Goal: Communication & Community: Answer question/provide support

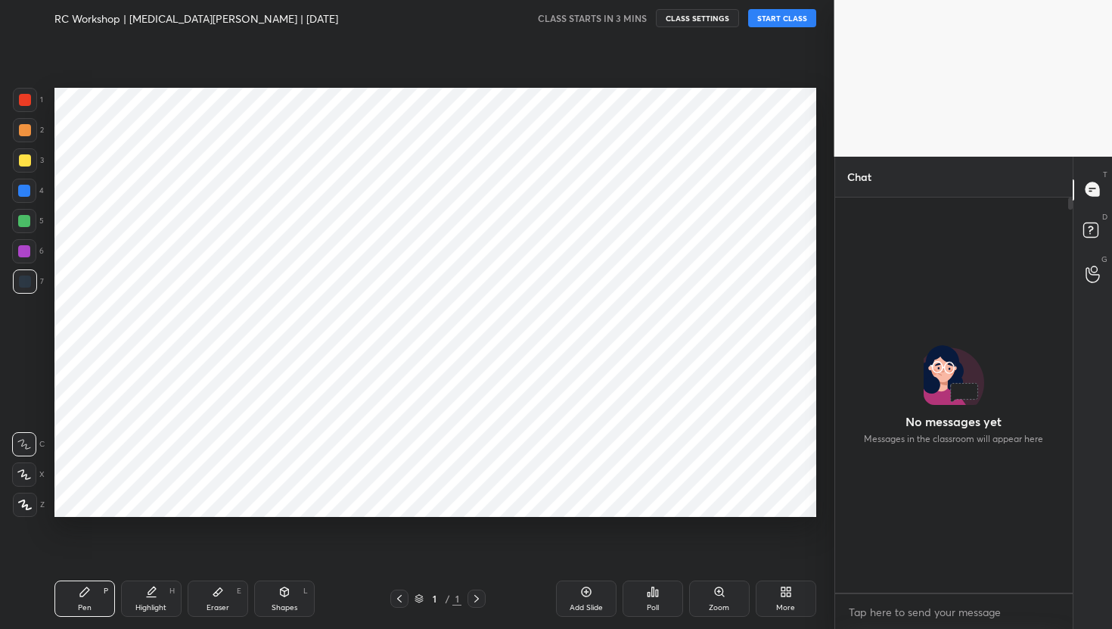
scroll to position [390, 233]
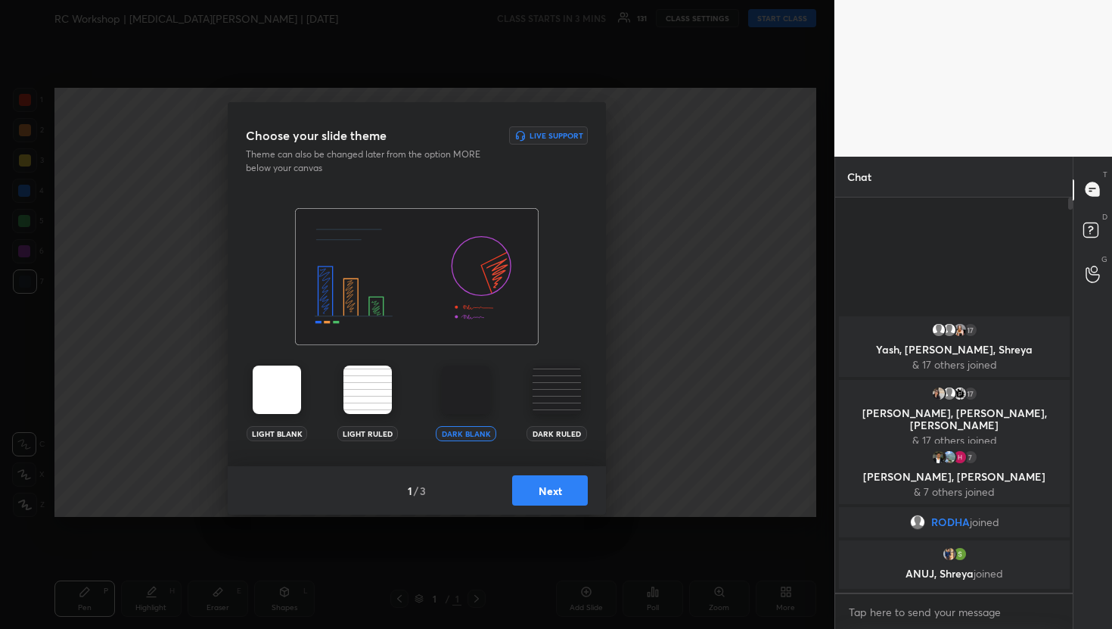
click at [527, 500] on button "Next" at bounding box center [550, 490] width 76 height 30
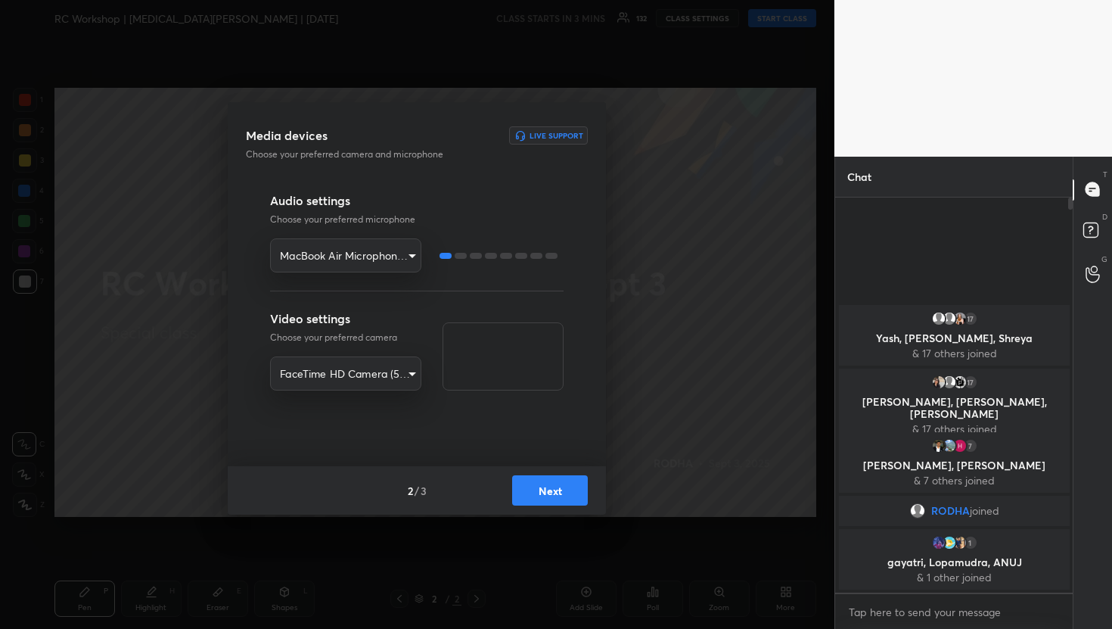
click at [538, 492] on button "Next" at bounding box center [550, 490] width 76 height 30
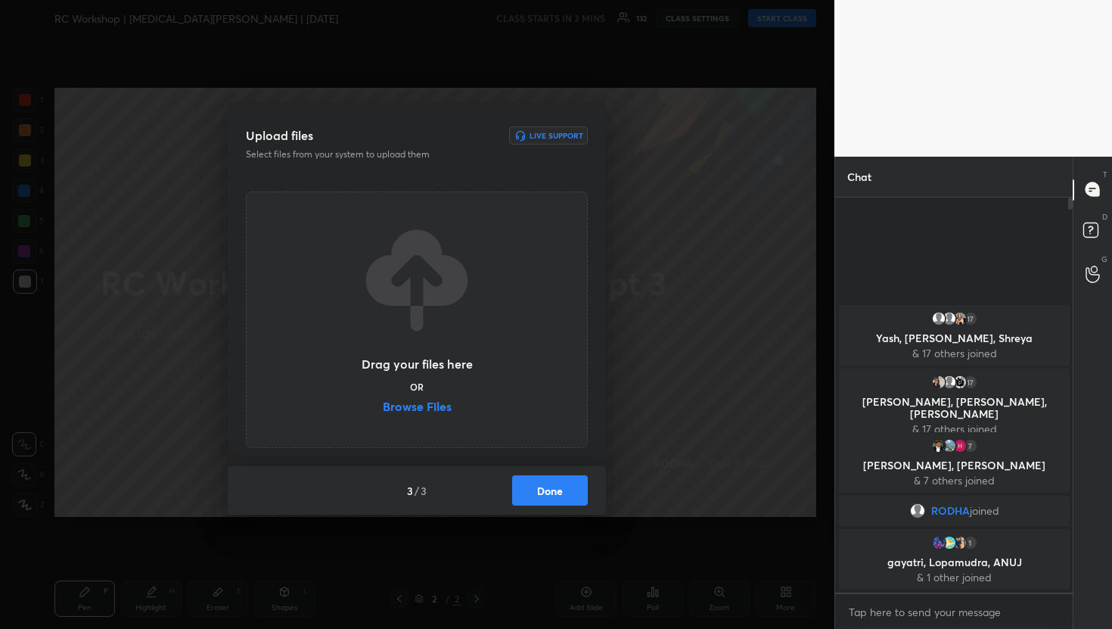
click at [431, 406] on label "Browse Files" at bounding box center [417, 408] width 69 height 16
click at [383, 406] on input "Browse Files" at bounding box center [383, 408] width 0 height 16
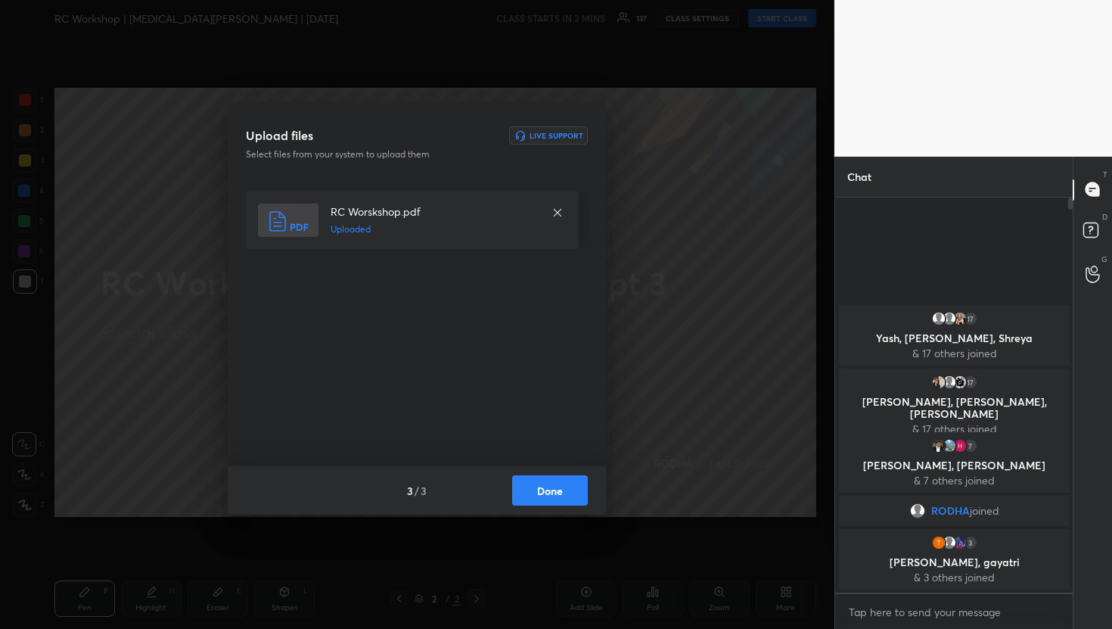
click at [534, 499] on button "Done" at bounding box center [550, 490] width 76 height 30
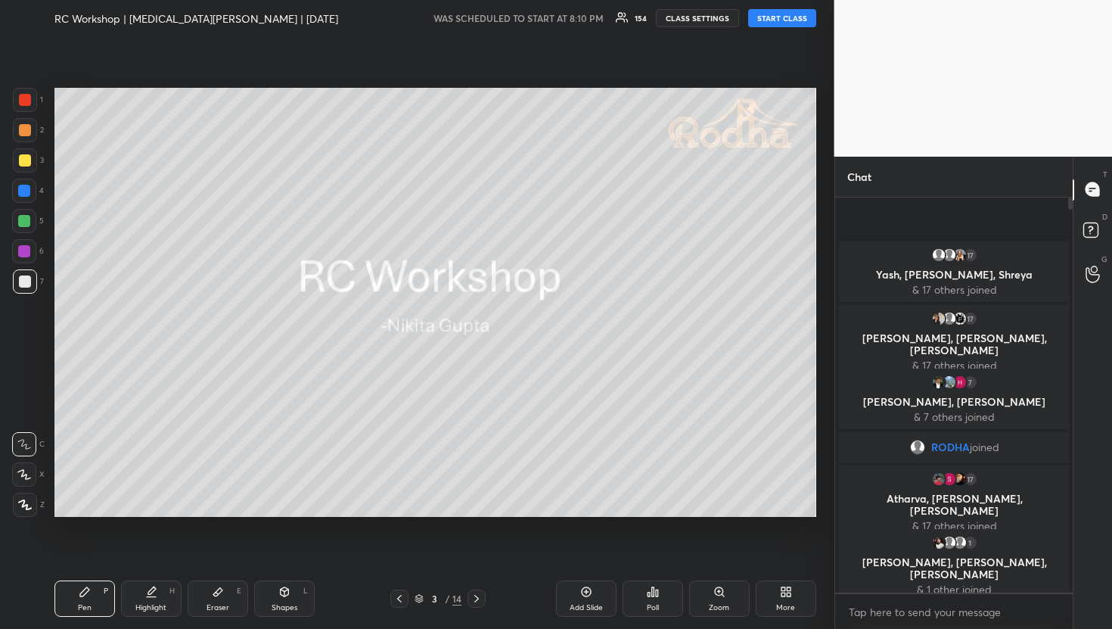
click at [783, 23] on button "START CLASS" at bounding box center [782, 18] width 68 height 18
type textarea "x"
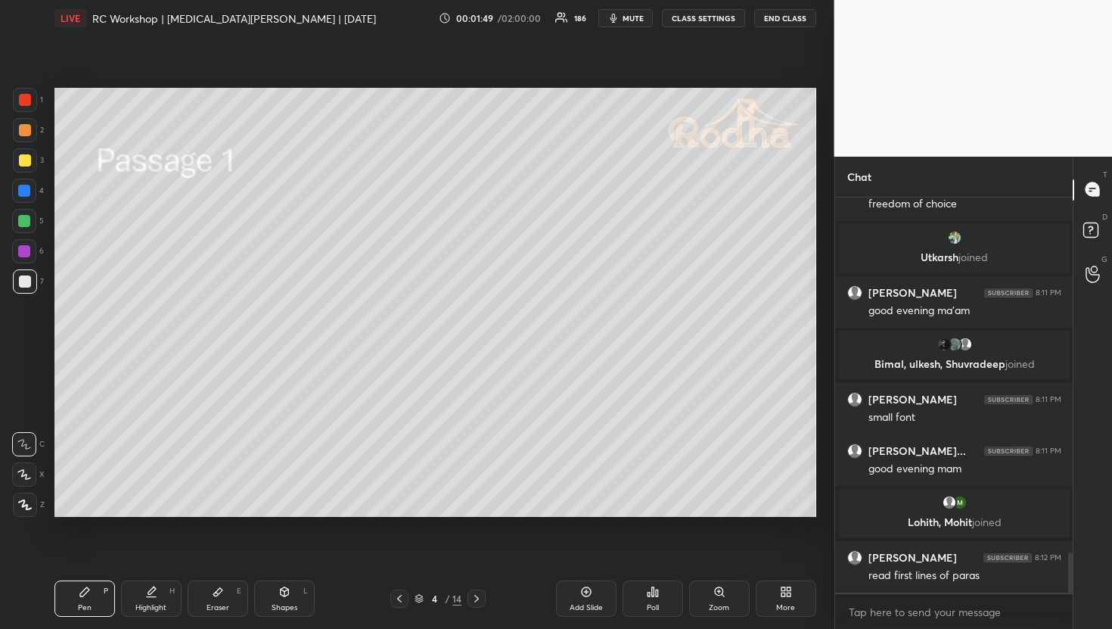
scroll to position [3520, 0]
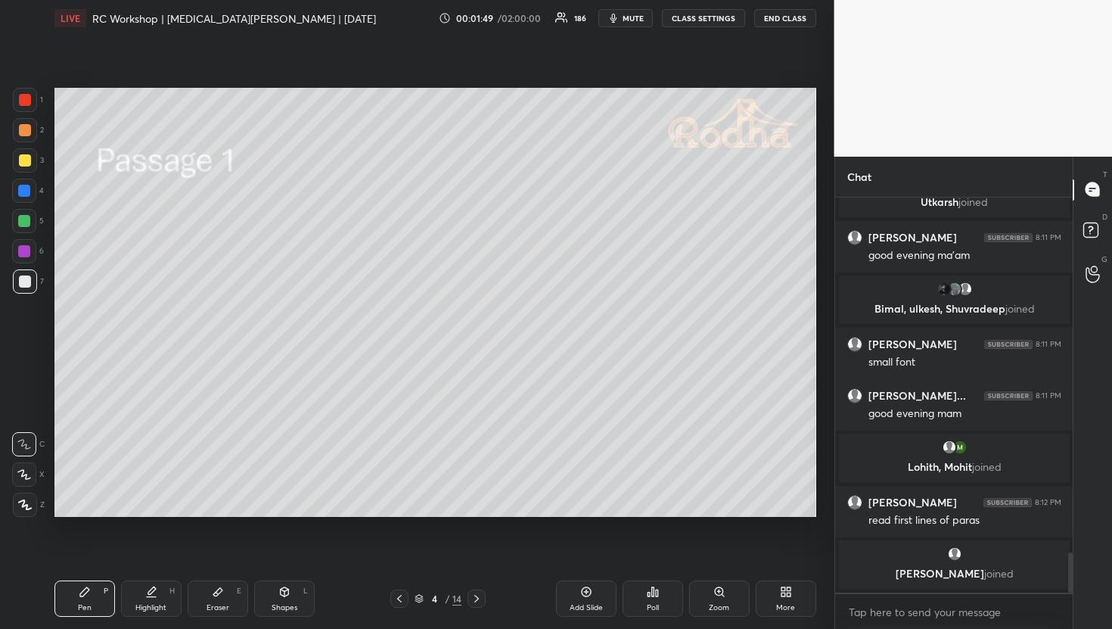
click at [23, 135] on div at bounding box center [25, 130] width 12 height 12
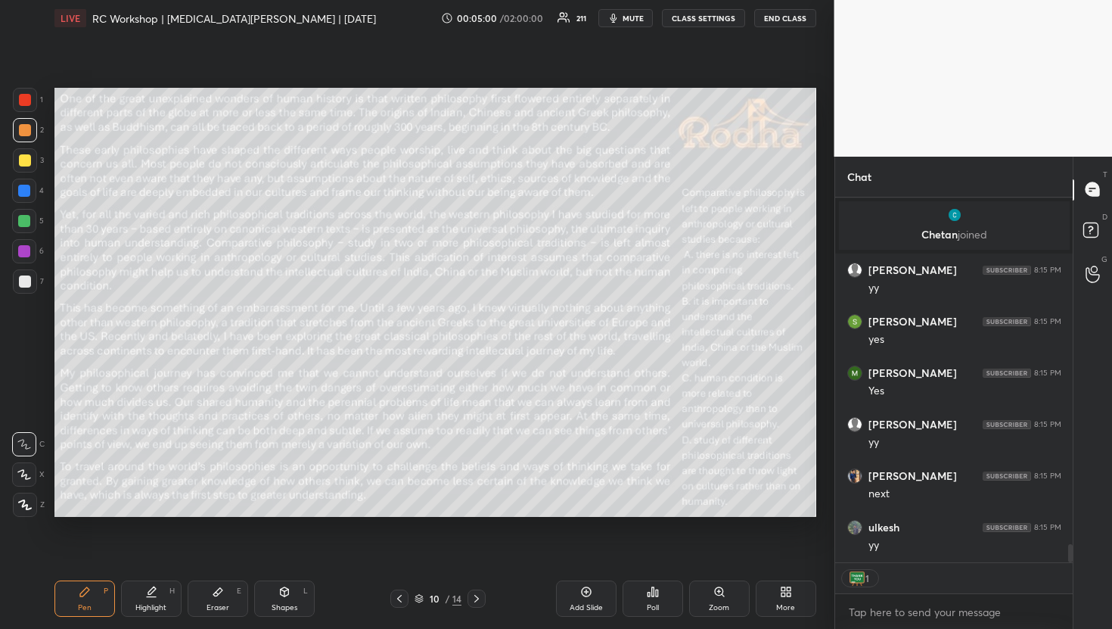
scroll to position [7139, 0]
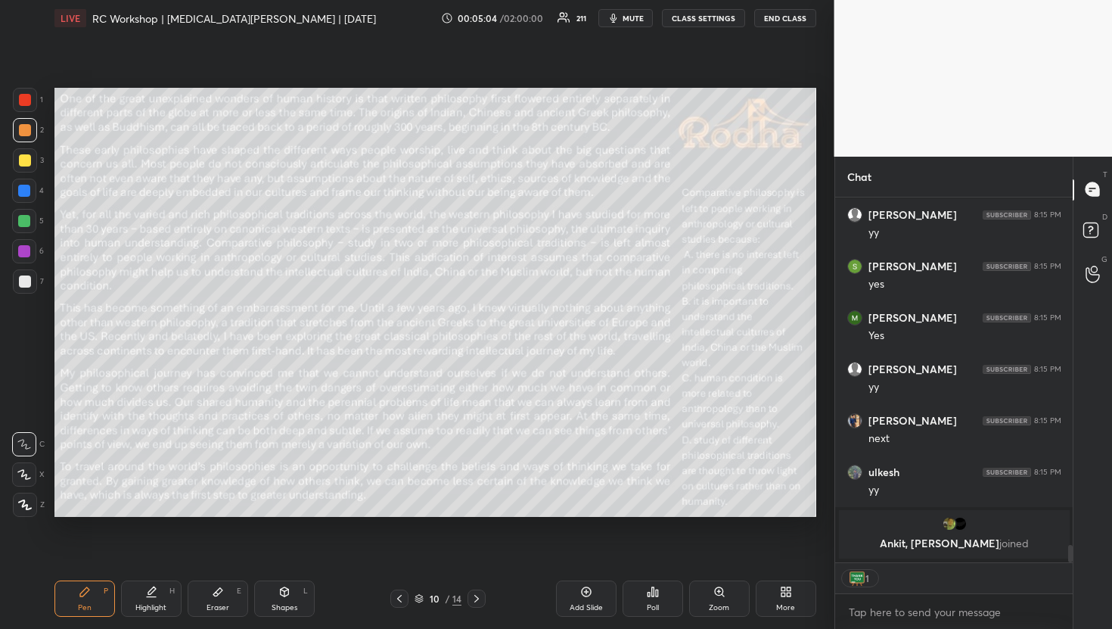
type textarea "x"
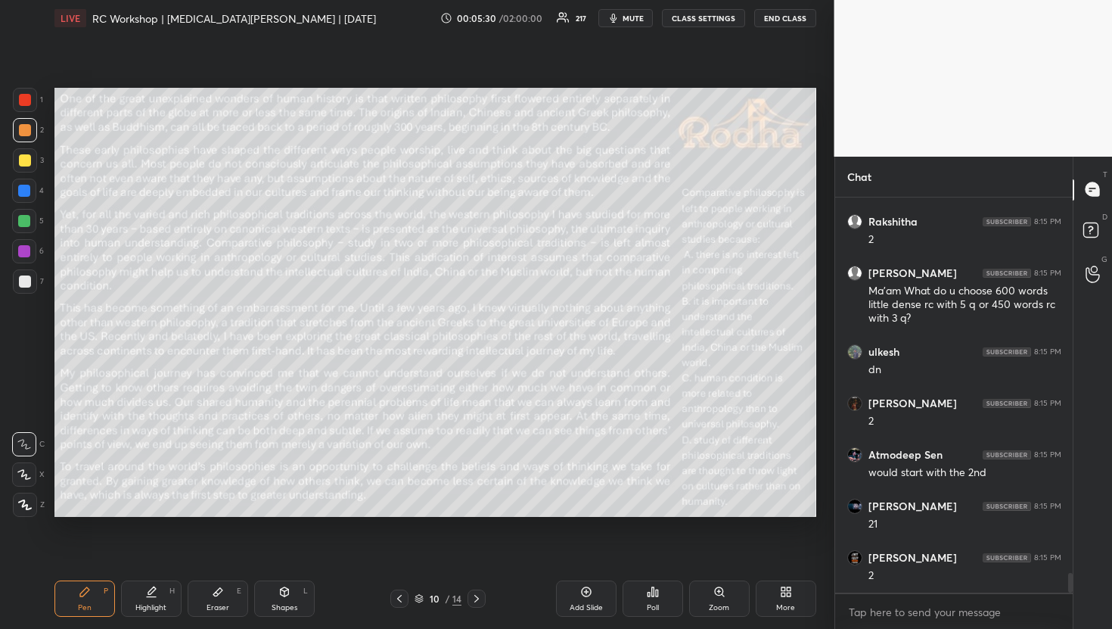
scroll to position [7805, 0]
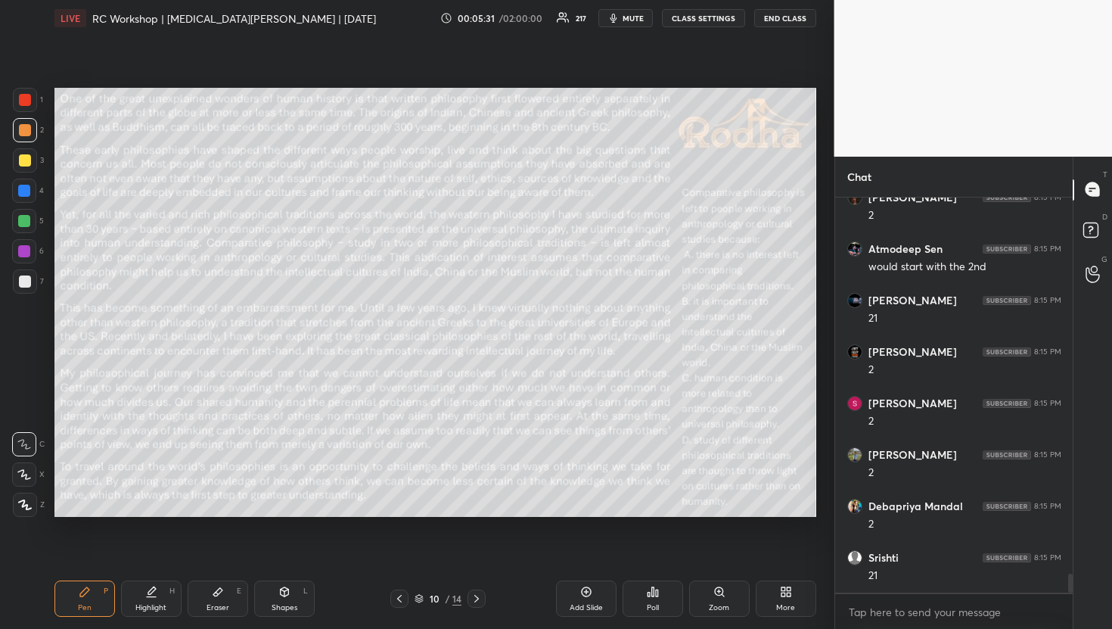
click at [661, 597] on div "Poll" at bounding box center [653, 598] width 61 height 36
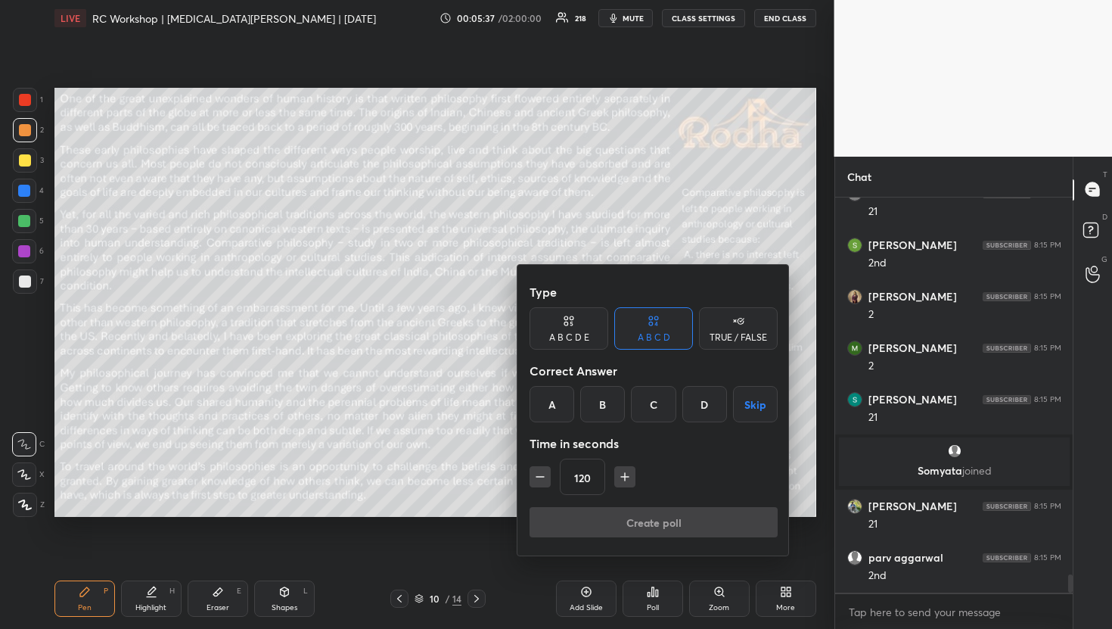
scroll to position [8324, 0]
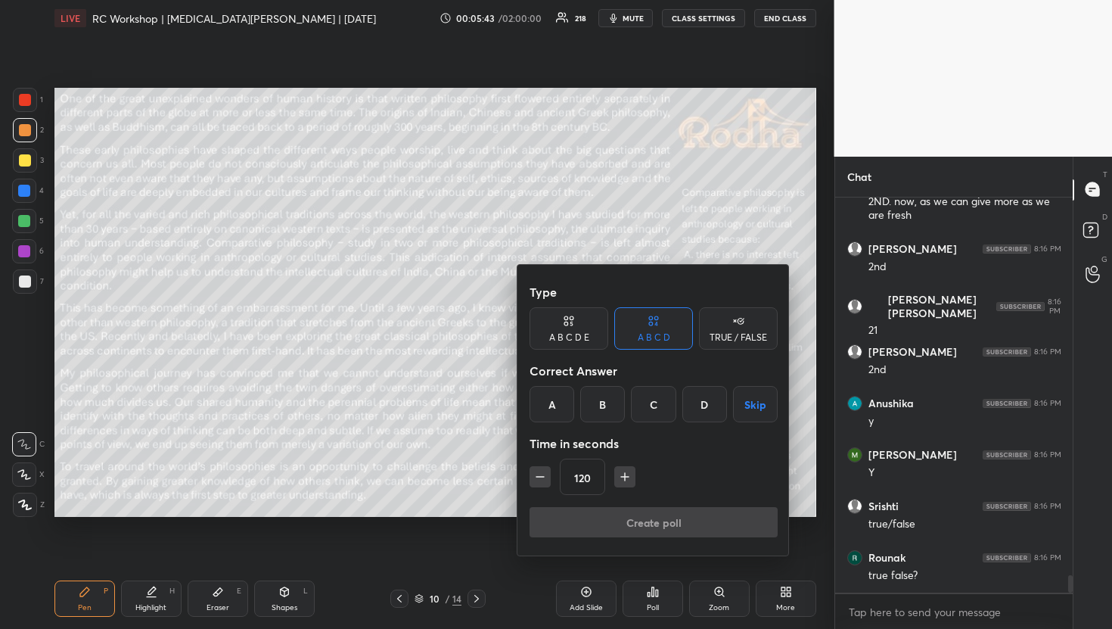
click at [736, 333] on div "TRUE / FALSE" at bounding box center [739, 337] width 58 height 9
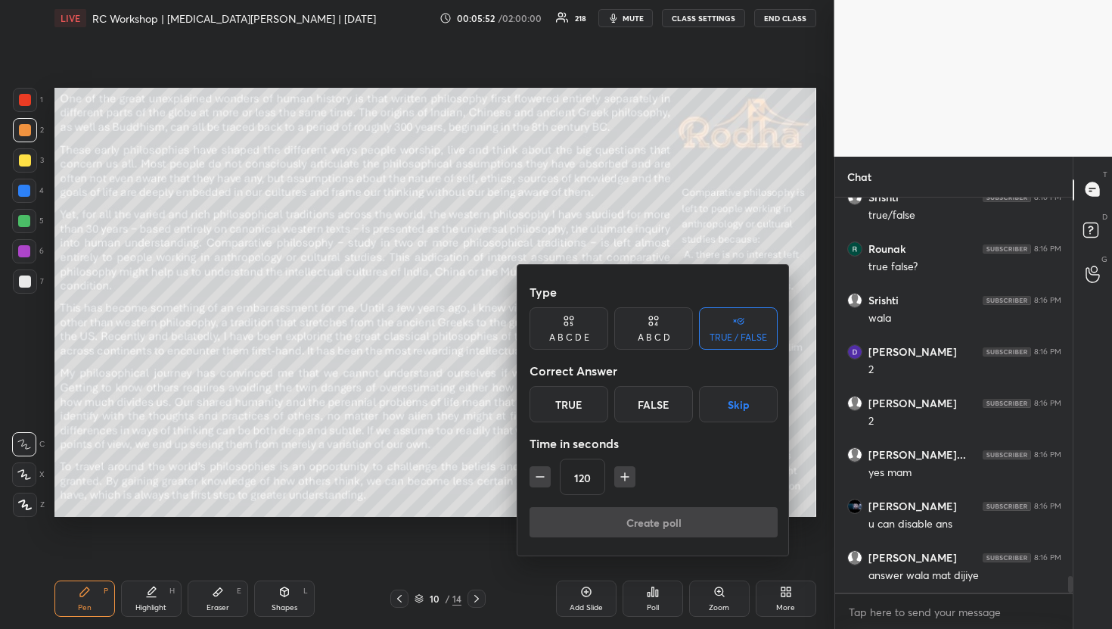
click at [596, 413] on div "True" at bounding box center [569, 404] width 79 height 36
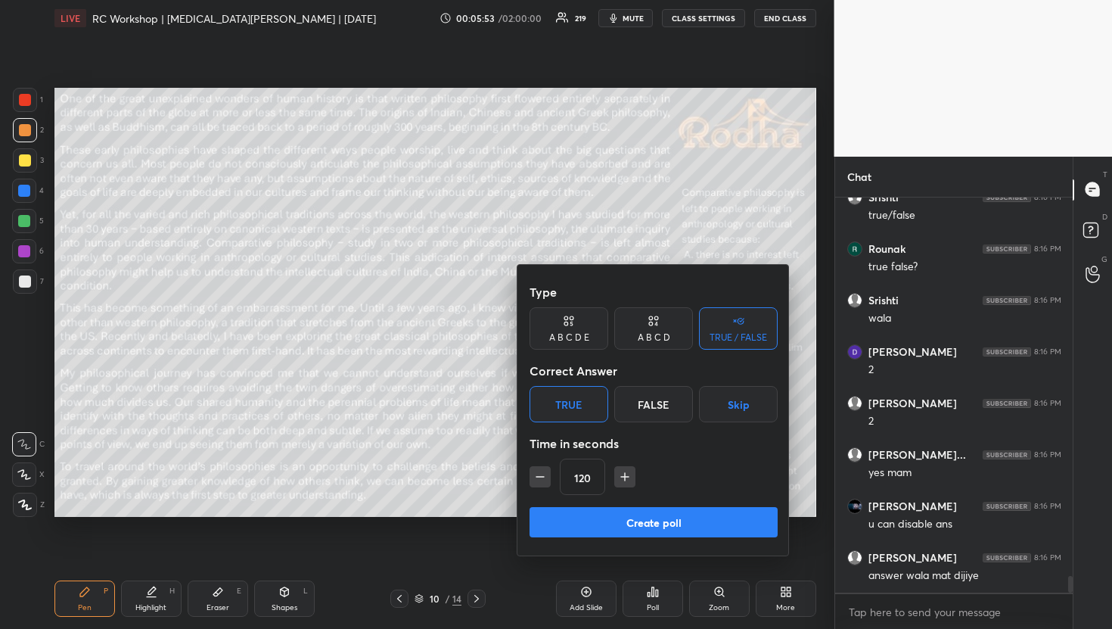
click at [535, 481] on icon "button" at bounding box center [540, 476] width 15 height 15
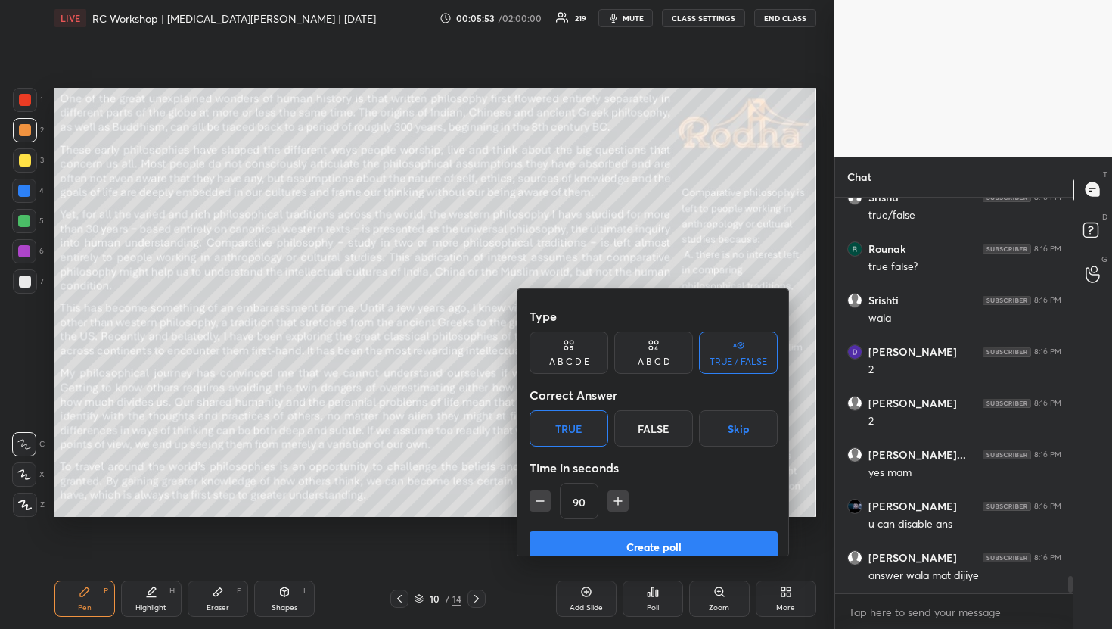
click at [535, 493] on icon "button" at bounding box center [540, 500] width 15 height 15
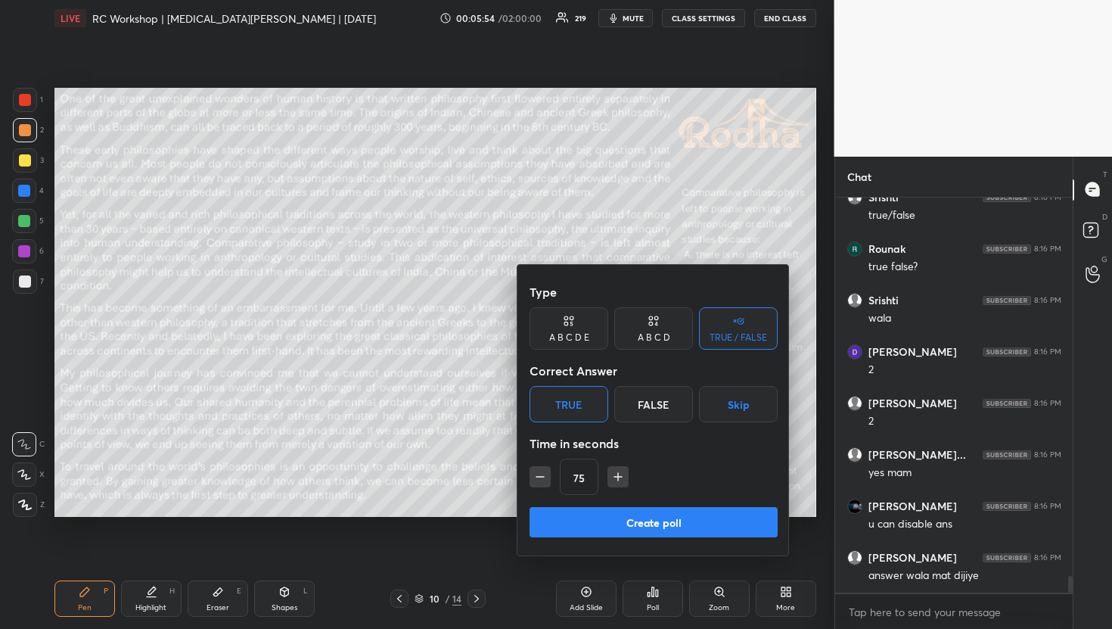
click at [535, 481] on icon "button" at bounding box center [540, 476] width 15 height 15
type input "30"
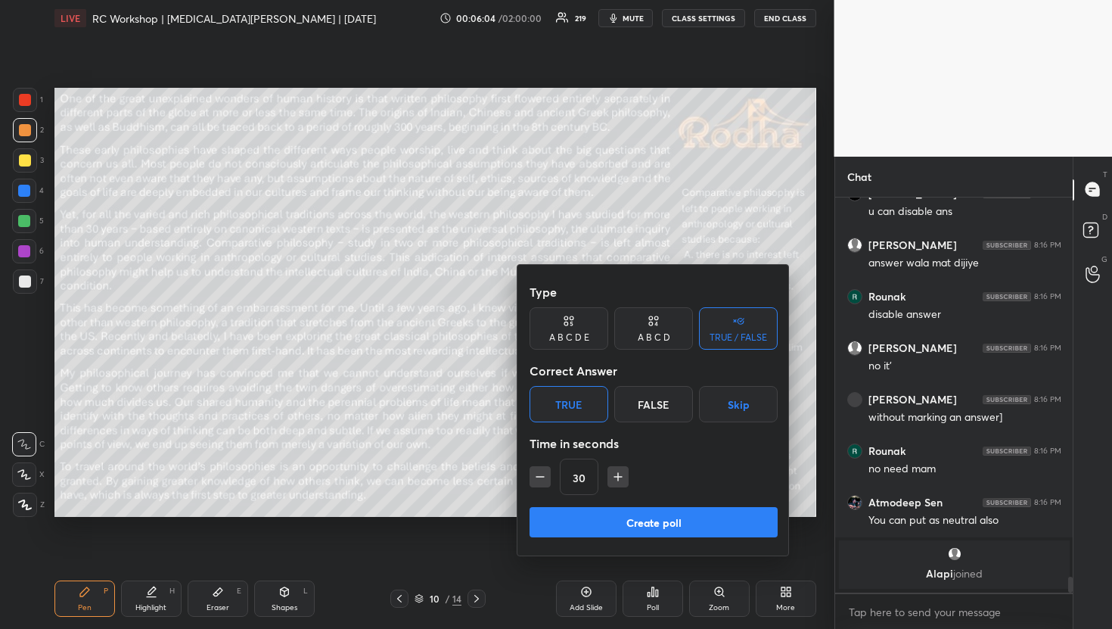
scroll to position [8772, 0]
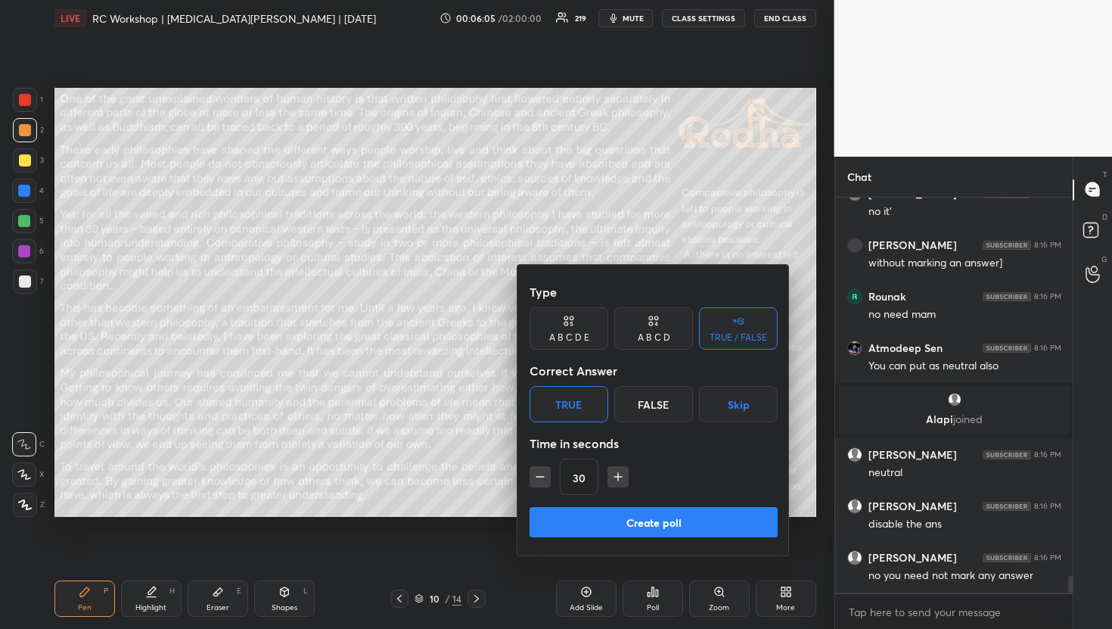
click at [578, 416] on div "True" at bounding box center [569, 404] width 79 height 36
click at [743, 321] on icon at bounding box center [741, 322] width 6 height 6
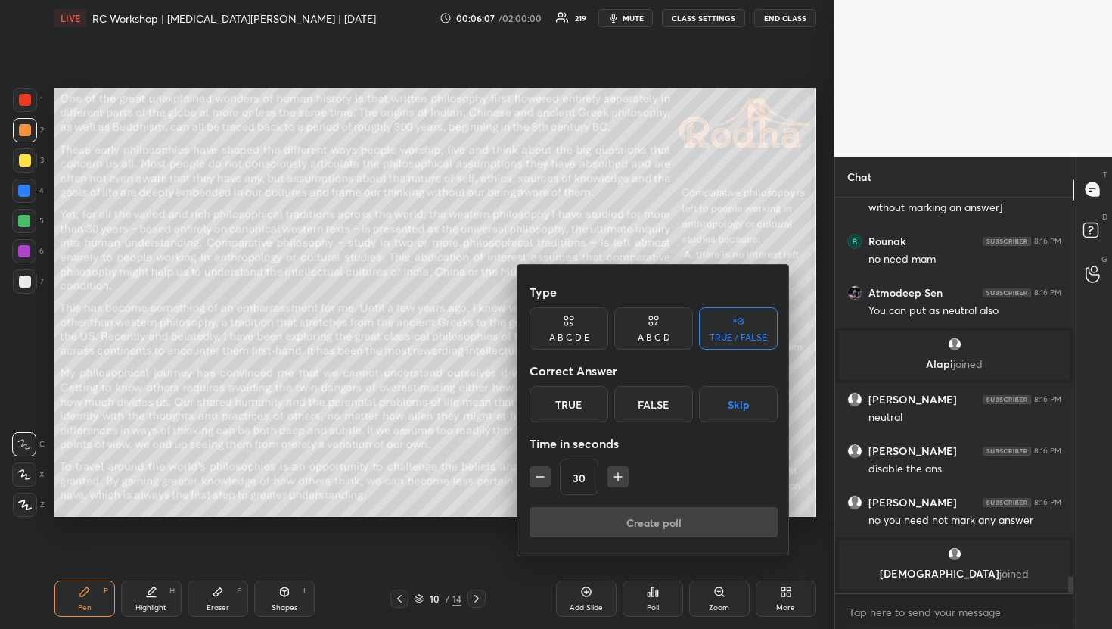
scroll to position [8928, 0]
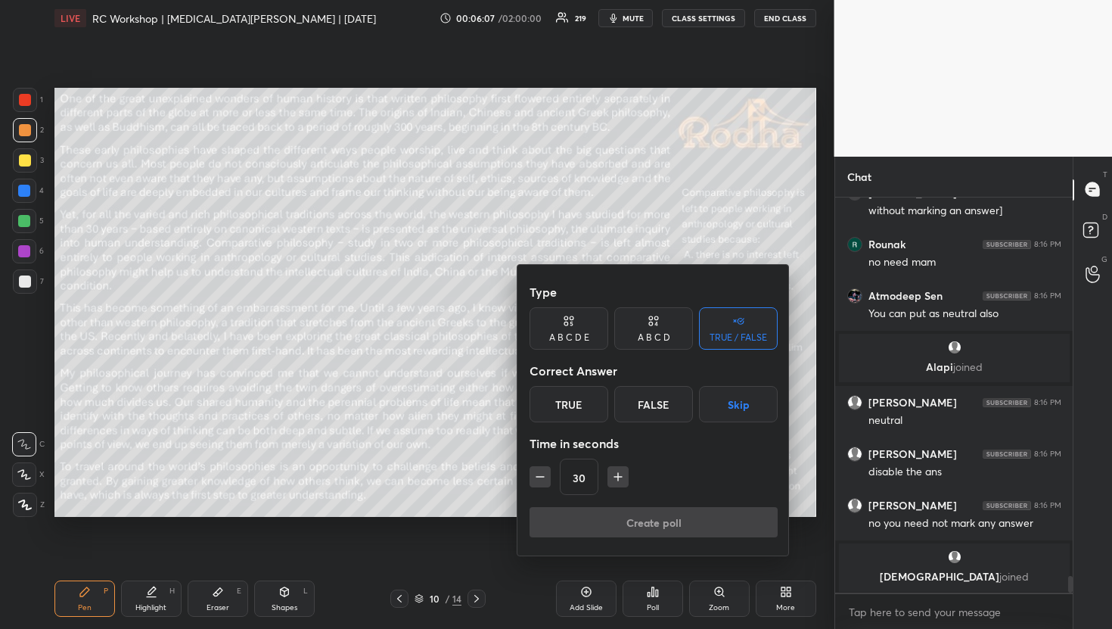
click at [631, 519] on div "Type A B C D E A B C D TRUE / FALSE Correct Answer True False Skip Time in seco…" at bounding box center [654, 410] width 272 height 291
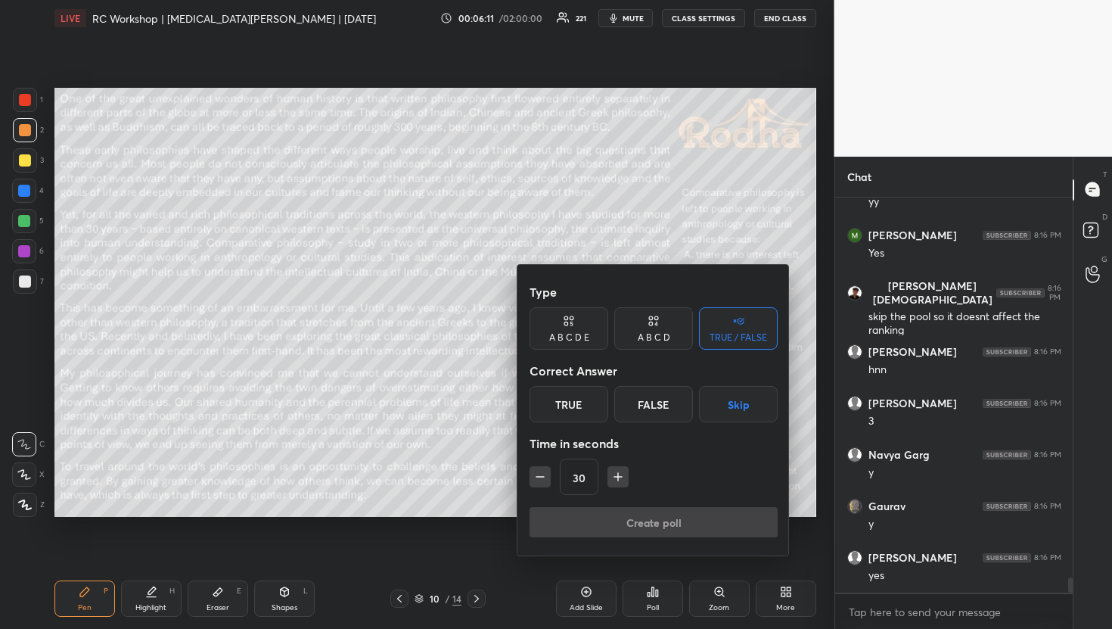
click at [745, 403] on button "Skip" at bounding box center [738, 404] width 79 height 36
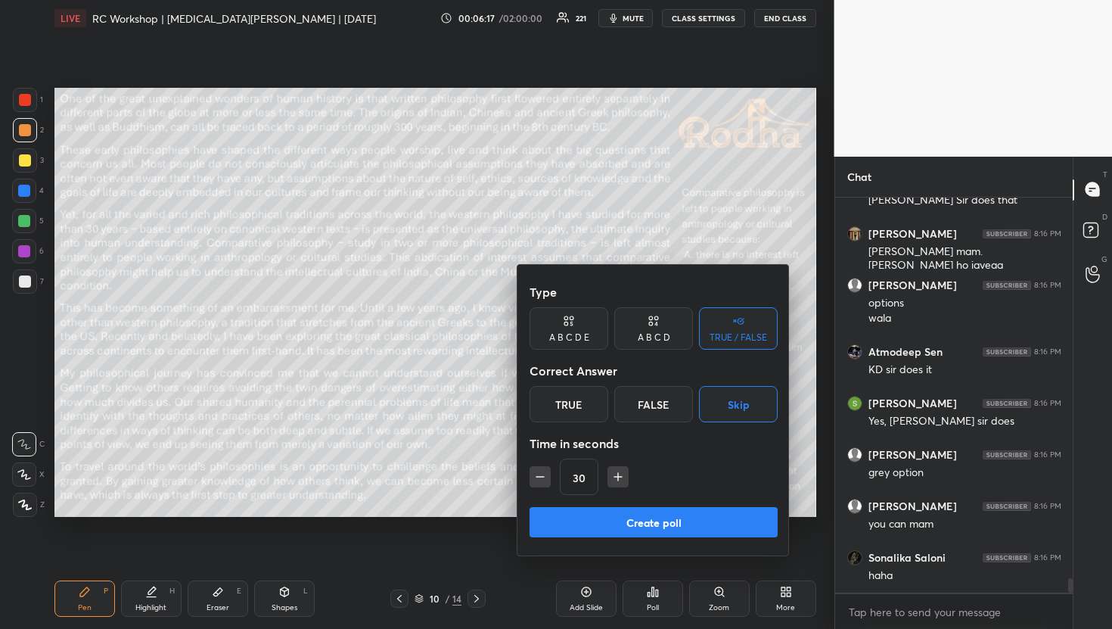
click at [682, 526] on button "Create poll" at bounding box center [654, 522] width 248 height 30
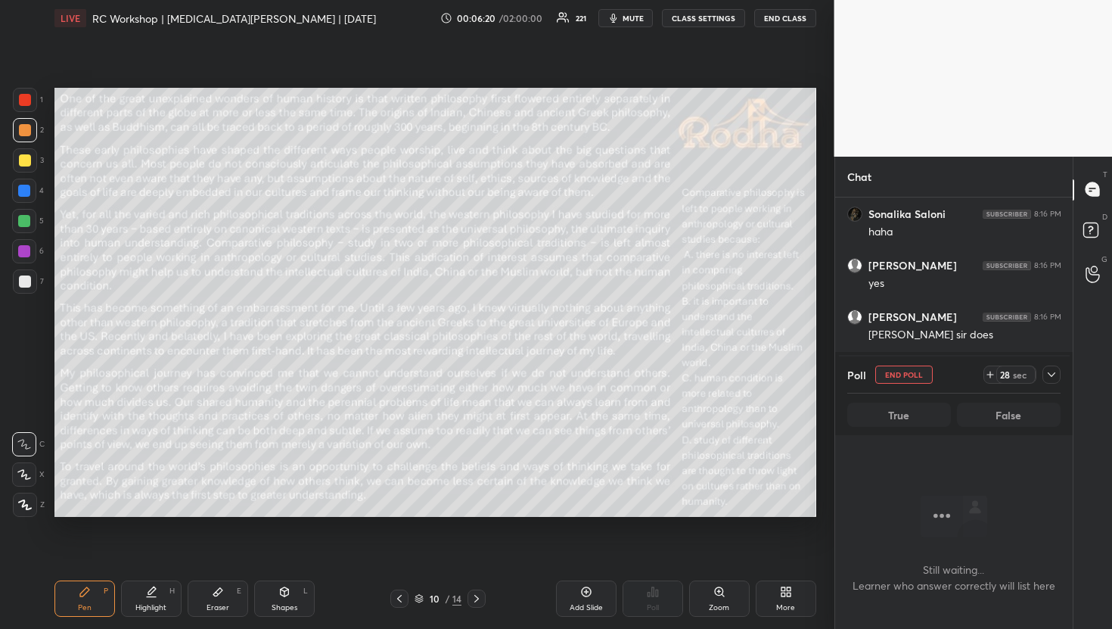
click at [1057, 369] on icon at bounding box center [1052, 375] width 12 height 12
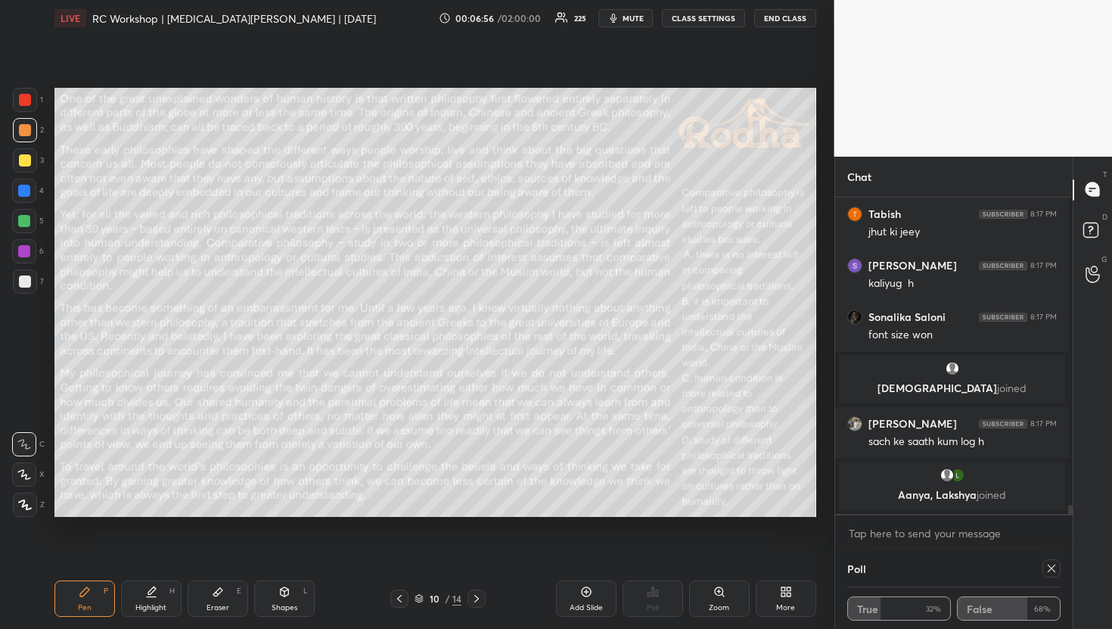
click at [1048, 568] on icon at bounding box center [1052, 568] width 8 height 8
type textarea "x"
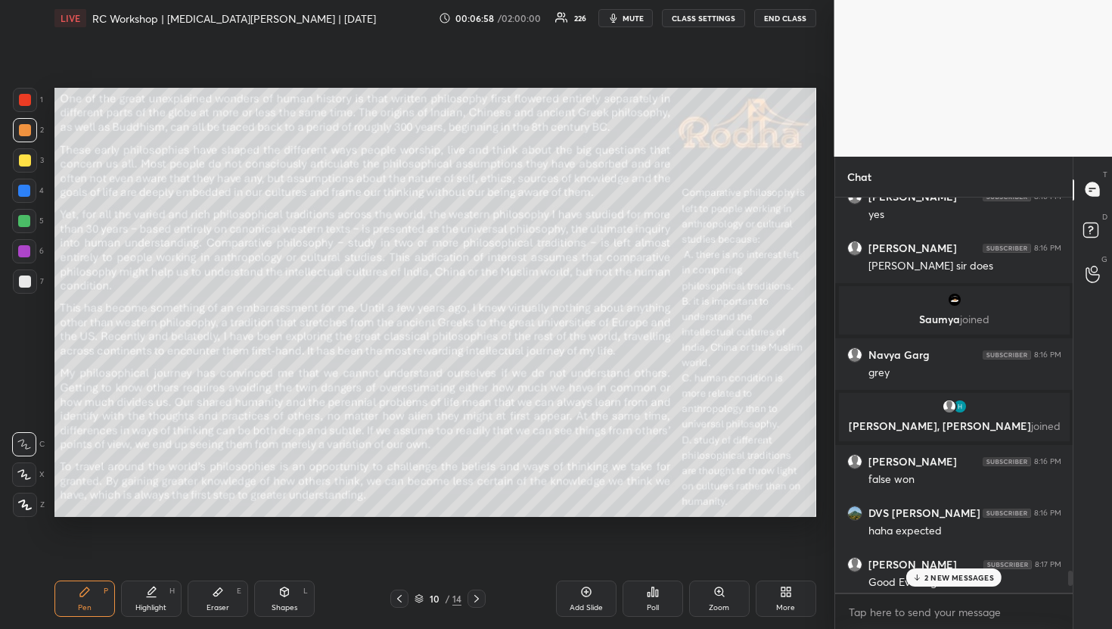
click at [986, 584] on div "2 NEW MESSAGES" at bounding box center [954, 577] width 95 height 18
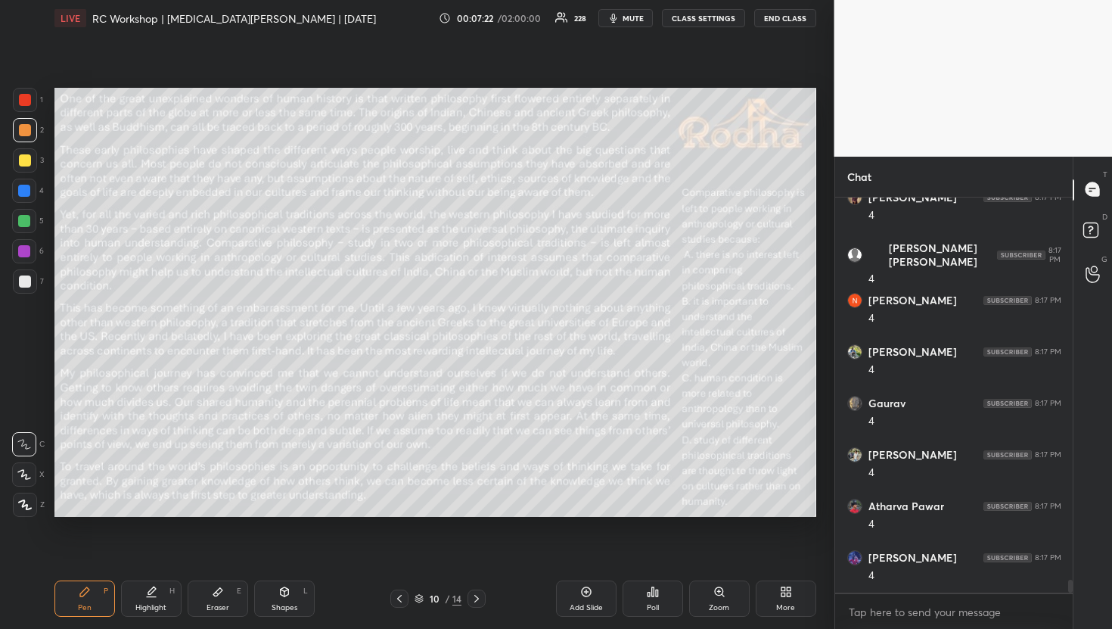
click at [660, 596] on div "Poll" at bounding box center [653, 598] width 61 height 36
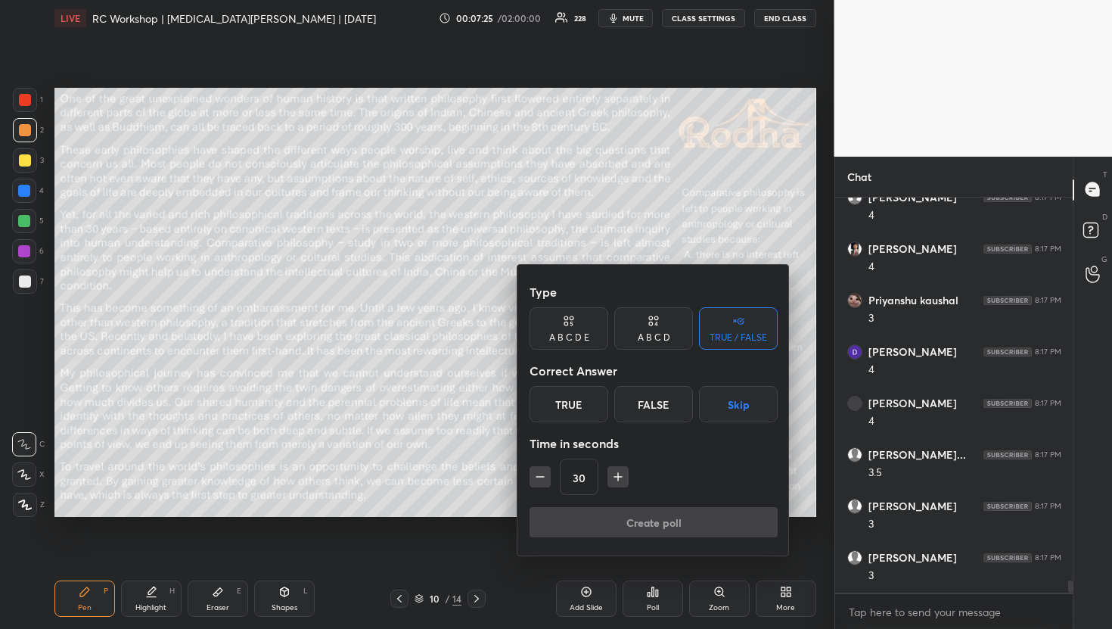
click at [615, 474] on icon "button" at bounding box center [618, 476] width 15 height 15
click at [618, 477] on icon "button" at bounding box center [618, 477] width 0 height 8
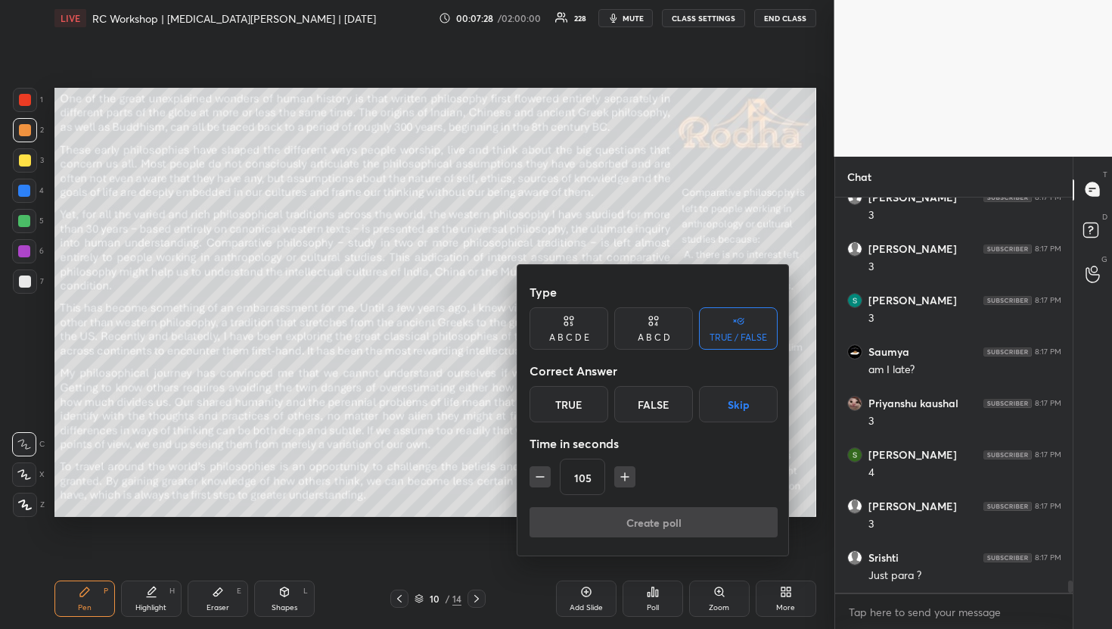
click at [617, 477] on icon "button" at bounding box center [624, 476] width 15 height 15
click at [622, 477] on icon "button" at bounding box center [624, 476] width 15 height 15
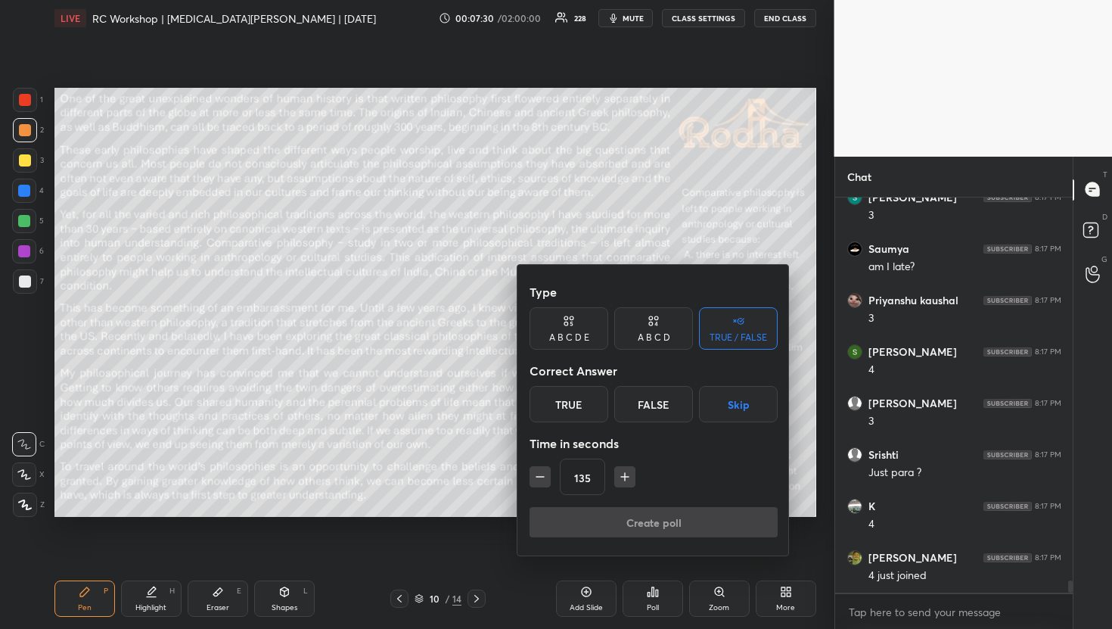
click at [622, 477] on icon "button" at bounding box center [624, 476] width 15 height 15
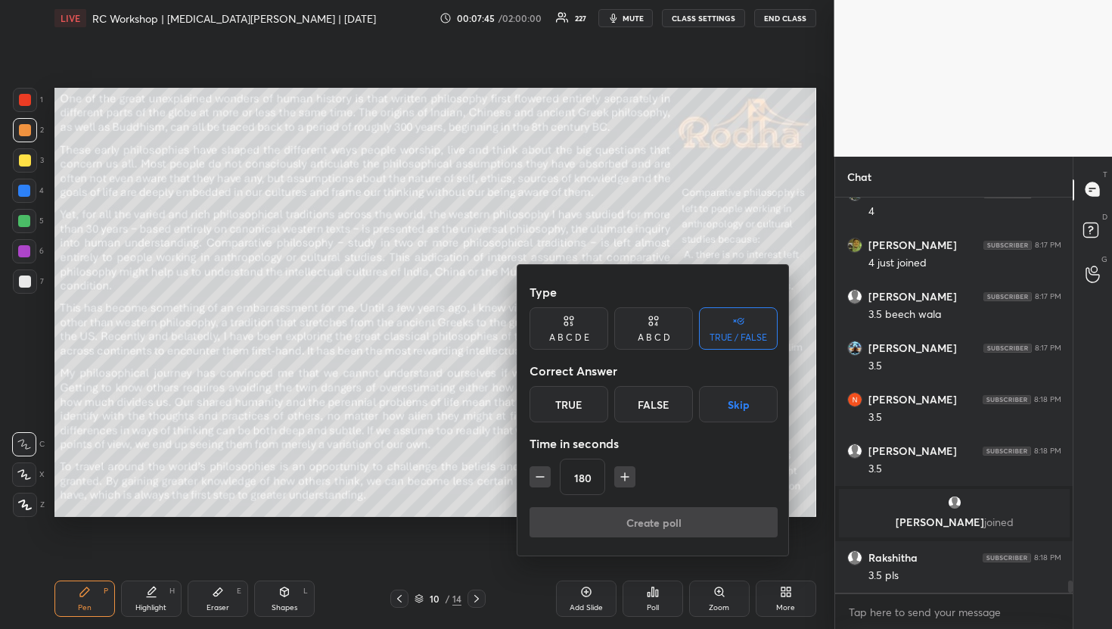
click at [622, 477] on icon "button" at bounding box center [624, 476] width 15 height 15
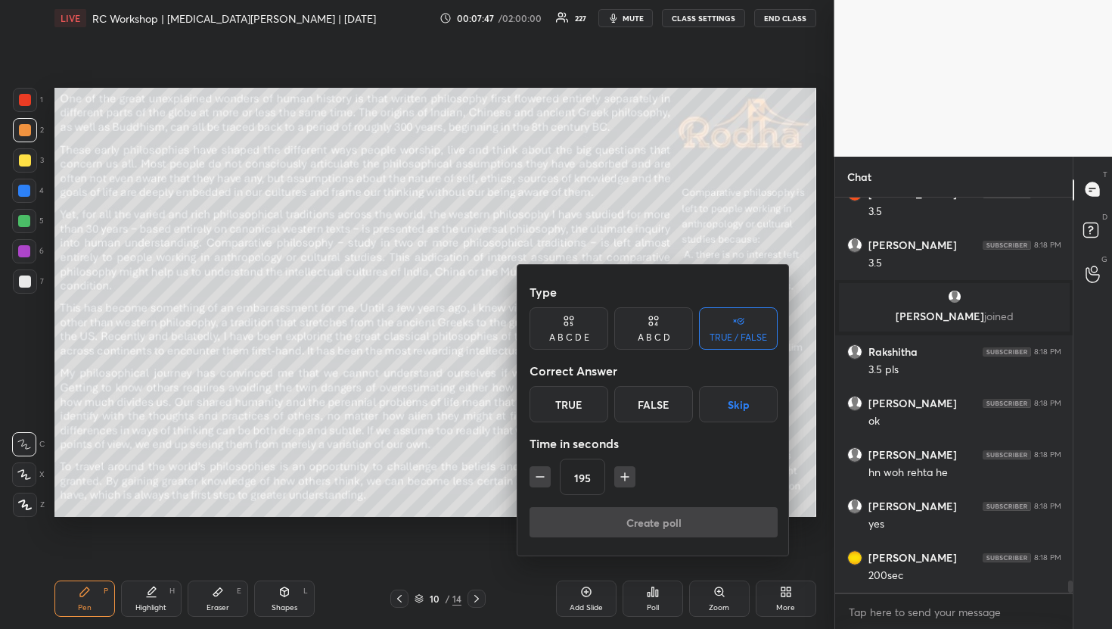
click at [622, 477] on icon "button" at bounding box center [624, 476] width 15 height 15
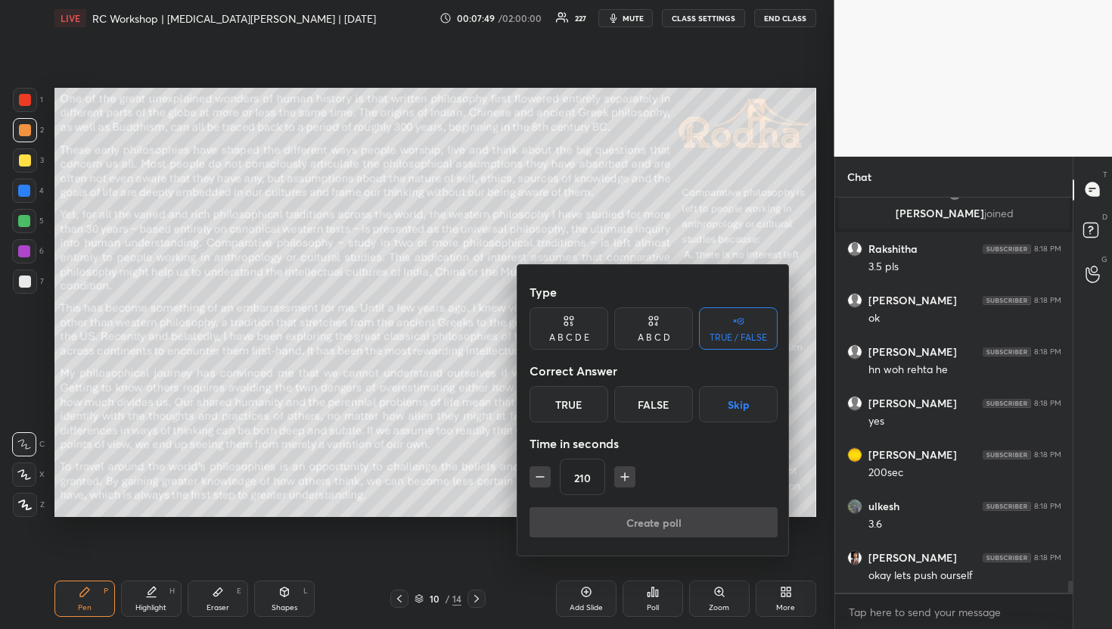
click at [541, 477] on icon "button" at bounding box center [540, 476] width 15 height 15
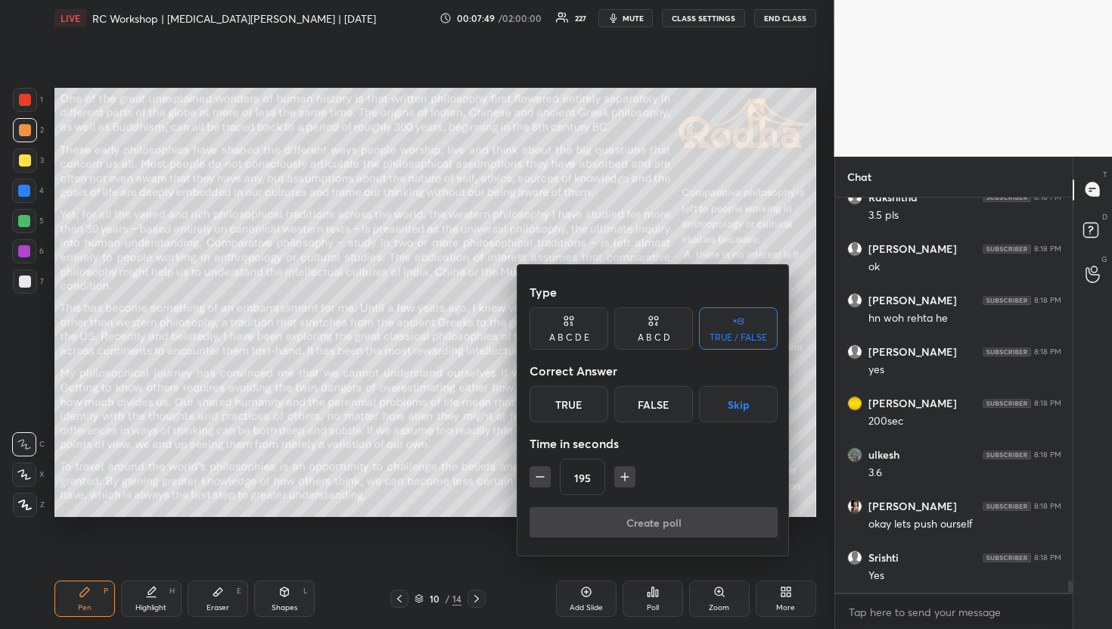
click at [586, 478] on input "195" at bounding box center [583, 477] width 44 height 36
click at [595, 479] on input "195" at bounding box center [583, 477] width 44 height 36
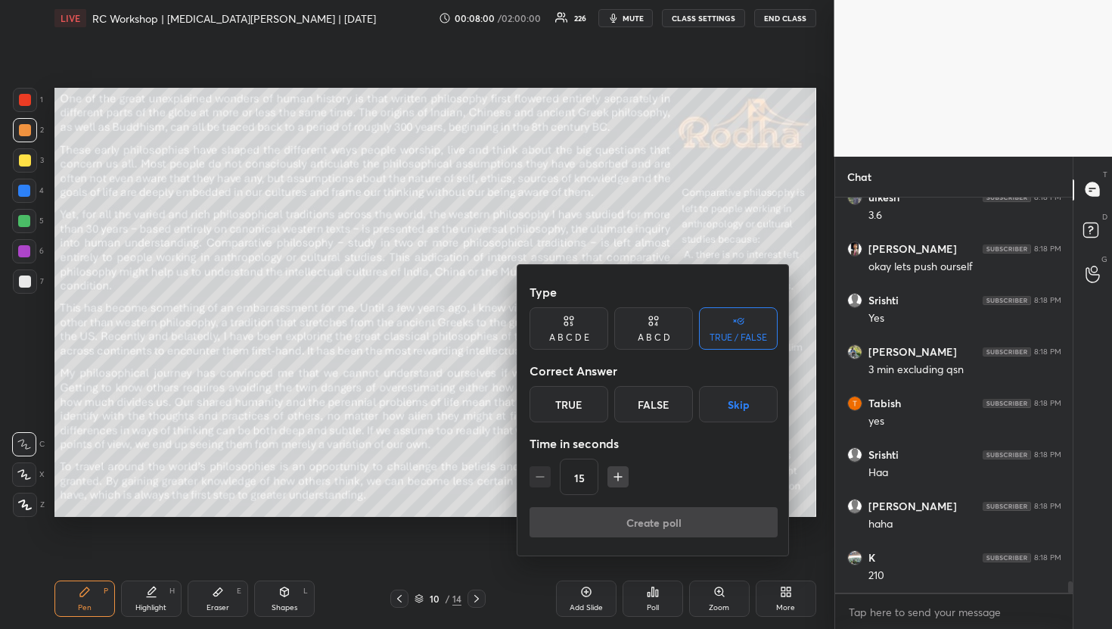
scroll to position [13153, 0]
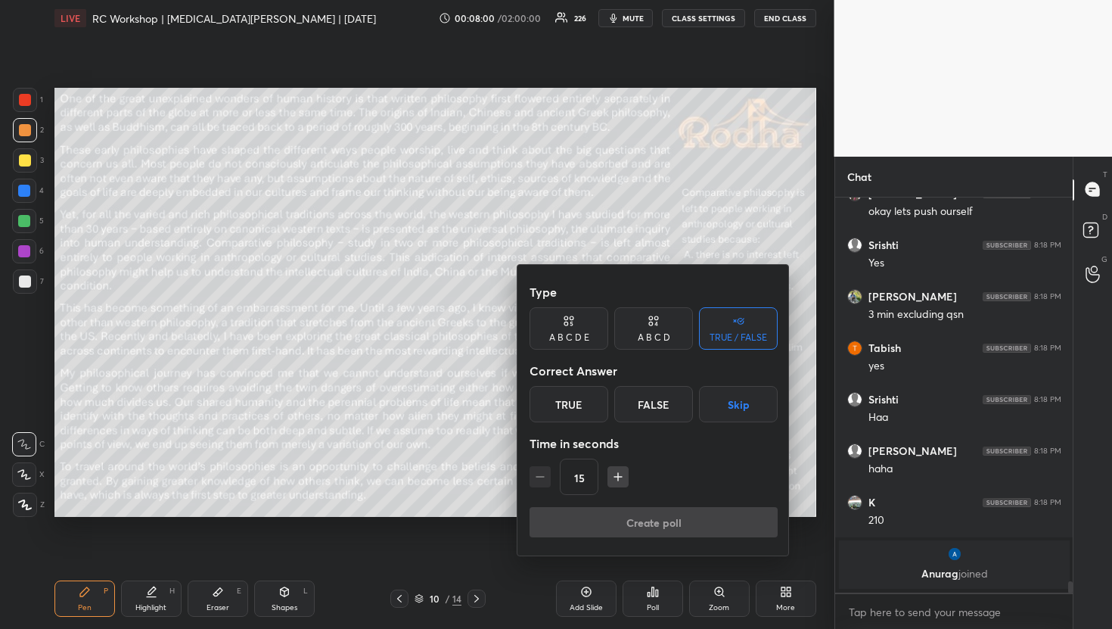
click at [546, 477] on div "15" at bounding box center [654, 477] width 248 height 36
click at [583, 483] on input "15" at bounding box center [579, 477] width 37 height 36
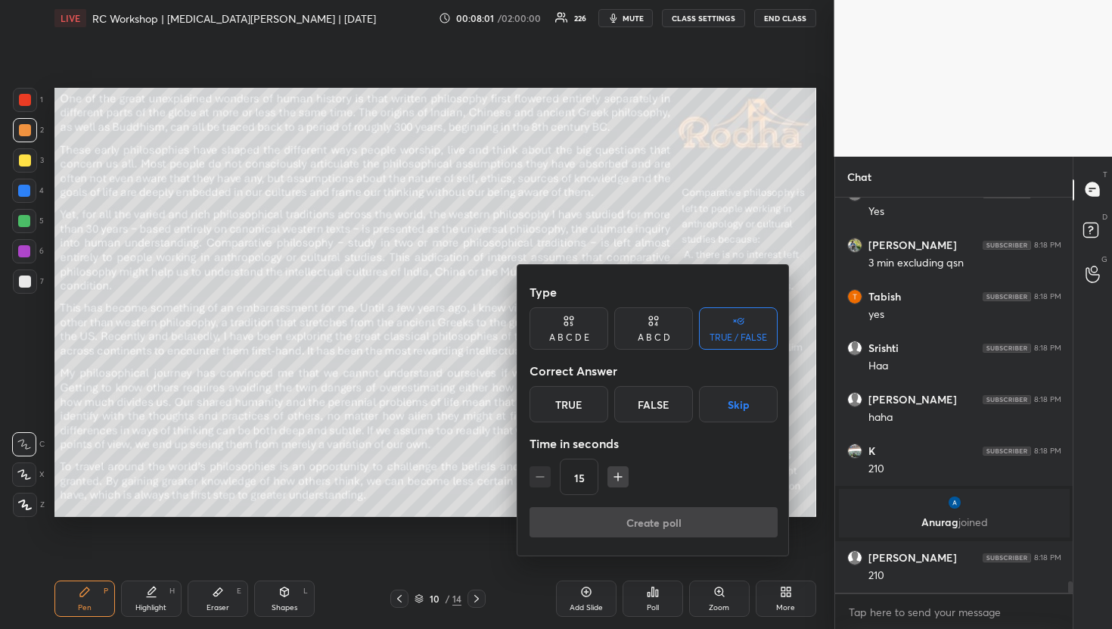
scroll to position [13027, 0]
click at [621, 481] on icon "button" at bounding box center [624, 476] width 15 height 15
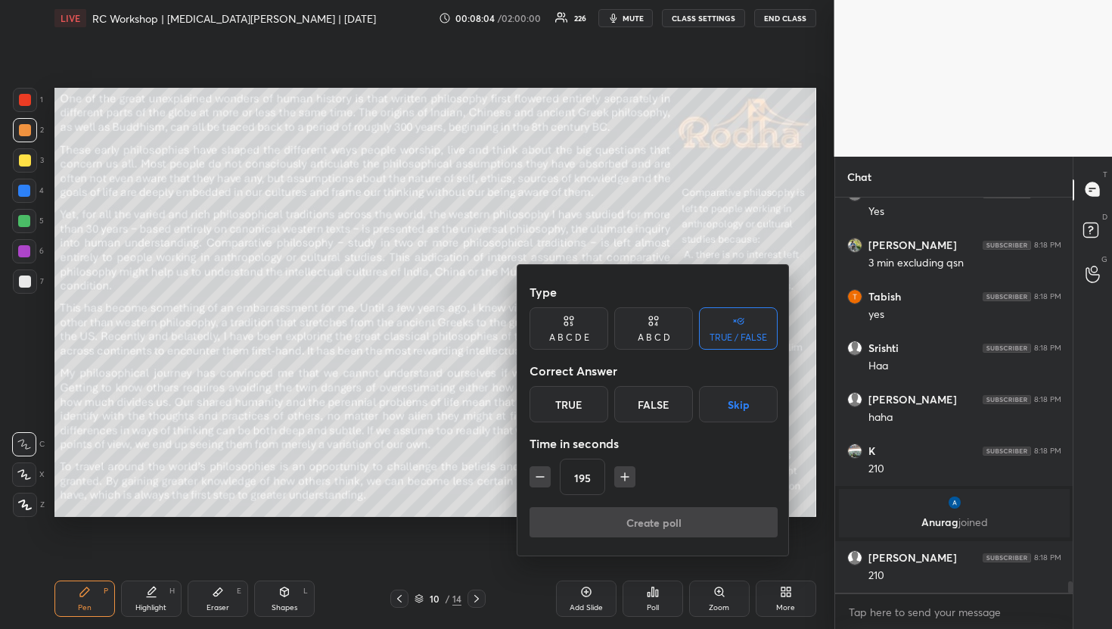
type input "210"
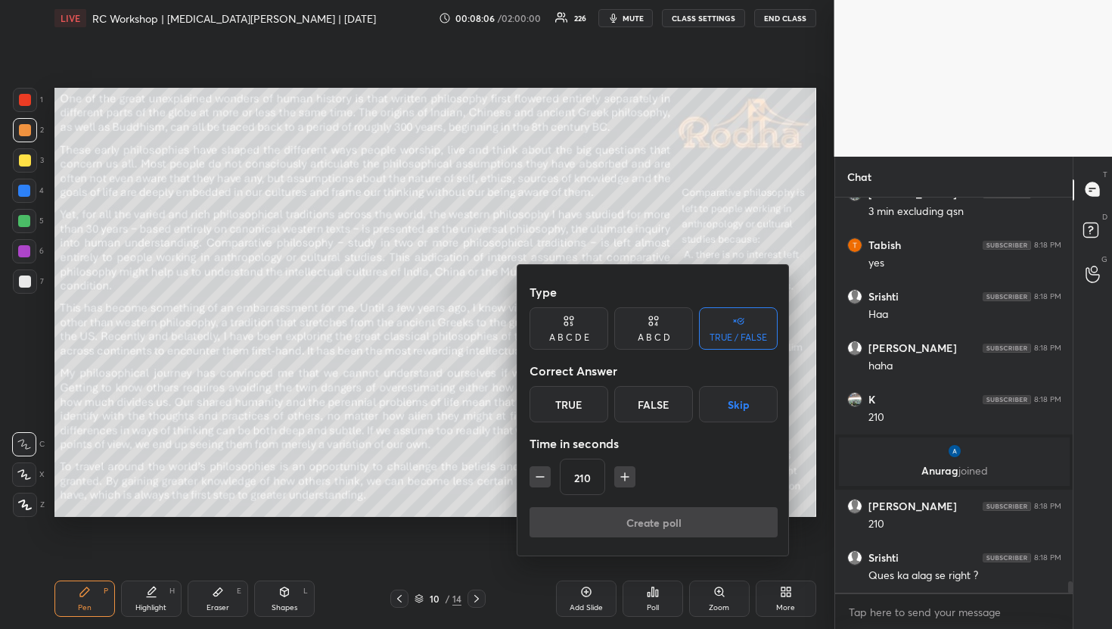
click at [593, 400] on div "True" at bounding box center [569, 404] width 79 height 36
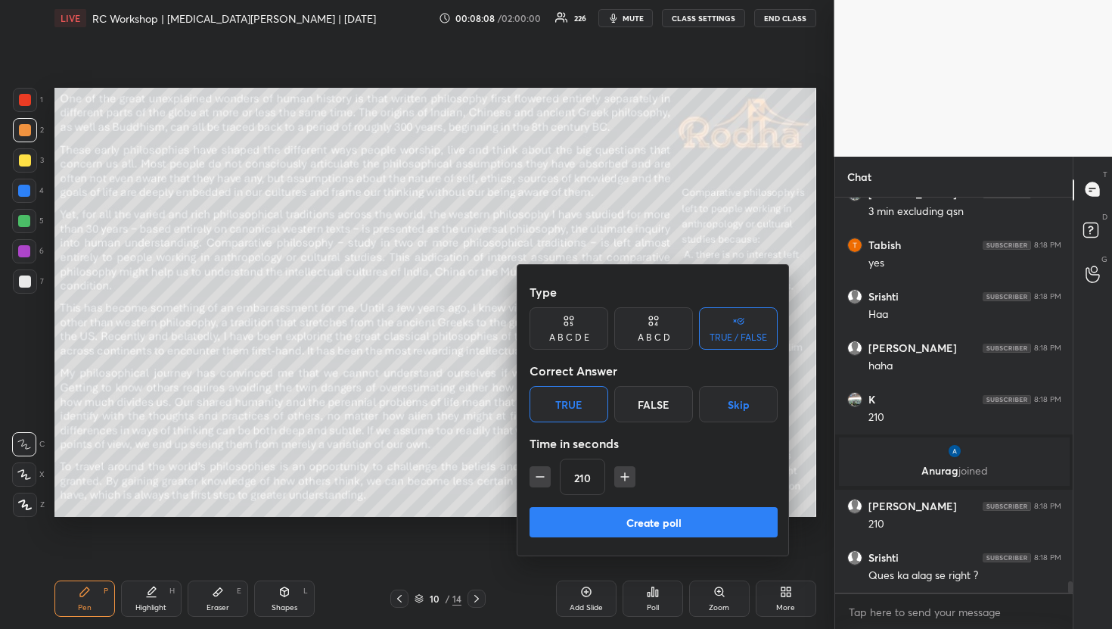
scroll to position [13130, 0]
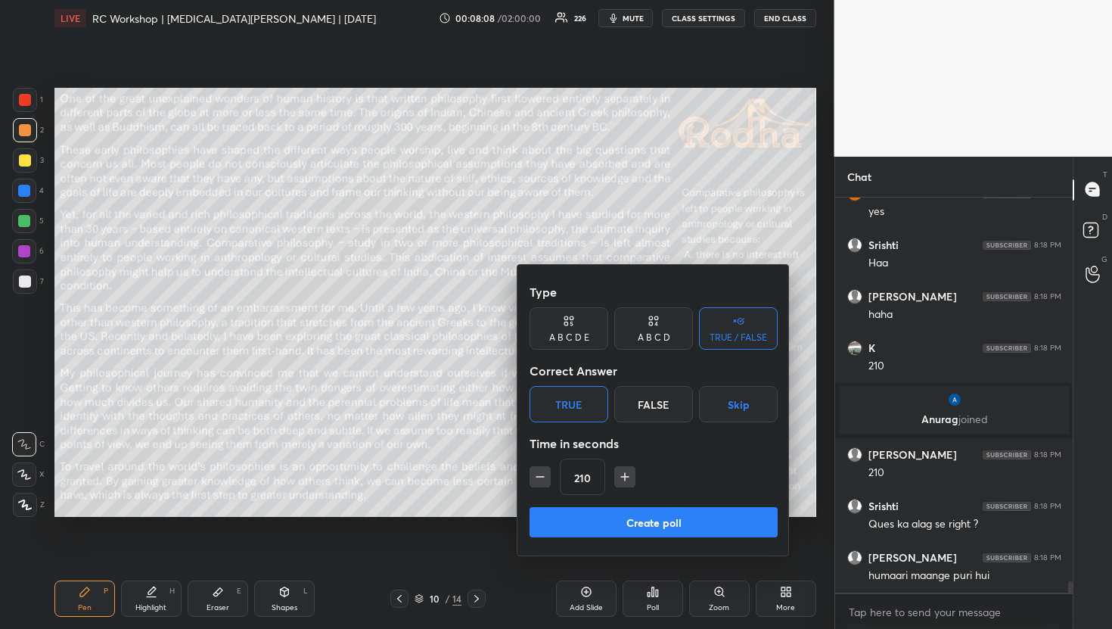
click at [751, 409] on button "Skip" at bounding box center [738, 404] width 79 height 36
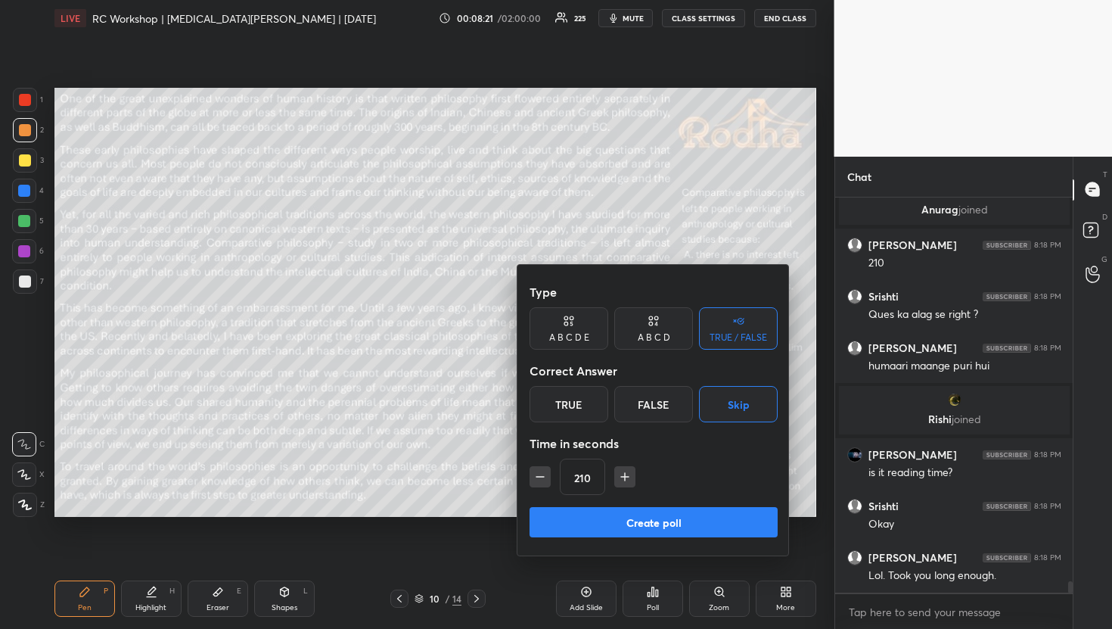
click at [714, 527] on button "Create poll" at bounding box center [654, 522] width 248 height 30
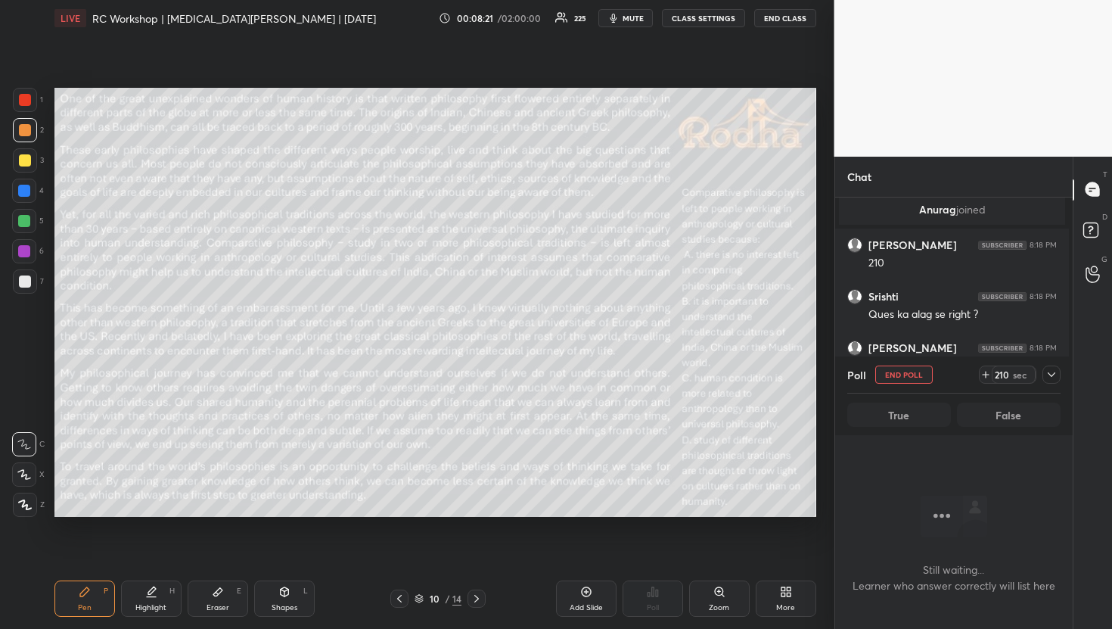
scroll to position [330, 229]
click at [1049, 375] on icon at bounding box center [1052, 375] width 12 height 12
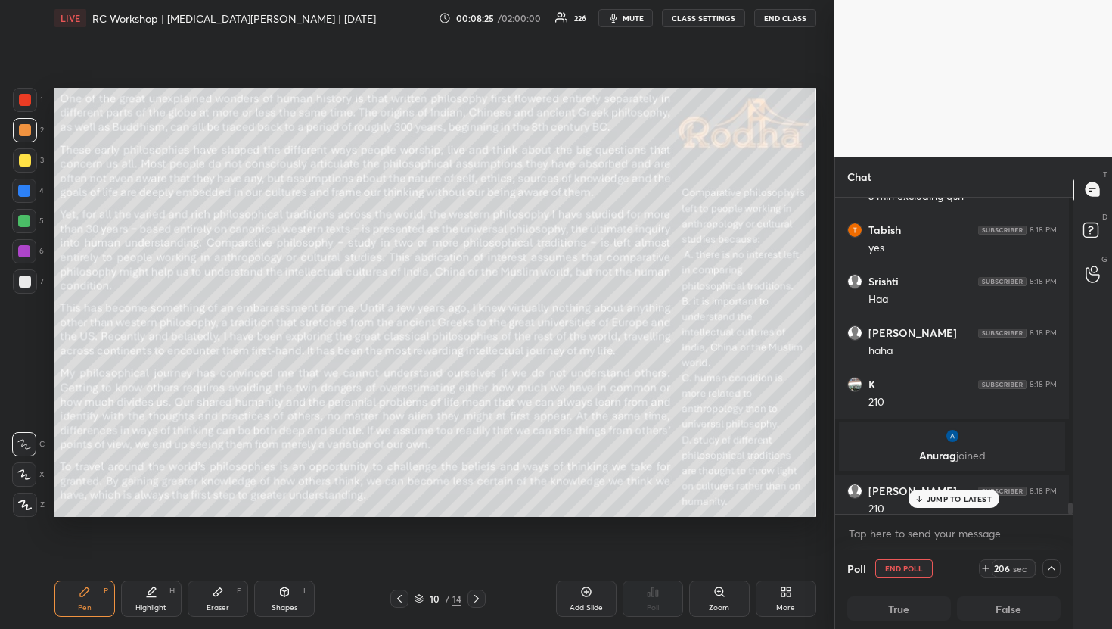
click at [624, 14] on button "mute" at bounding box center [626, 18] width 54 height 18
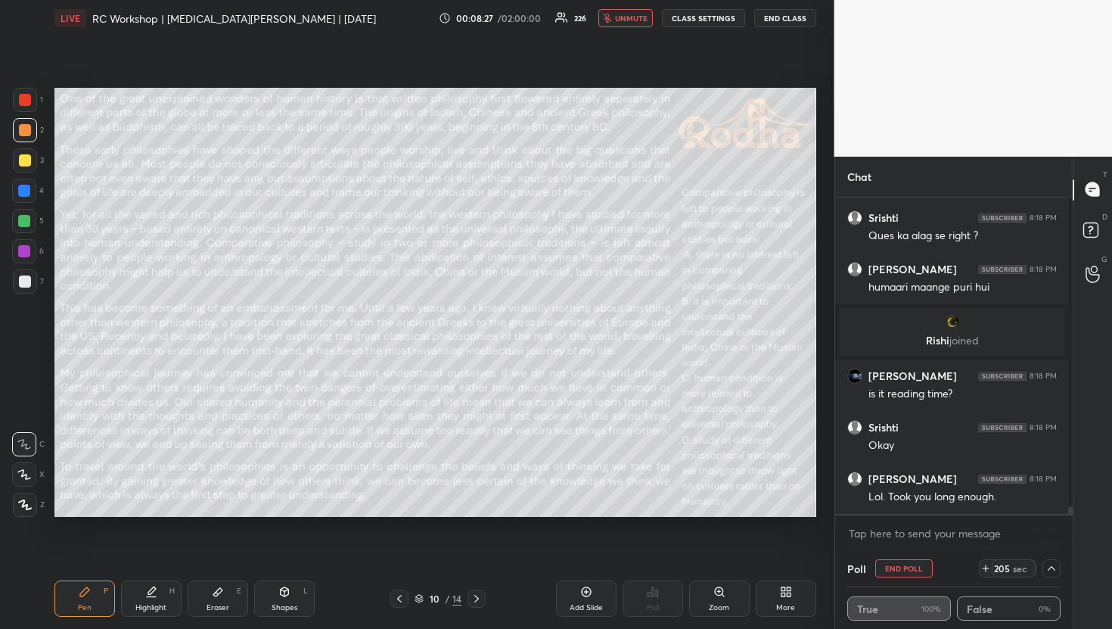
click at [936, 533] on body "1 2 3 4 5 6 7 R O A L C X Z Erase all C X Z LIVE RC Workshop | [MEDICAL_DATA][P…" at bounding box center [556, 314] width 1112 height 629
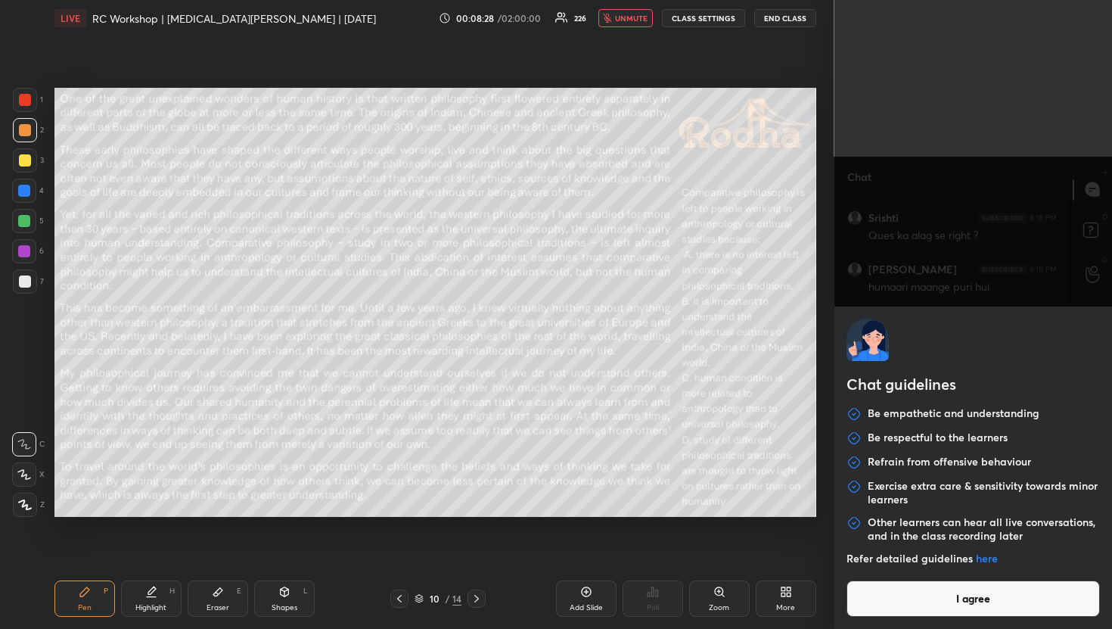
click at [946, 602] on button "I agree" at bounding box center [974, 598] width 254 height 36
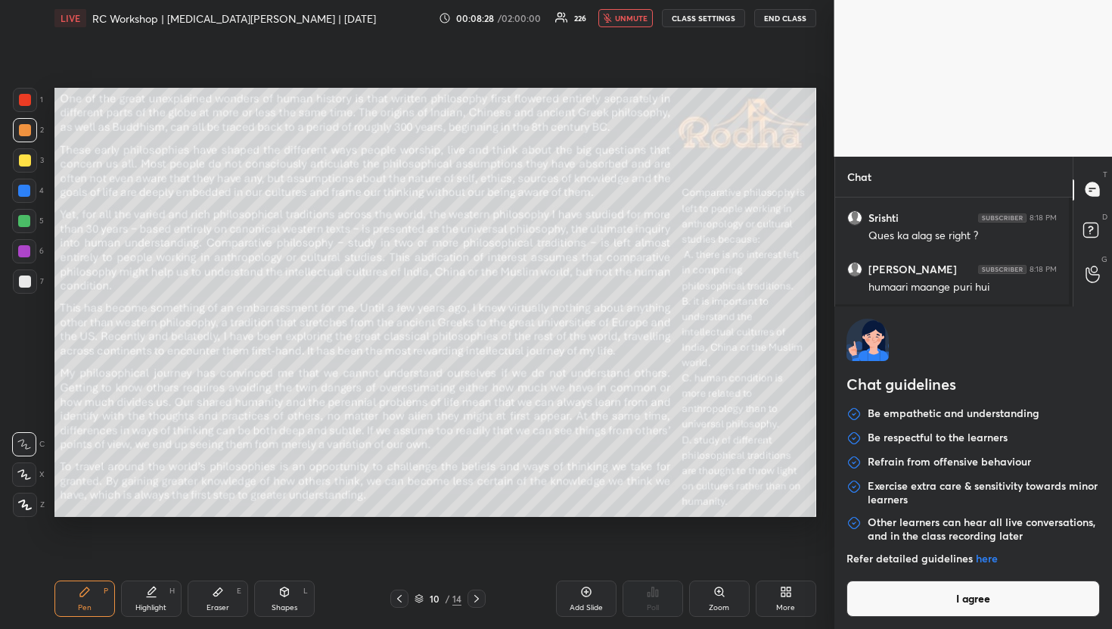
type textarea "x"
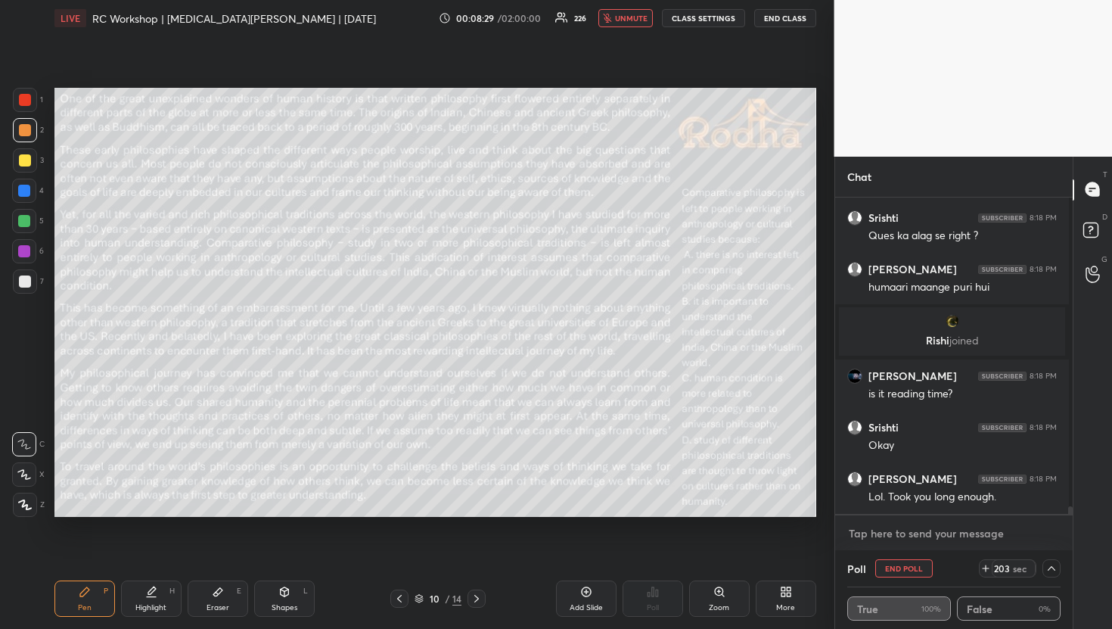
click at [927, 527] on textarea at bounding box center [955, 533] width 214 height 24
type textarea "y"
type textarea "x"
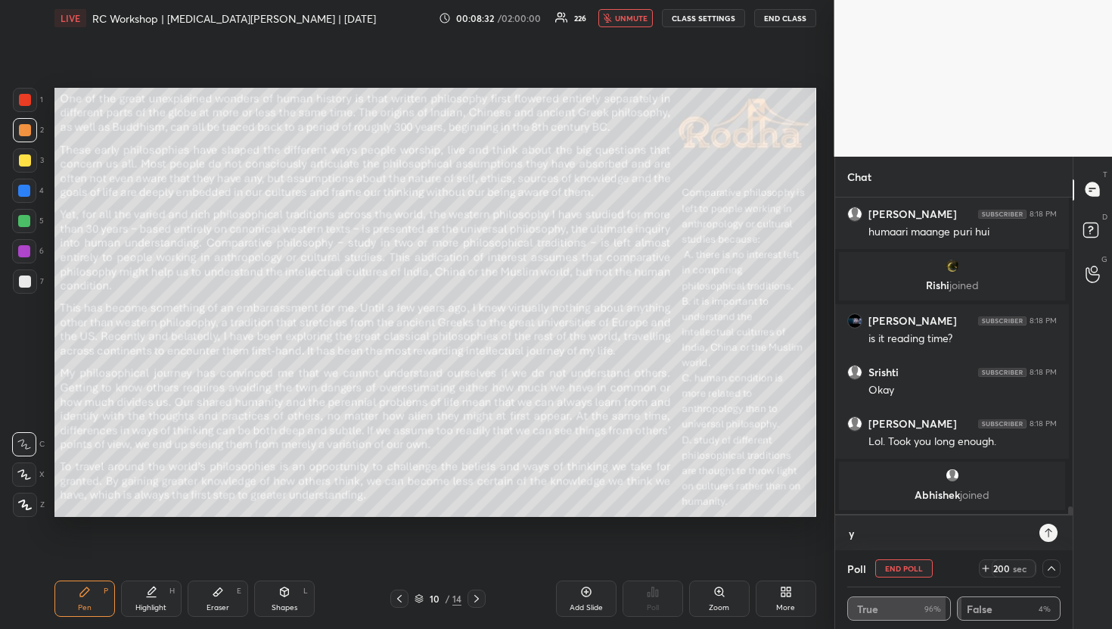
type textarea "x"
type textarea "Y"
type textarea "x"
type textarea "Ye"
type textarea "x"
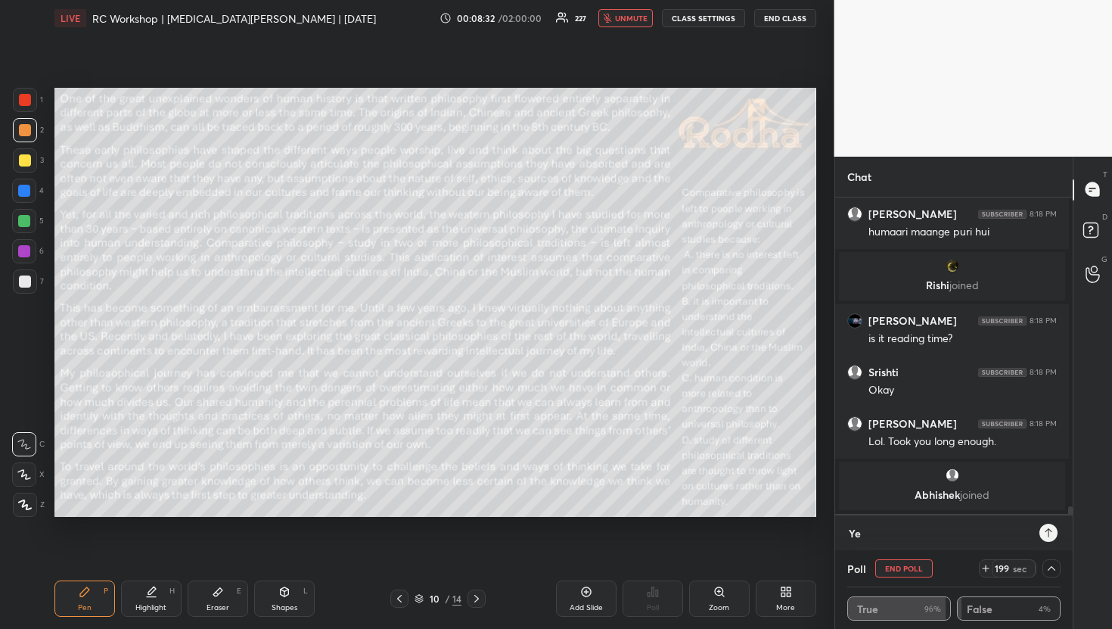
type textarea "Yes"
type textarea "x"
type textarea "Yes,"
type textarea "x"
type textarea "Yes, y"
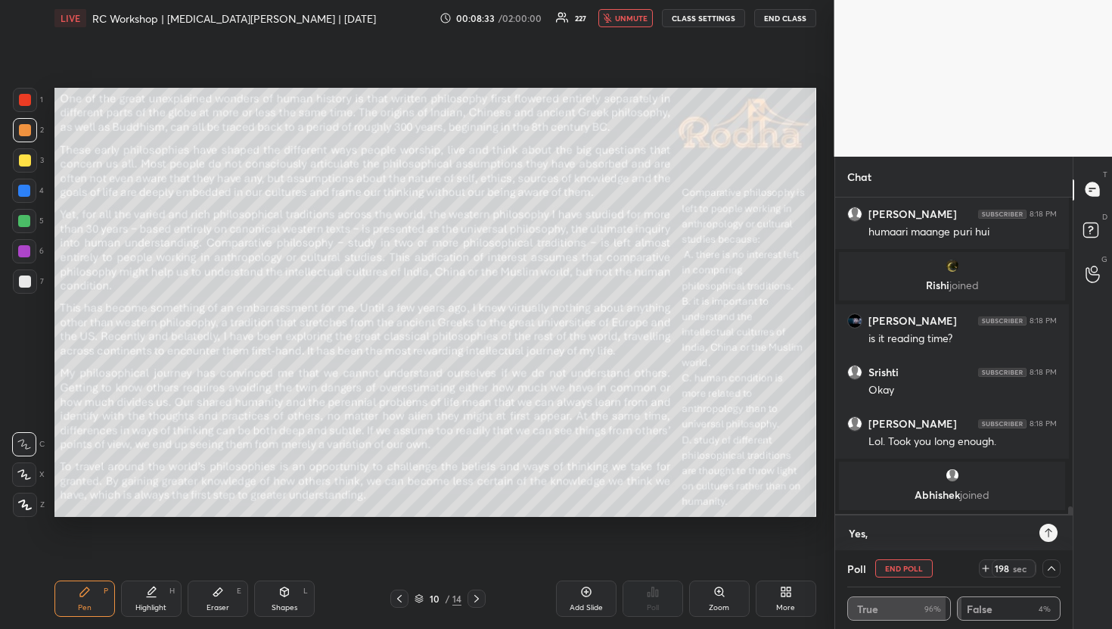
type textarea "x"
type textarea "Yes, yo"
type textarea "x"
type textarea "Yes, you"
type textarea "x"
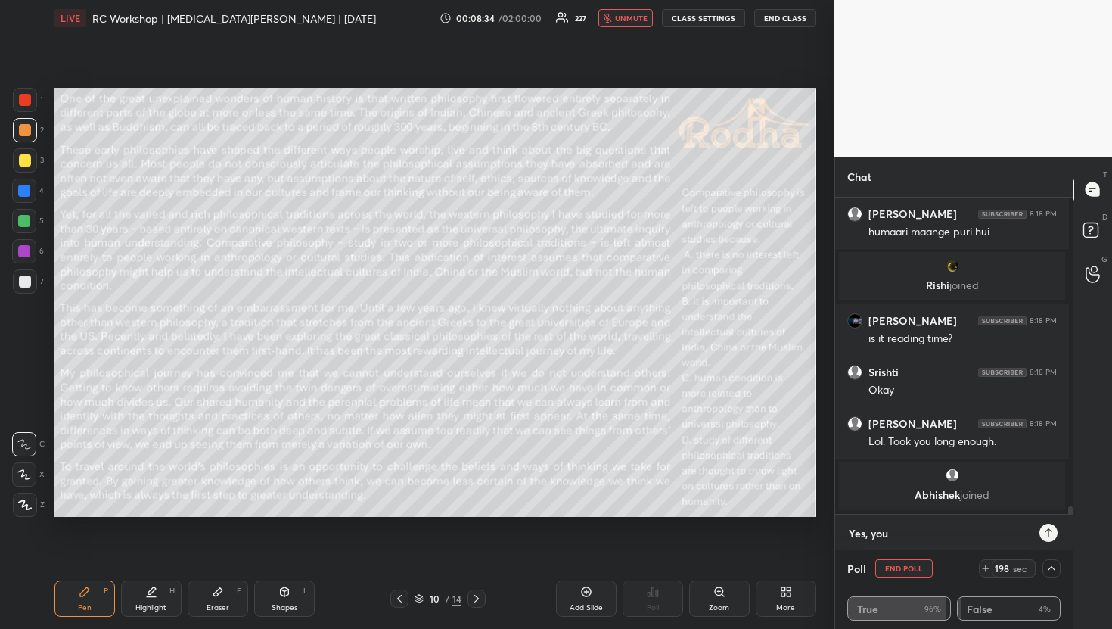
type textarea "Yes, your"
type textarea "x"
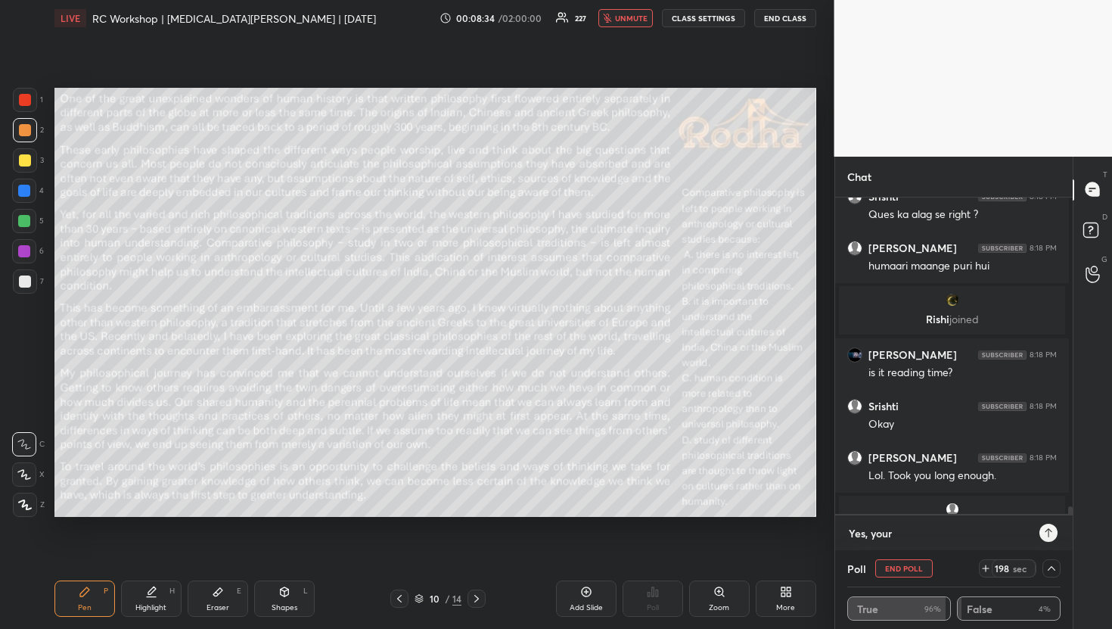
type textarea "Yes, your"
type textarea "x"
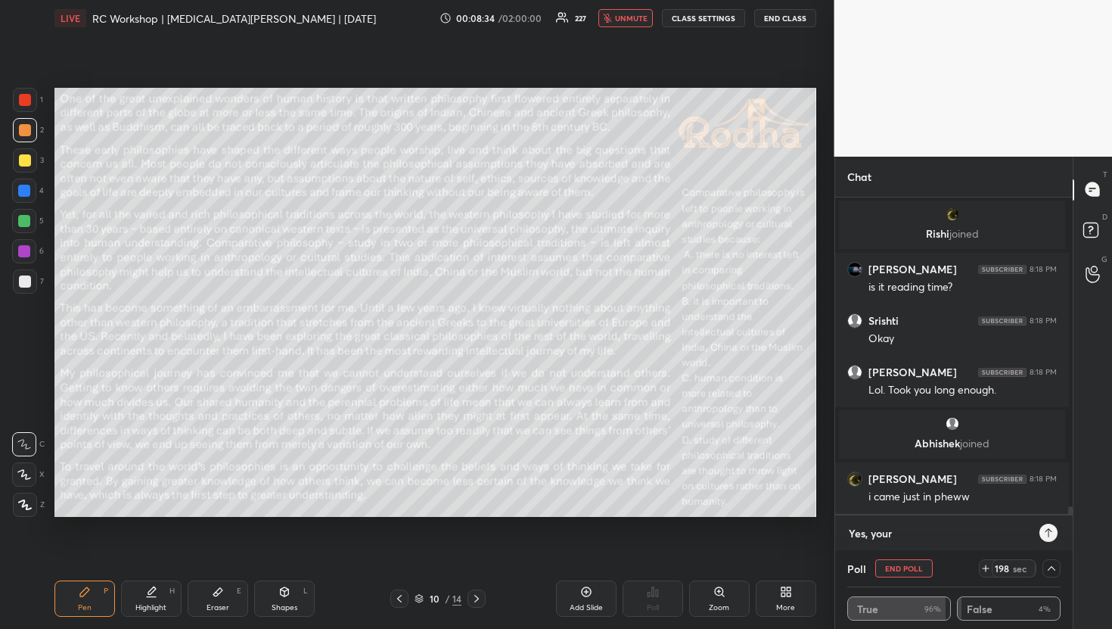
type textarea "Yes, your n"
type textarea "x"
type textarea "Yes, your"
type textarea "x"
type textarea "Yes, your o"
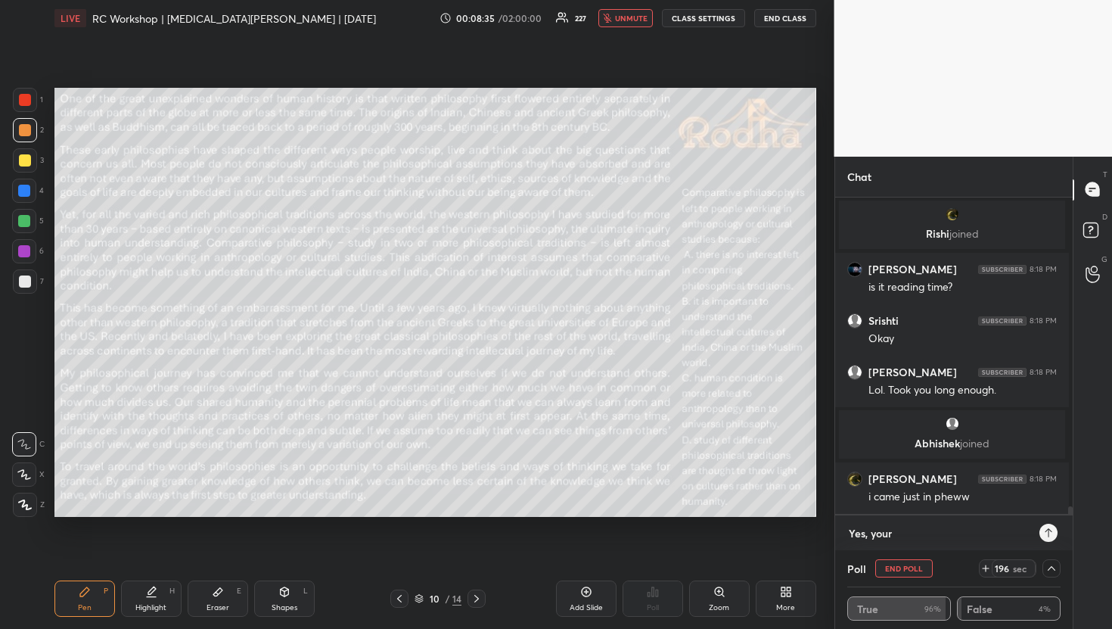
type textarea "x"
type textarea "Yes, your on"
type textarea "x"
type textarea "Yes, your on;"
type textarea "x"
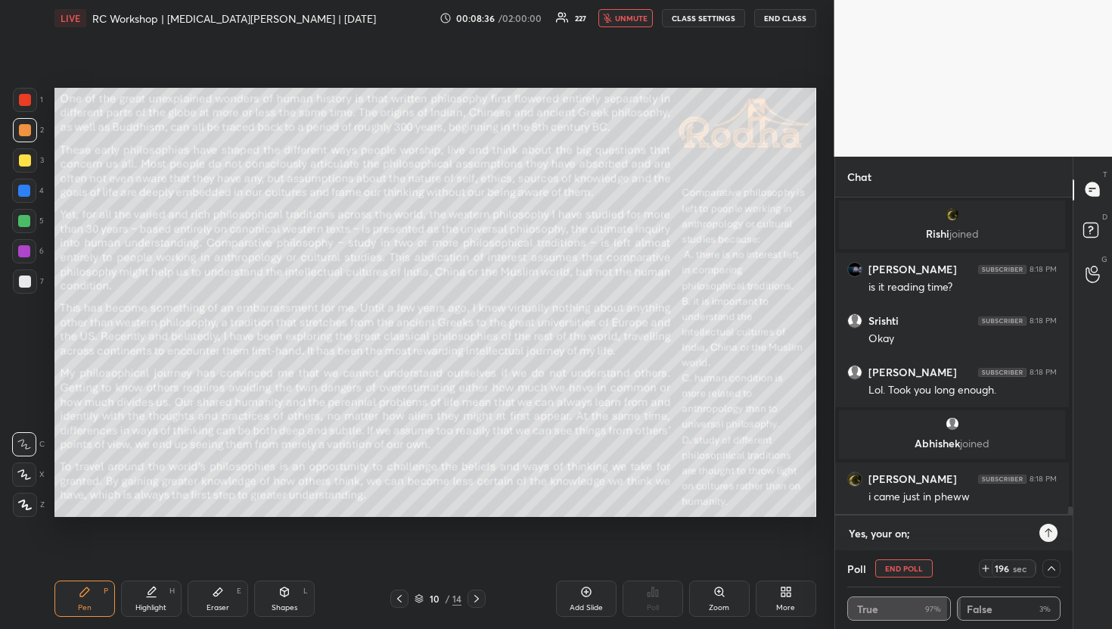
type textarea "Yes, your on;i"
type textarea "x"
type textarea "Yes, your on;in"
type textarea "x"
type textarea "Yes, your on;ine"
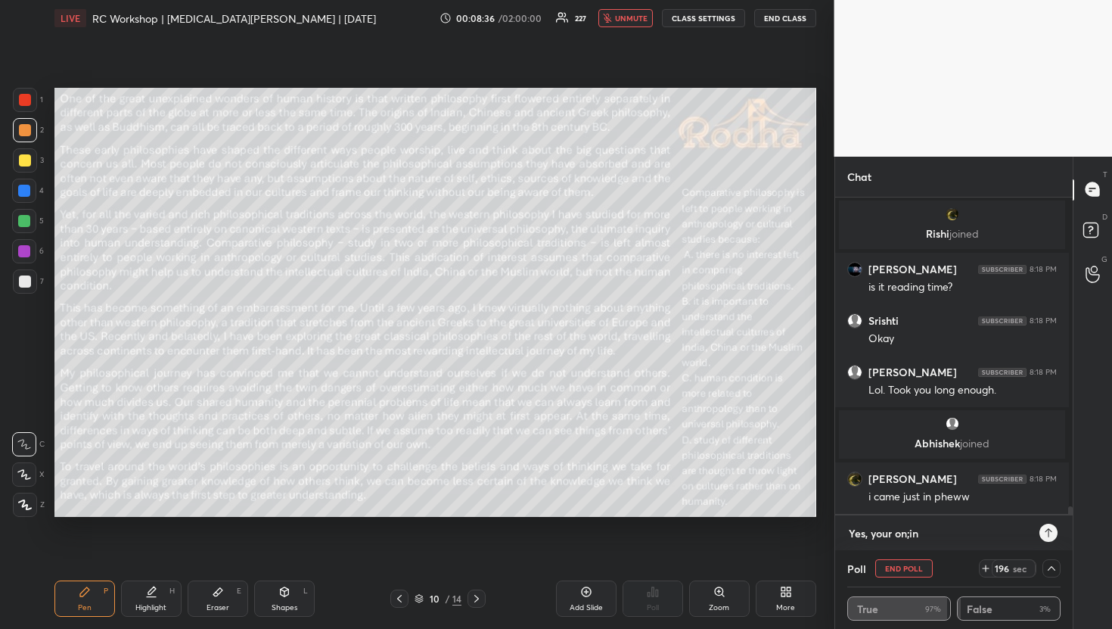
type textarea "x"
type textarea "Yes, your on;ine"
type textarea "x"
type textarea "Yes, your on;ine"
type textarea "x"
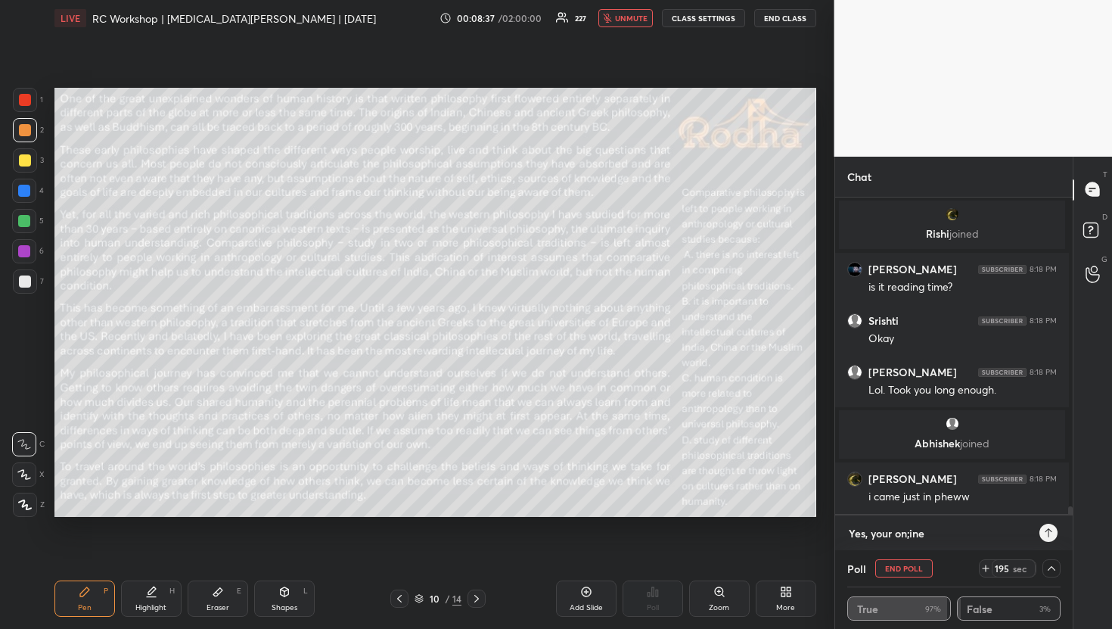
type textarea "Yes, your on;in"
type textarea "x"
type textarea "Yes, your on;i"
type textarea "x"
type textarea "Yes, your on;"
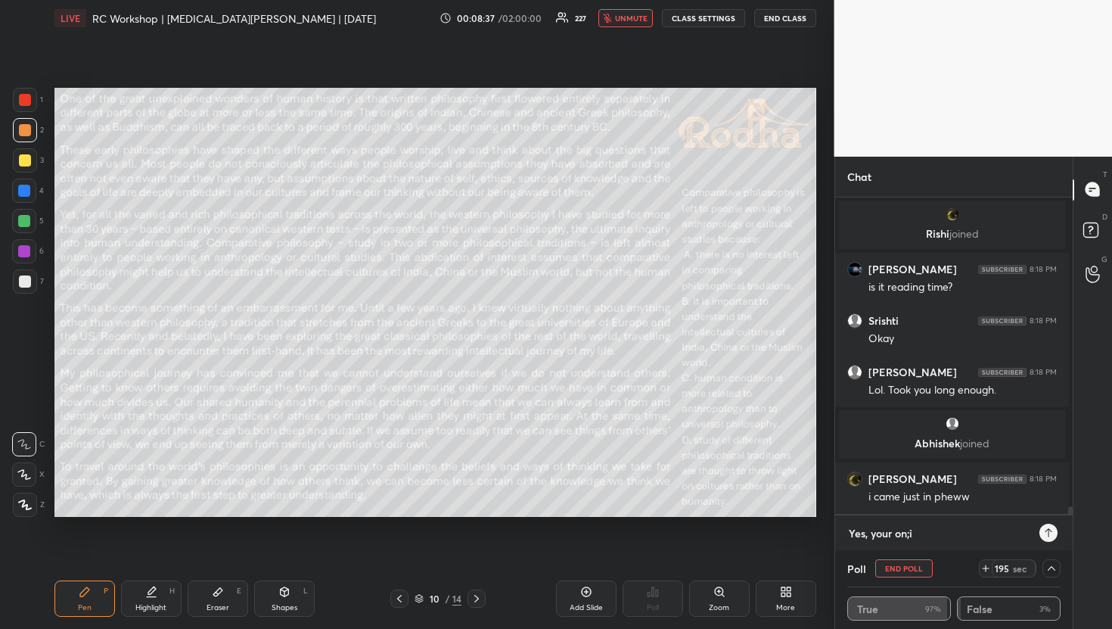
type textarea "x"
type textarea "Yes, your on"
type textarea "x"
type textarea "Yes, your onl"
type textarea "x"
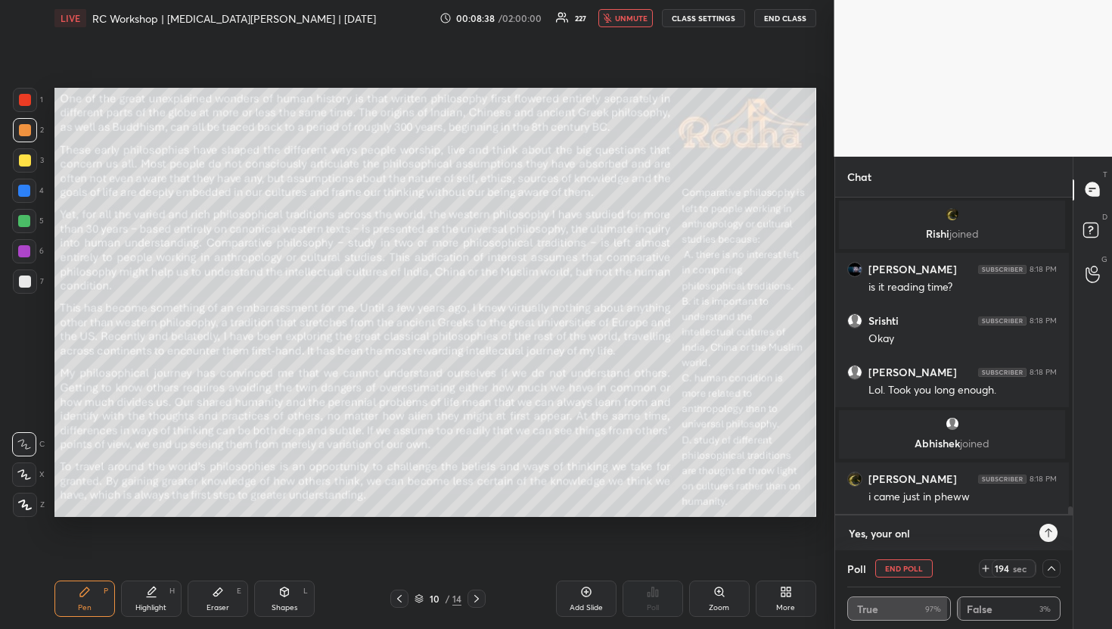
type textarea "Yes, your onli"
type textarea "x"
type textarea "Yes, your onlin"
type textarea "x"
type textarea "Yes, your online"
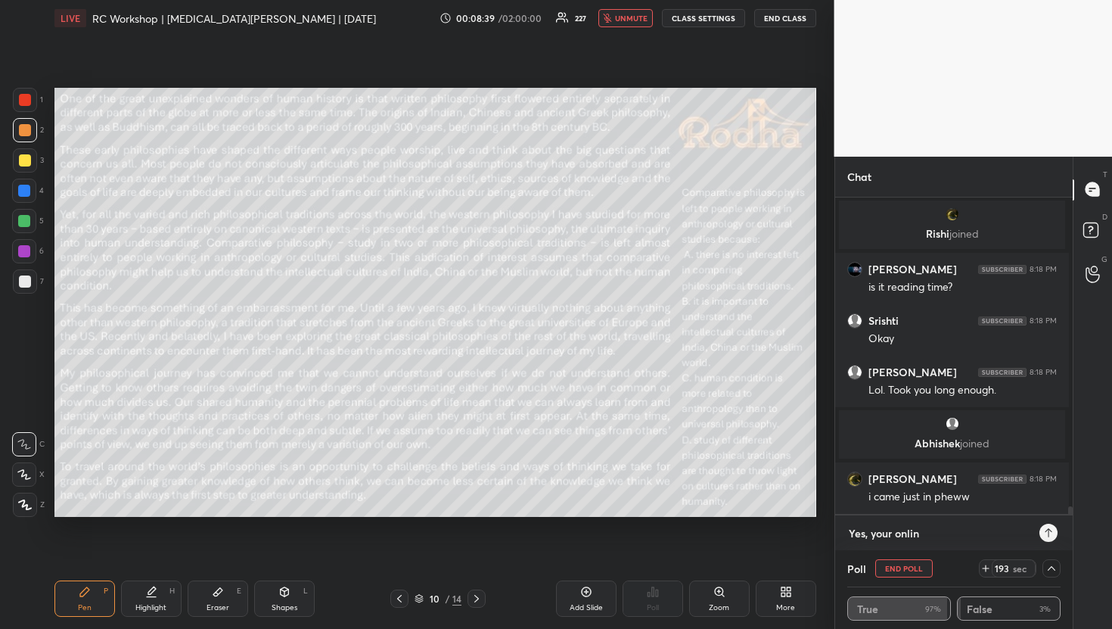
type textarea "x"
type textarea "Yes, your online"
type textarea "x"
type textarea "Yes, your online t"
type textarea "x"
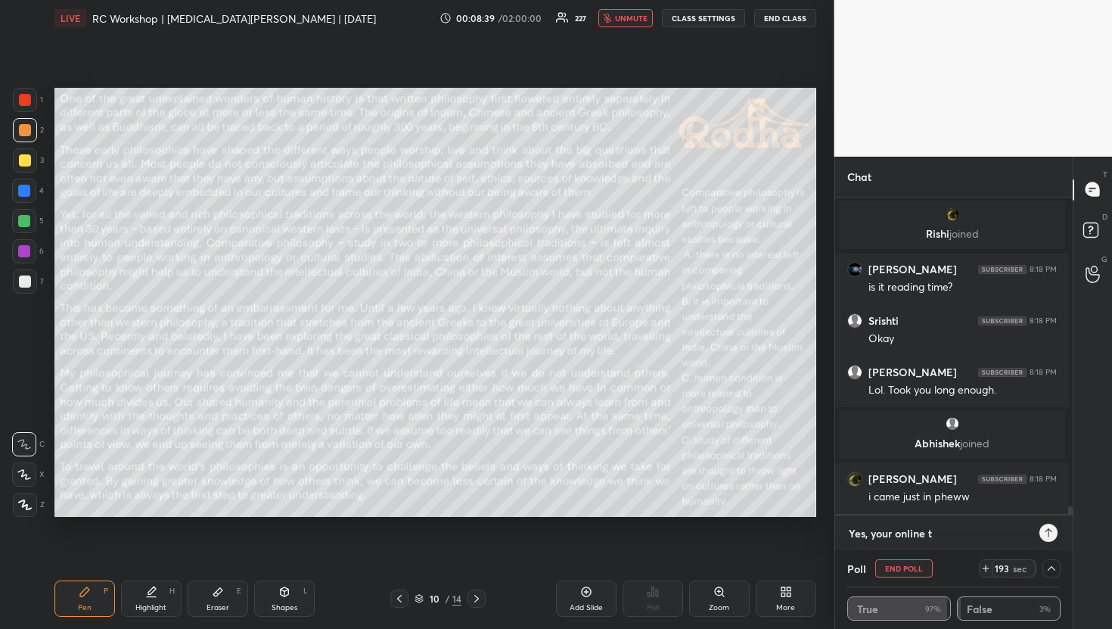
type textarea "Yes, your online te"
type textarea "x"
type textarea "Yes, your online tea"
type textarea "x"
type textarea "Yes, your online teac"
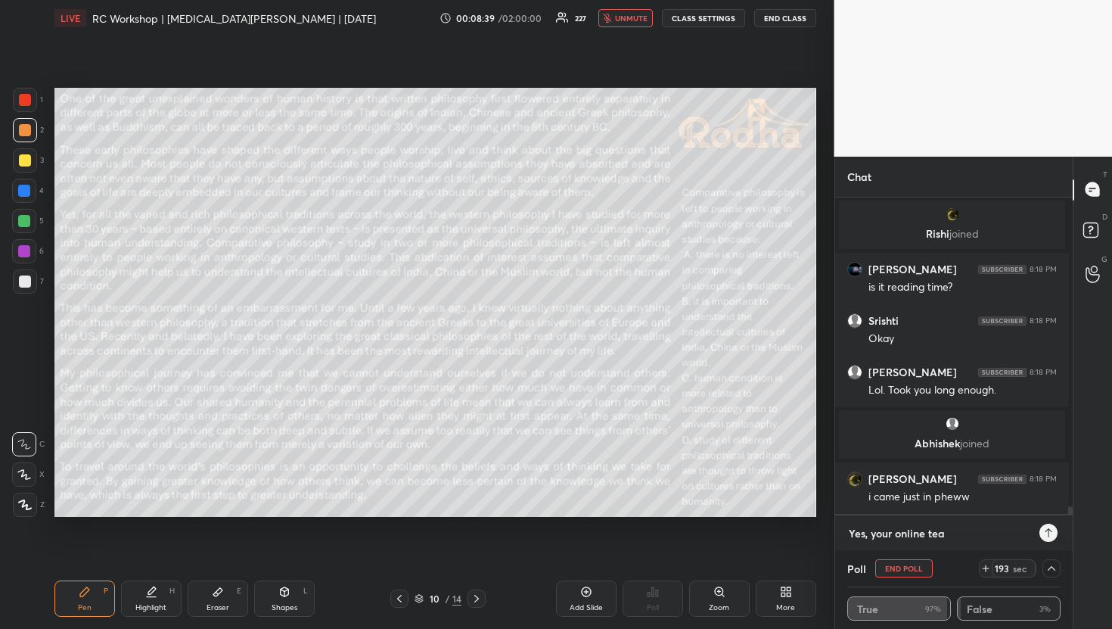
type textarea "x"
type textarea "Yes, your online teach"
type textarea "x"
type textarea "Yes, your online teache"
type textarea "x"
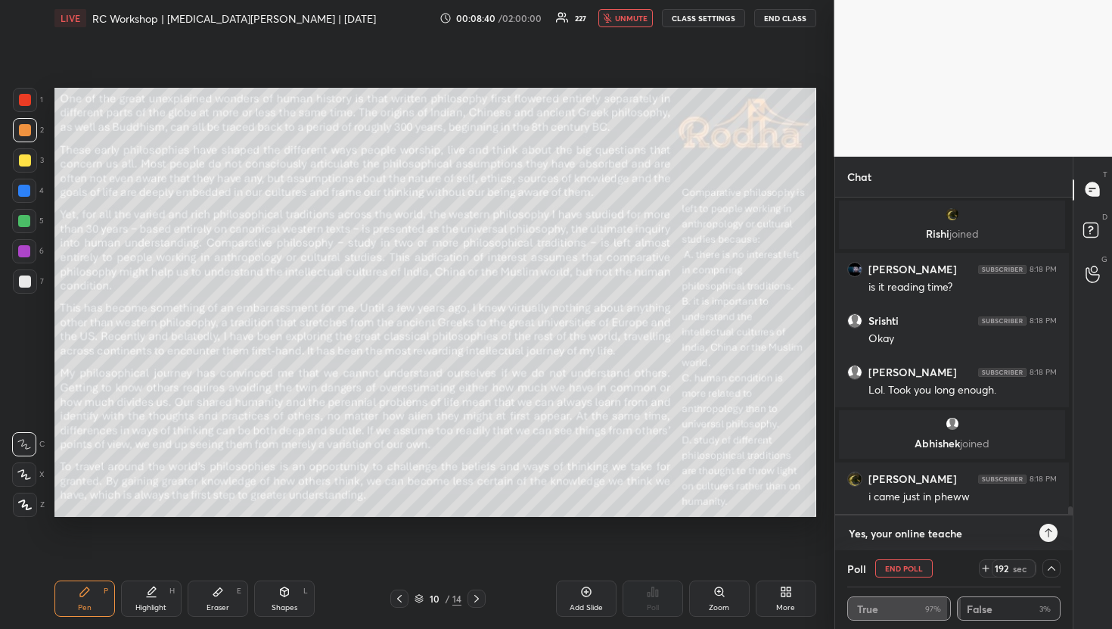
type textarea "Yes, your online teacher"
type textarea "x"
type textarea "Yes, your online teacher"
type textarea "x"
type textarea "Yes, your online teacher i"
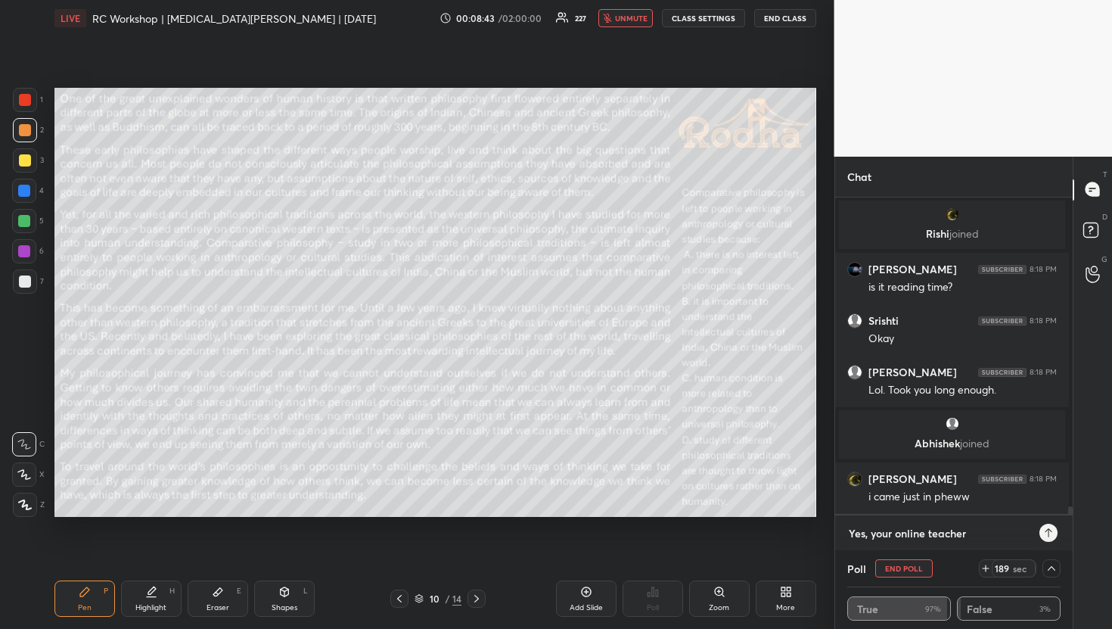
type textarea "x"
type textarea "Yes, your online teacher is"
type textarea "x"
type textarea "Yes, your online teacher is"
type textarea "x"
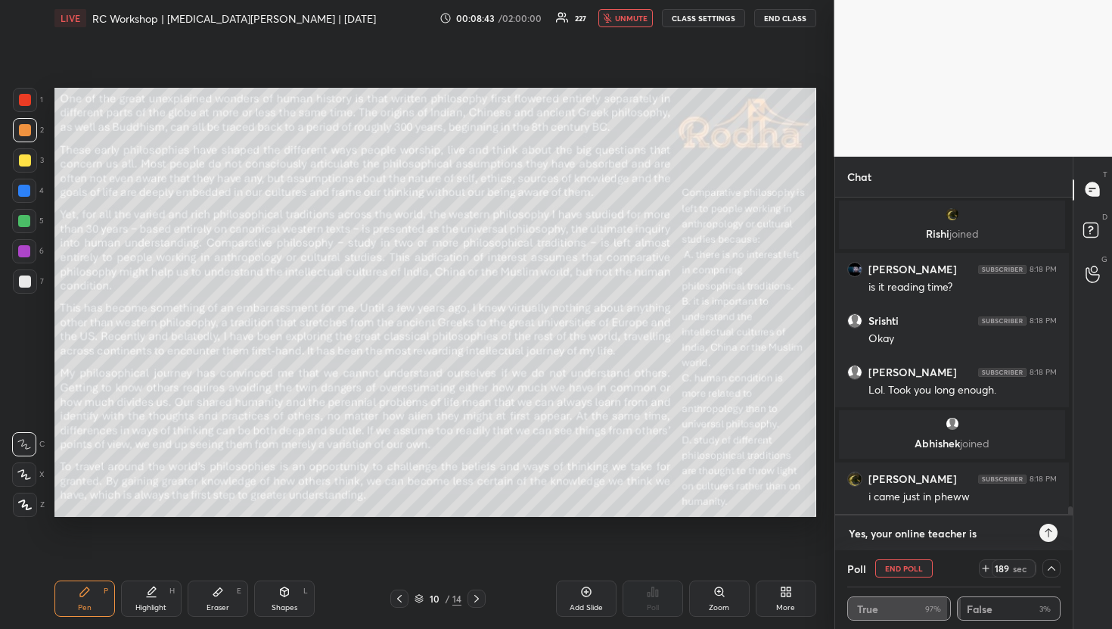
type textarea "Yes, your online teacher is n"
type textarea "x"
type textarea "Yes, your online teacher is no"
type textarea "x"
type textarea "Yes, your online teacher is not"
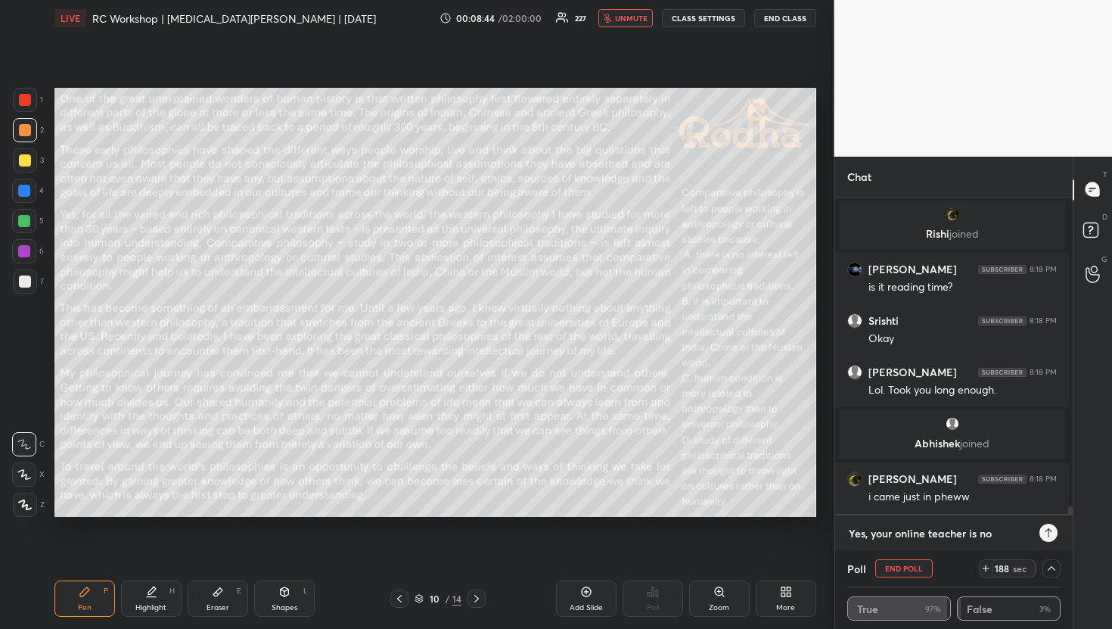
type textarea "x"
type textarea "Yes, your online teacher is not"
type textarea "x"
type textarea "Yes, your online teacher is not s"
type textarea "x"
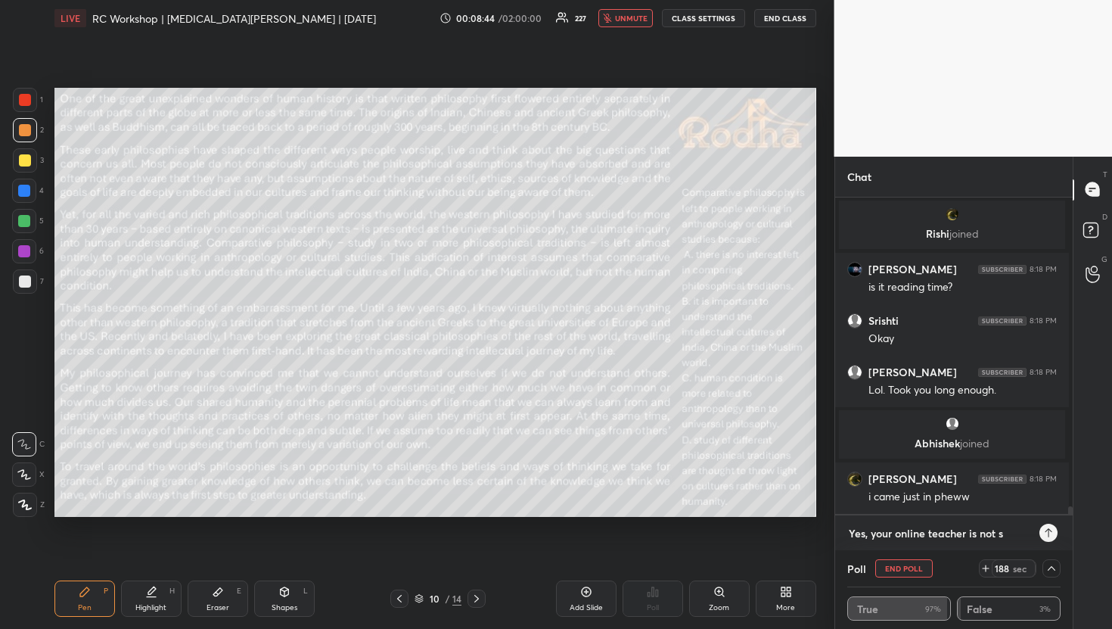
type textarea "Yes, your online teacher is not so"
type textarea "x"
type textarea "Yes, your online teacher is not so"
type textarea "x"
type textarea "Yes, your online teacher is not so t"
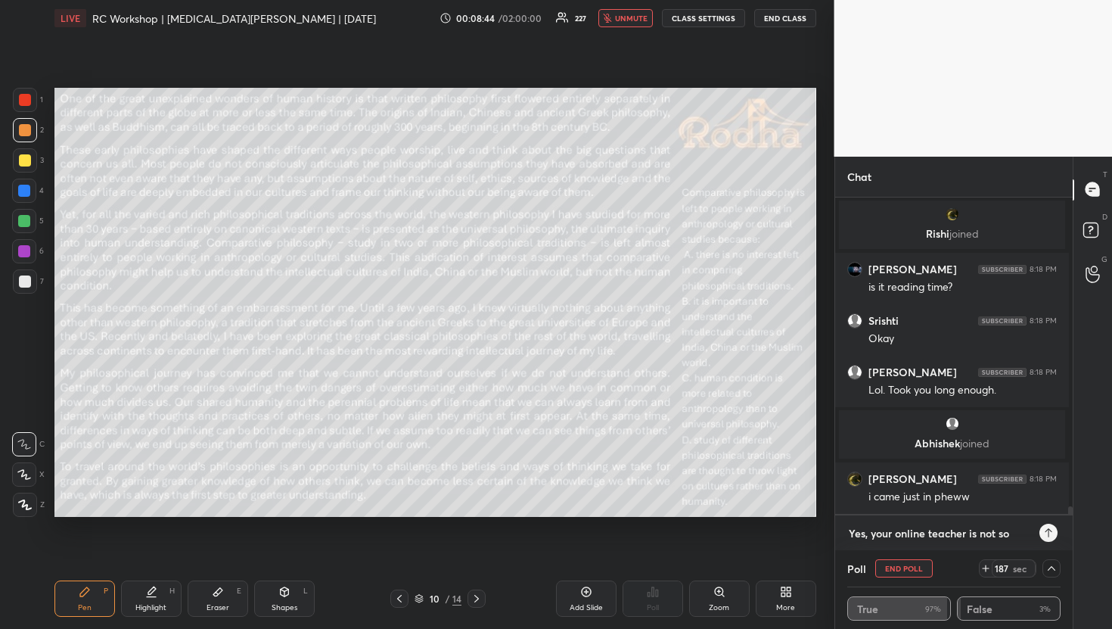
type textarea "x"
type textarea "Yes, your online teacher is not so te"
type textarea "x"
type textarea "Yes, your online teacher is not so tec"
type textarea "x"
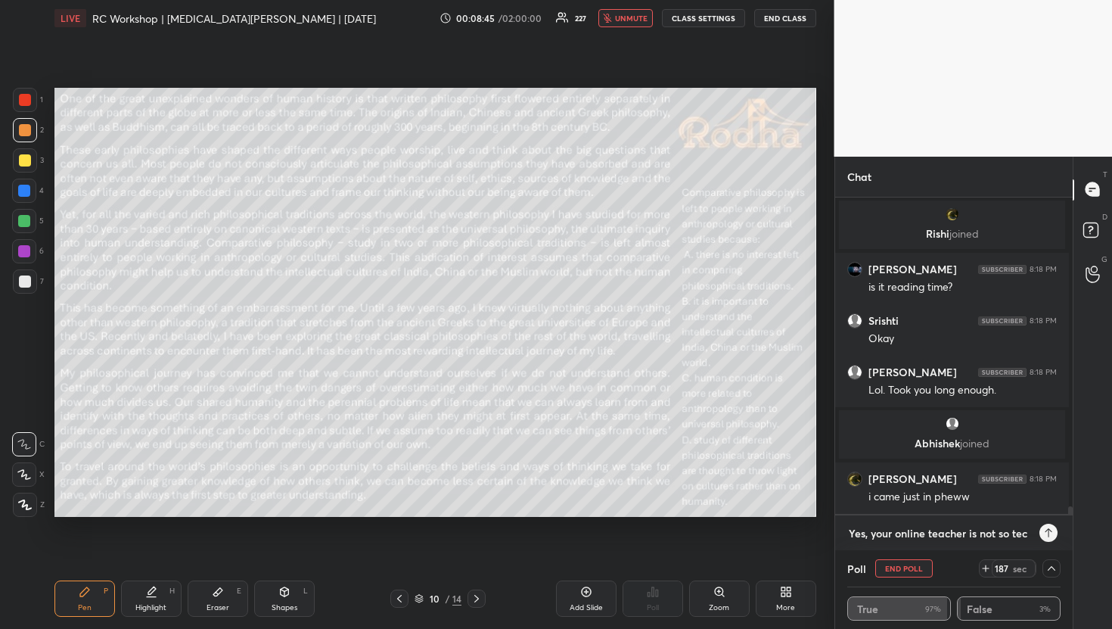
type textarea "Yes, your online teacher is not so tech"
type textarea "x"
type textarea "Yes, your online teacher is not so tech-"
type textarea "x"
type textarea "Yes, your online teacher is not so tech-s"
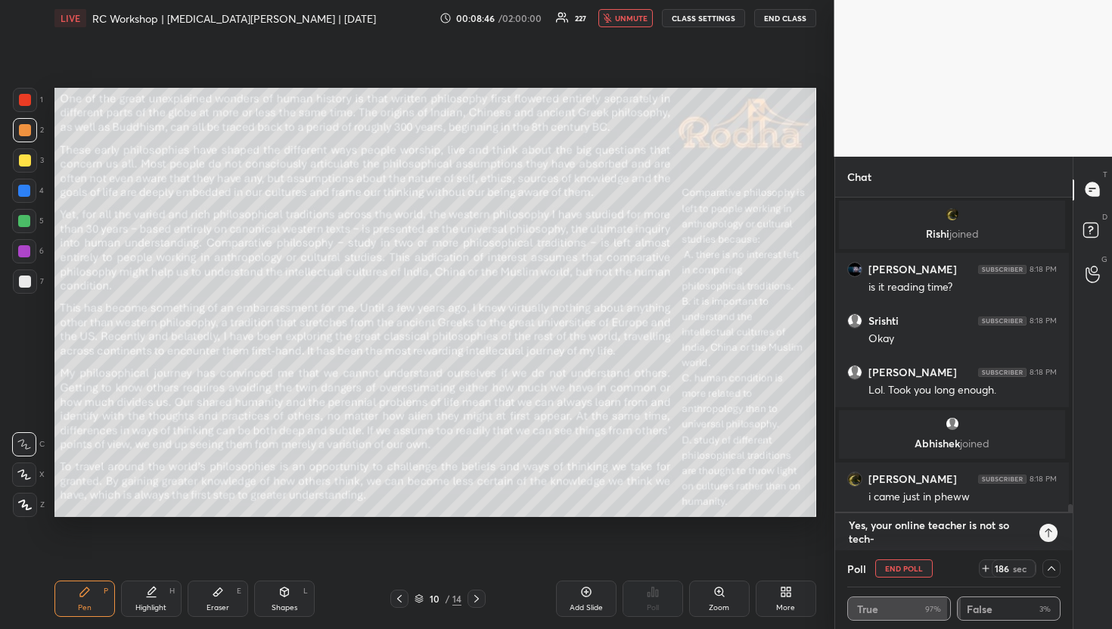
type textarea "x"
type textarea "Yes, your online teacher is not so tech-sa"
type textarea "x"
type textarea "Yes, your online teacher is not so tech-sav"
type textarea "x"
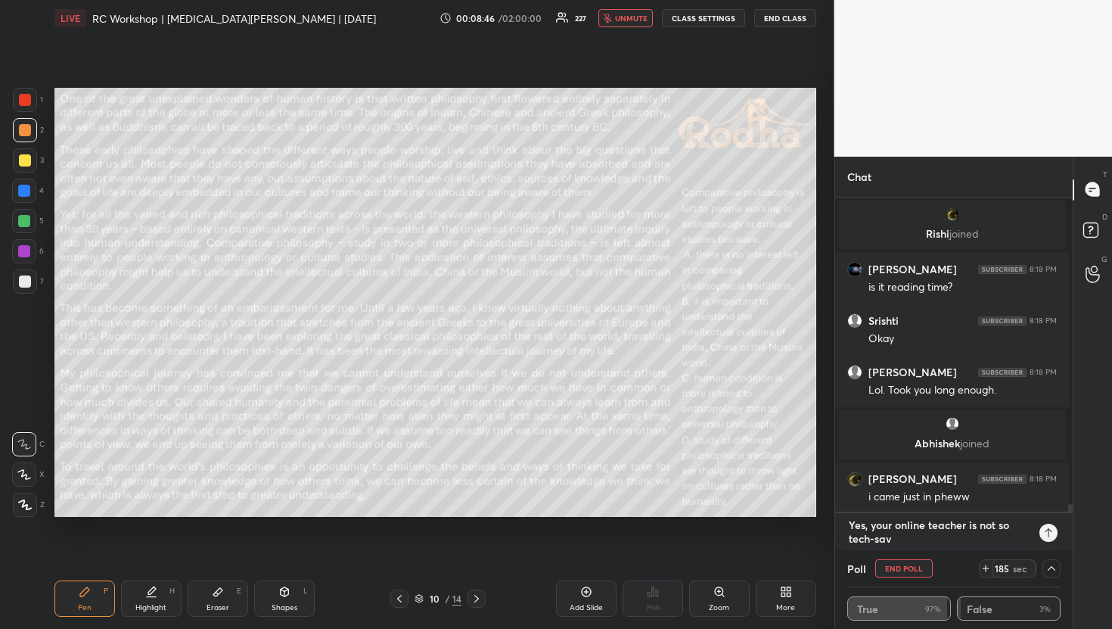
type textarea "Yes, your online teacher is not so tech-savv"
type textarea "x"
type textarea "Yes, your online teacher is not so tech-savvu"
type textarea "x"
type textarea "Yes, your online teacher is not so tech-savv"
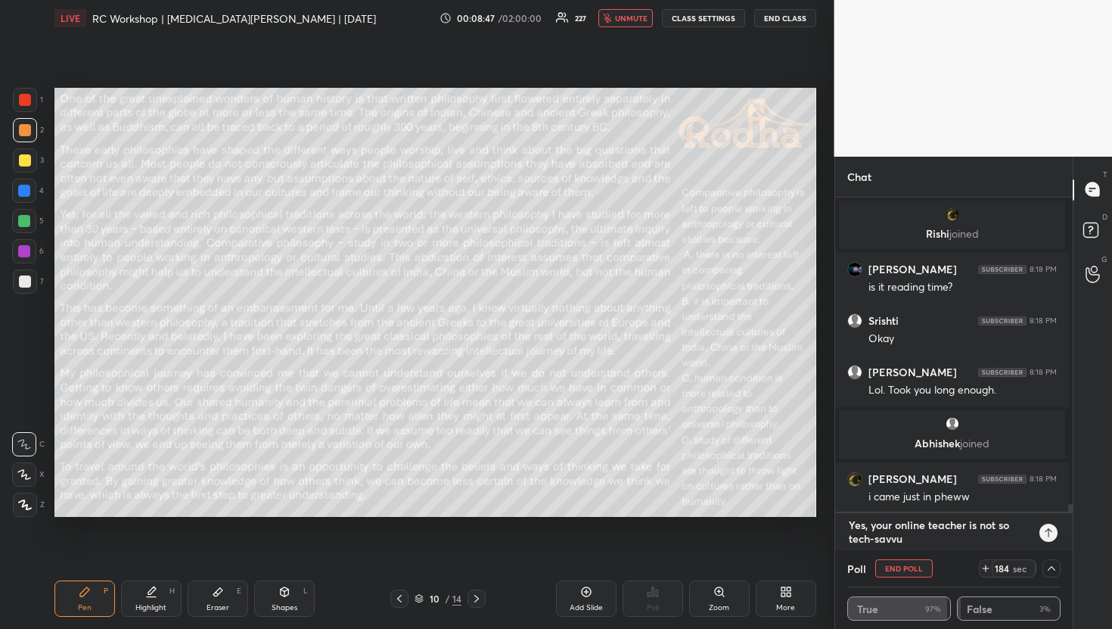
type textarea "x"
type textarea "Yes, your online teacher is not so tech-savvy"
type textarea "x"
type textarea "Yes, your online teacher is not so tech-savvy."
type textarea "x"
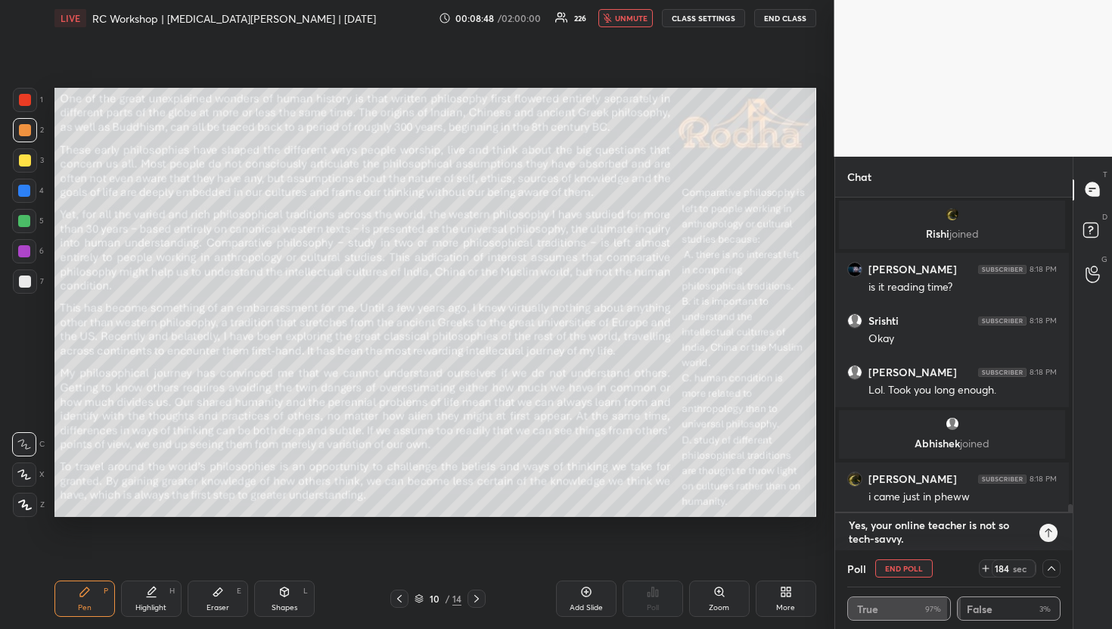
type textarea "Yes, your online teacher is not so tech-savvy."
type textarea "x"
type textarea "Yes, your online teacher is not so tech-savvy. S"
type textarea "x"
type textarea "Yes, your online teacher is not so tech-savvy. St"
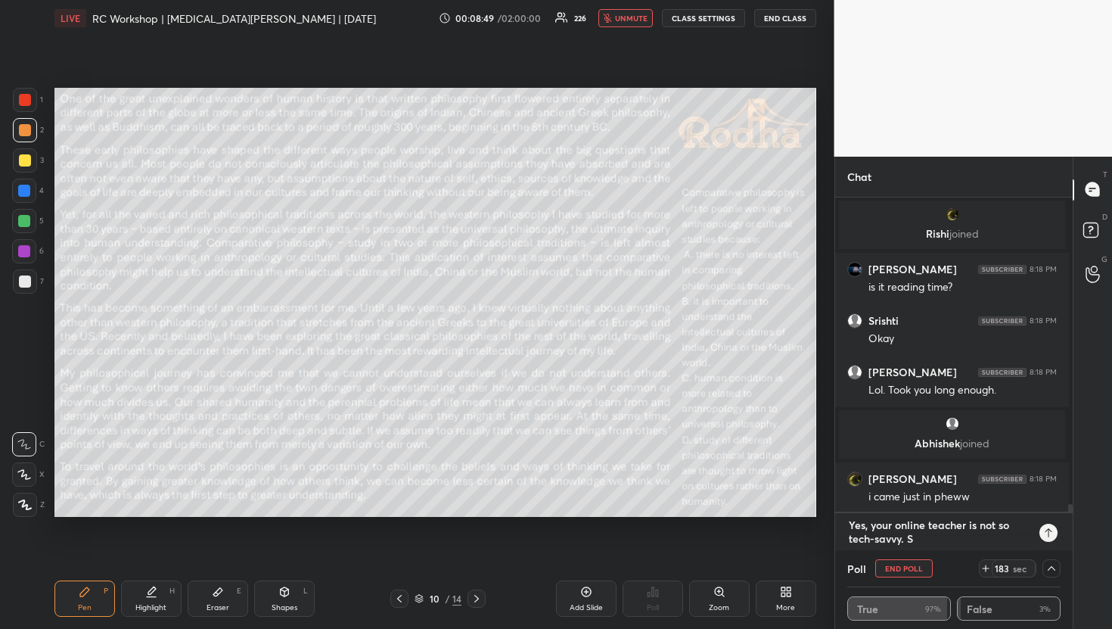
type textarea "x"
type textarea "Yes, your online teacher is not so tech-savvy. Sti"
type textarea "x"
type textarea "Yes, your online teacher is not so tech-savvy. Stil"
type textarea "x"
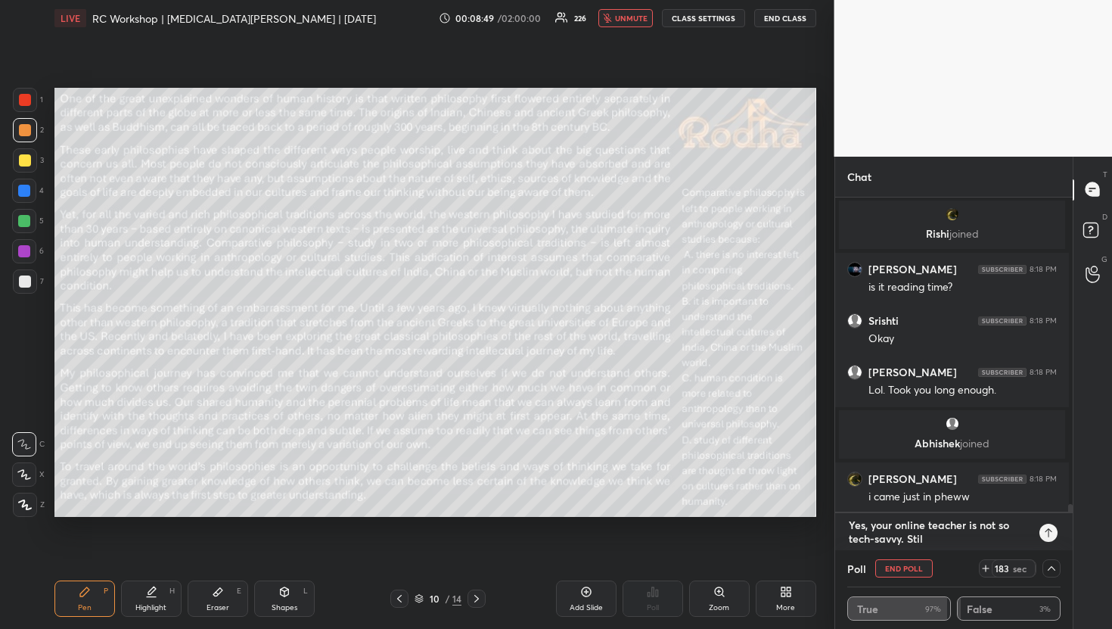
type textarea "Yes, your online teacher is not so tech-savvy. Still"
type textarea "x"
type textarea "Yes, your online teacher is not so tech-savvy. Still"
type textarea "x"
type textarea "Yes, your online teacher is not so tech-savvy. Still s"
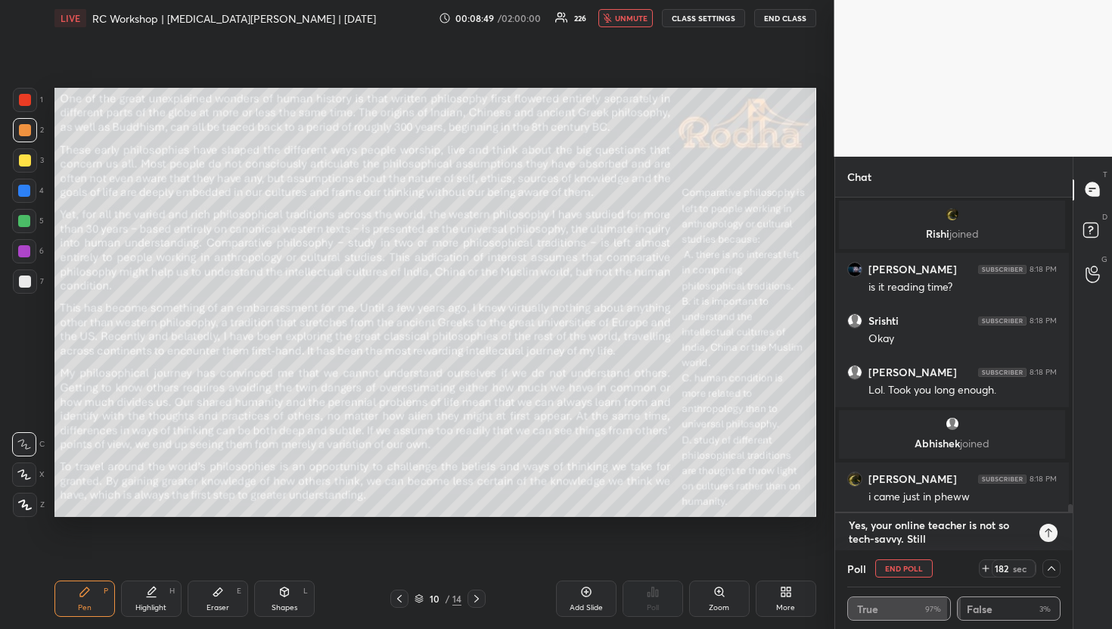
type textarea "x"
type textarea "Yes, your online teacher is not so tech-savvy. Still sh"
type textarea "x"
type textarea "Yes, your online teacher is not so tech-savvy. Still she"
type textarea "x"
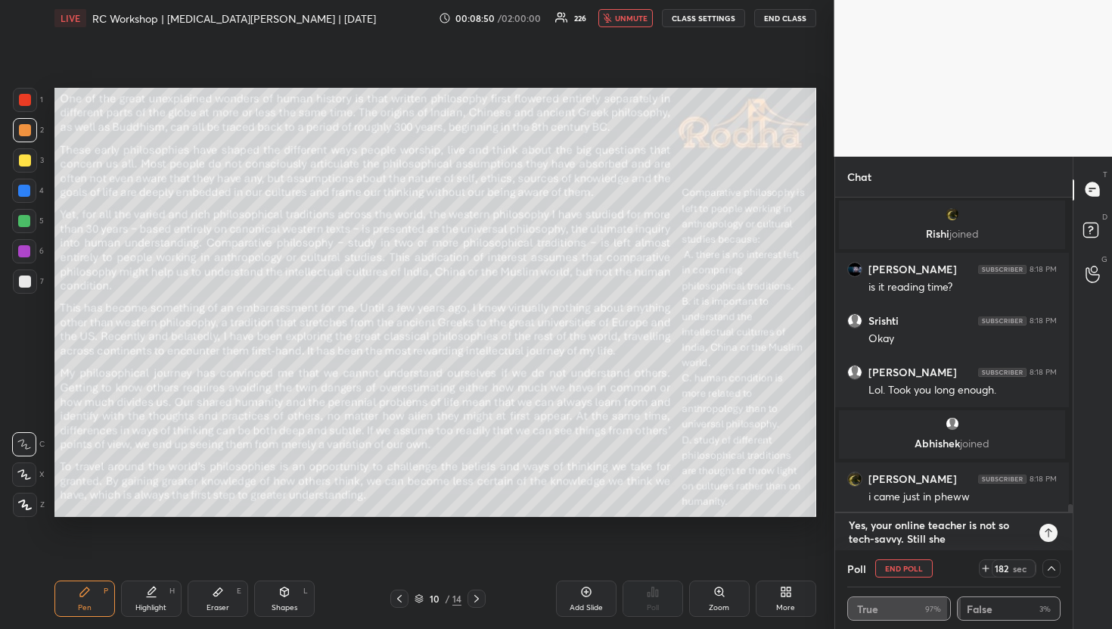
type textarea "Yes, your online teacher is not so tech-savvy. Still she"
type textarea "x"
type textarea "Yes, your online teacher is not so tech-savvy. Still she m"
type textarea "x"
type textarea "Yes, your online teacher is not so tech-savvy. Still she ma"
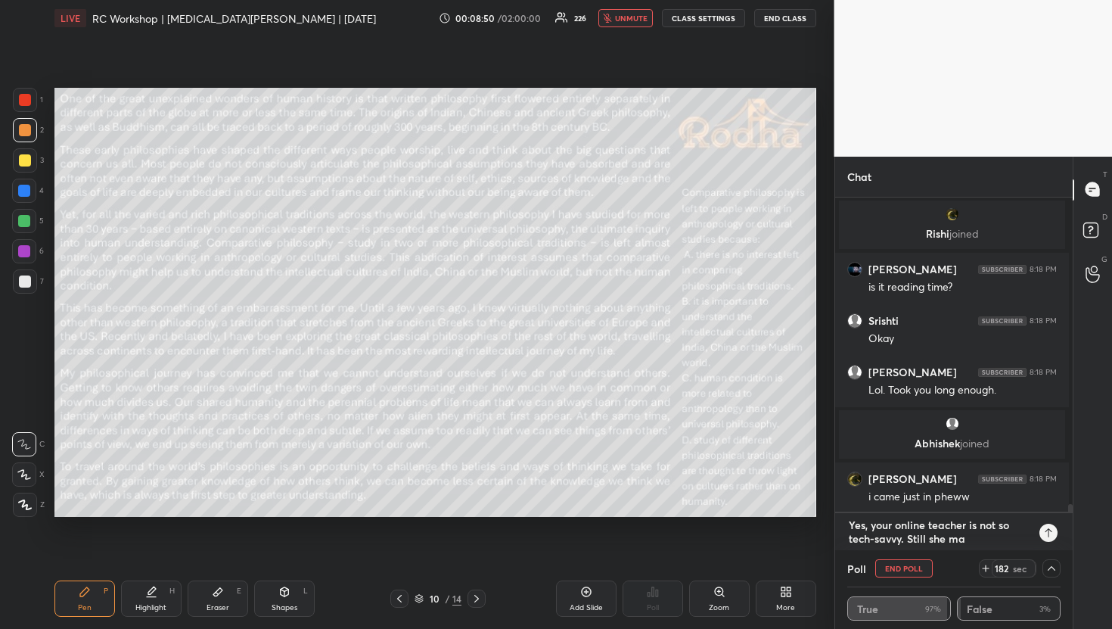
type textarea "x"
type textarea "Yes, your online teacher is not so tech-savvy. Still she man"
type textarea "x"
type textarea "Yes, your online teacher is not so tech-savvy. Still she mana"
type textarea "x"
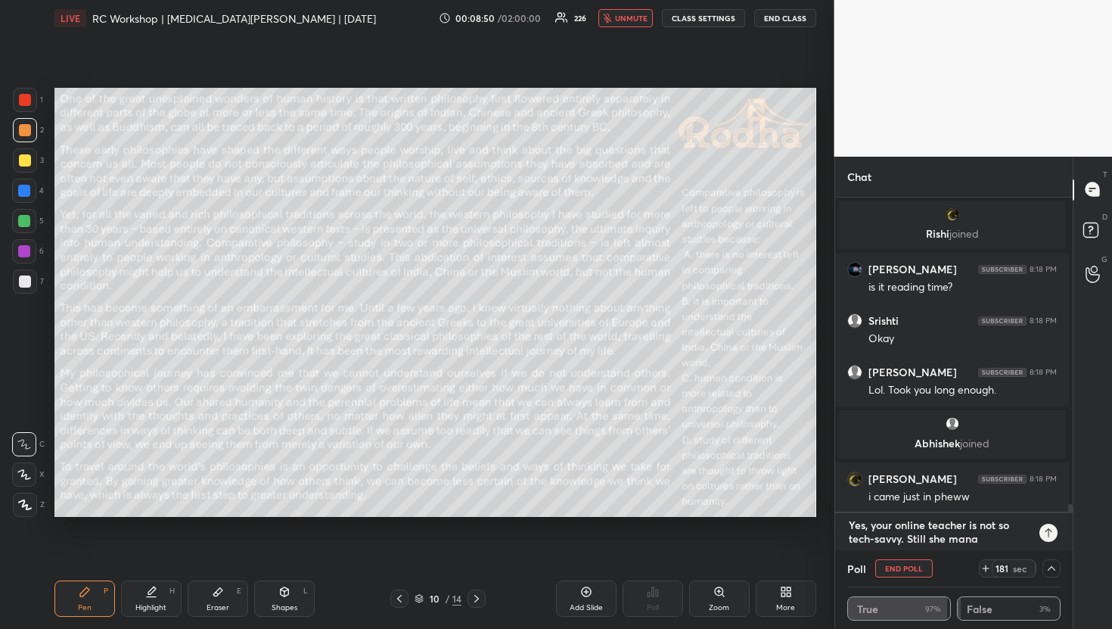
type textarea "Yes, your online teacher is not so tech-savvy. Still she manag"
type textarea "x"
type textarea "Yes, your online teacher is not so tech-savvy. Still she manage"
type textarea "x"
type textarea "Yes, your online teacher is not so tech-savvy. Still she manages"
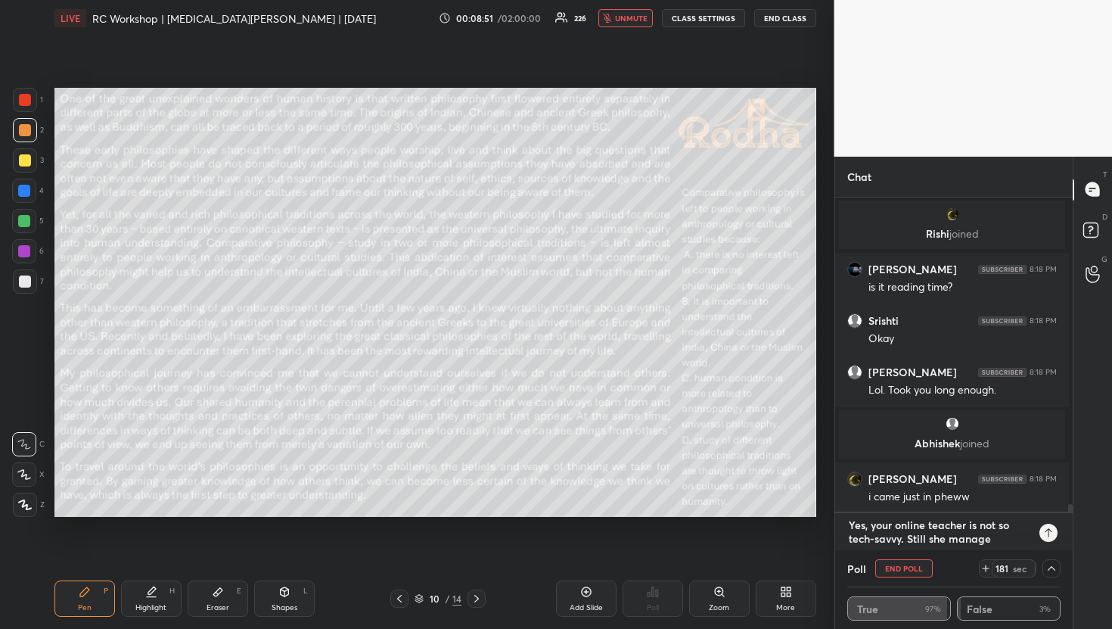
type textarea "x"
type textarea "Yes, your online teacher is not so tech-savvy. Still she manages"
type textarea "x"
type textarea "Yes, your online teacher is not so tech-savvy. Still she manages t"
type textarea "x"
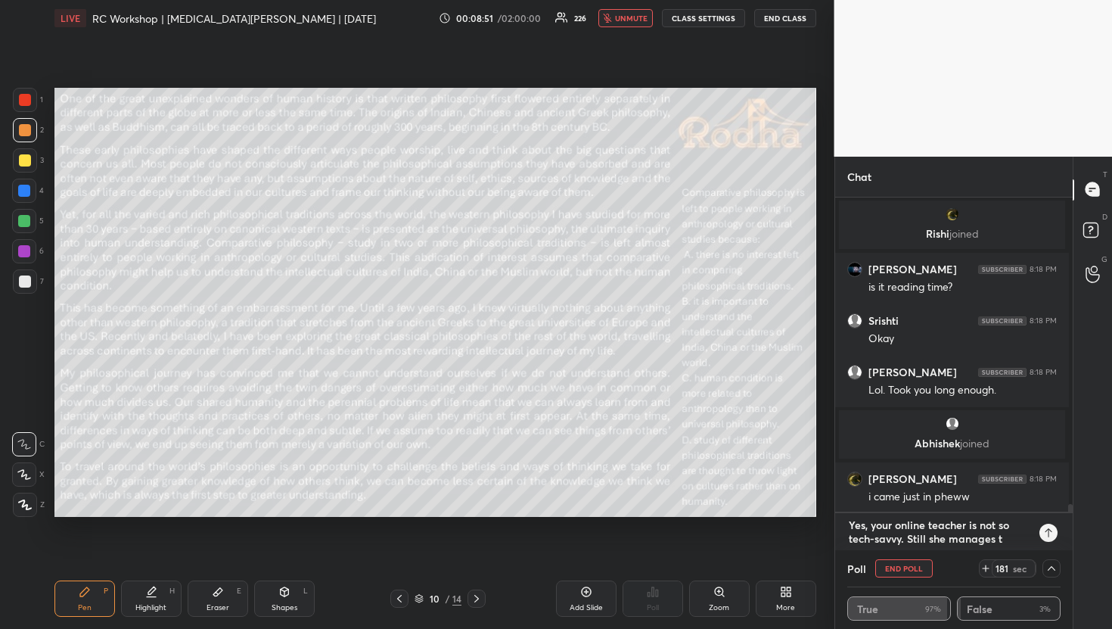
type textarea "Yes, your online teacher is not so tech-savvy. Still she manages to"
type textarea "x"
type textarea "Yes, your online teacher is not so tech-savvy. Still she manages to"
type textarea "x"
type textarea "Yes, your online teacher is not so tech-savvy. Still she manages to g"
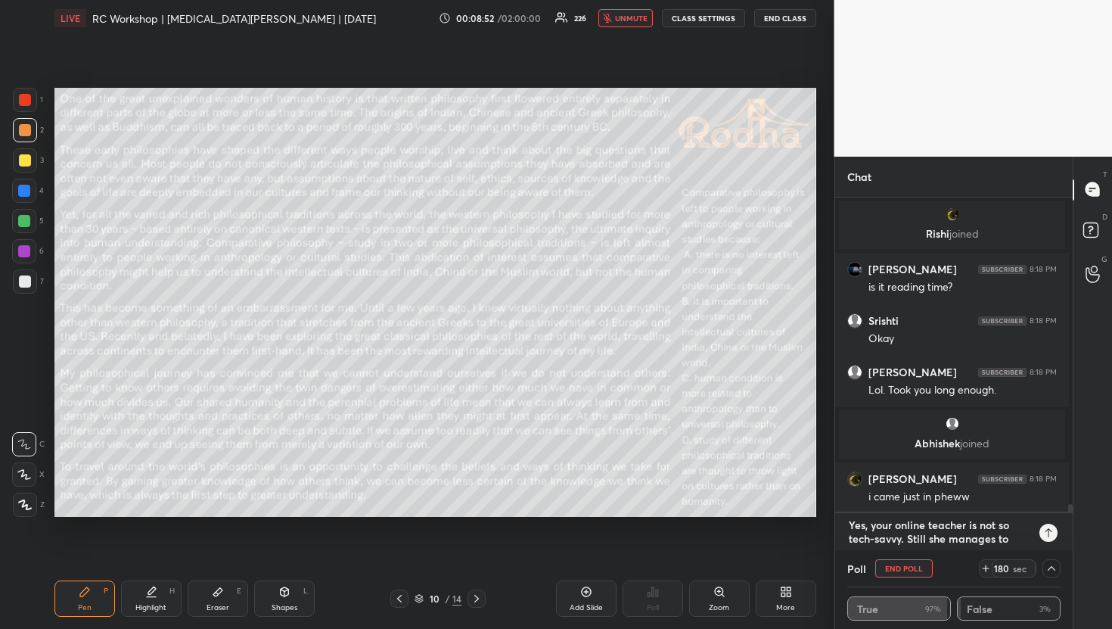
type textarea "x"
type textarea "Yes, your online teacher is not so tech-savvy. Still she manages to ge"
type textarea "x"
type textarea "Yes, your online teacher is not so tech-savvy. Still she manages to get"
type textarea "x"
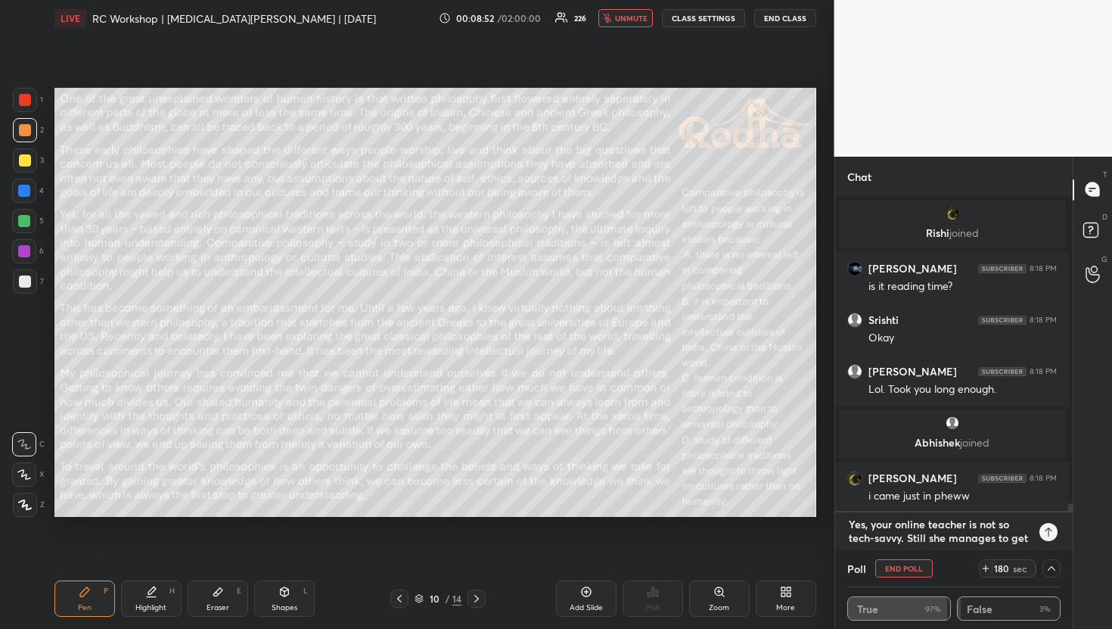
type textarea "Yes, your online teacher is not so tech-savvy. Still she manages to get"
type textarea "x"
type textarea "Yes, your online teacher is not so tech-savvy. Still she manages to get b"
type textarea "x"
type textarea "Yes, your online teacher is not so tech-savvy. Still she manages to get by"
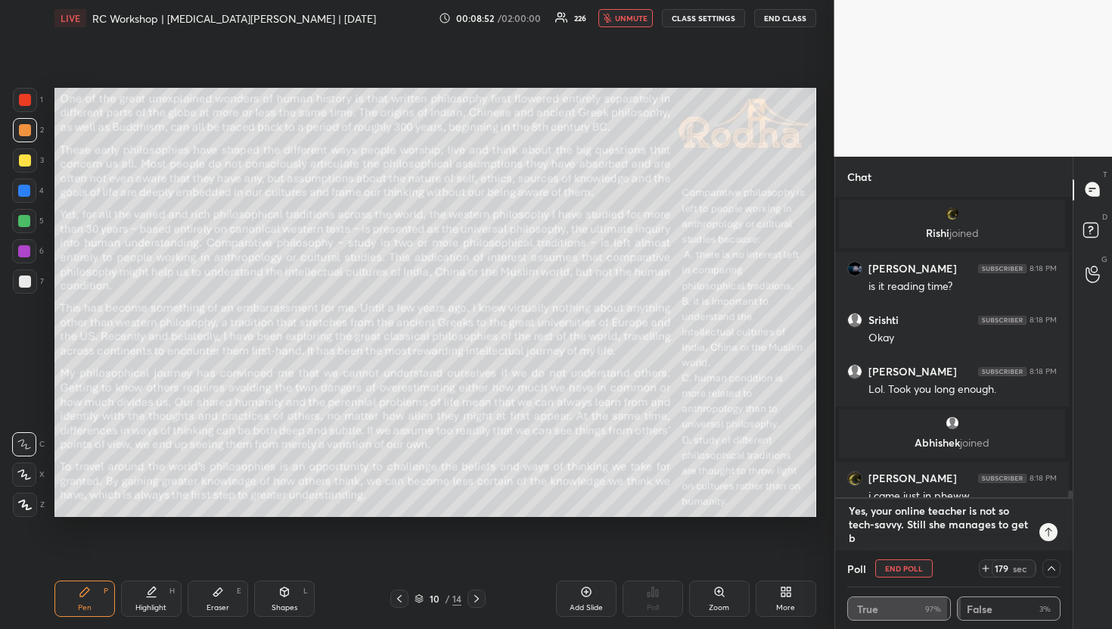
type textarea "x"
type textarea "Yes, your online teacher is not so tech-savvy. Still she manages to get by!"
type textarea "x"
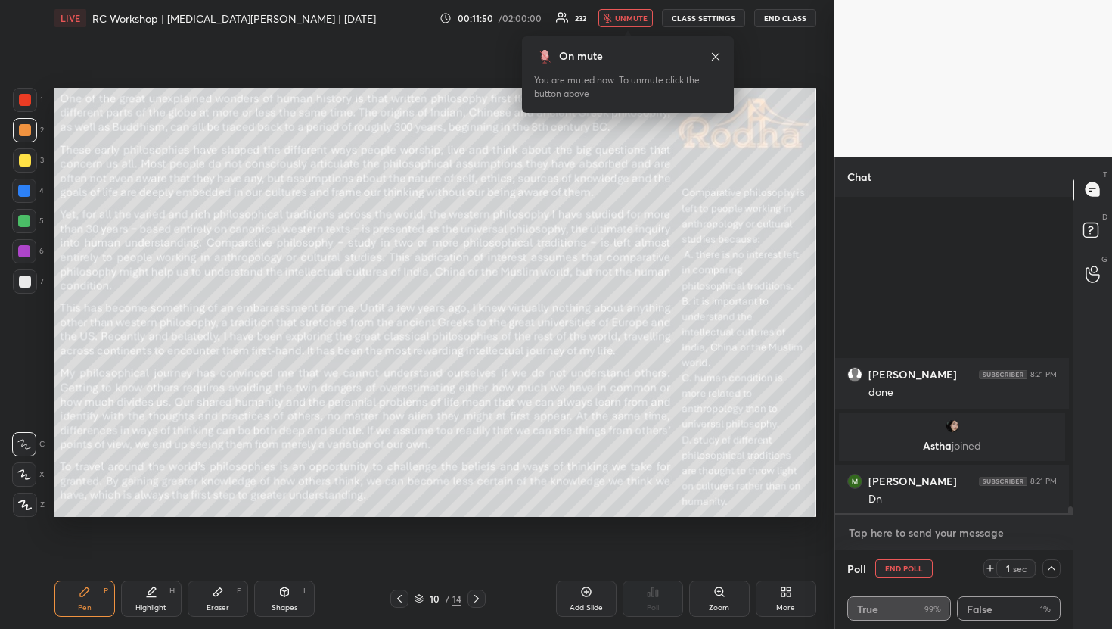
scroll to position [14143, 0]
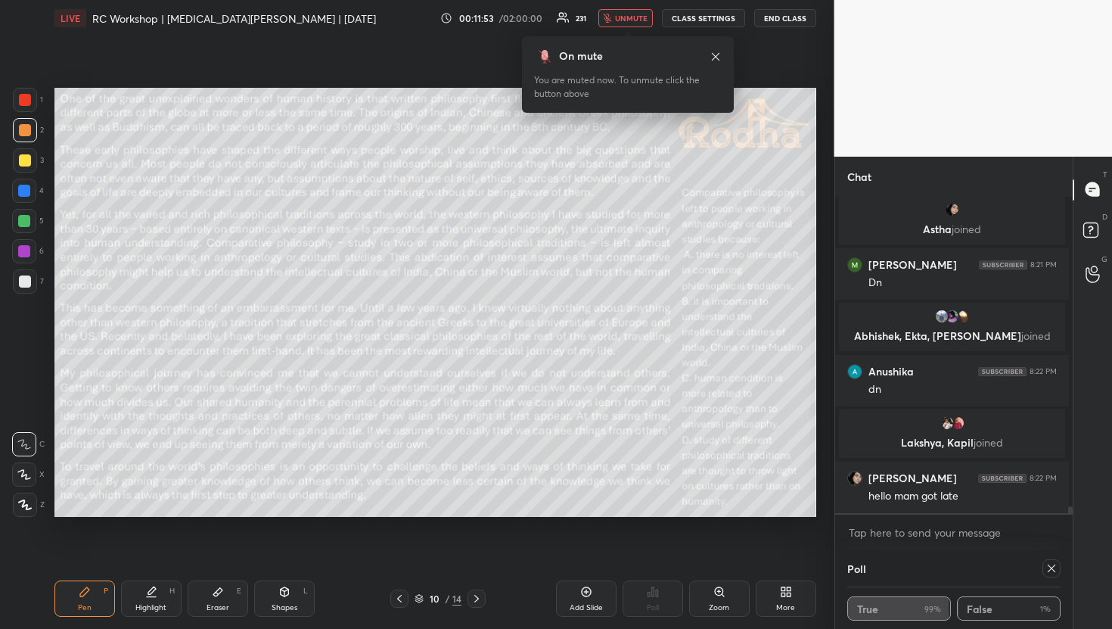
click at [645, 24] on button "unmute" at bounding box center [626, 18] width 54 height 18
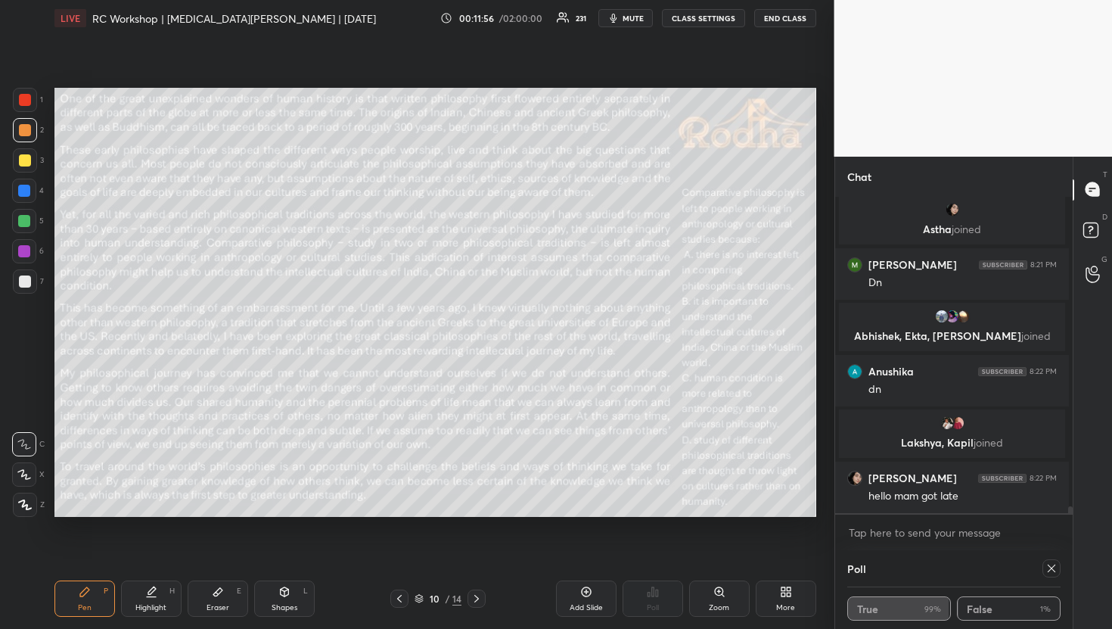
click at [1048, 574] on div at bounding box center [1052, 568] width 18 height 18
type textarea "x"
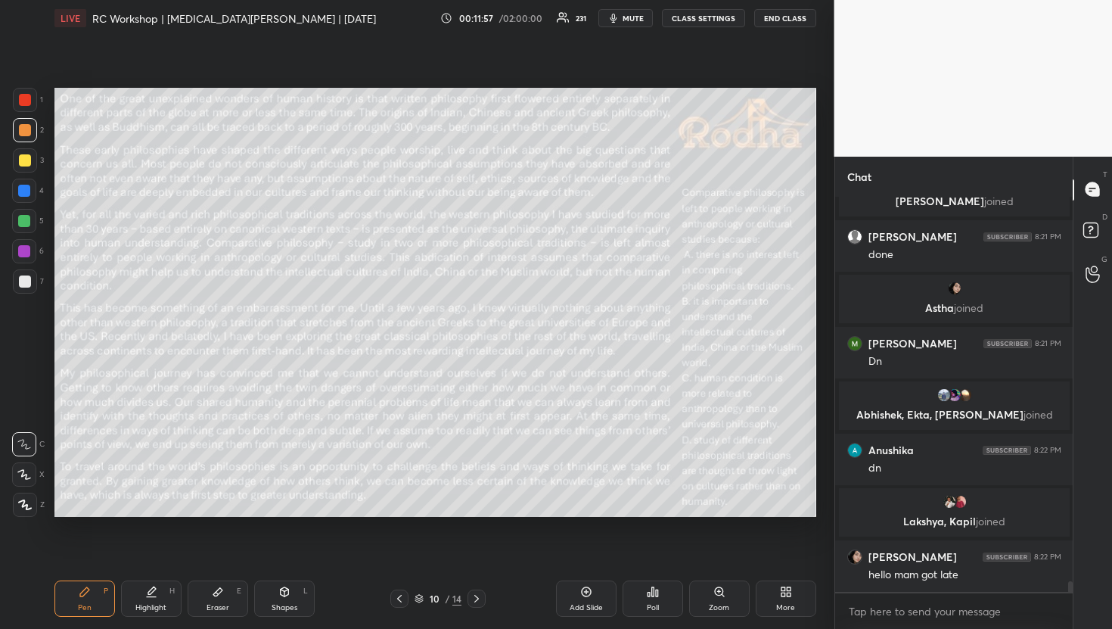
scroll to position [13680, 0]
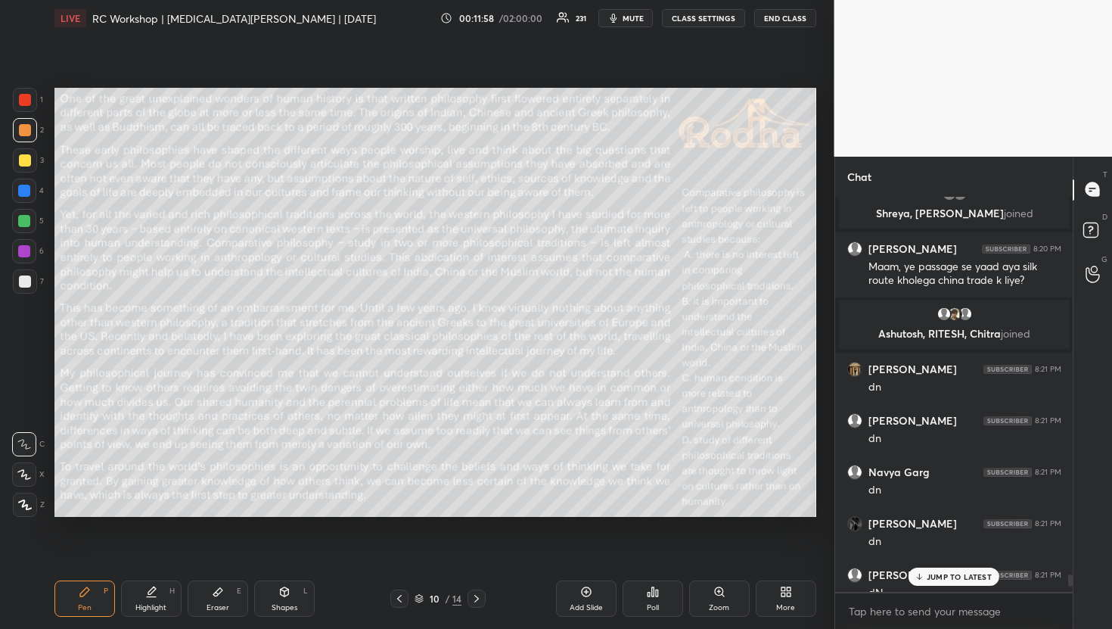
click at [966, 574] on p "JUMP TO LATEST" at bounding box center [959, 576] width 65 height 9
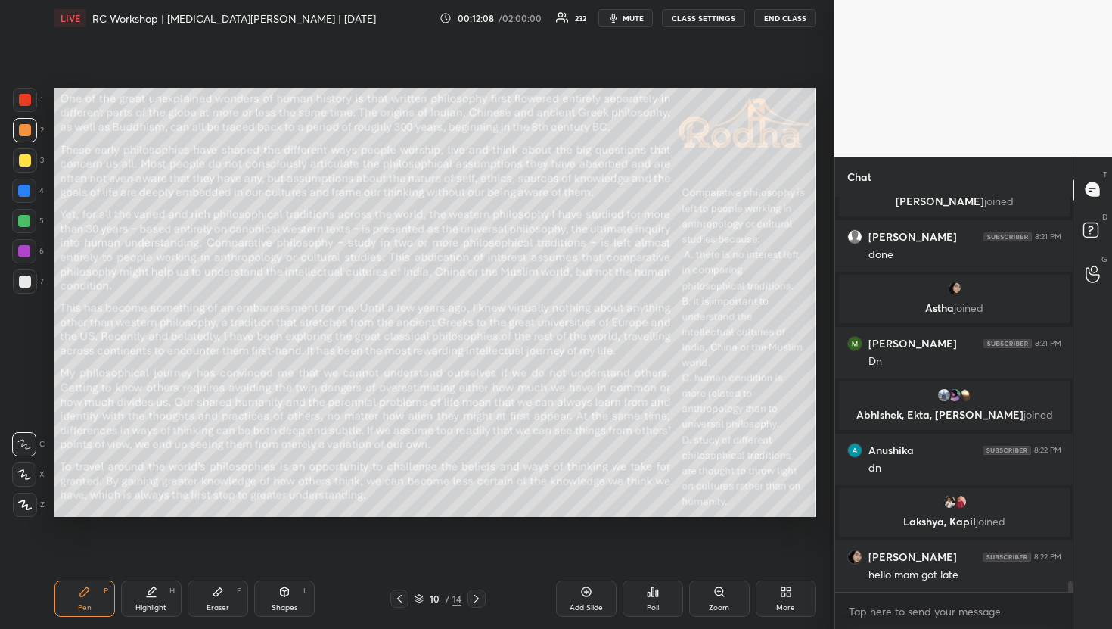
click at [653, 605] on div "Poll" at bounding box center [653, 608] width 12 height 8
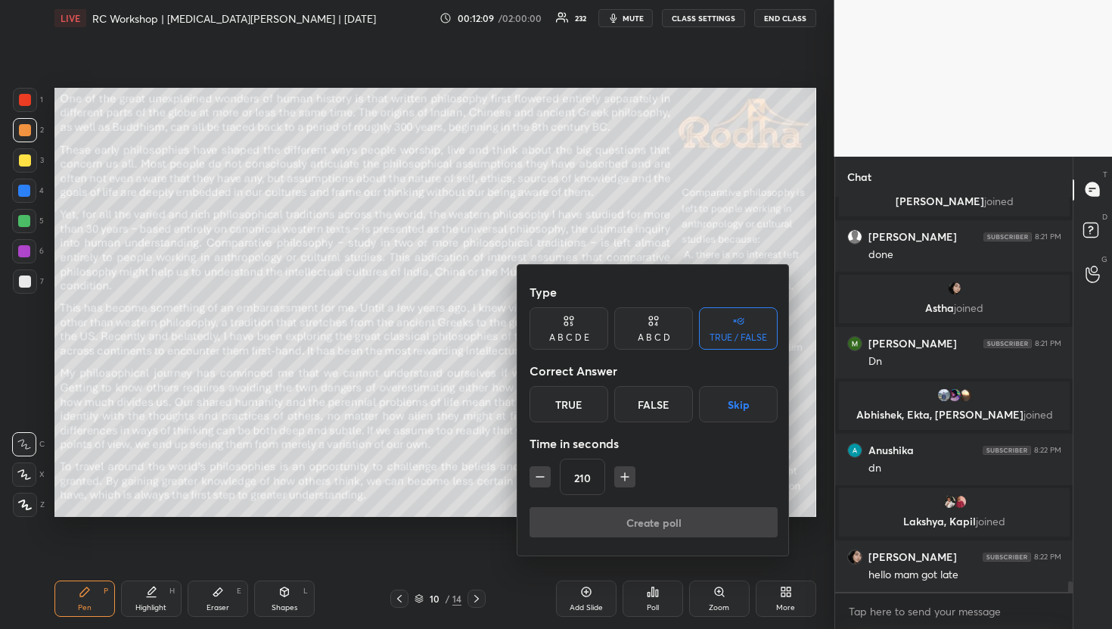
click at [653, 605] on div at bounding box center [556, 314] width 1112 height 629
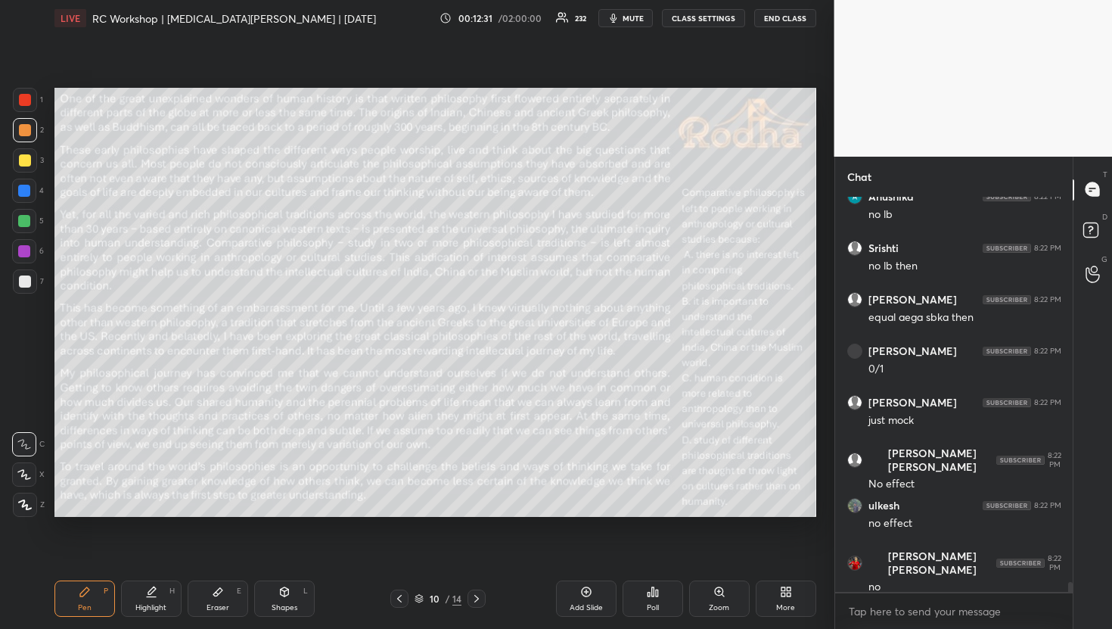
scroll to position [14948, 0]
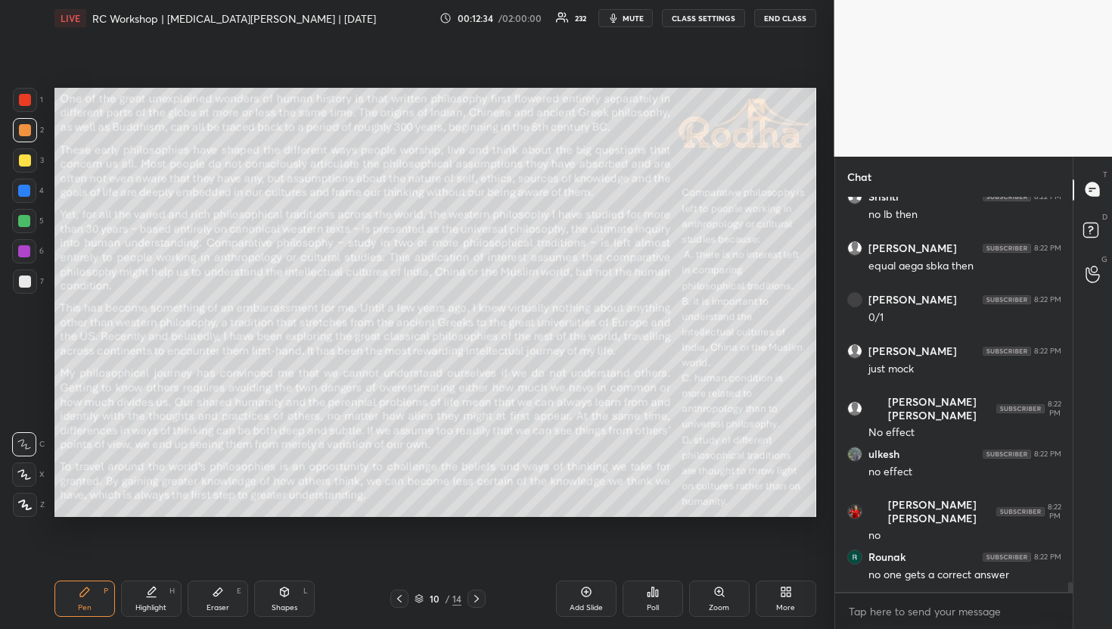
click at [654, 605] on div "Poll" at bounding box center [653, 608] width 12 height 8
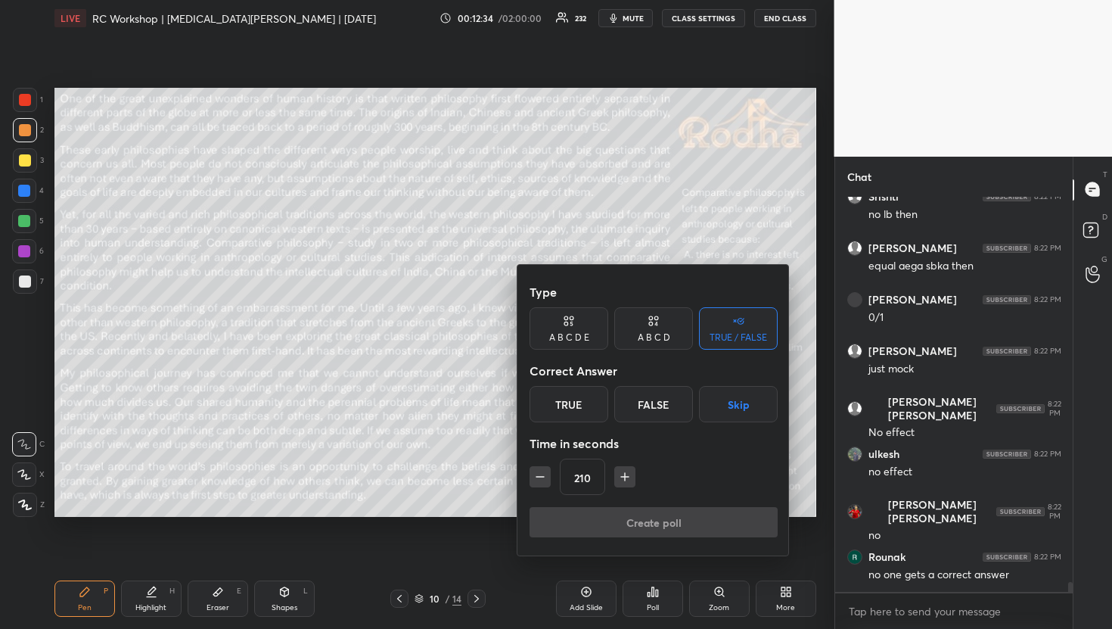
scroll to position [14999, 0]
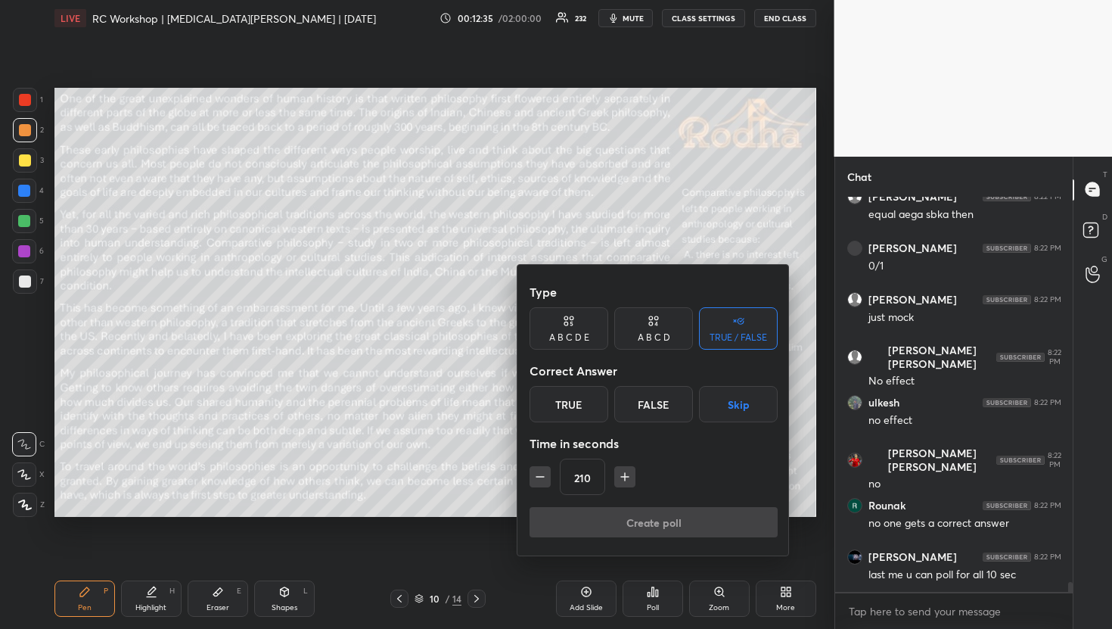
click at [649, 341] on div "A B C D" at bounding box center [654, 337] width 33 height 9
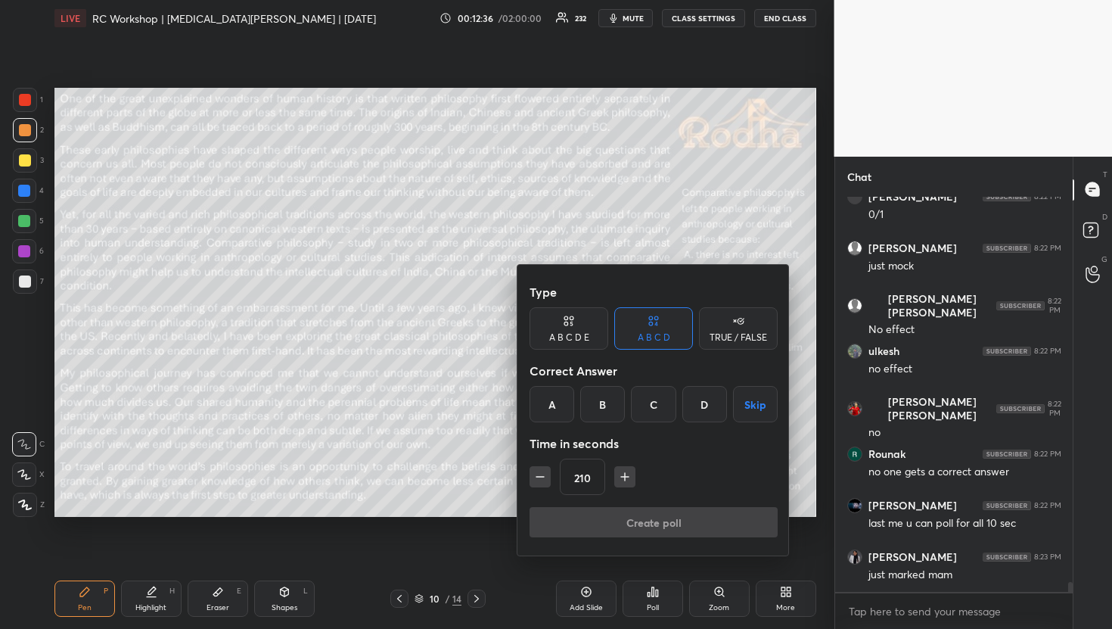
click at [715, 404] on div "D" at bounding box center [705, 404] width 45 height 36
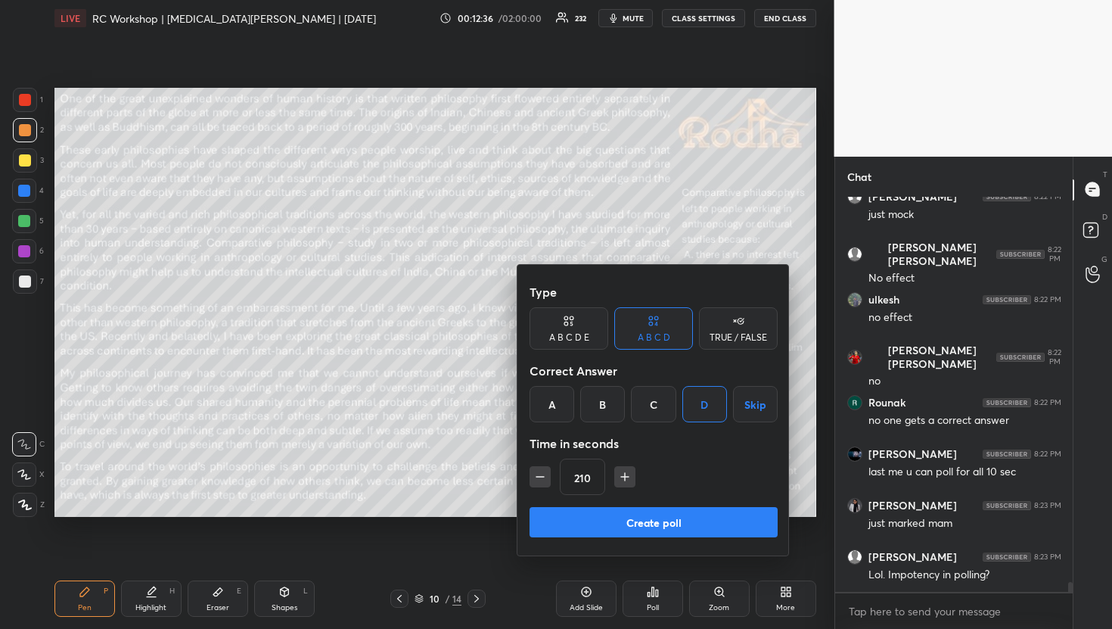
scroll to position [15154, 0]
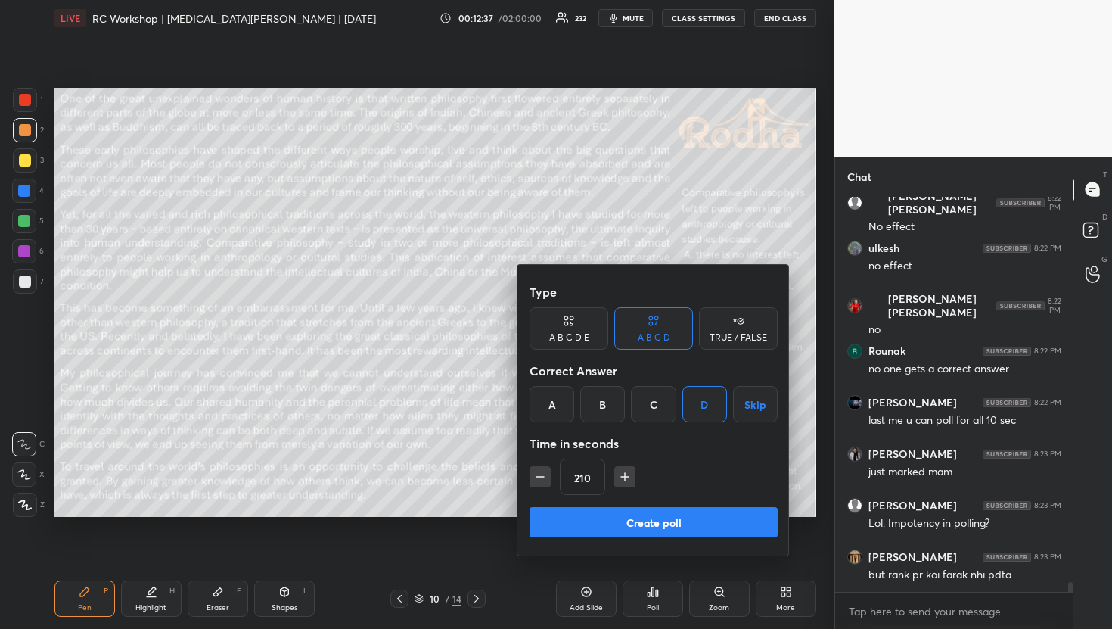
click at [534, 482] on icon "button" at bounding box center [540, 476] width 15 height 15
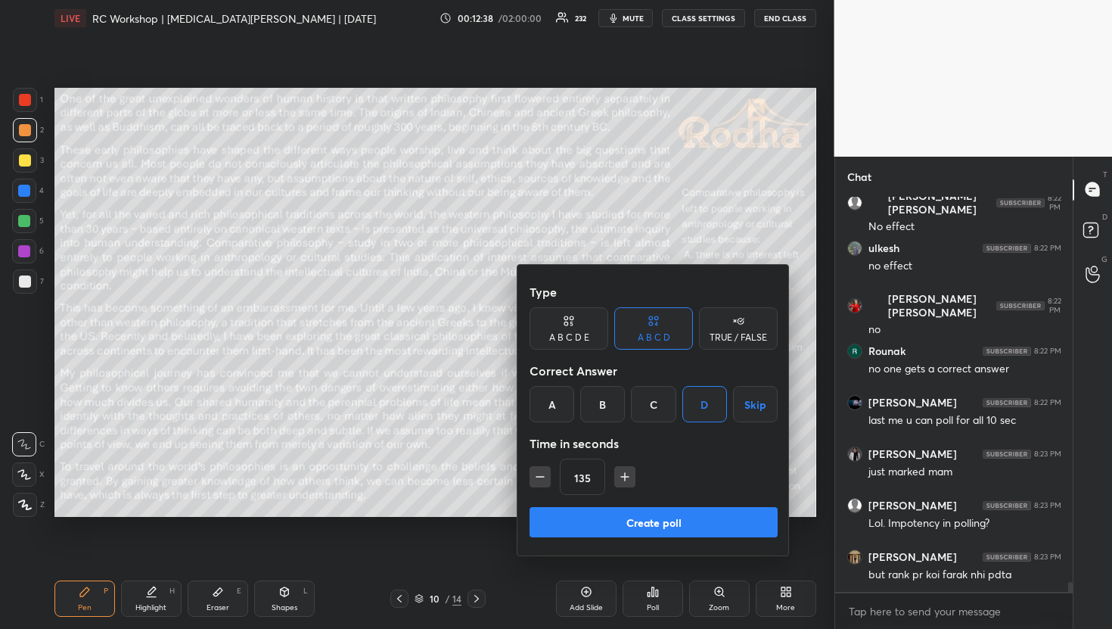
click at [534, 482] on icon "button" at bounding box center [540, 476] width 15 height 15
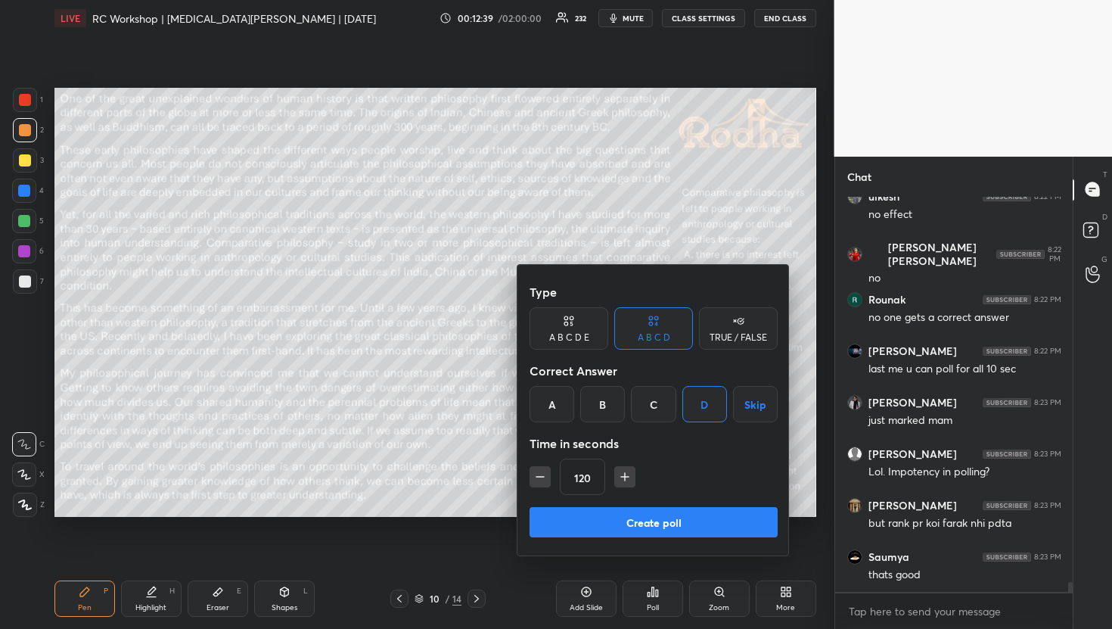
click at [534, 482] on icon "button" at bounding box center [540, 476] width 15 height 15
type input "90"
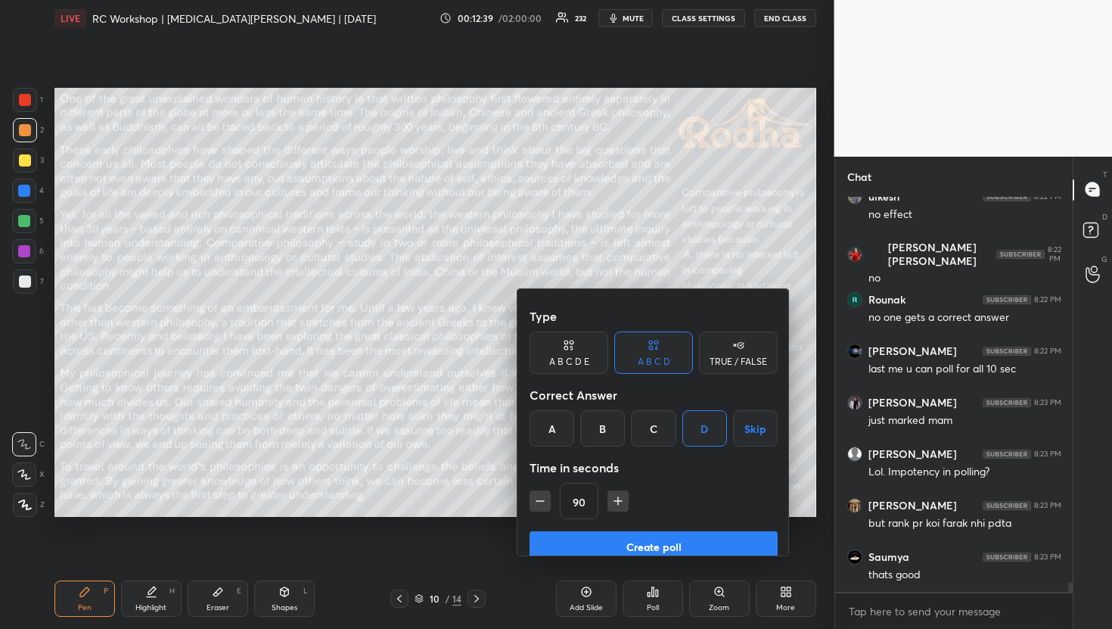
scroll to position [15257, 0]
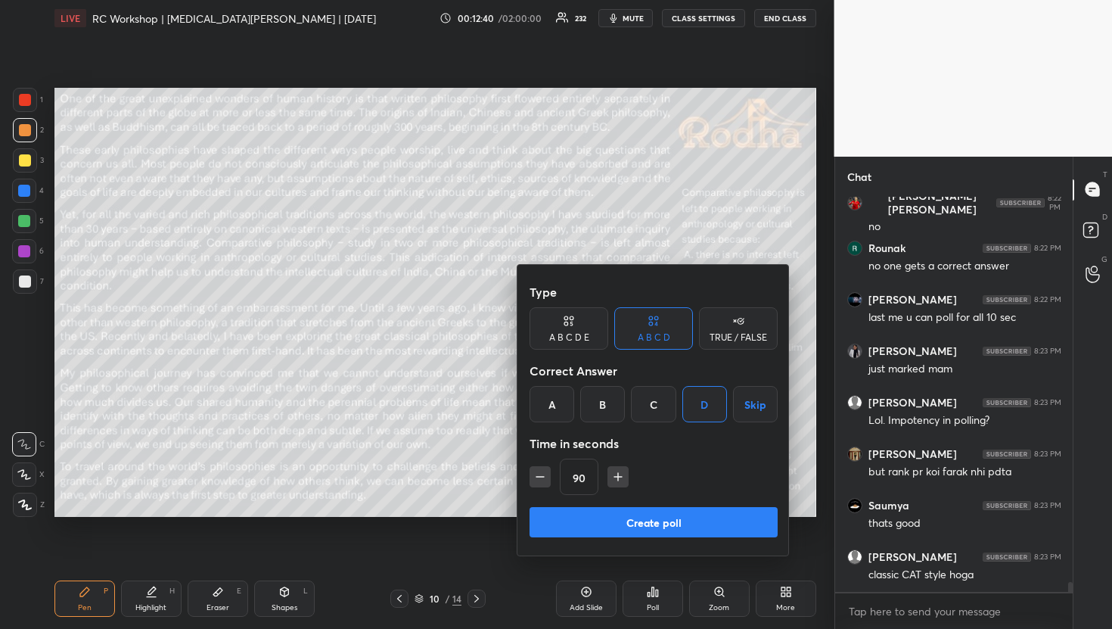
click at [567, 519] on button "Create poll" at bounding box center [654, 522] width 248 height 30
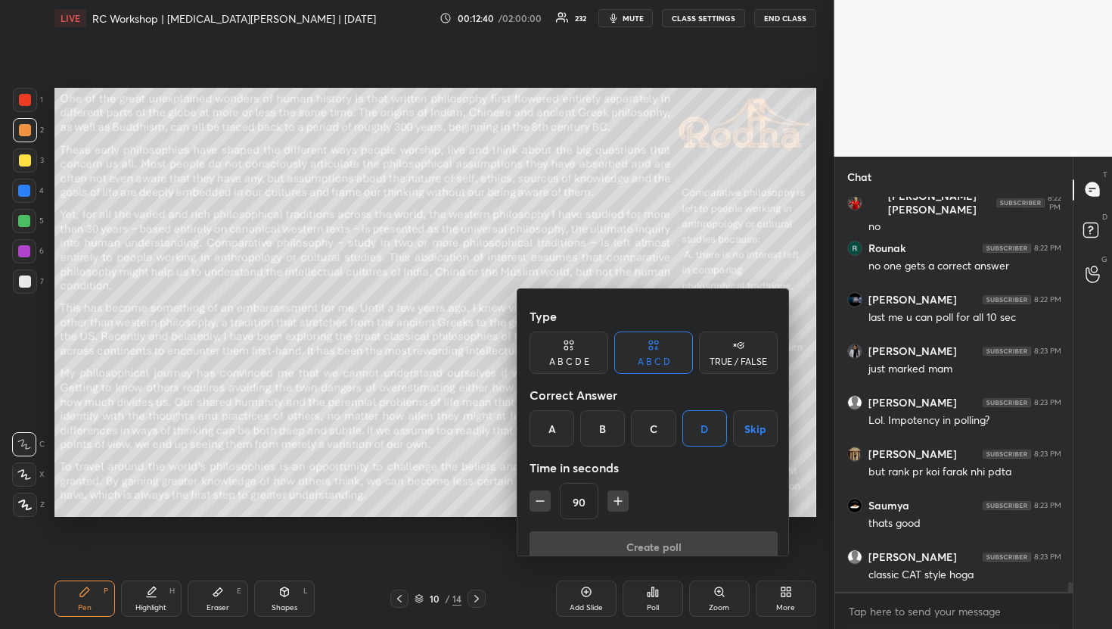
scroll to position [5, 5]
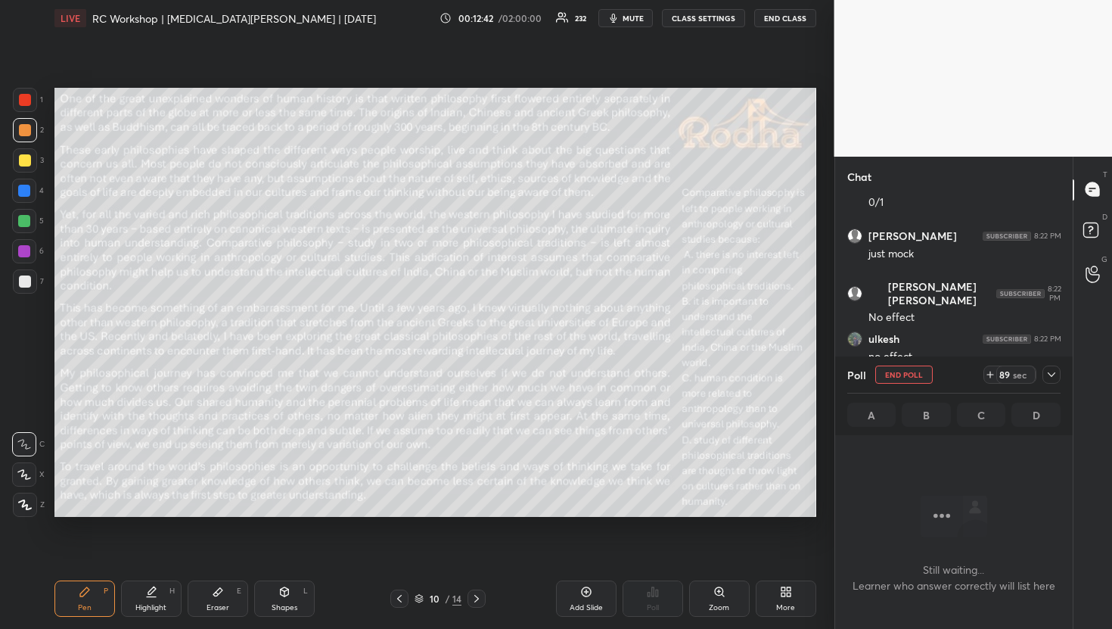
click at [1056, 376] on icon at bounding box center [1052, 375] width 12 height 12
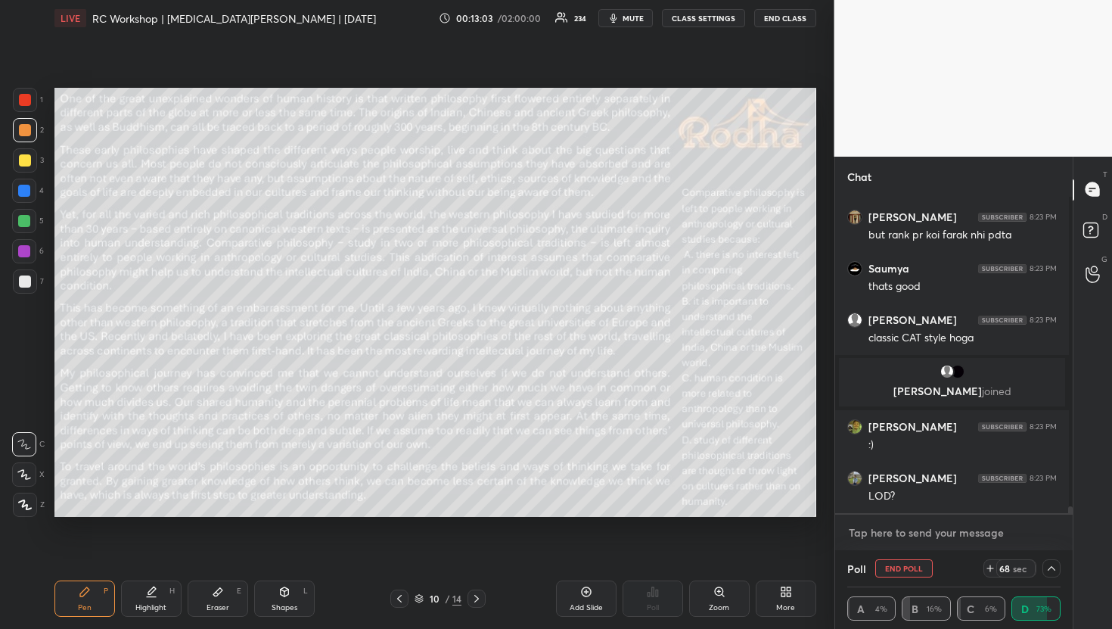
type textarea "x"
click at [877, 526] on textarea at bounding box center [955, 533] width 214 height 24
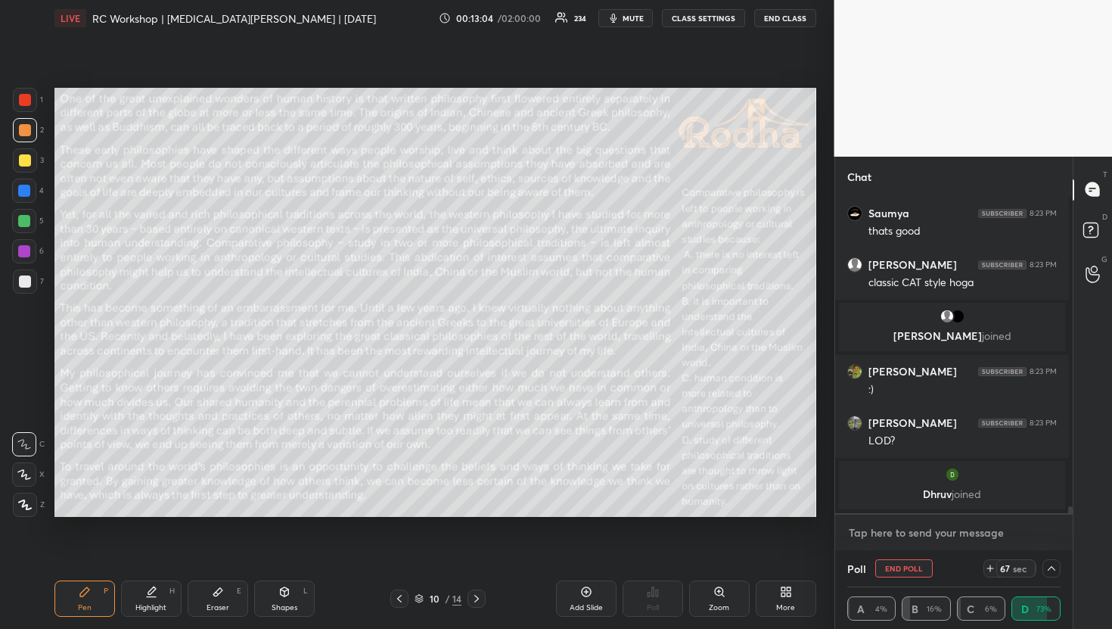
type textarea "`"
type textarea "x"
type textarea "M"
type textarea "x"
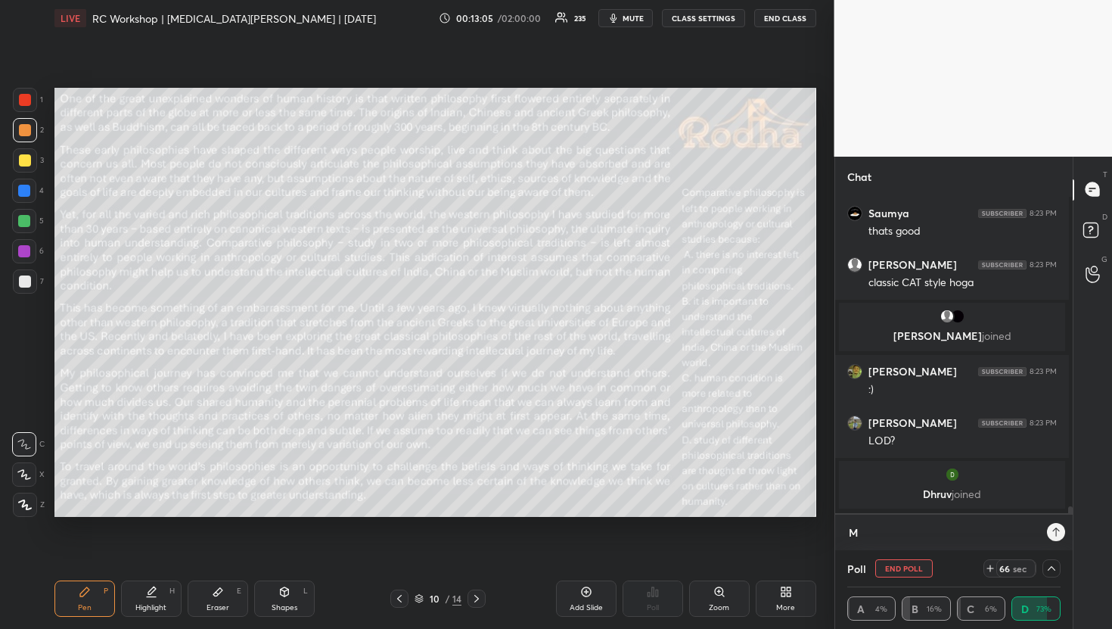
type textarea "Mo"
type textarea "x"
type textarea "M"
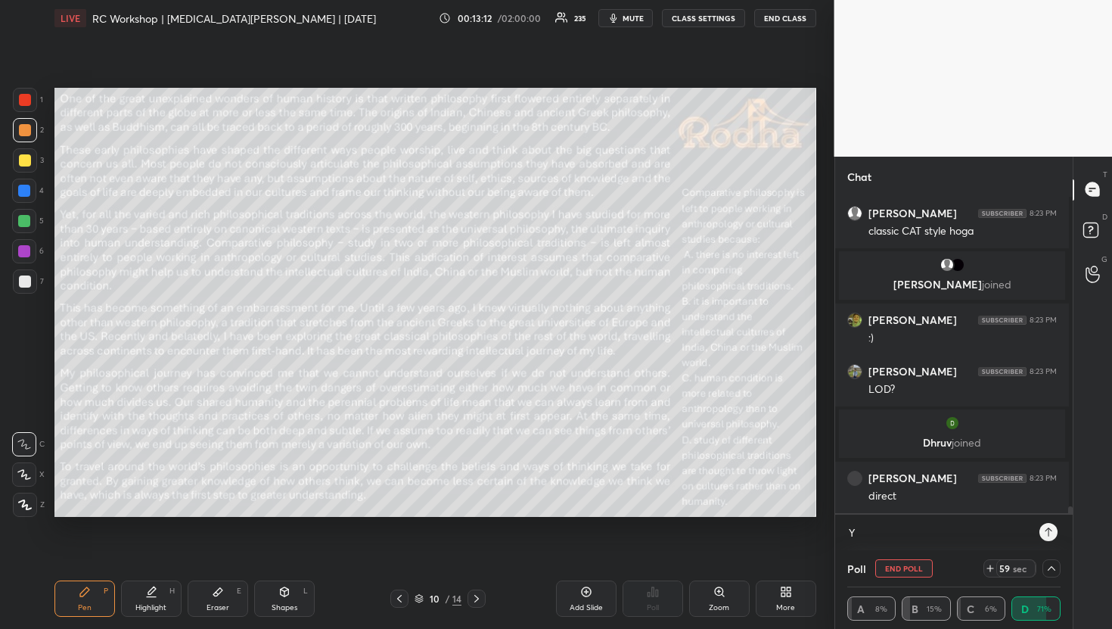
click at [638, 11] on button "mute" at bounding box center [626, 18] width 54 height 18
click at [599, 9] on button "unmute" at bounding box center [626, 18] width 54 height 18
click at [910, 532] on textarea "Y" at bounding box center [940, 533] width 184 height 24
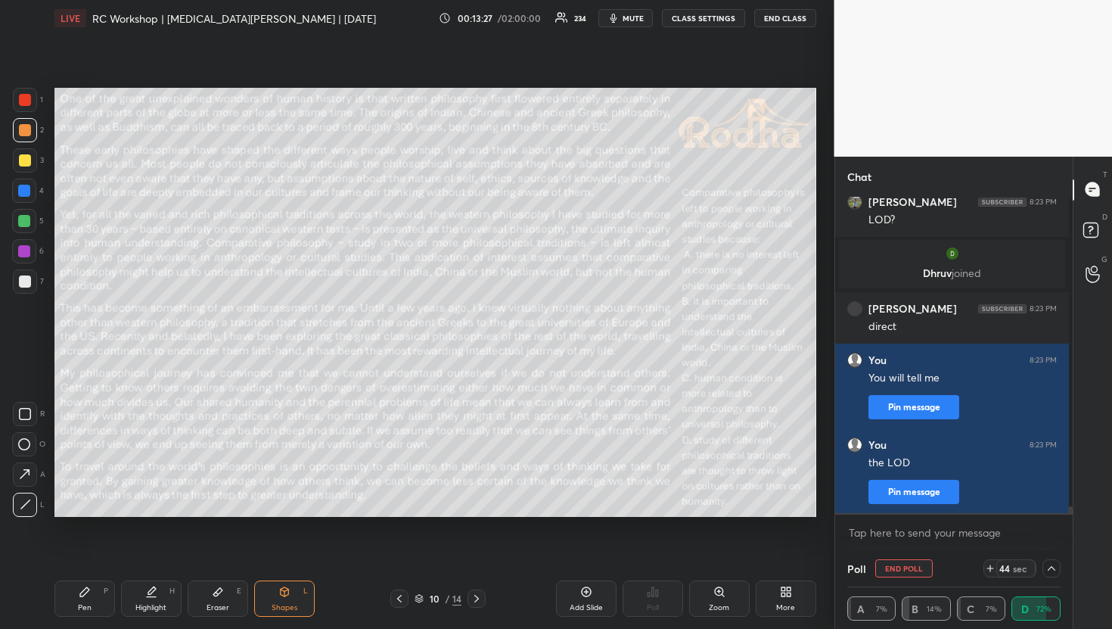
click at [644, 23] on span "mute" at bounding box center [633, 18] width 21 height 11
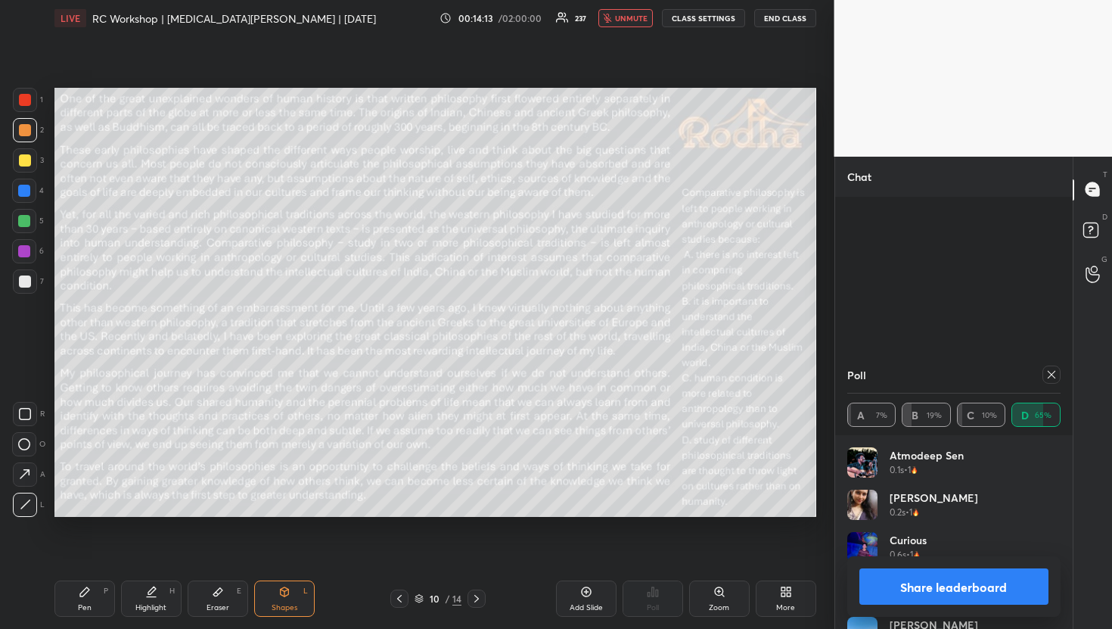
scroll to position [15857, 0]
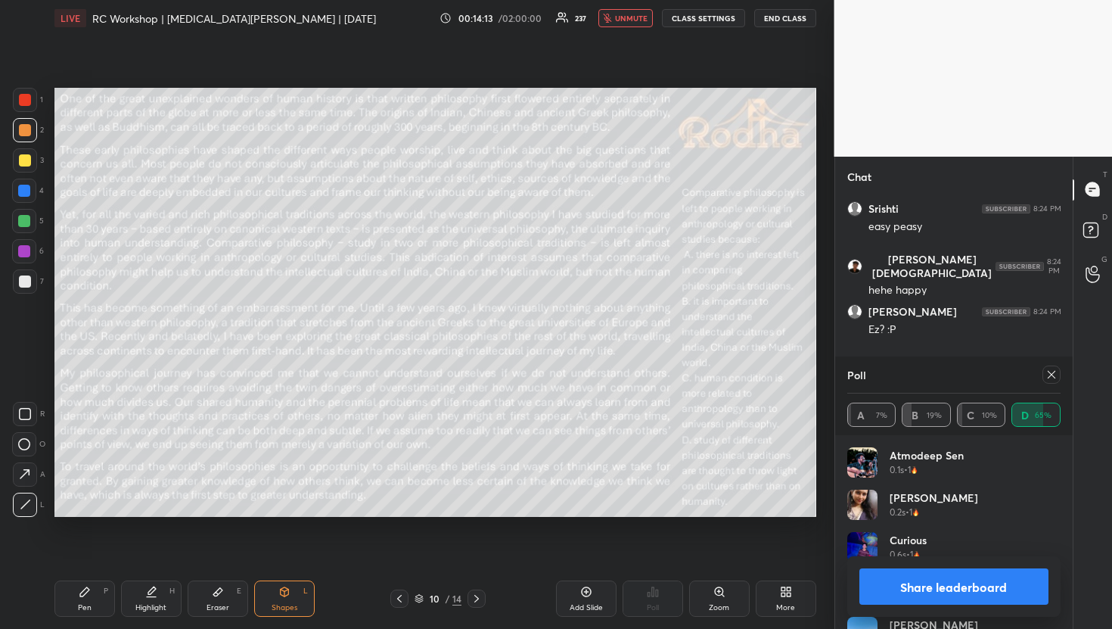
click at [620, 20] on span "unmute" at bounding box center [631, 18] width 33 height 11
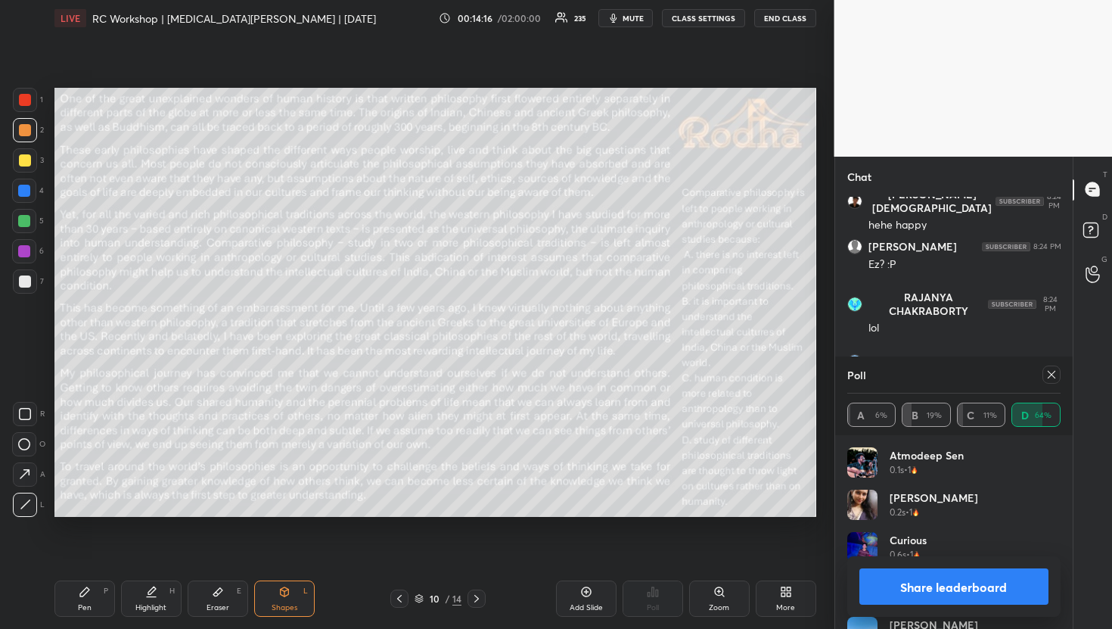
scroll to position [15978, 0]
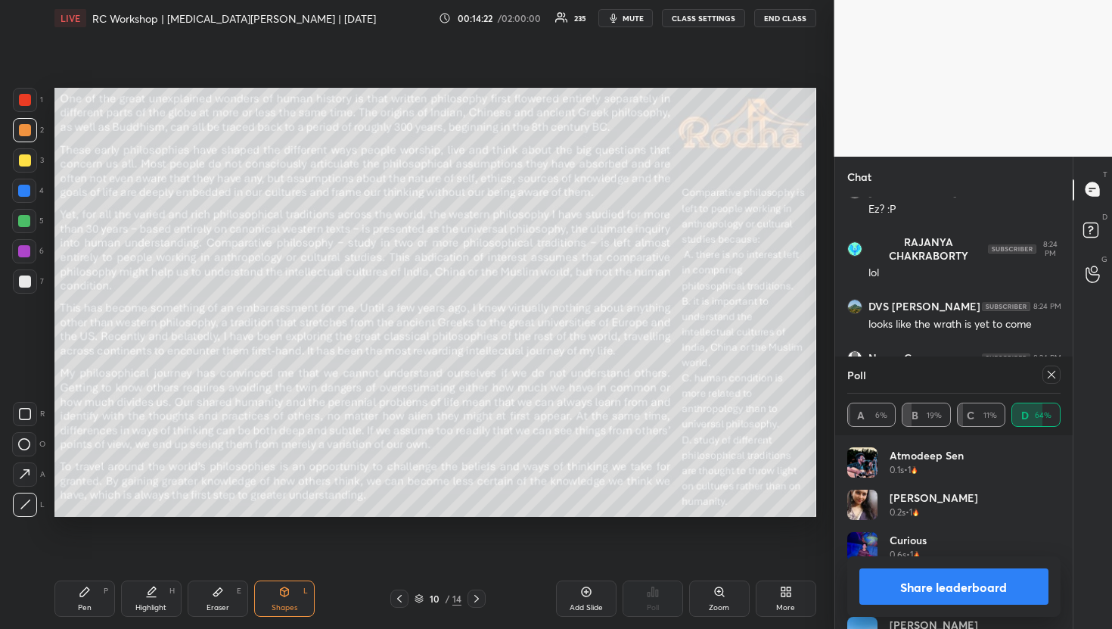
click at [108, 597] on div "Pen P" at bounding box center [84, 598] width 61 height 36
click at [1050, 374] on icon at bounding box center [1052, 375] width 8 height 8
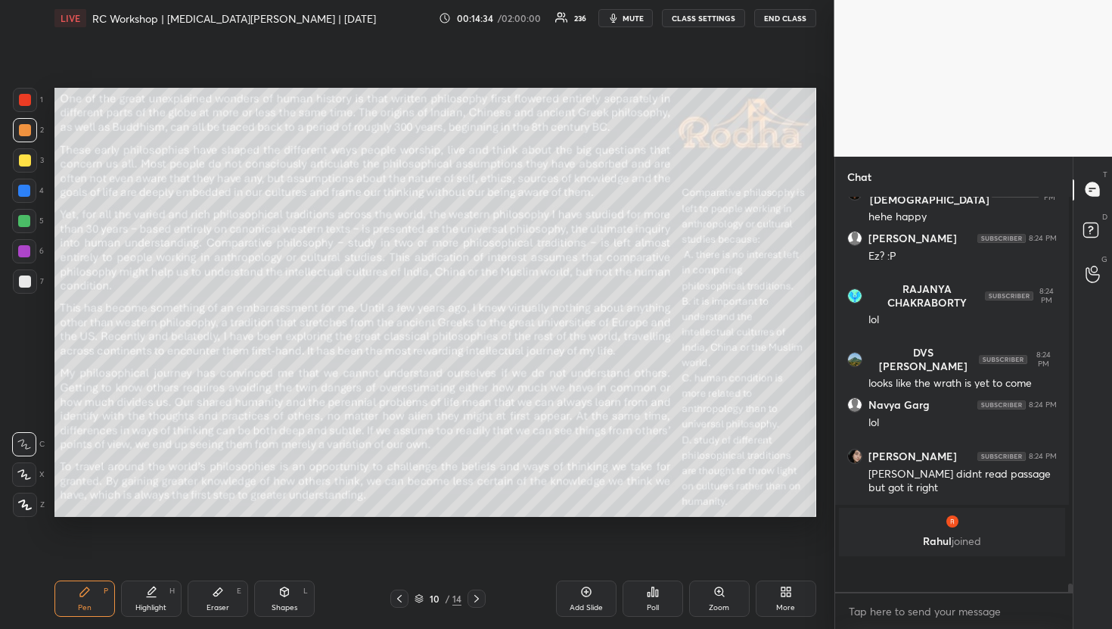
scroll to position [0, 1]
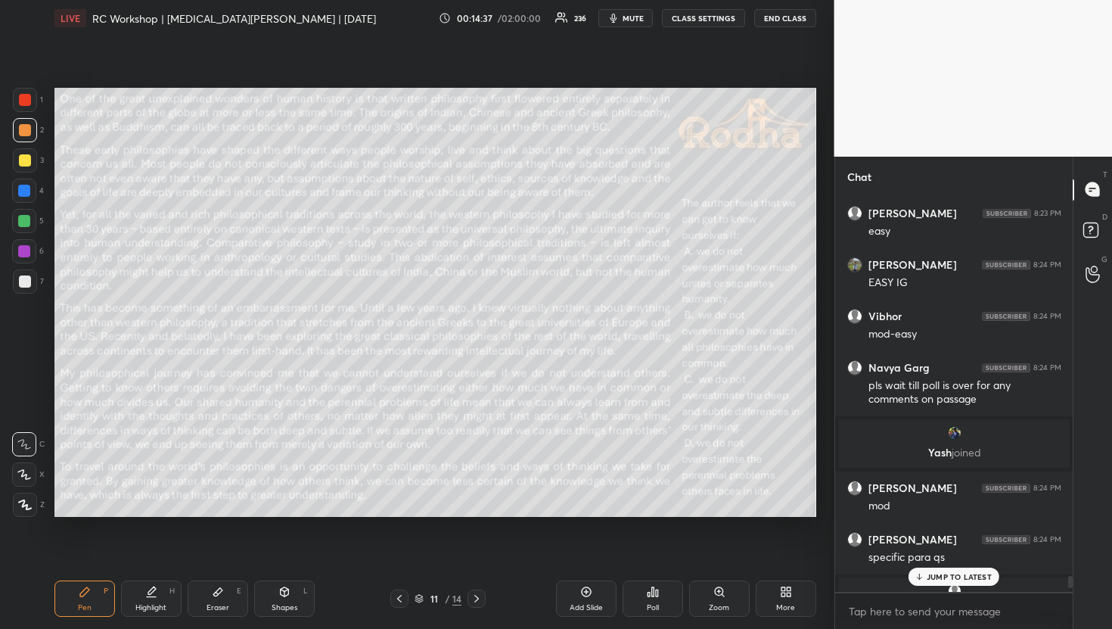
click at [957, 575] on p "JUMP TO LATEST" at bounding box center [959, 576] width 65 height 9
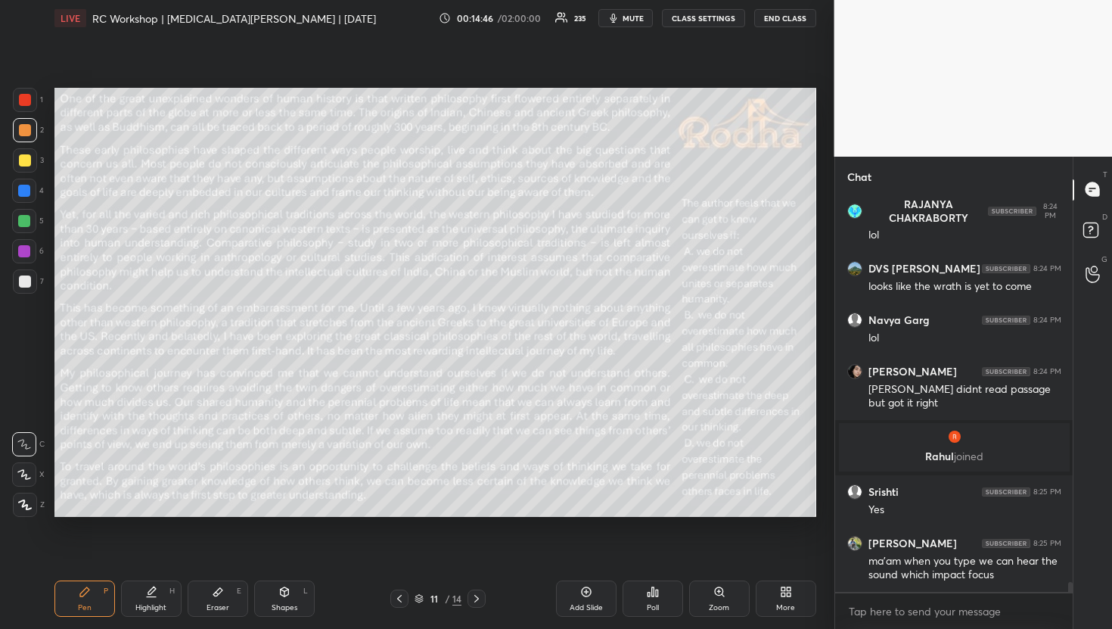
click at [658, 604] on div "Poll" at bounding box center [653, 608] width 12 height 8
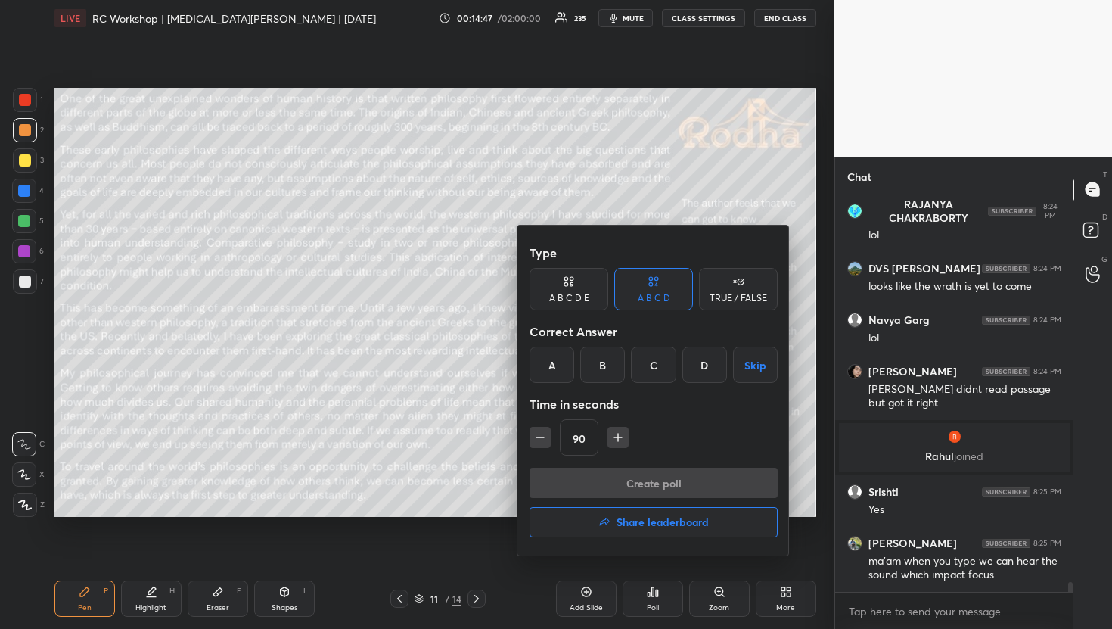
click at [567, 363] on div "A" at bounding box center [552, 365] width 45 height 36
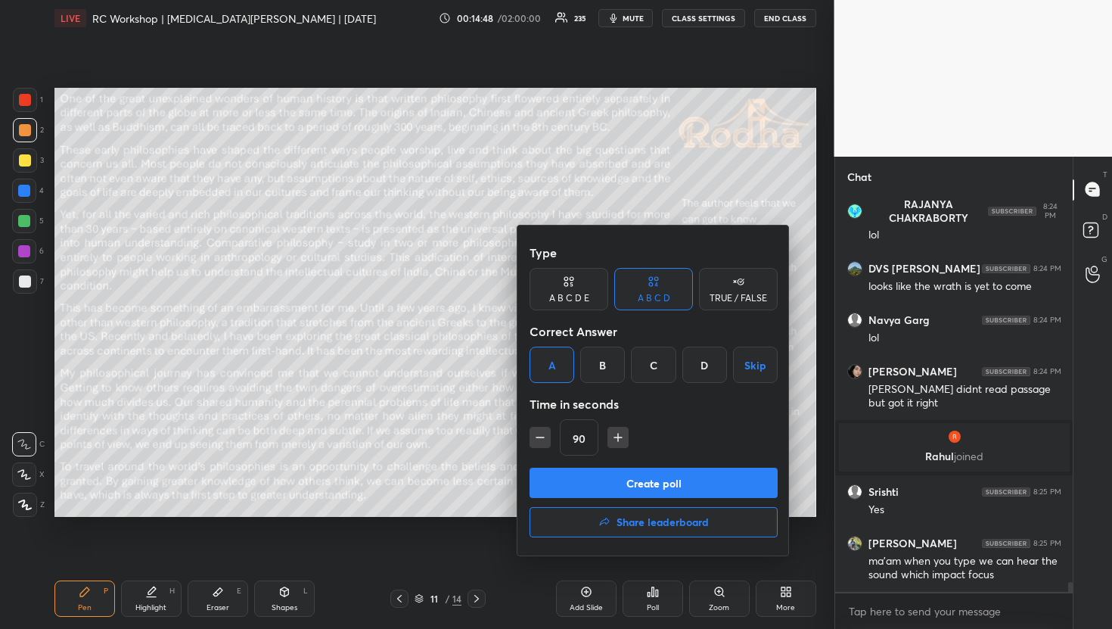
click at [580, 481] on button "Create poll" at bounding box center [654, 483] width 248 height 30
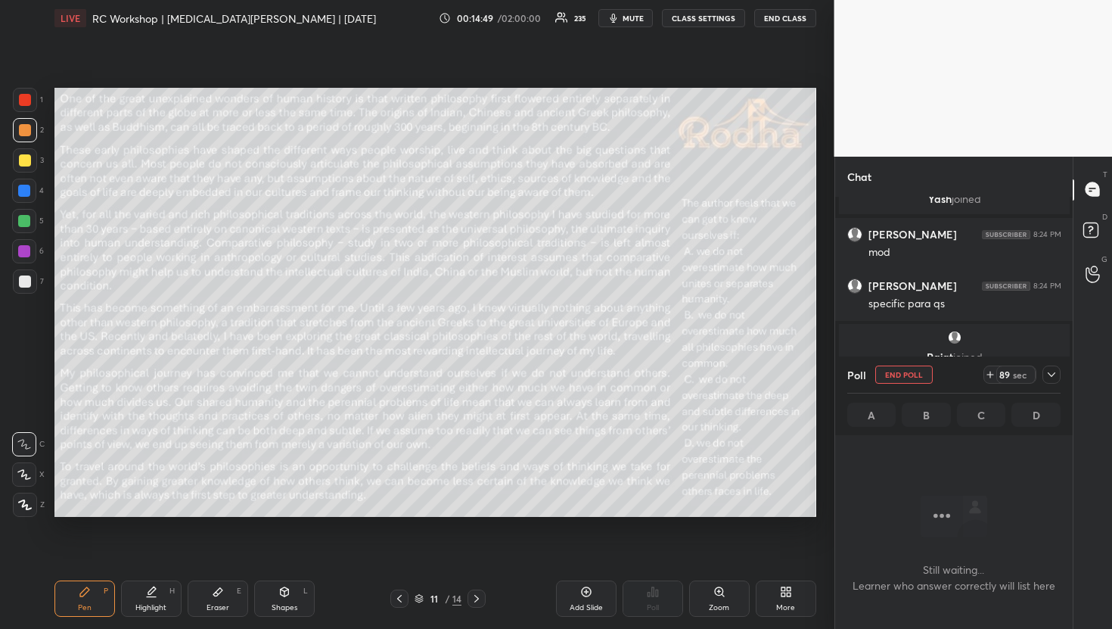
click at [1055, 377] on icon at bounding box center [1052, 375] width 12 height 12
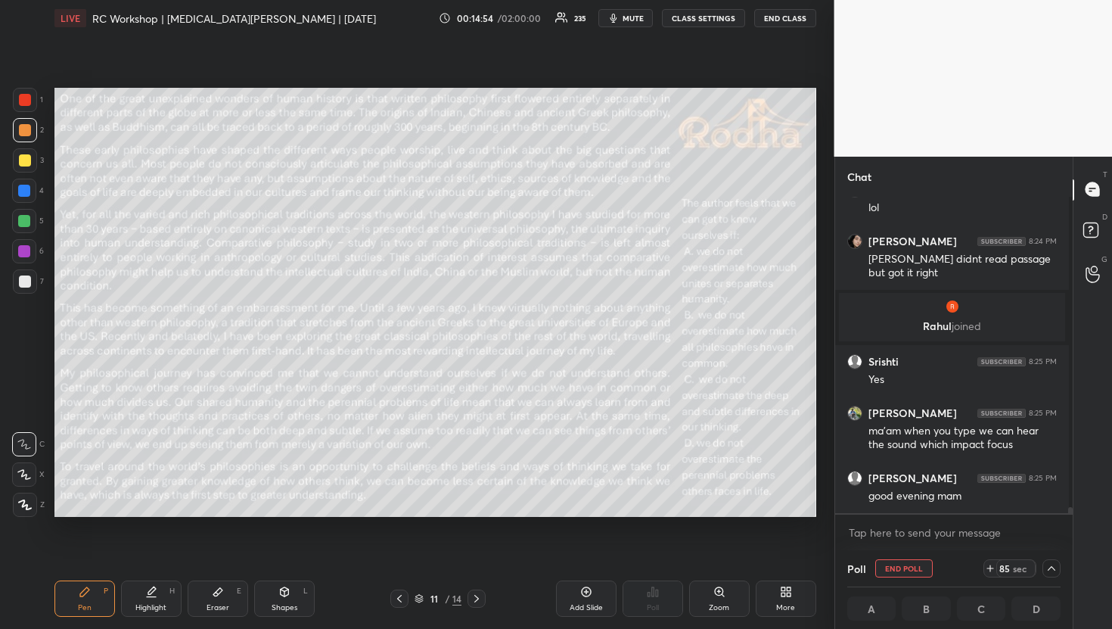
click at [638, 13] on span "mute" at bounding box center [633, 18] width 21 height 11
click at [889, 530] on textarea at bounding box center [955, 533] width 214 height 24
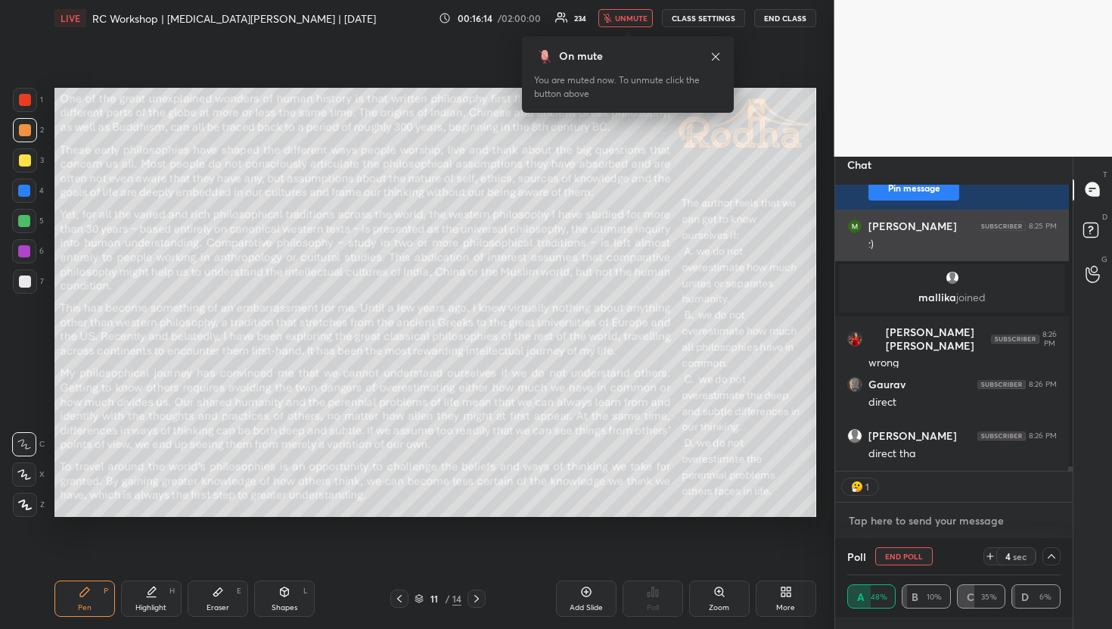
scroll to position [16448, 0]
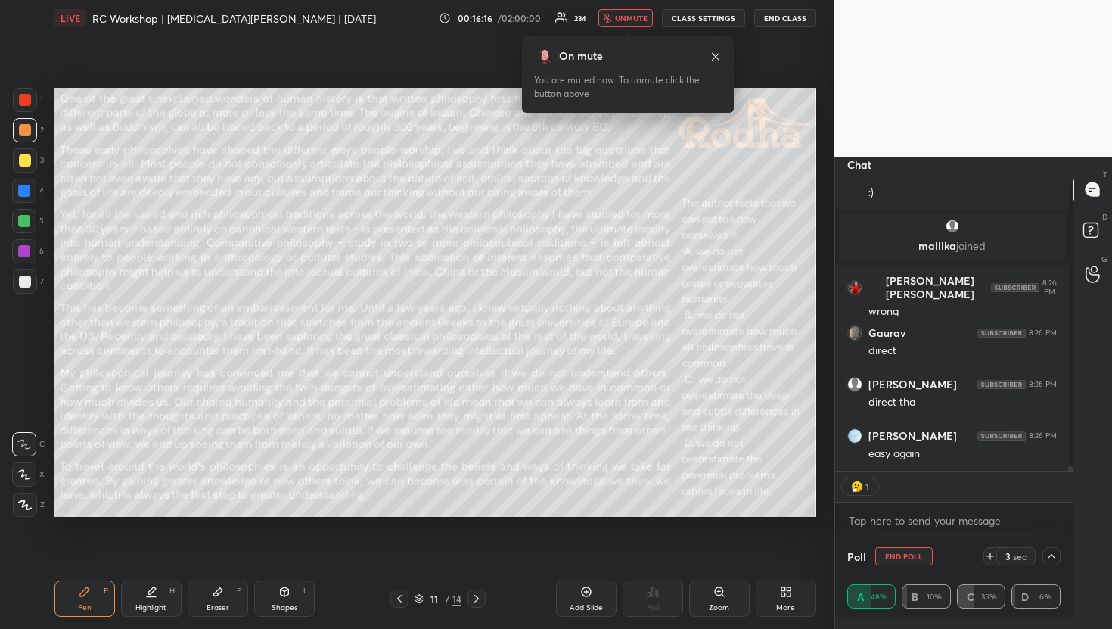
click at [631, 26] on button "unmute" at bounding box center [626, 18] width 54 height 18
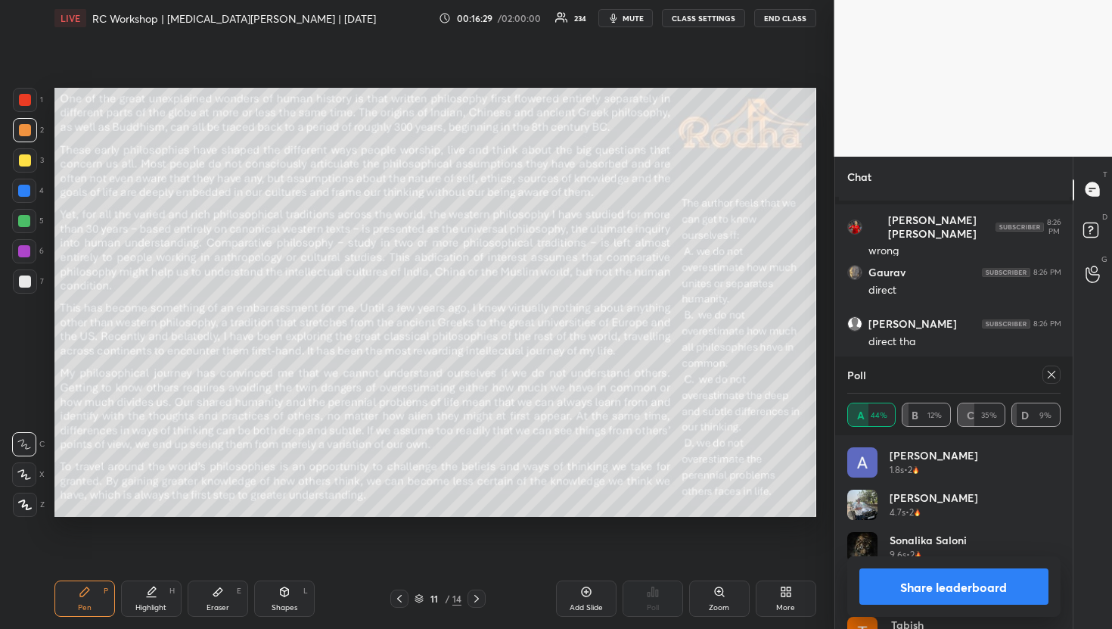
scroll to position [16486, 0]
click at [1053, 374] on icon at bounding box center [1052, 375] width 12 height 12
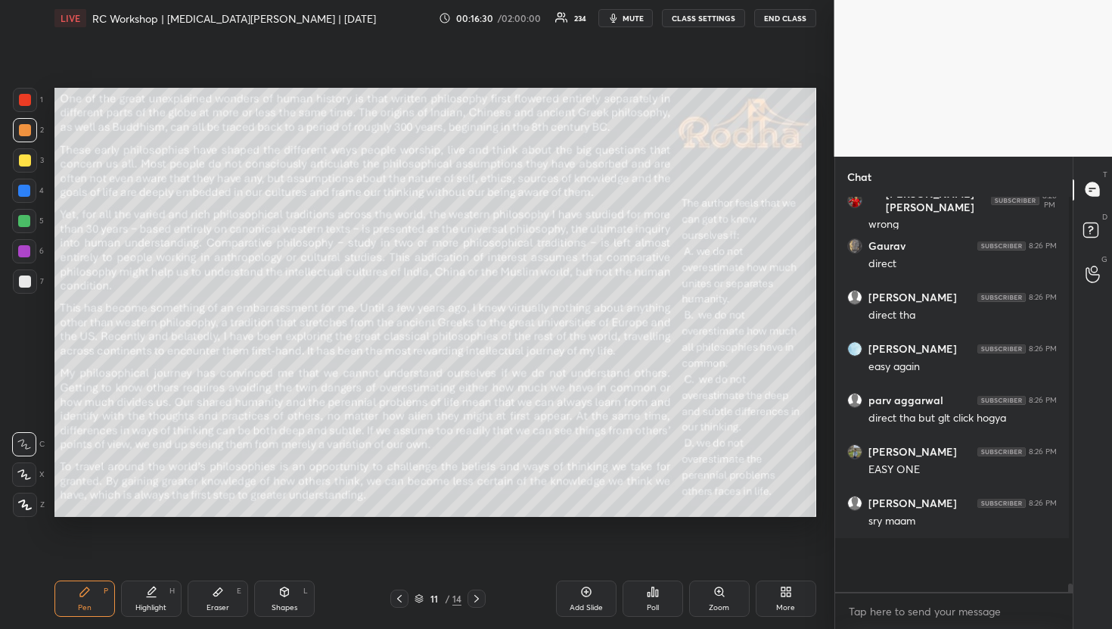
scroll to position [0, 0]
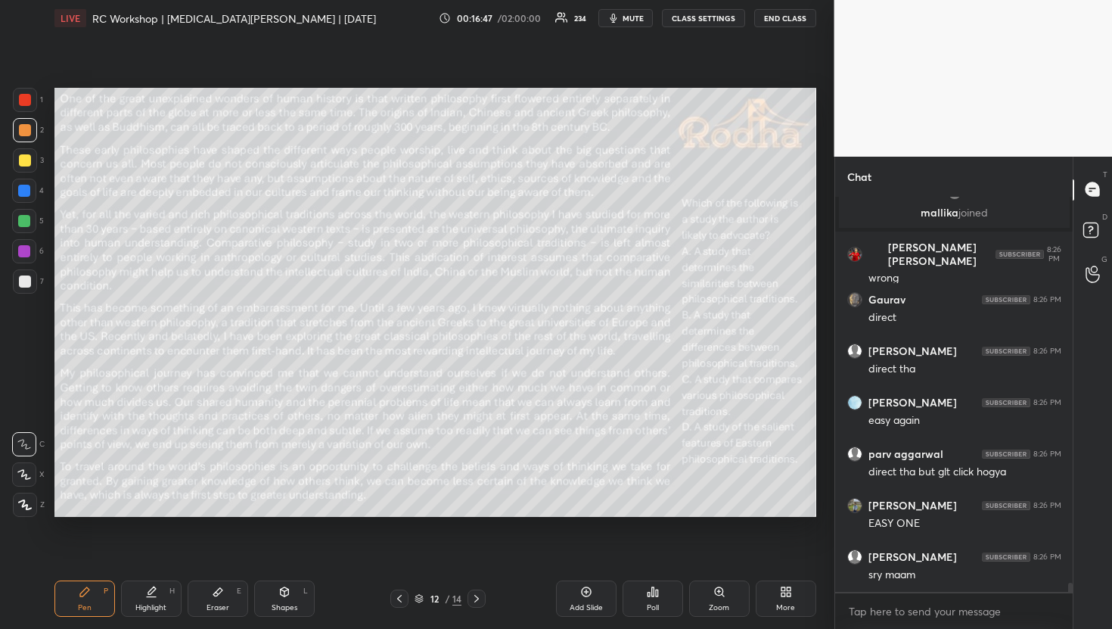
click at [666, 594] on div "Poll" at bounding box center [653, 598] width 61 height 36
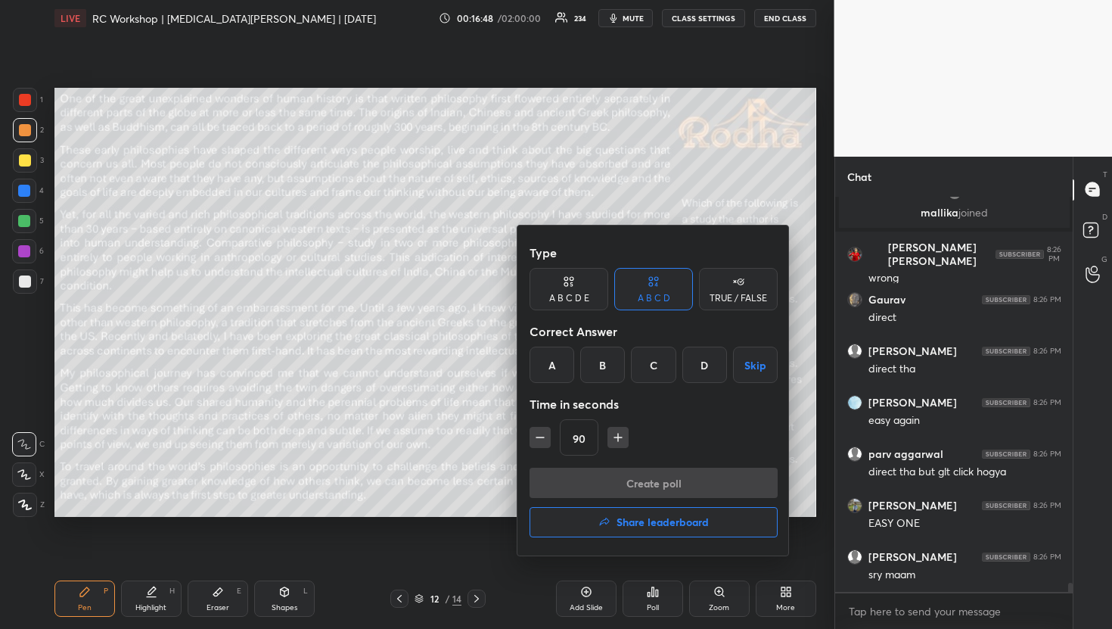
click at [645, 366] on div "C" at bounding box center [653, 365] width 45 height 36
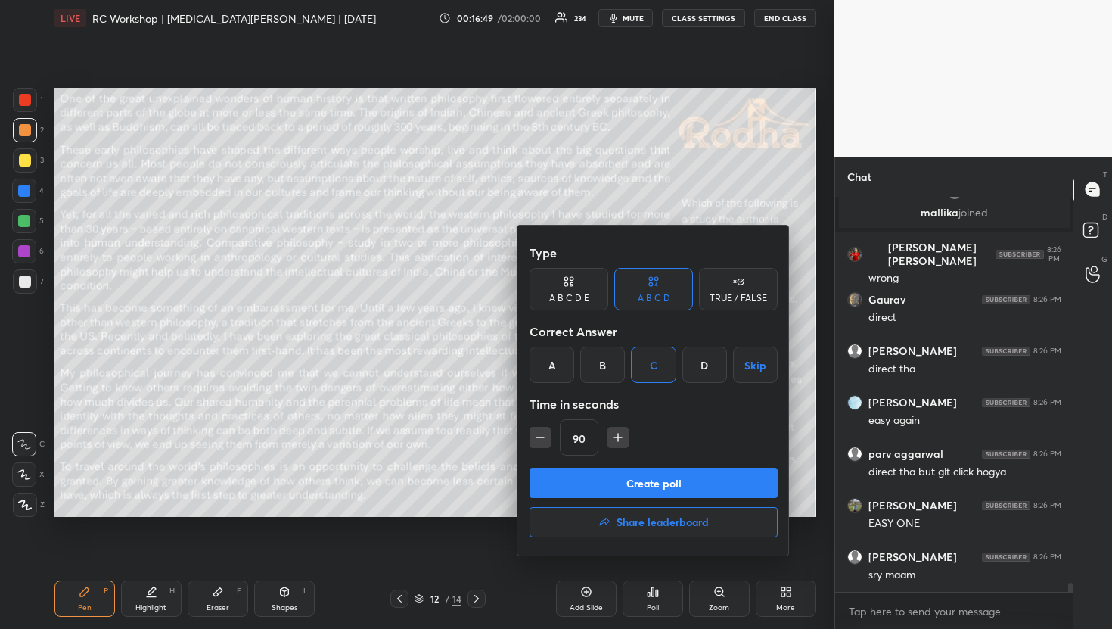
click at [642, 484] on button "Create poll" at bounding box center [654, 483] width 248 height 30
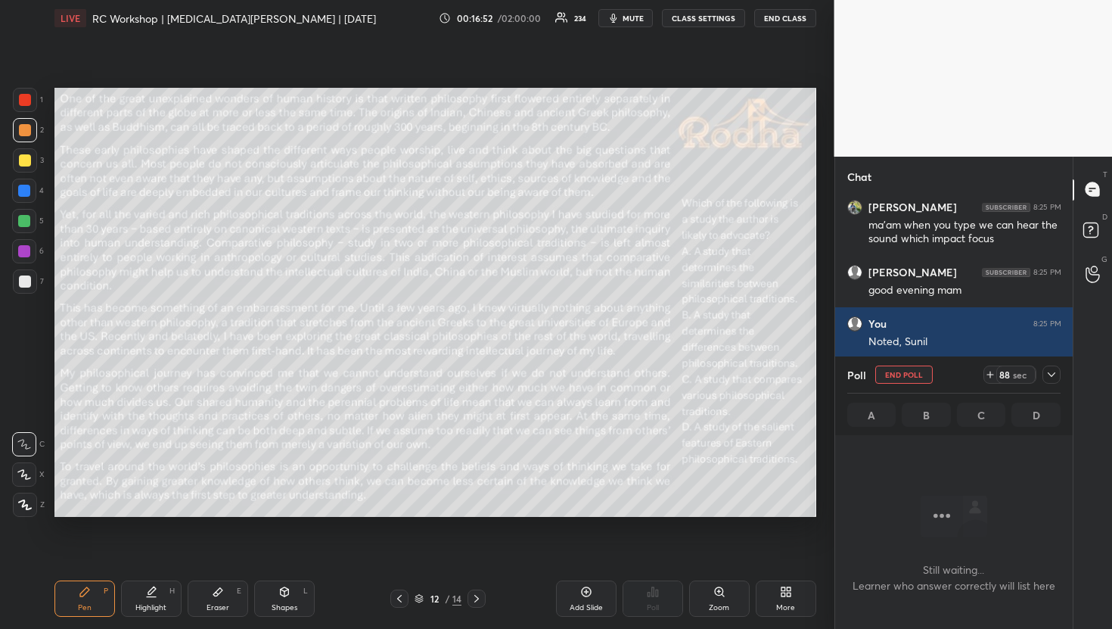
click at [1056, 378] on icon at bounding box center [1052, 375] width 12 height 12
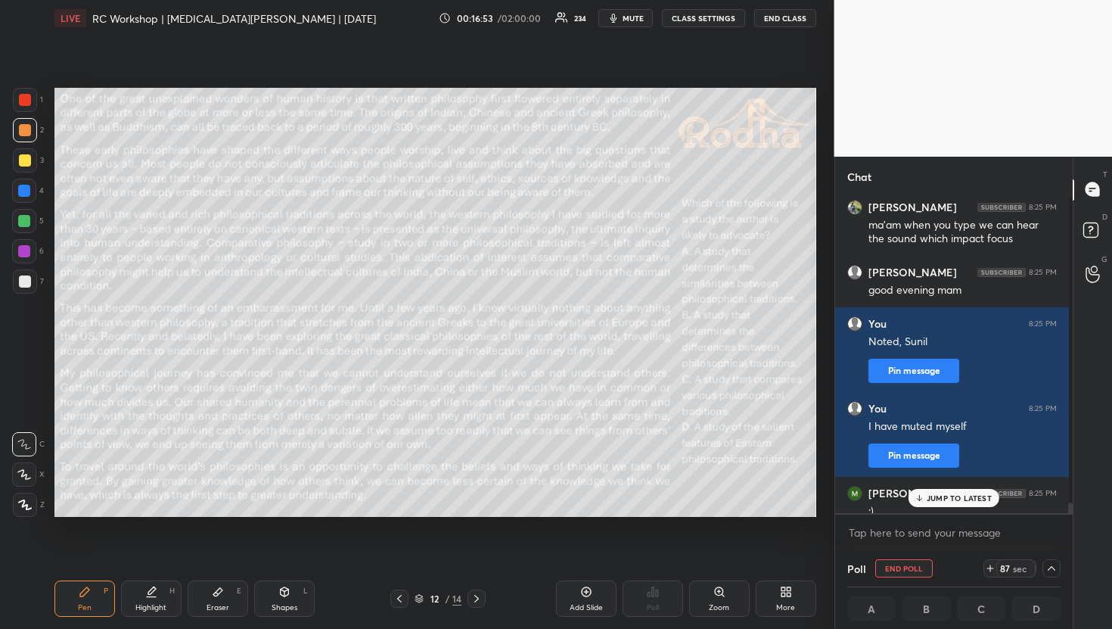
click at [641, 16] on span "mute" at bounding box center [633, 18] width 21 height 11
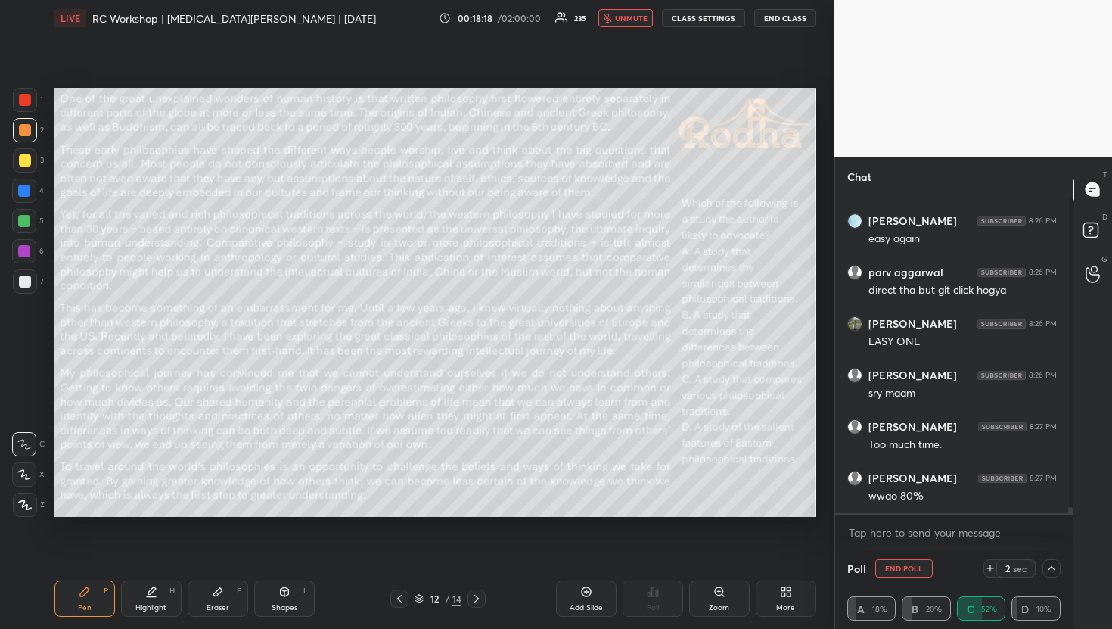
click at [634, 25] on button "unmute" at bounding box center [626, 18] width 54 height 18
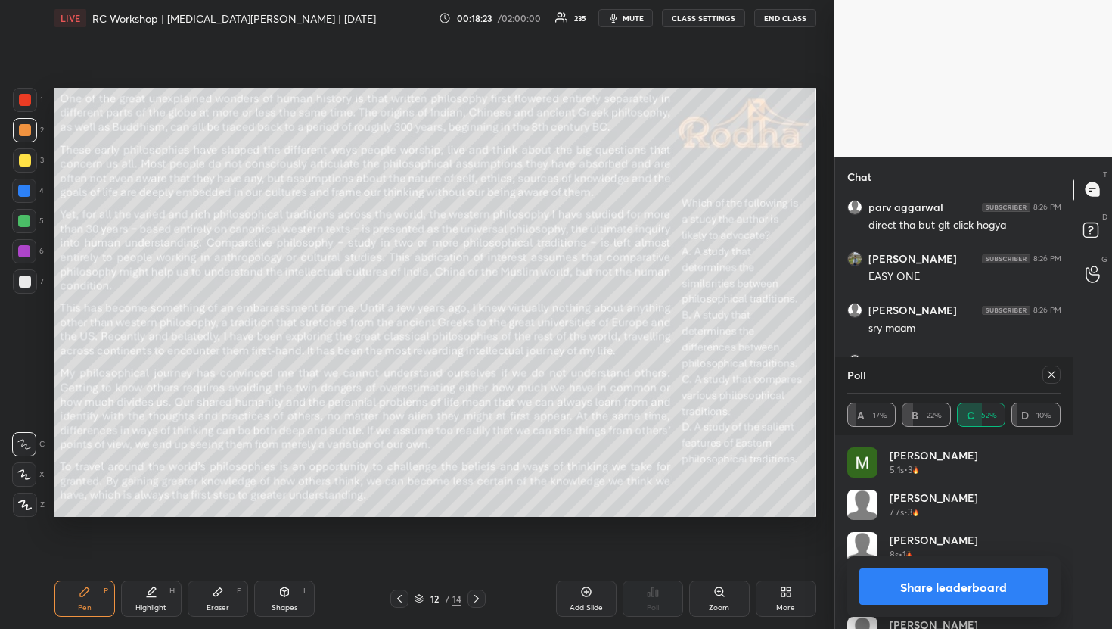
scroll to position [16651, 0]
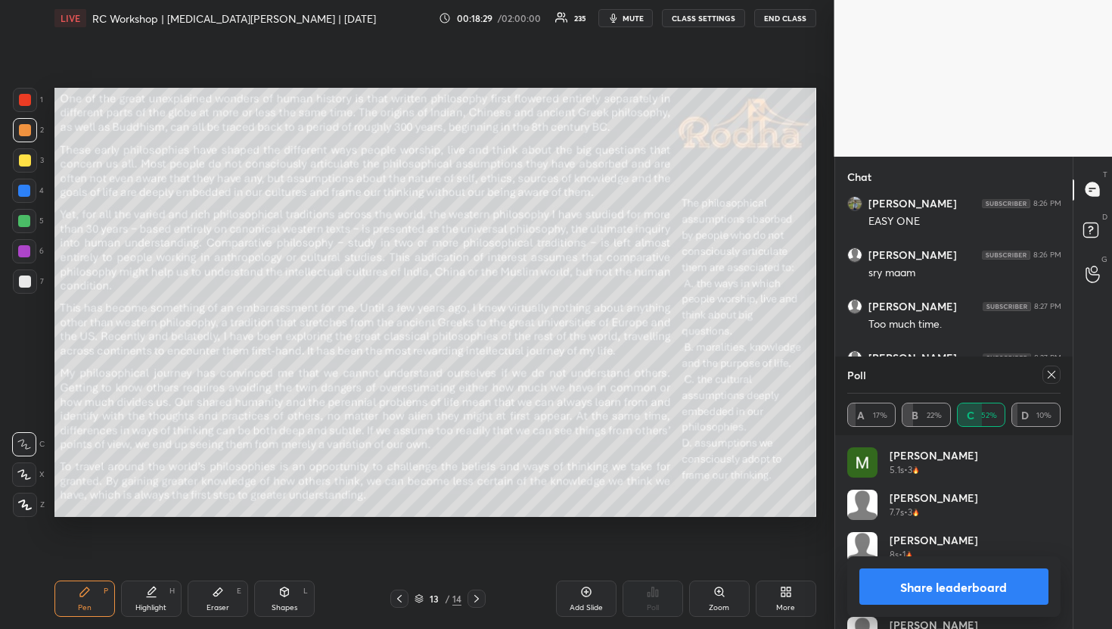
click at [1057, 378] on icon at bounding box center [1052, 375] width 12 height 12
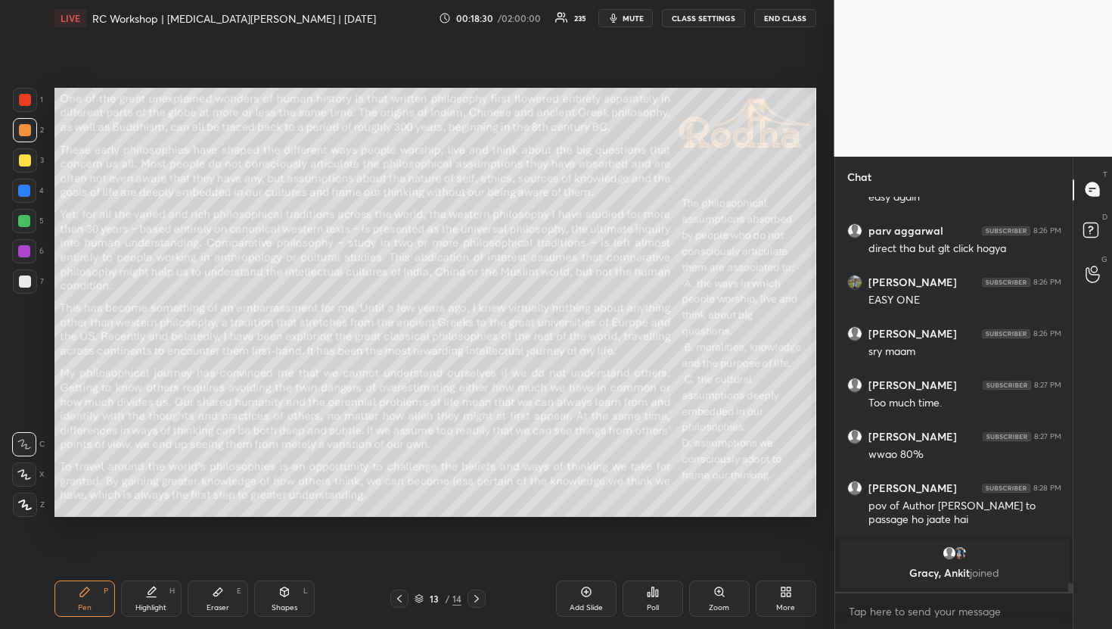
scroll to position [5, 5]
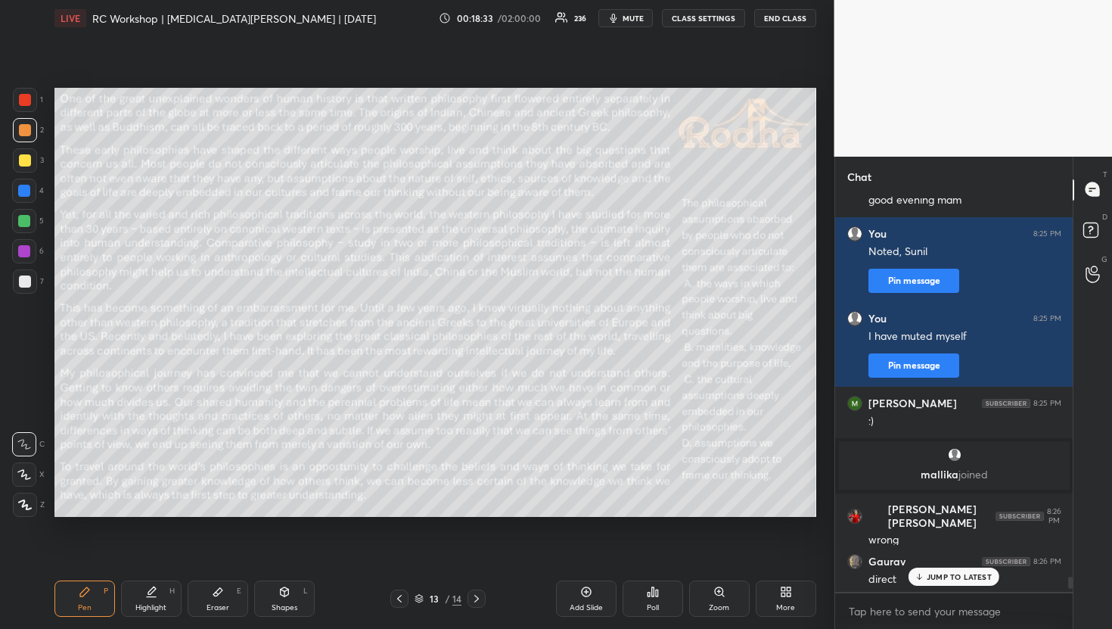
click at [658, 604] on div "Poll" at bounding box center [653, 608] width 12 height 8
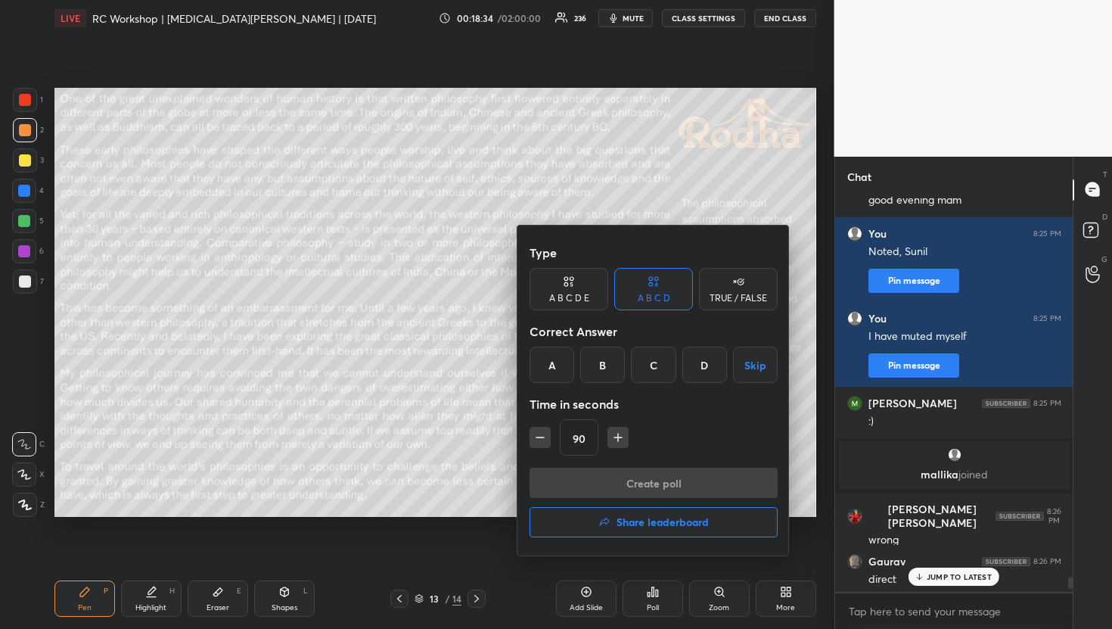
click at [600, 362] on div "B" at bounding box center [602, 365] width 45 height 36
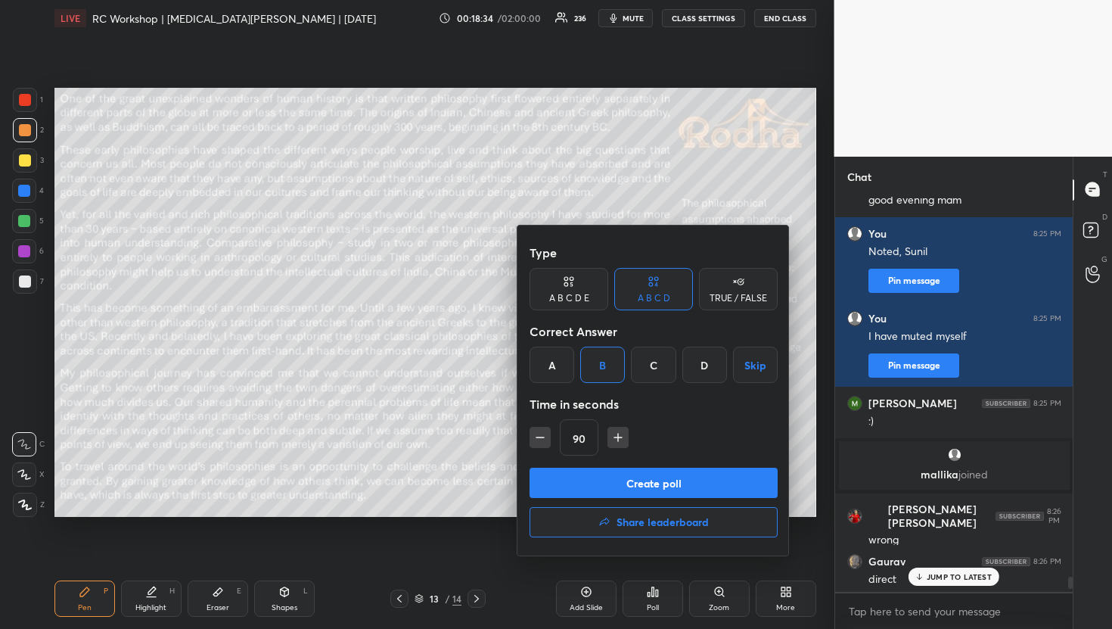
click at [623, 471] on button "Create poll" at bounding box center [654, 483] width 248 height 30
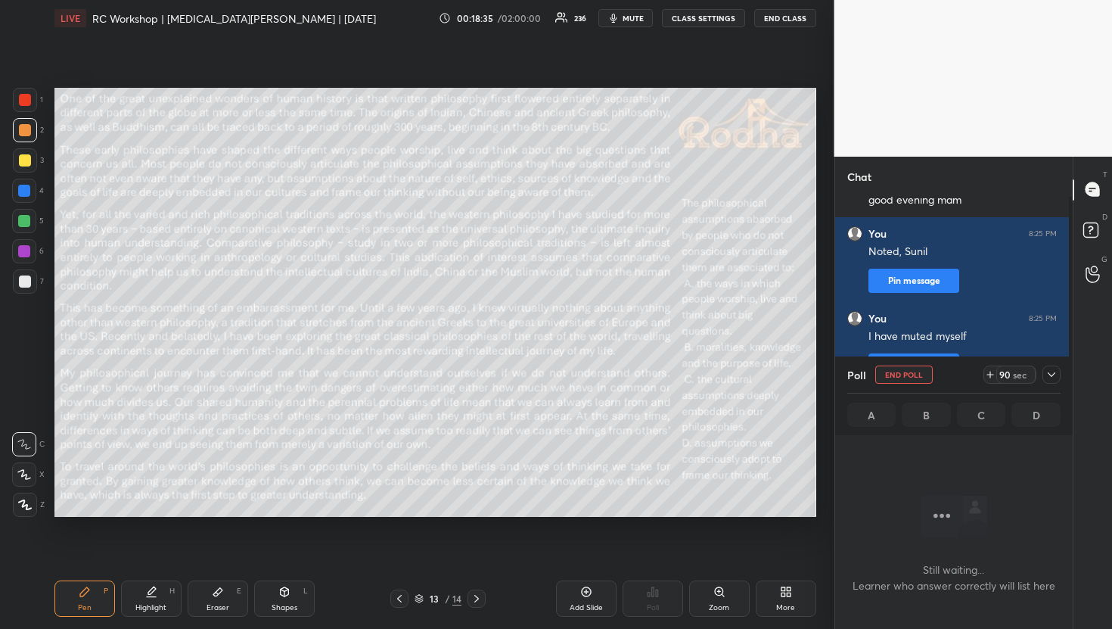
scroll to position [349, 233]
click at [1057, 375] on icon at bounding box center [1052, 375] width 12 height 12
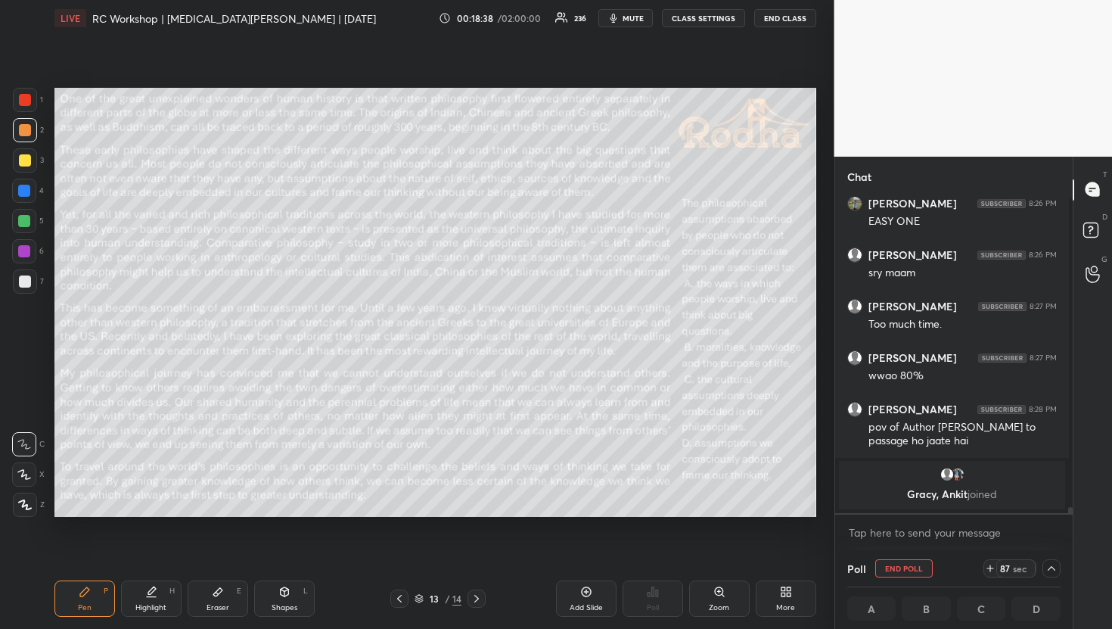
click at [640, 12] on button "mute" at bounding box center [626, 18] width 54 height 18
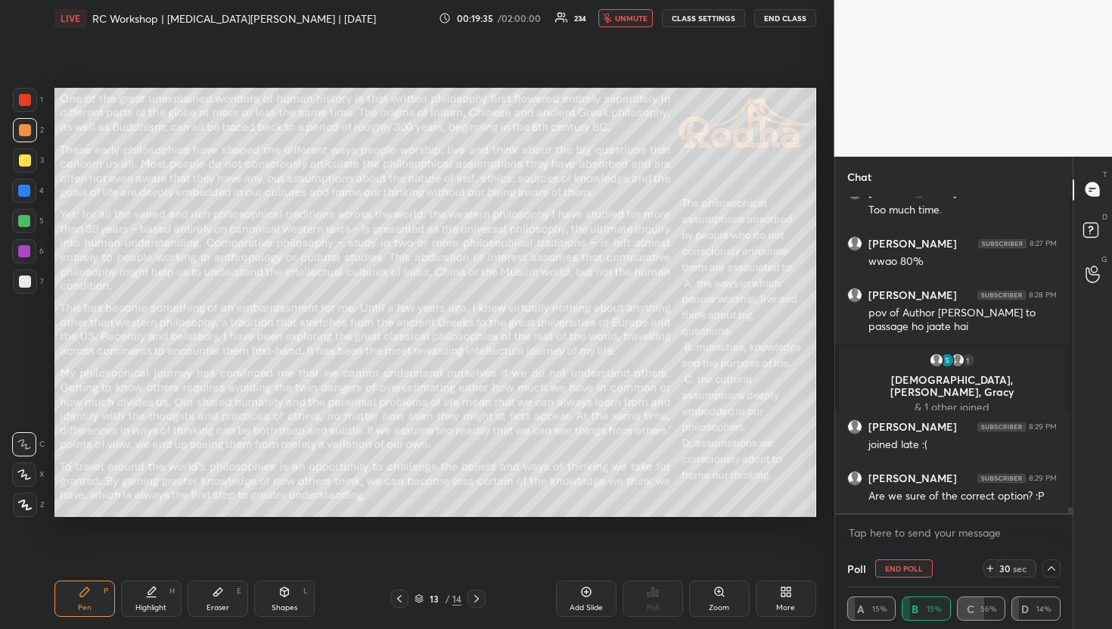
scroll to position [16737, 0]
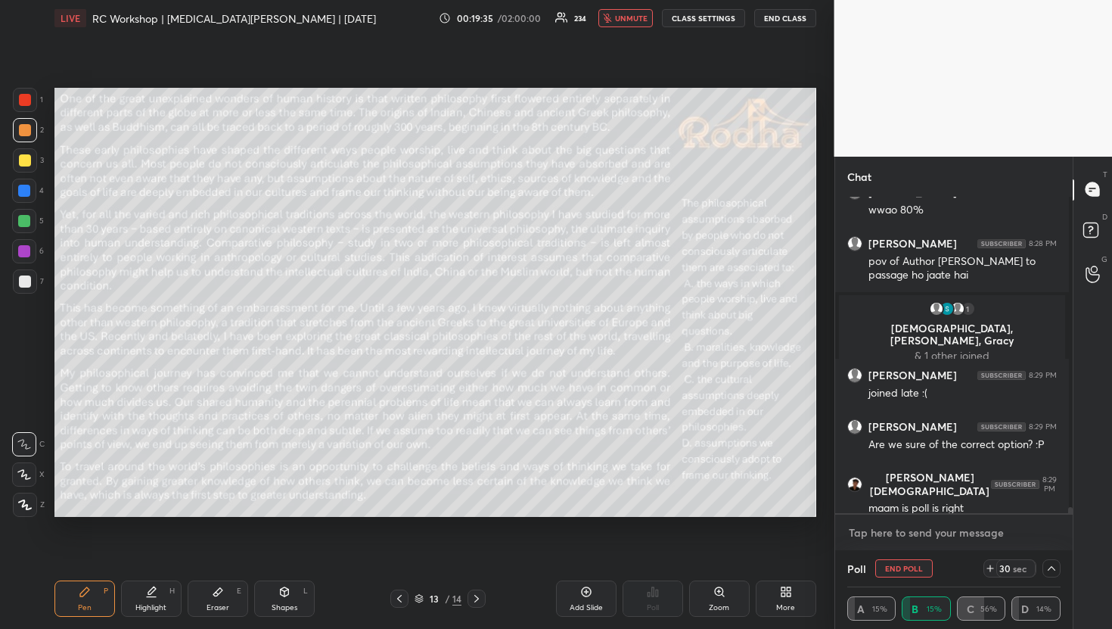
click at [899, 527] on textarea at bounding box center [955, 533] width 214 height 24
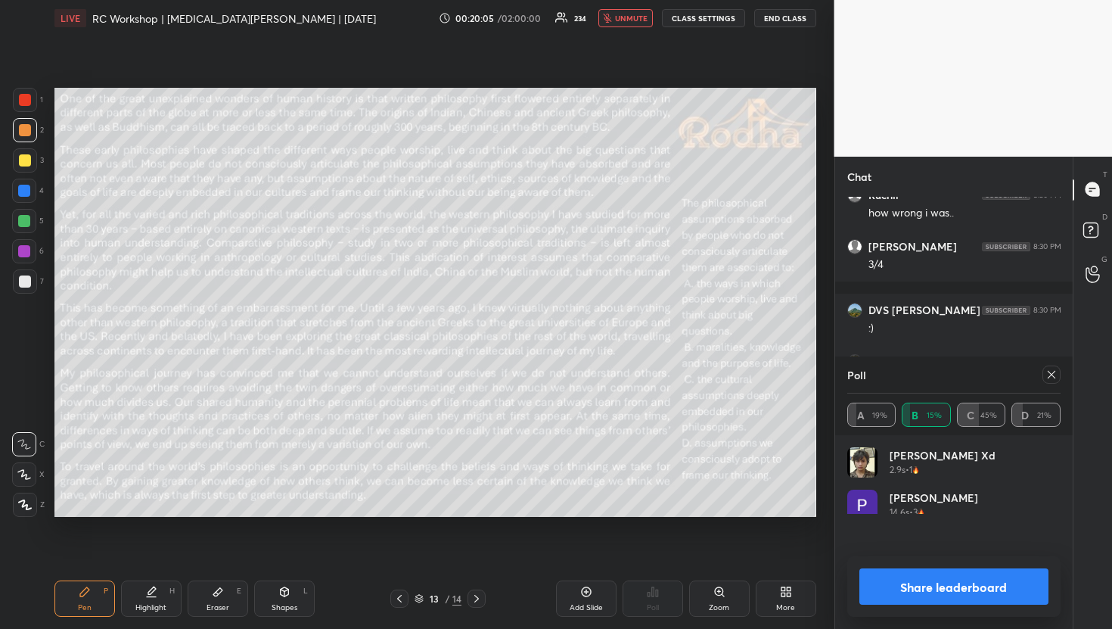
scroll to position [177, 209]
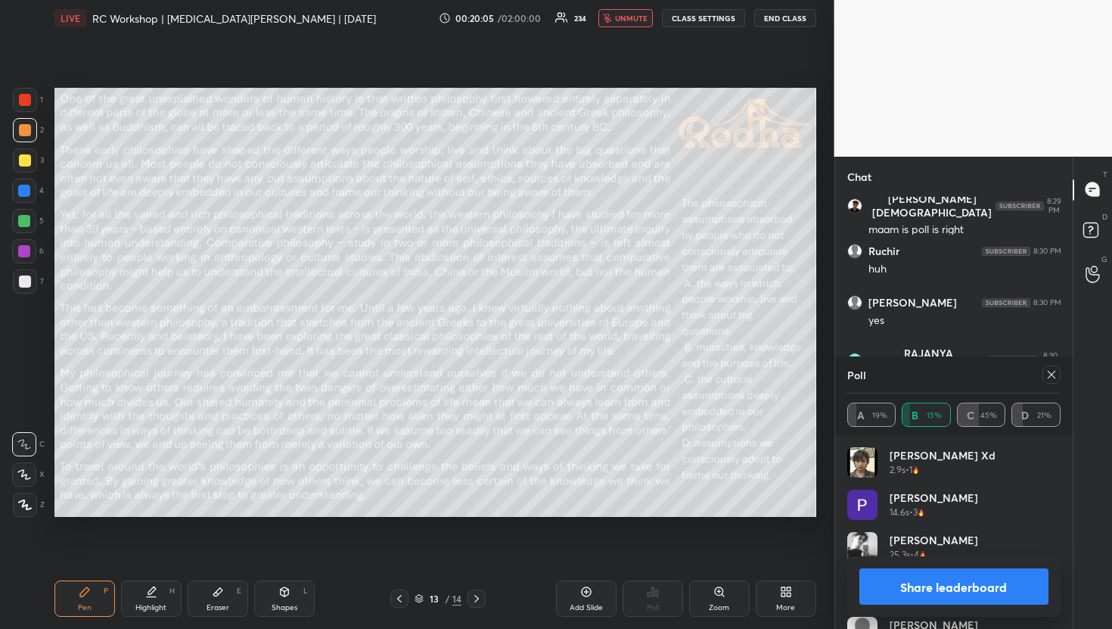
click at [636, 23] on span "unmute" at bounding box center [631, 18] width 33 height 11
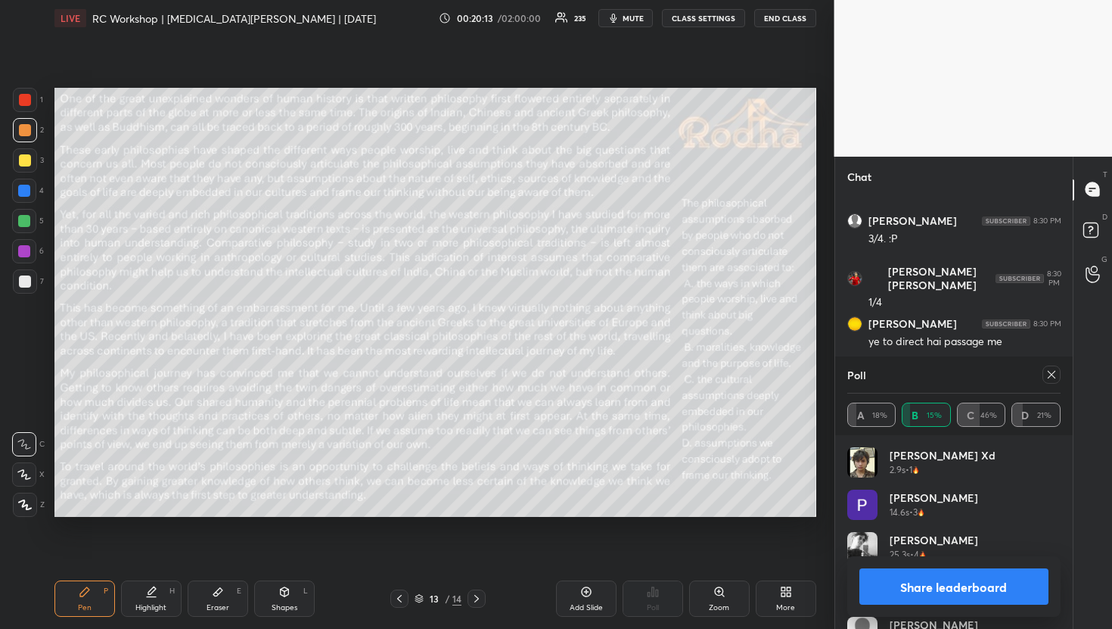
scroll to position [17479, 0]
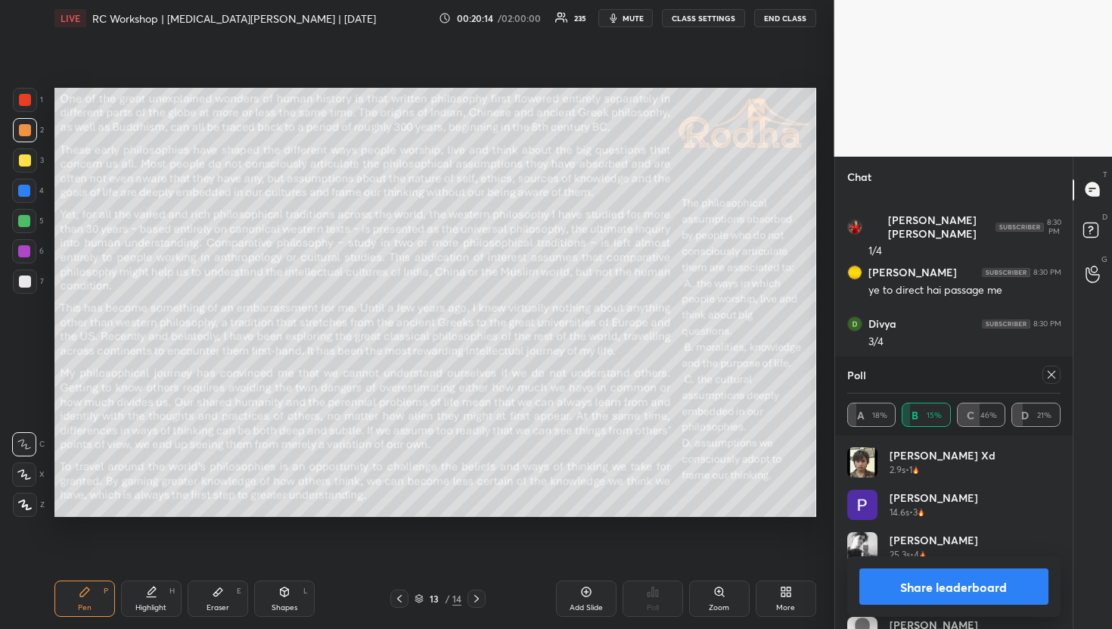
click at [1053, 373] on icon at bounding box center [1052, 375] width 12 height 12
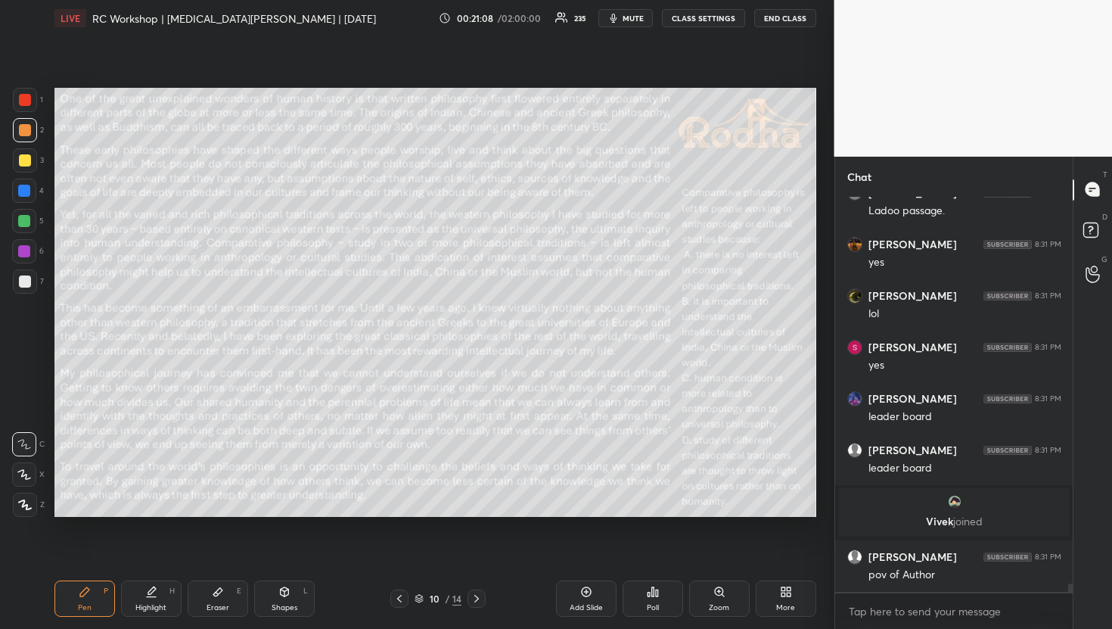
click at [672, 589] on div "Poll" at bounding box center [653, 598] width 61 height 36
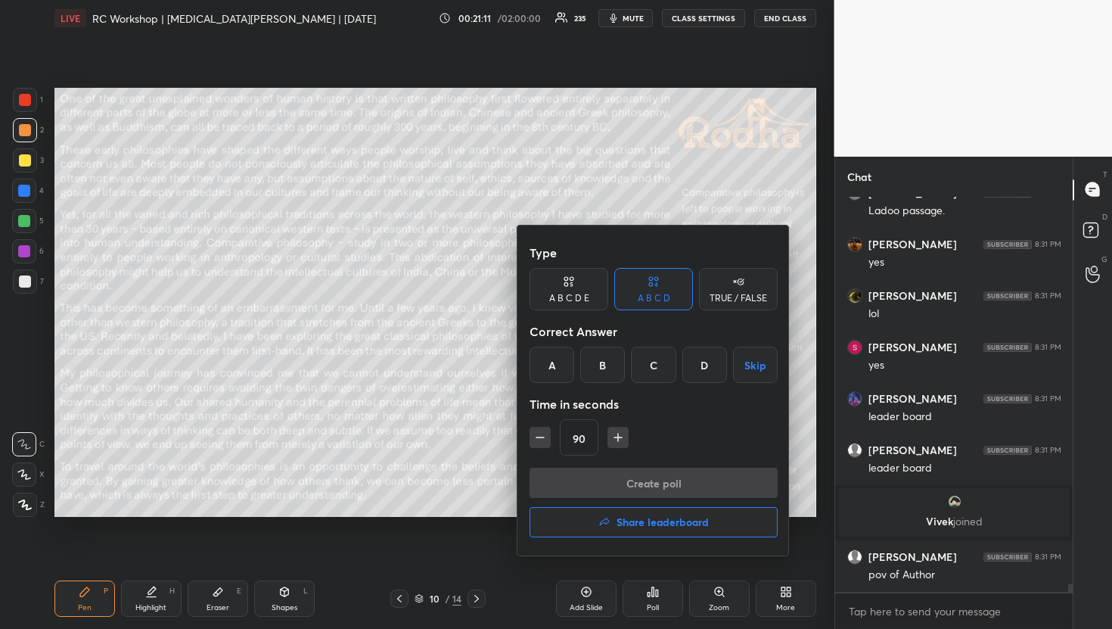
click at [593, 518] on button "Share leaderboard" at bounding box center [654, 522] width 248 height 30
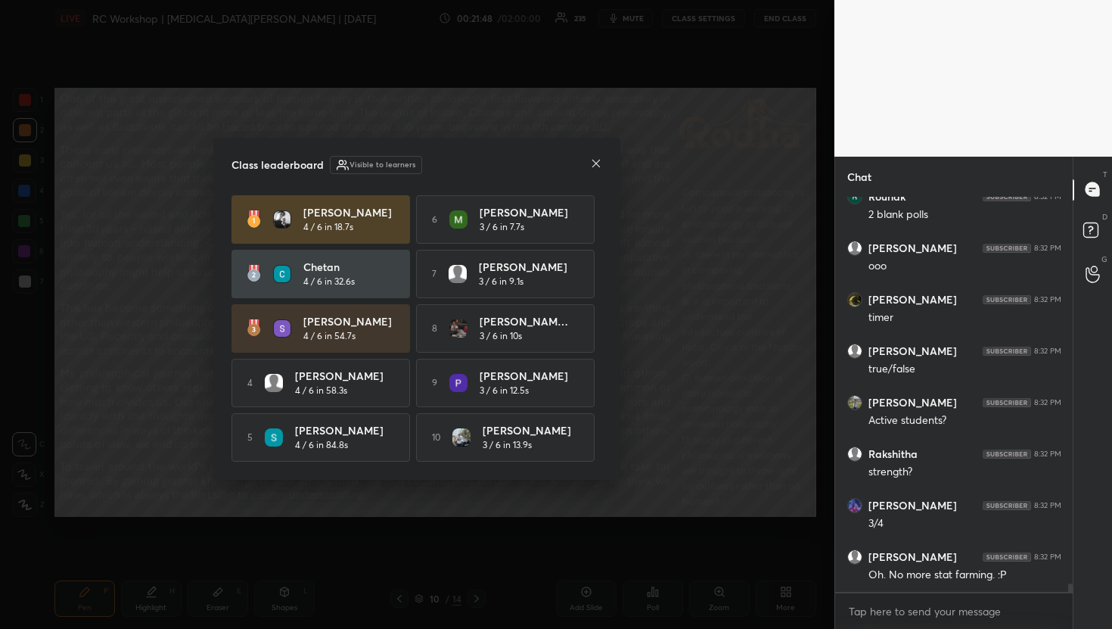
scroll to position [19270, 0]
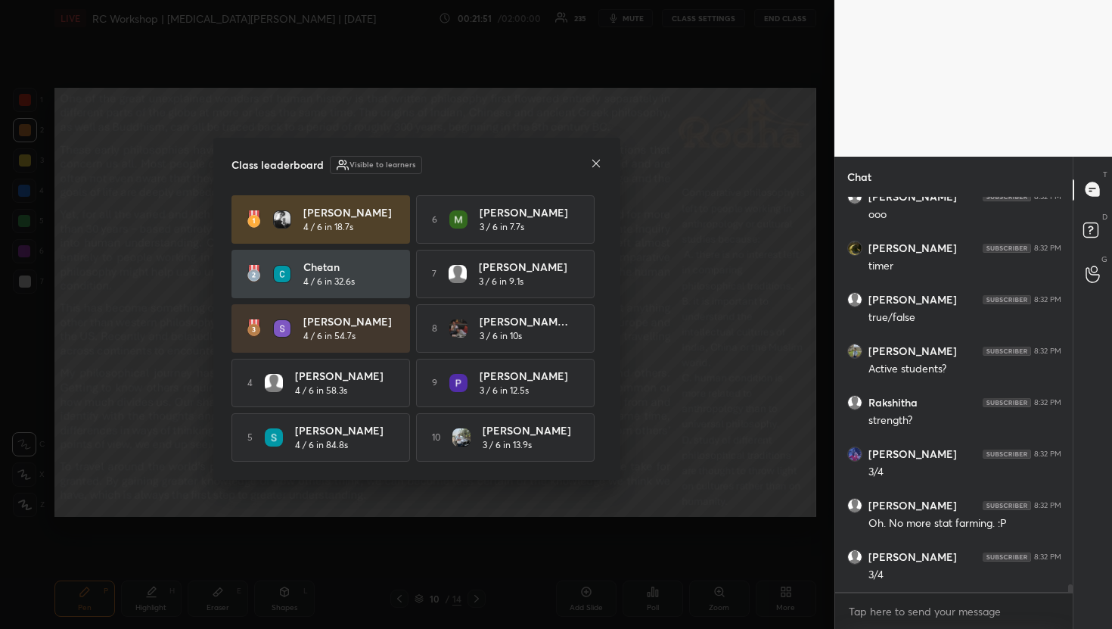
click at [593, 166] on icon at bounding box center [596, 163] width 12 height 12
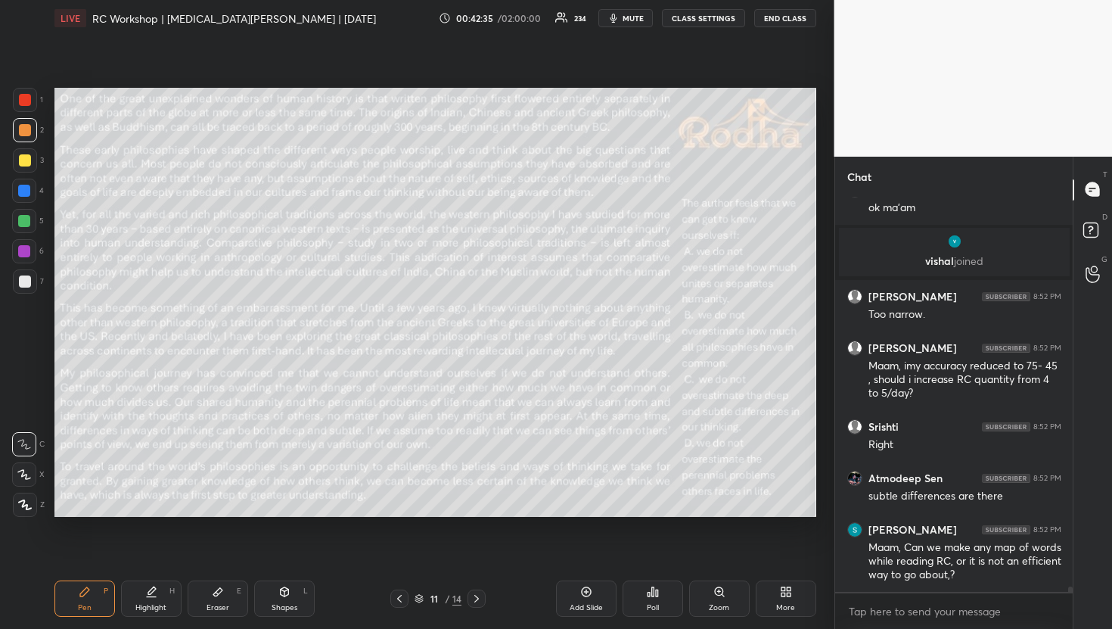
scroll to position [28445, 0]
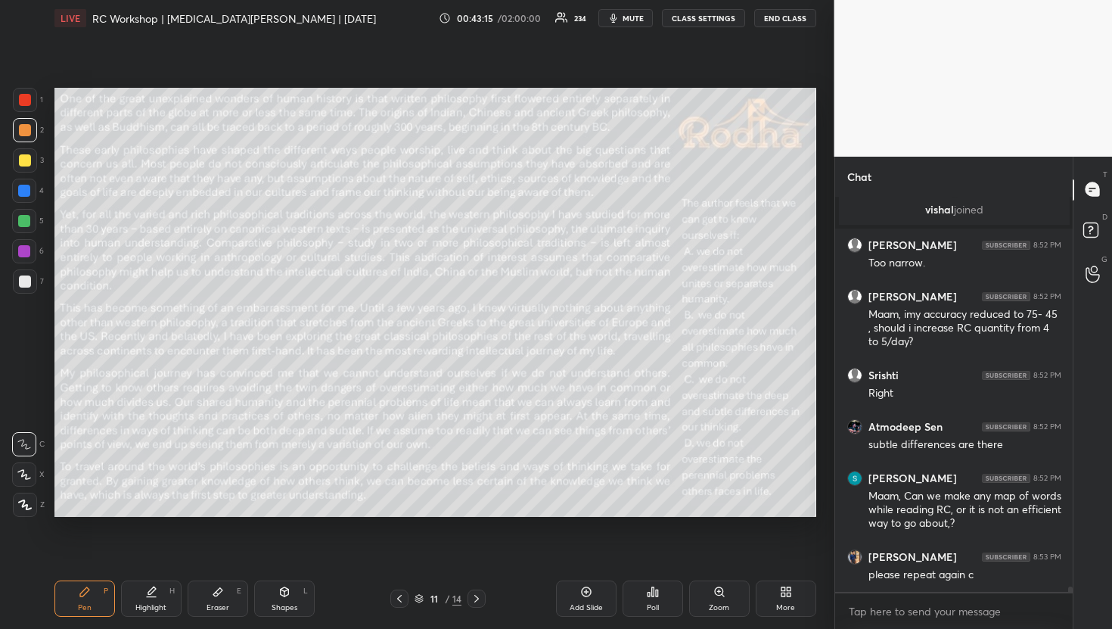
click at [52, 373] on div "Setting up your live class Poll for secs No correct answer Start poll" at bounding box center [435, 302] width 774 height 532
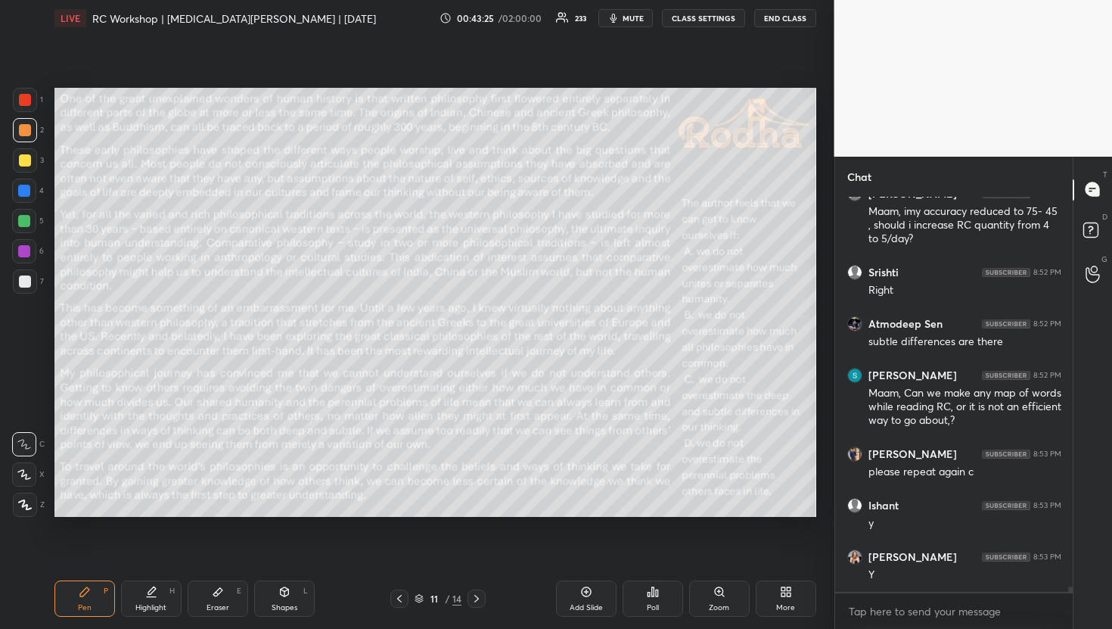
scroll to position [28599, 0]
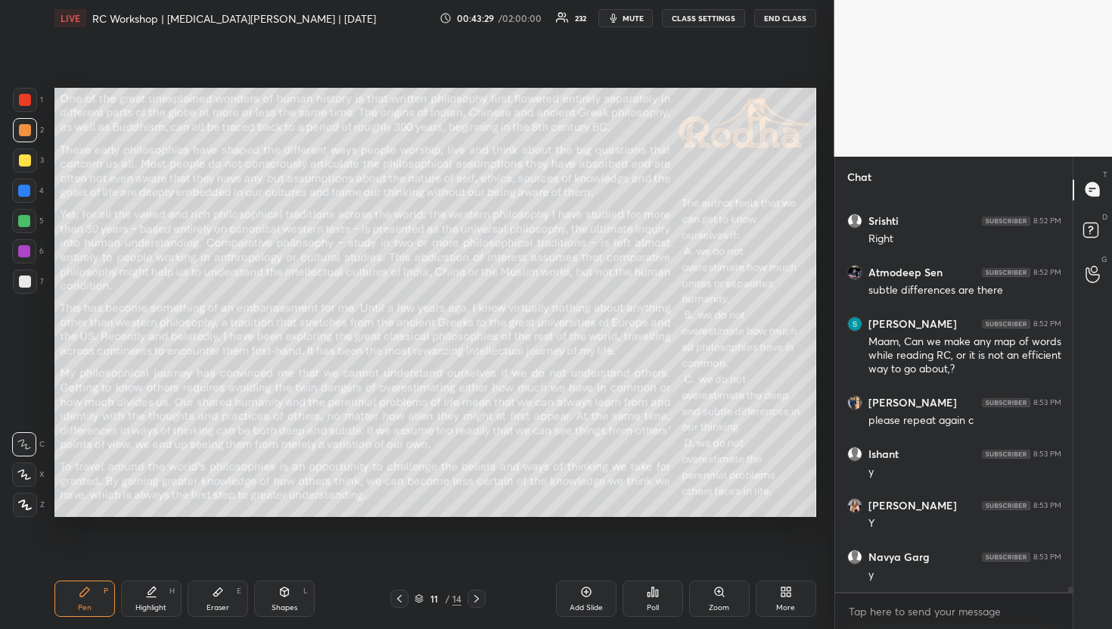
click at [57, 431] on div "Setting up your live class Poll for secs No correct answer Start poll" at bounding box center [435, 302] width 774 height 532
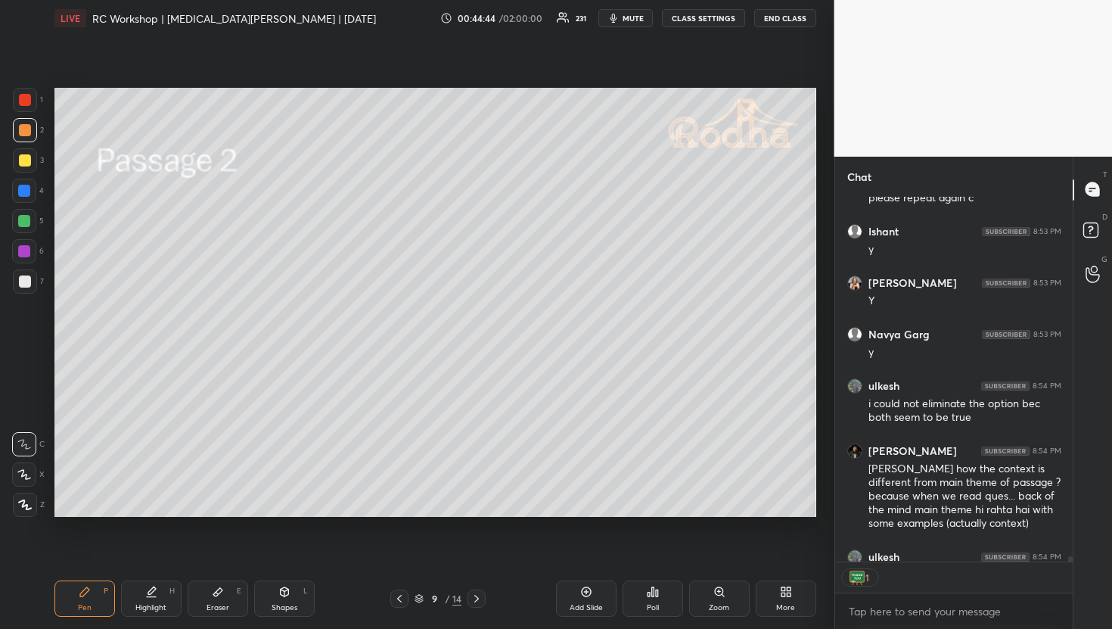
scroll to position [5, 5]
drag, startPoint x: 52, startPoint y: 420, endPoint x: 818, endPoint y: 403, distance: 766.0
click at [818, 403] on div "Setting up your live class Poll for secs No correct answer Start poll" at bounding box center [435, 302] width 774 height 532
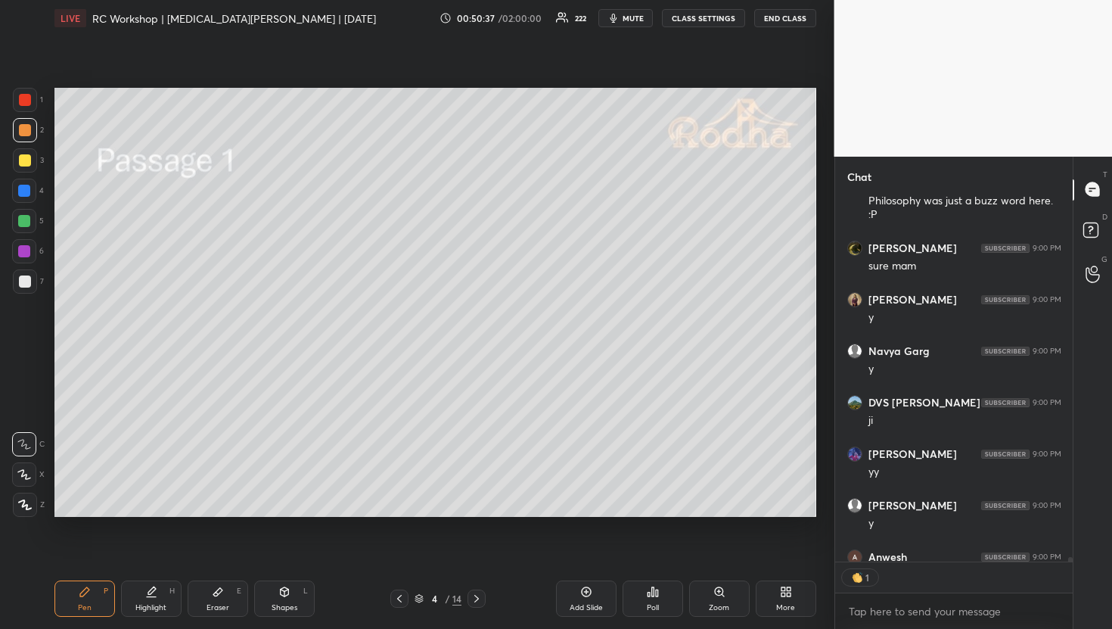
scroll to position [30501, 0]
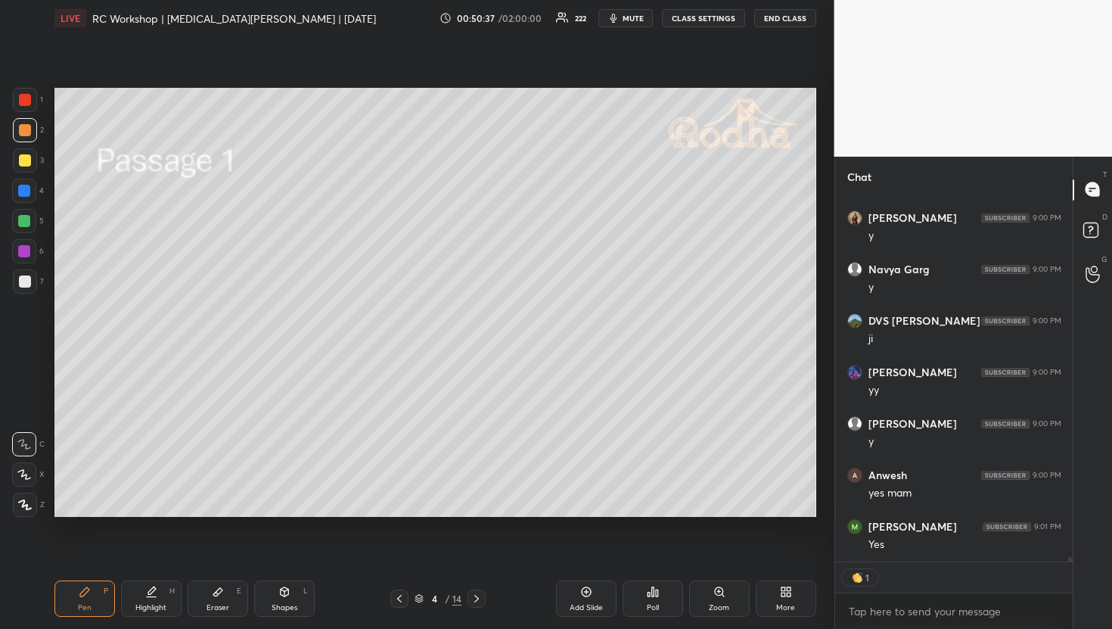
click at [225, 604] on div "Eraser" at bounding box center [218, 608] width 23 height 8
click at [30, 418] on span "Erase all" at bounding box center [24, 414] width 23 height 11
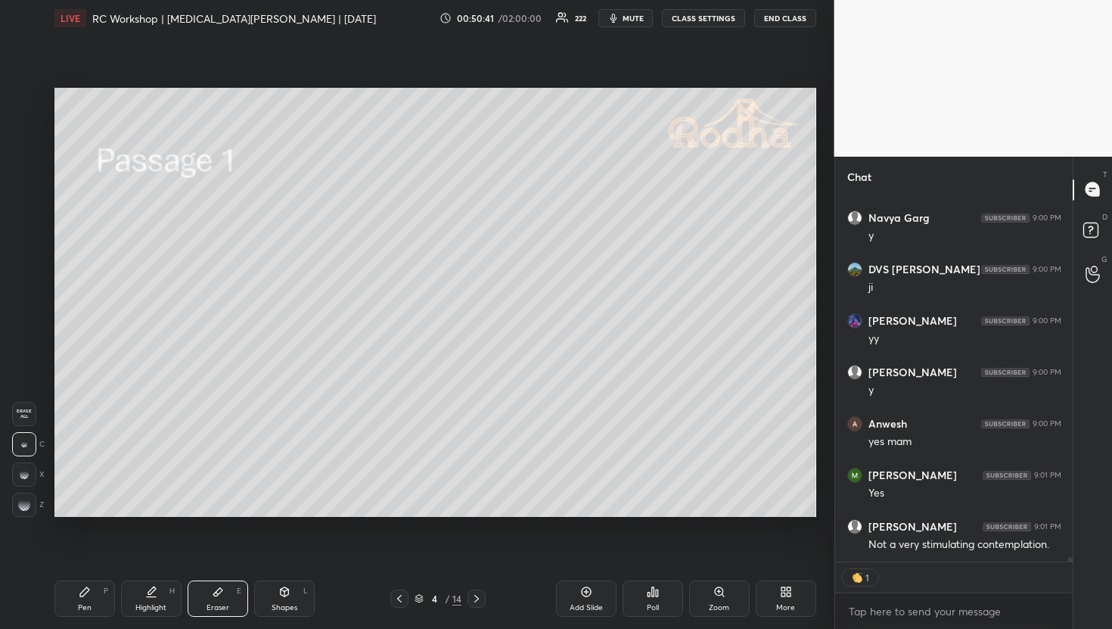
click at [93, 589] on div "Pen P" at bounding box center [84, 598] width 61 height 36
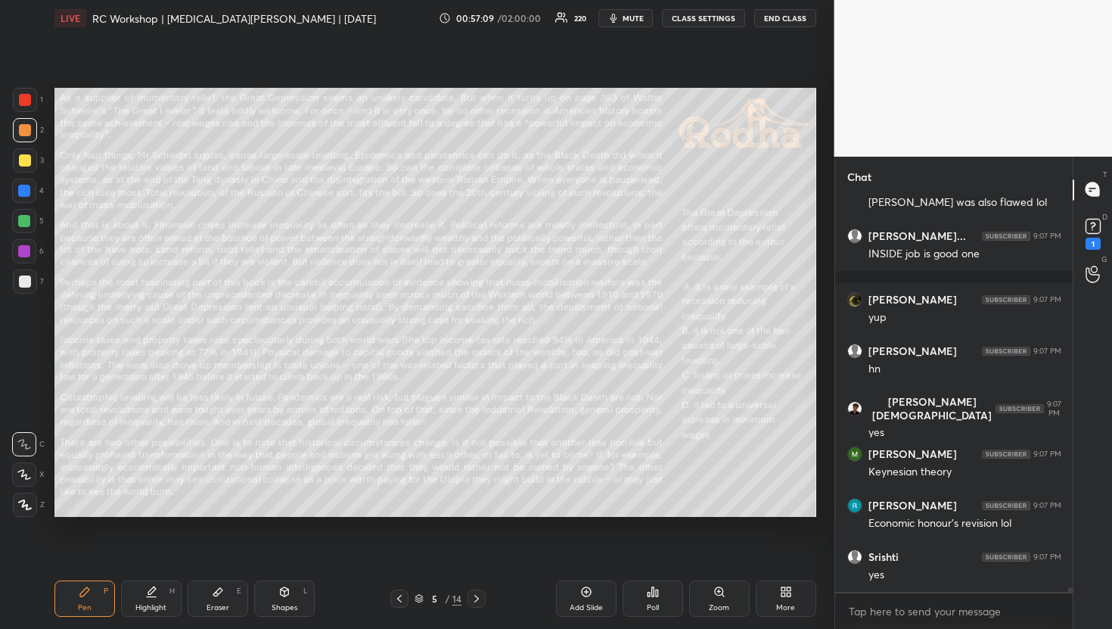
scroll to position [37010, 0]
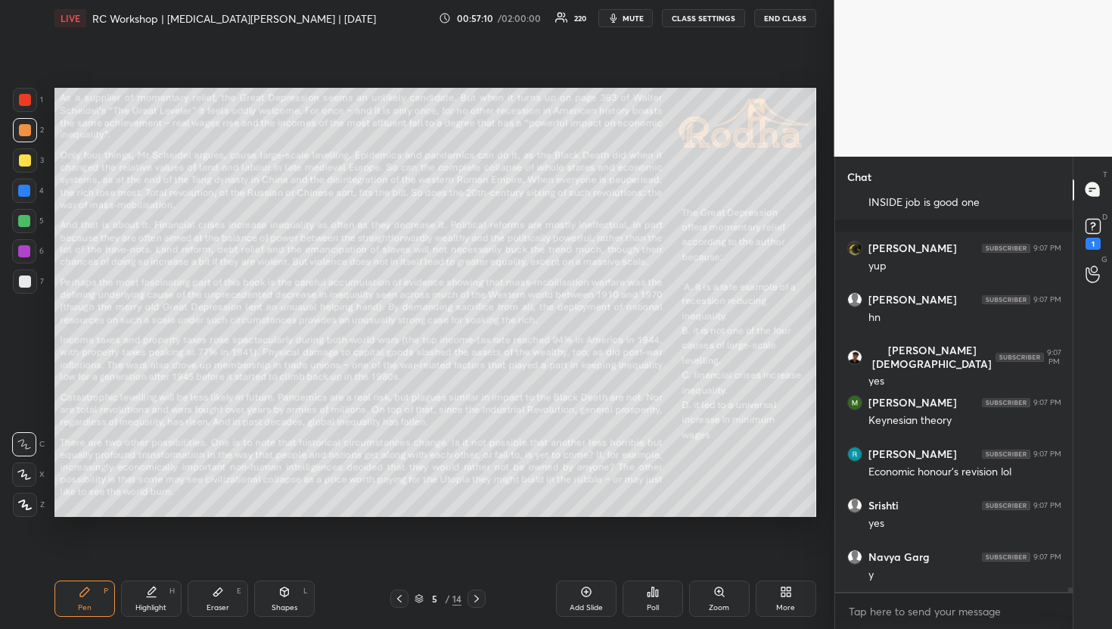
click at [673, 593] on div "Poll" at bounding box center [653, 598] width 61 height 36
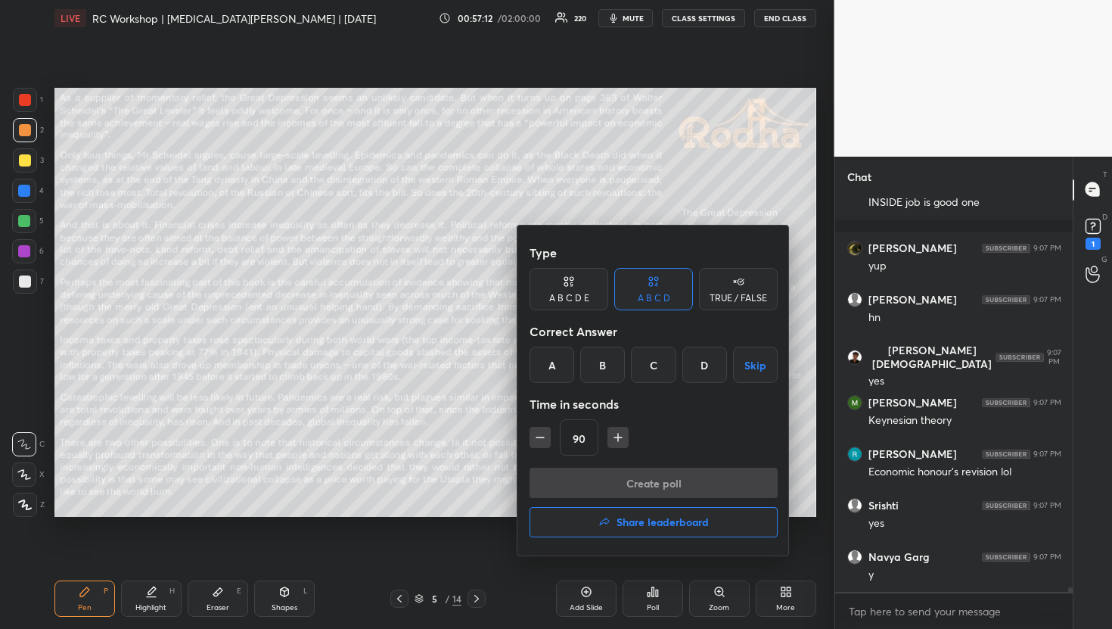
click at [673, 593] on div at bounding box center [556, 314] width 1112 height 629
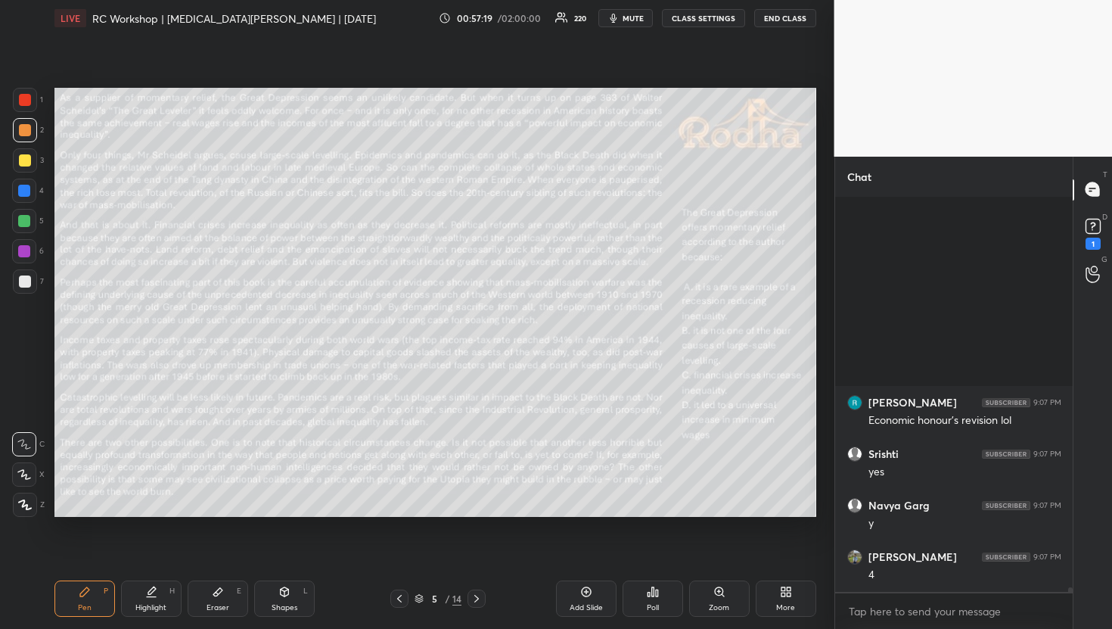
scroll to position [37319, 0]
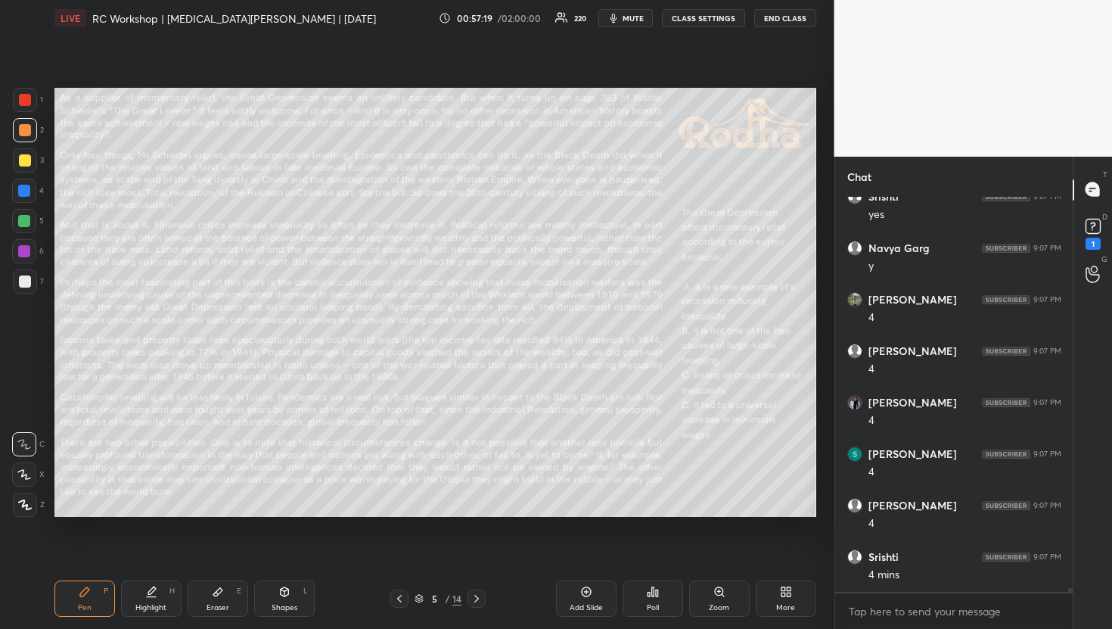
click at [673, 595] on div "Poll" at bounding box center [653, 598] width 61 height 36
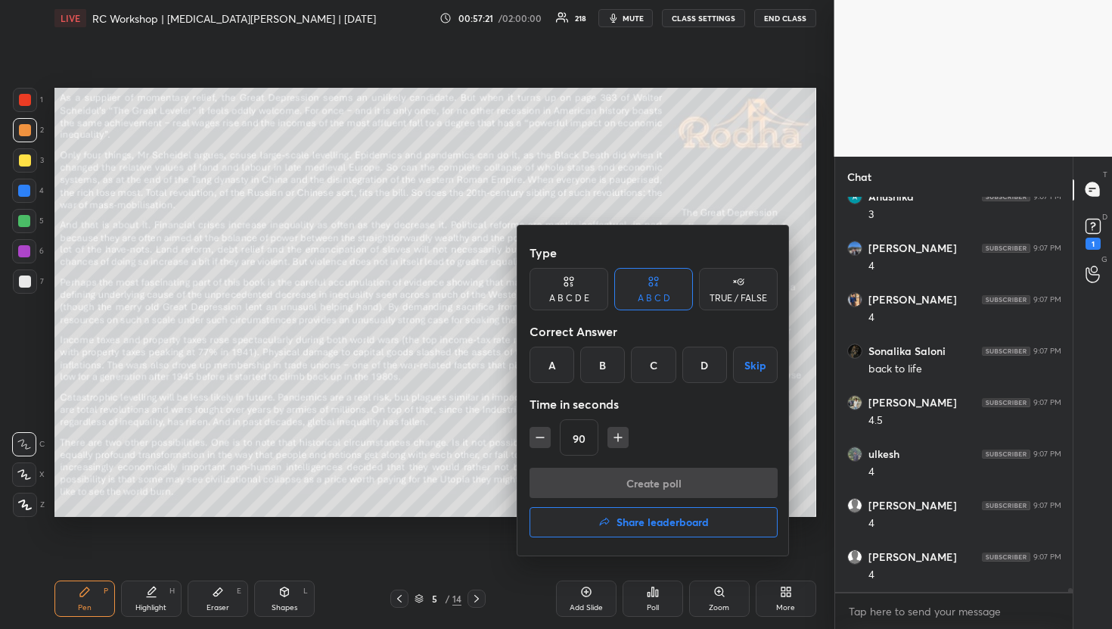
scroll to position [38207, 0]
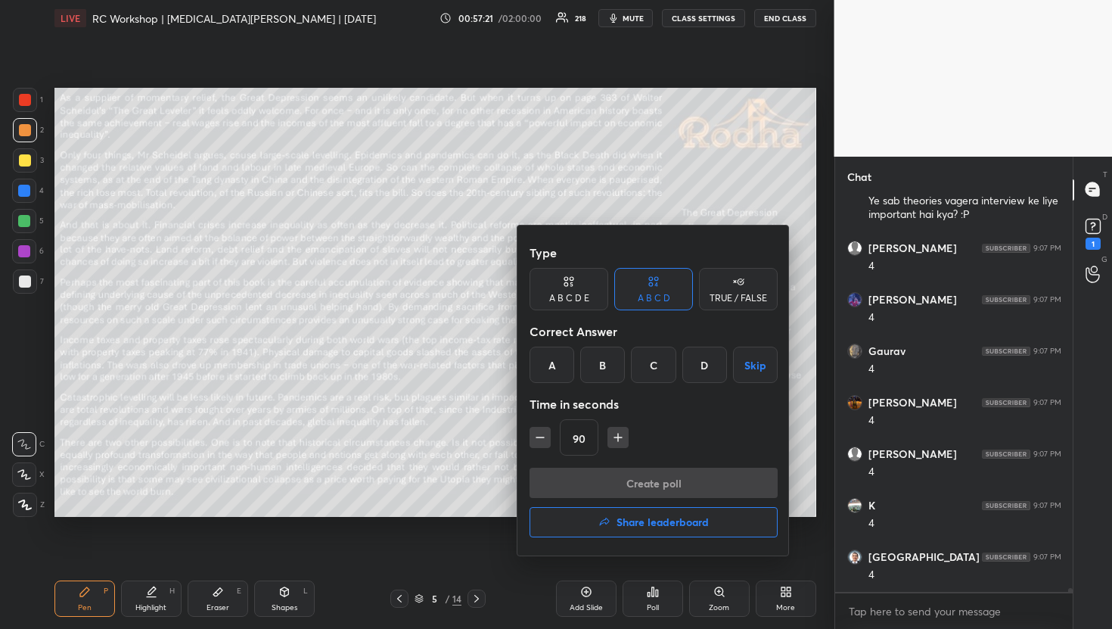
click at [617, 446] on button "button" at bounding box center [618, 437] width 21 height 21
click at [617, 446] on button "button" at bounding box center [624, 437] width 21 height 21
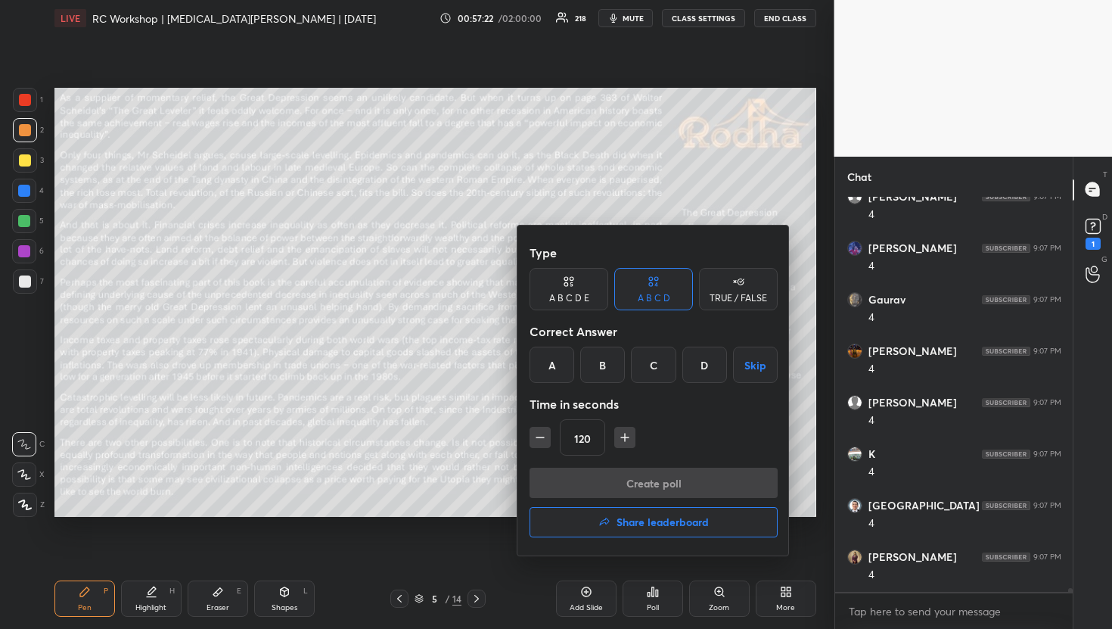
click at [621, 445] on button "button" at bounding box center [624, 437] width 21 height 21
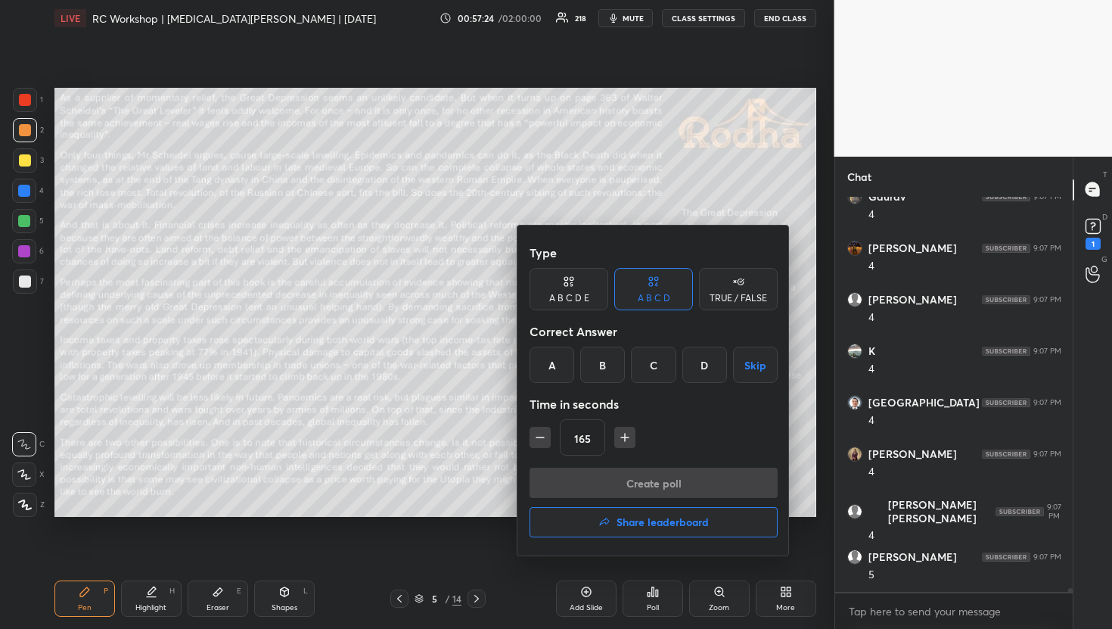
click at [621, 445] on button "button" at bounding box center [624, 437] width 21 height 21
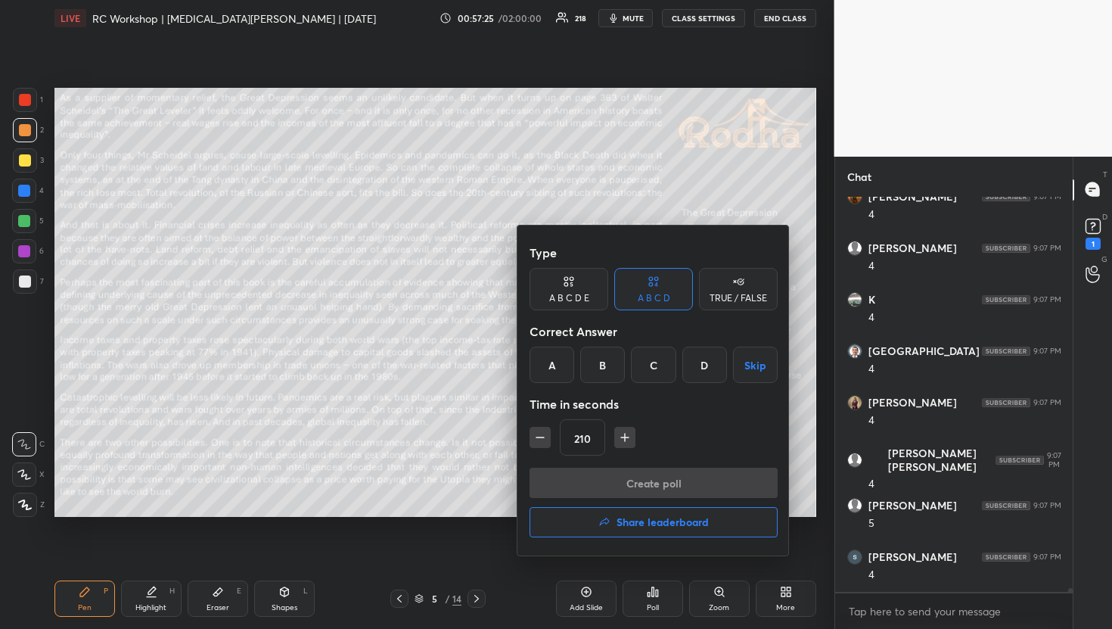
click at [621, 445] on button "button" at bounding box center [624, 437] width 21 height 21
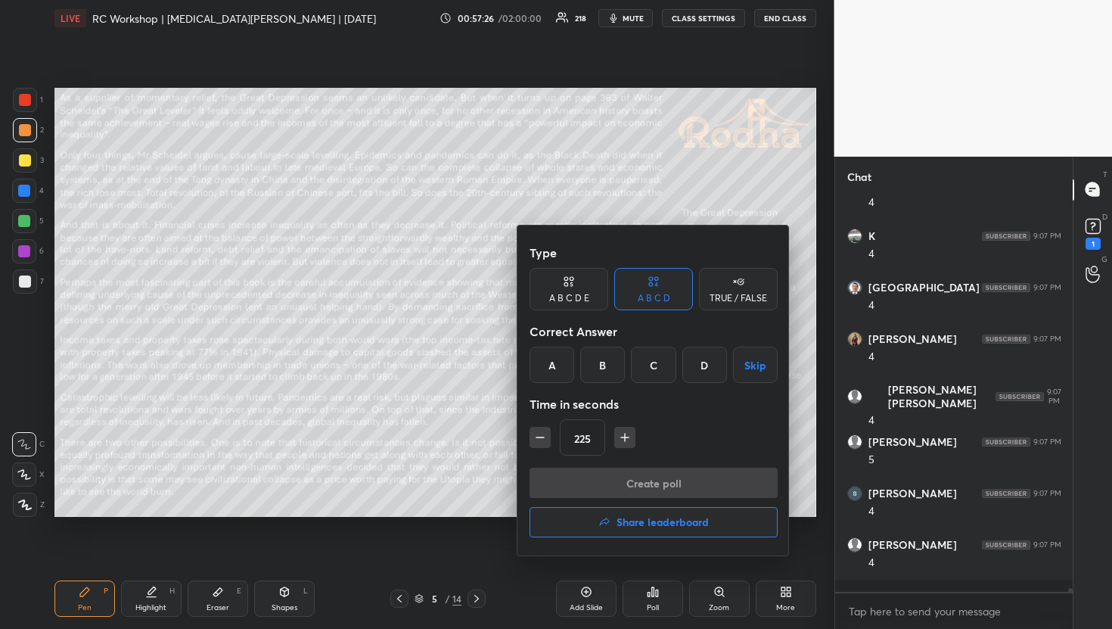
click at [621, 445] on button "button" at bounding box center [624, 437] width 21 height 21
click at [741, 295] on div "TRUE / FALSE" at bounding box center [739, 298] width 58 height 9
click at [741, 349] on button "Skip" at bounding box center [738, 365] width 79 height 36
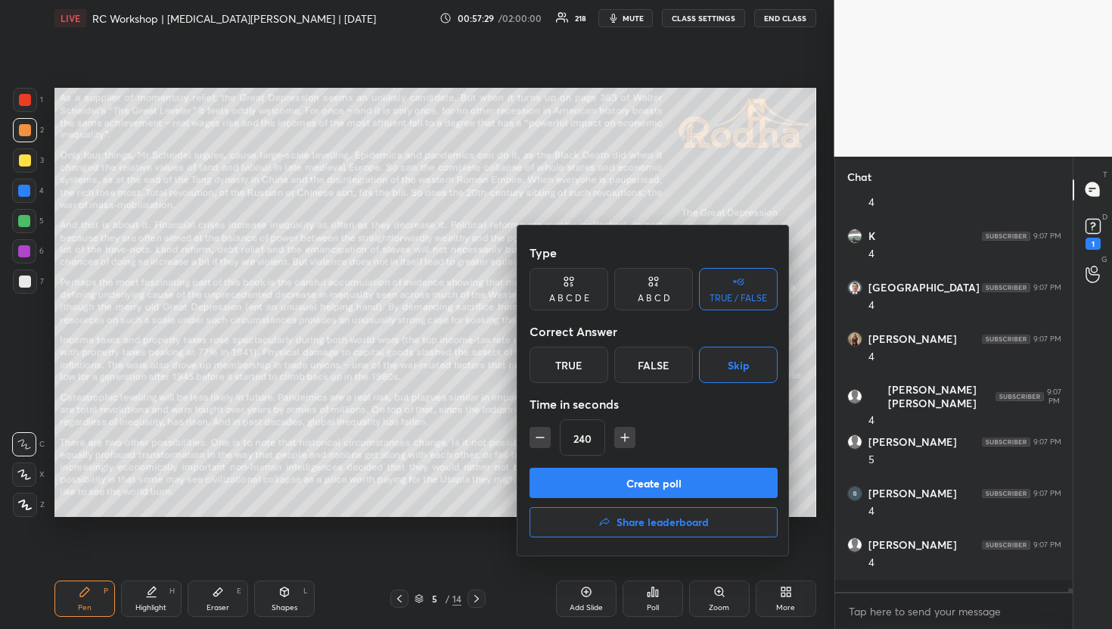
scroll to position [38528, 0]
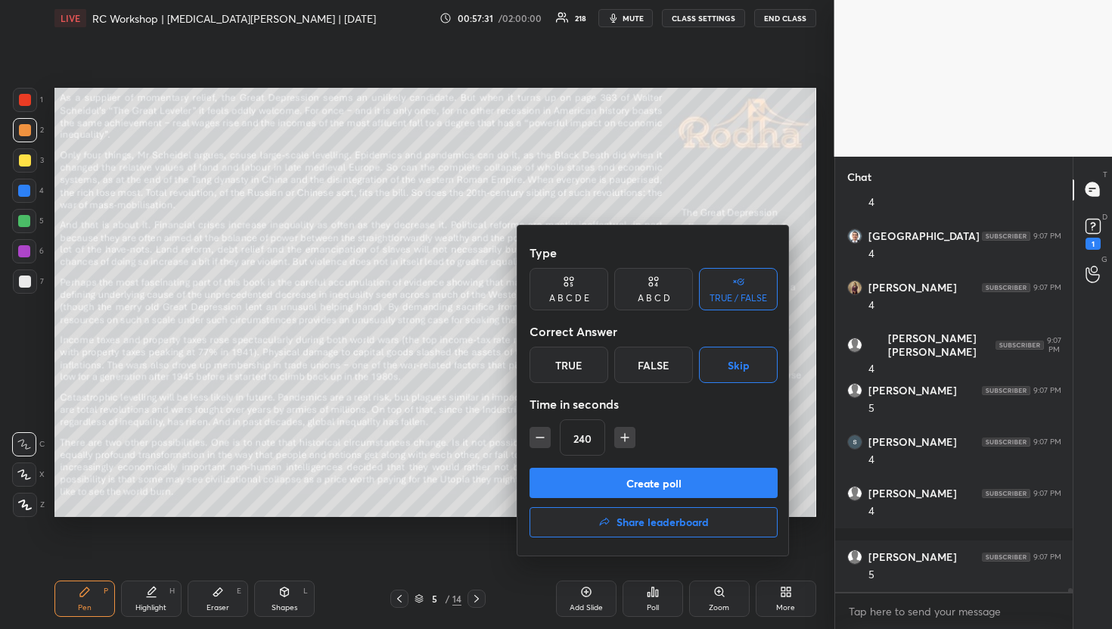
click at [714, 493] on button "Create poll" at bounding box center [654, 483] width 248 height 30
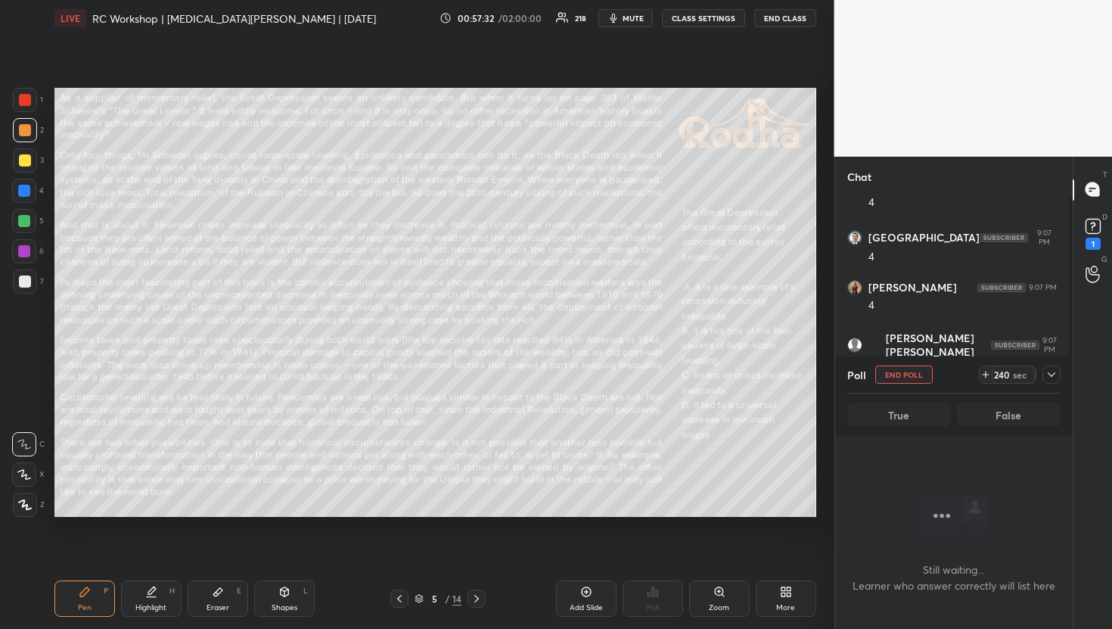
scroll to position [349, 233]
click at [1047, 380] on div at bounding box center [1052, 374] width 18 height 18
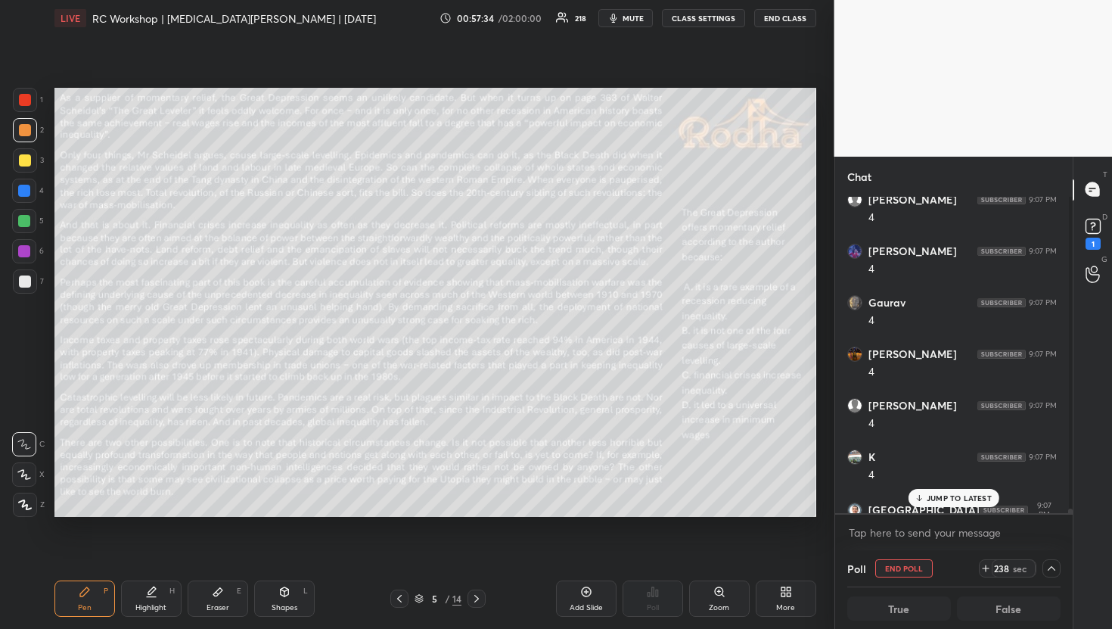
click at [613, 14] on icon "button" at bounding box center [614, 18] width 12 height 12
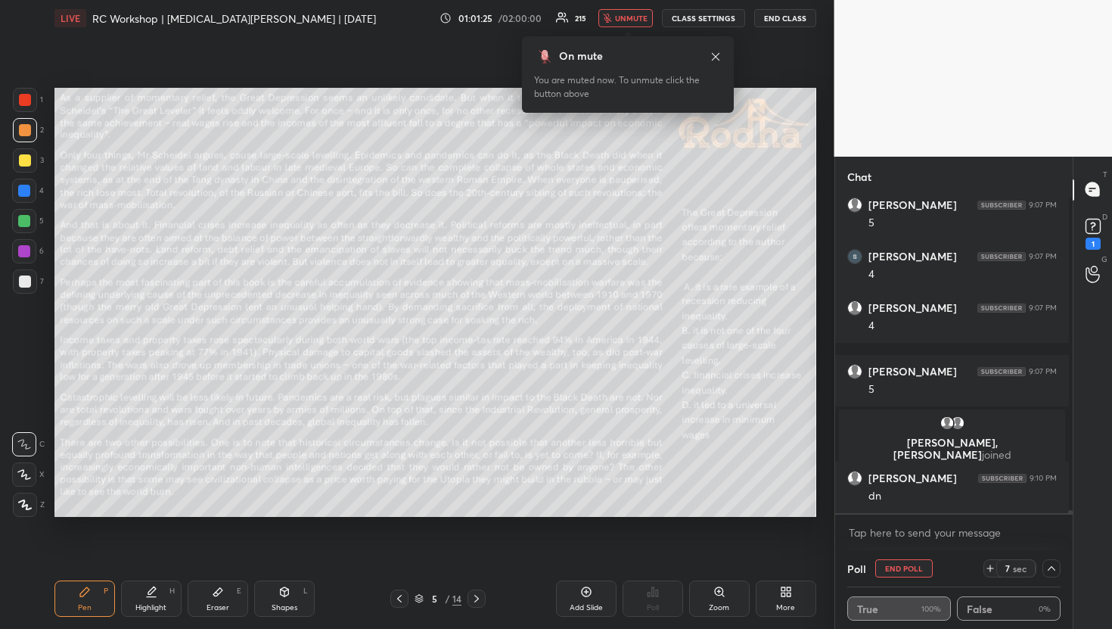
scroll to position [36194, 0]
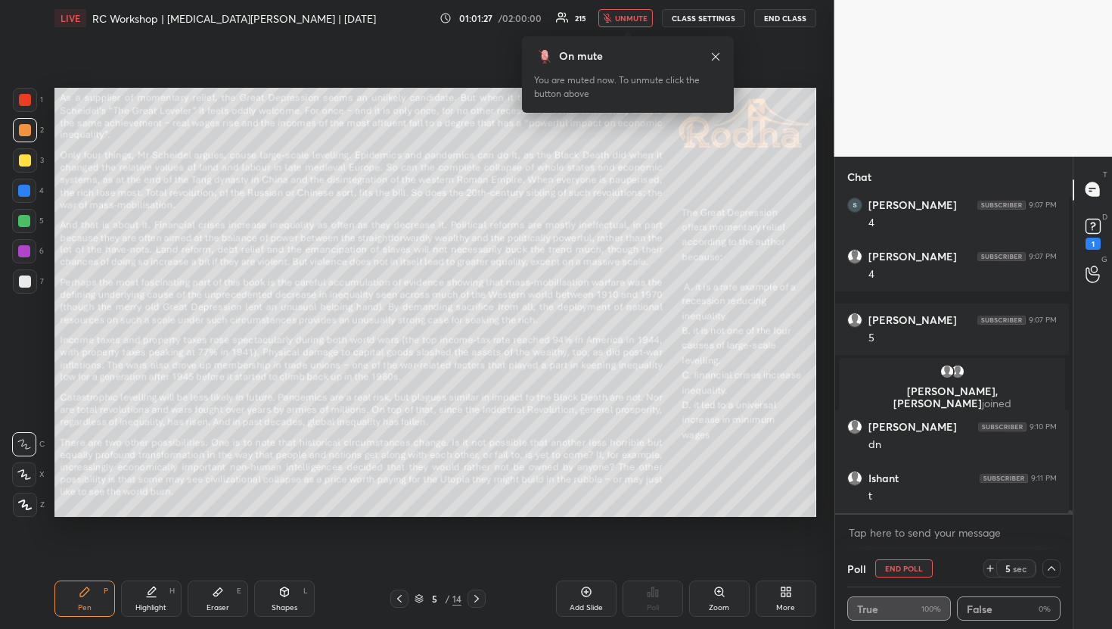
click at [984, 572] on icon at bounding box center [990, 568] width 12 height 12
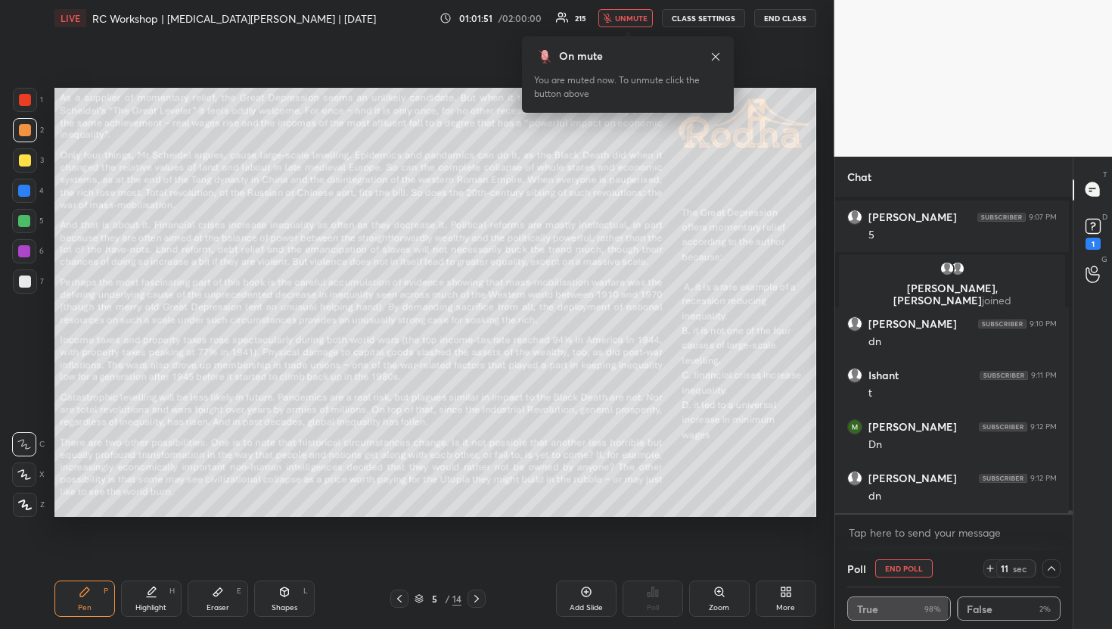
scroll to position [36348, 0]
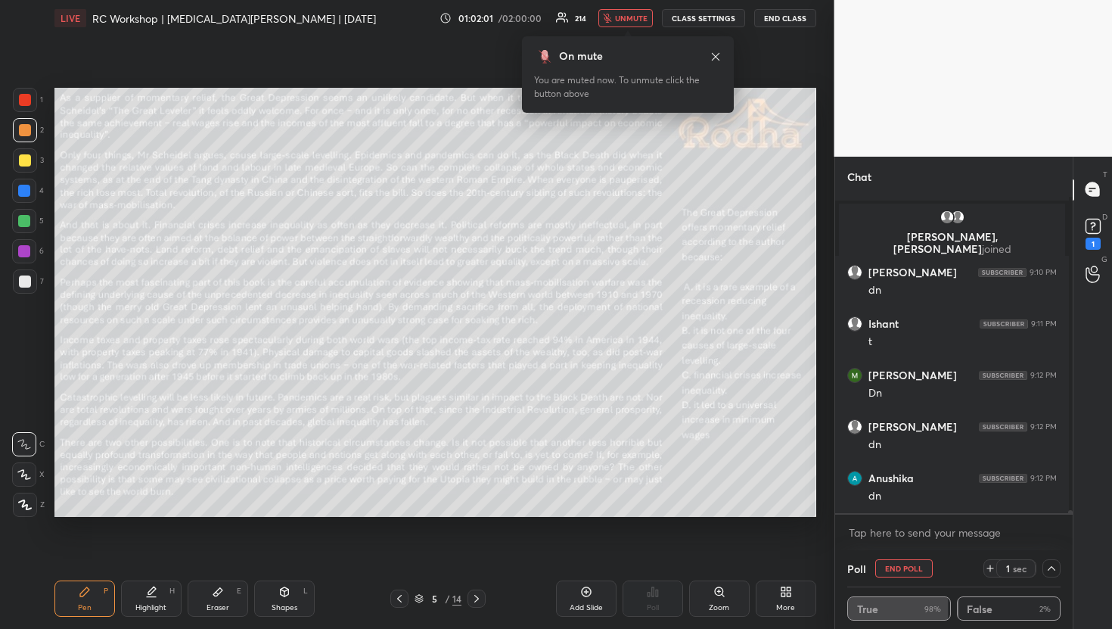
click at [636, 23] on button "unmute" at bounding box center [626, 18] width 54 height 18
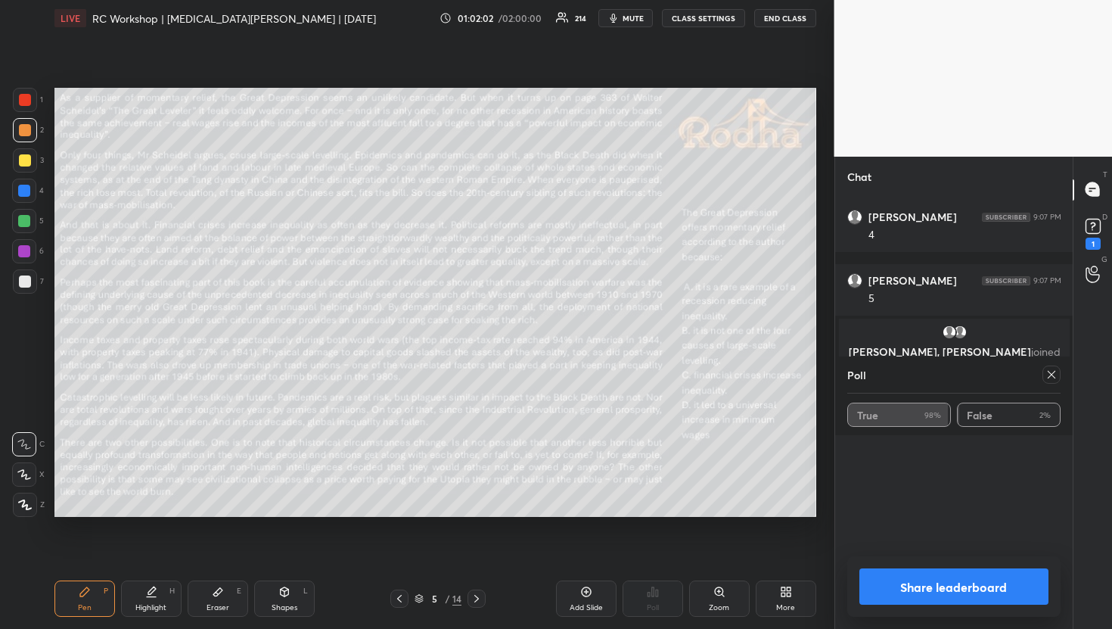
scroll to position [36033, 0]
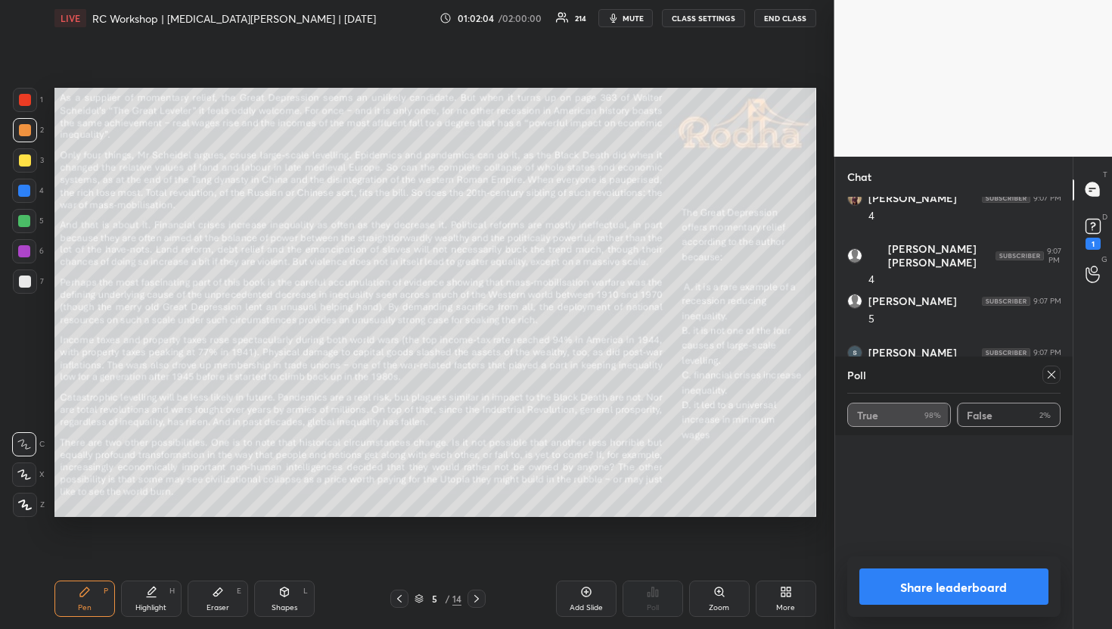
click at [1053, 372] on icon at bounding box center [1052, 375] width 12 height 12
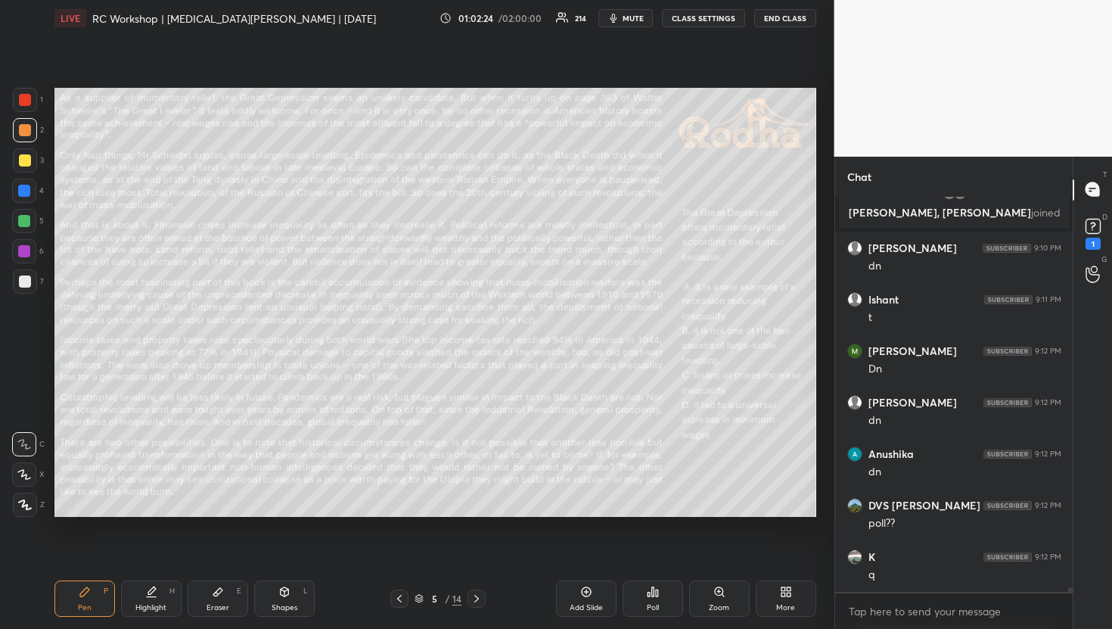
scroll to position [36451, 0]
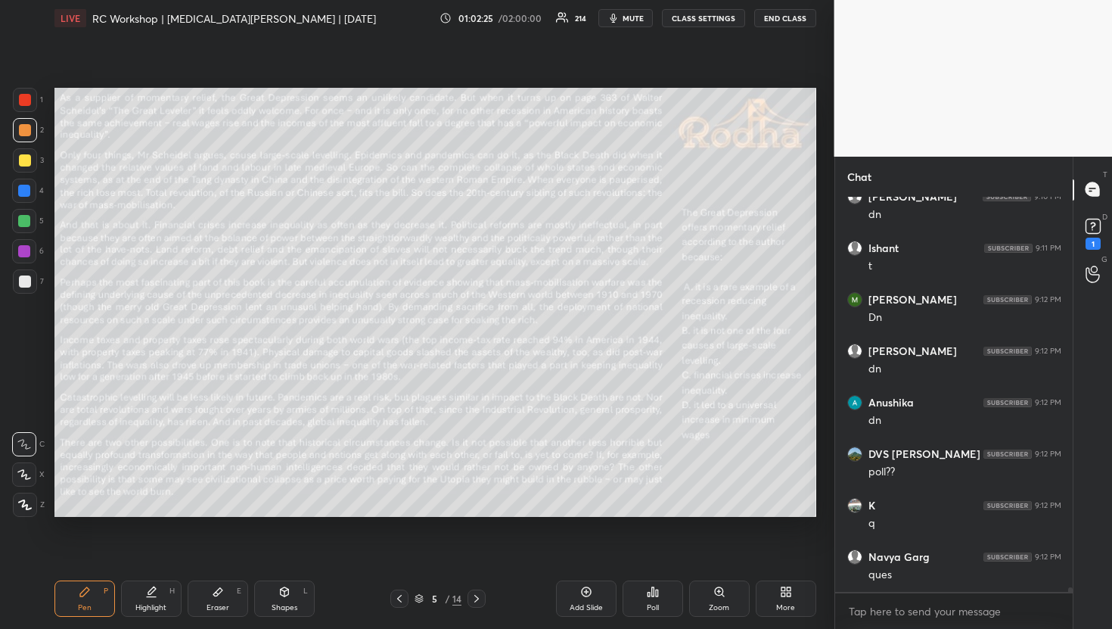
click at [654, 608] on div "Poll" at bounding box center [653, 608] width 12 height 8
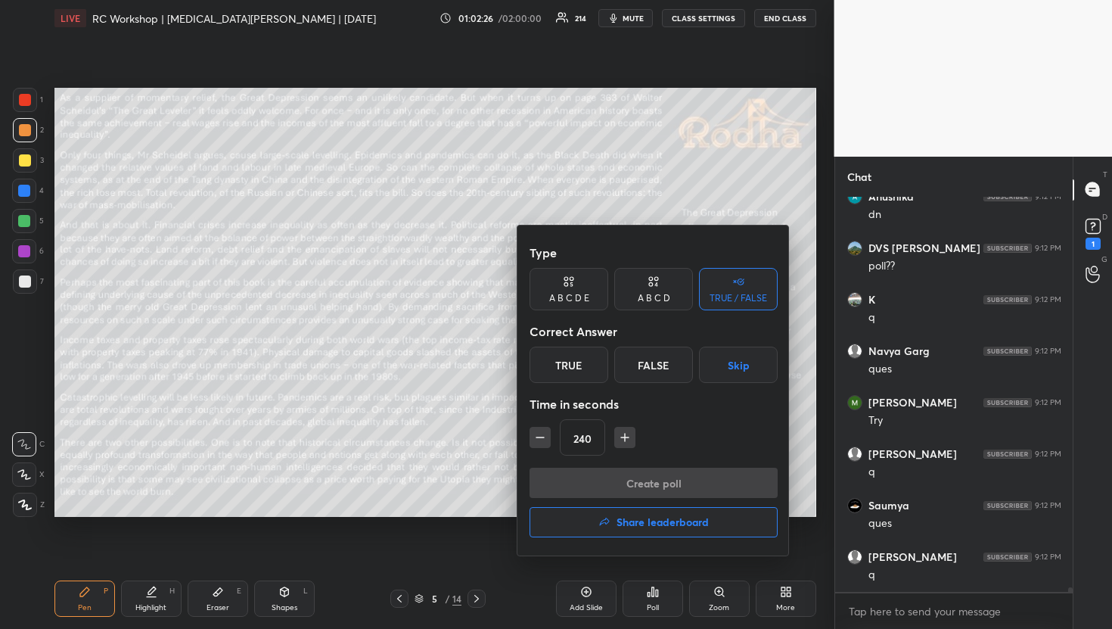
scroll to position [36708, 0]
click at [542, 431] on icon "button" at bounding box center [540, 437] width 15 height 15
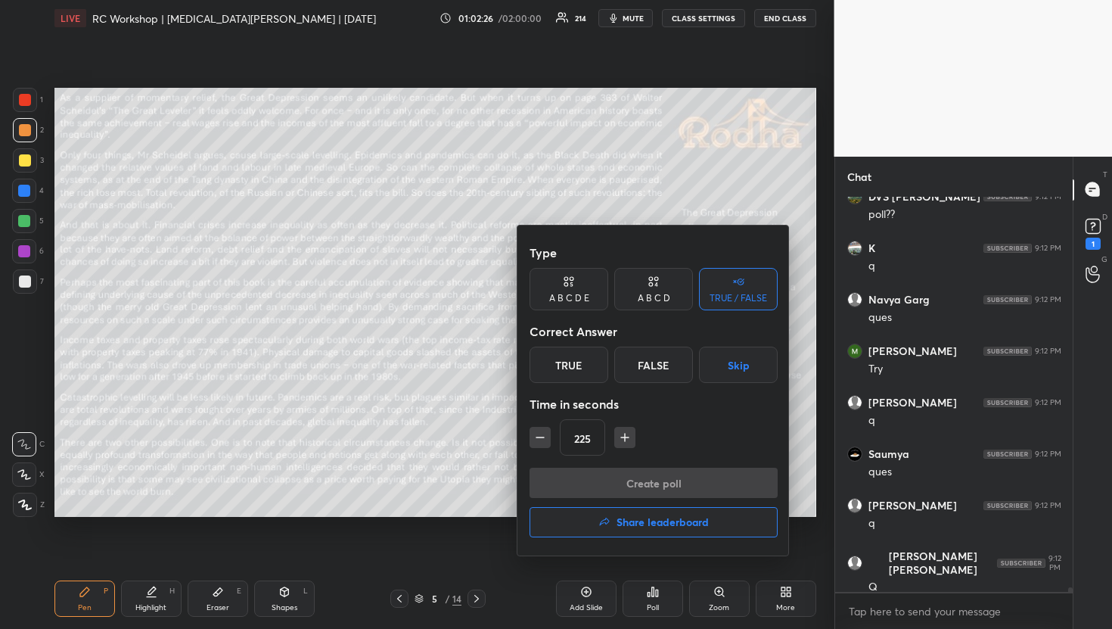
click at [542, 431] on icon "button" at bounding box center [540, 437] width 15 height 15
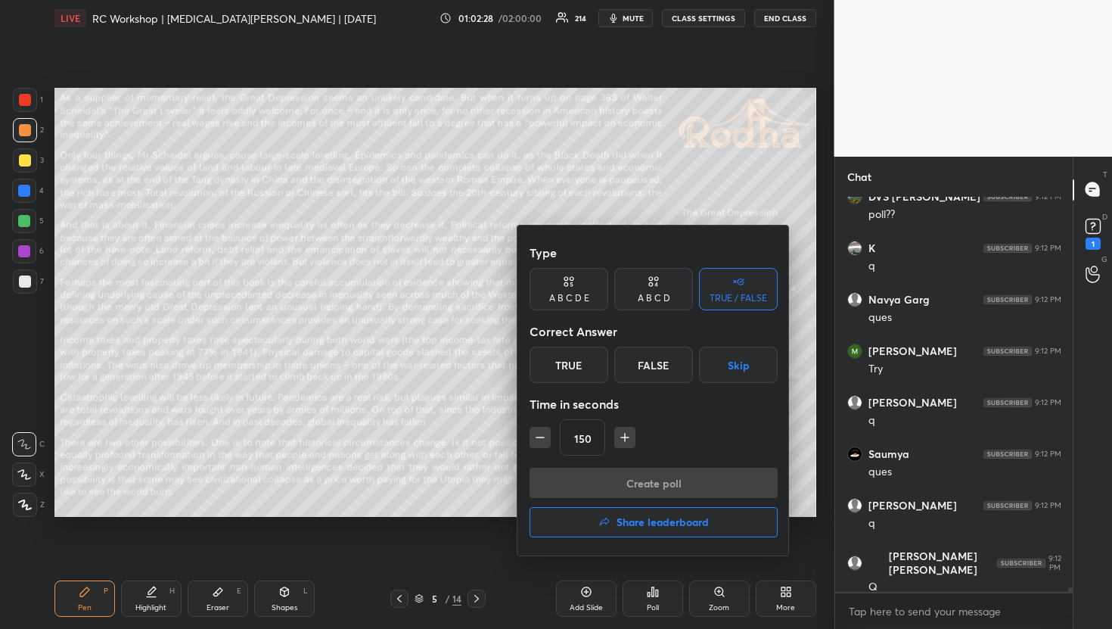
click at [542, 431] on icon "button" at bounding box center [540, 437] width 15 height 15
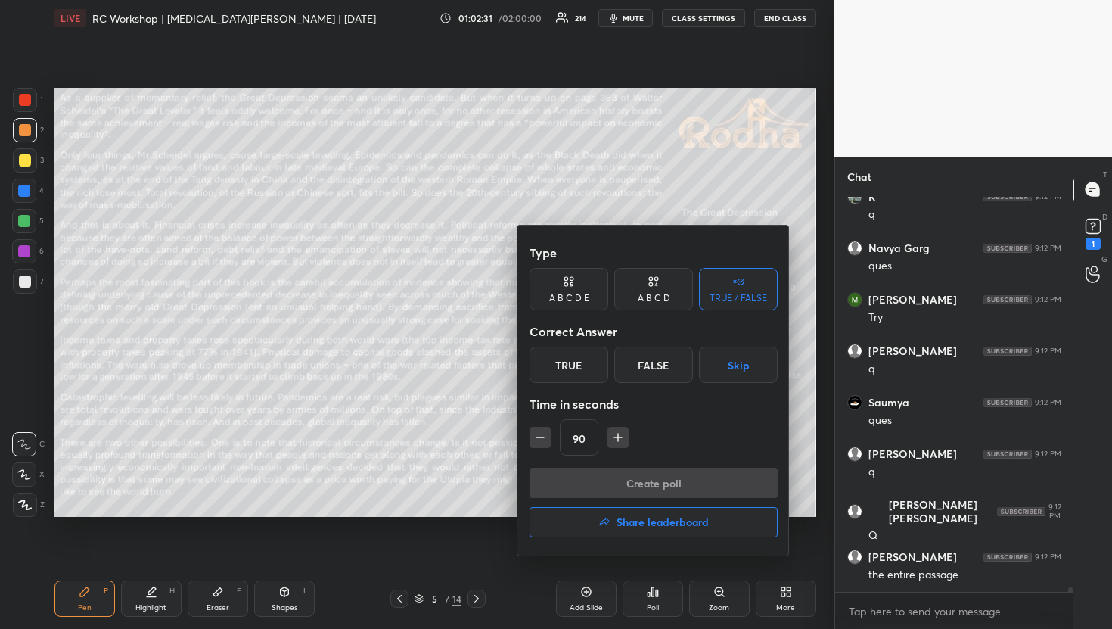
click at [657, 300] on div "A B C D" at bounding box center [654, 298] width 33 height 9
click at [557, 374] on div "A" at bounding box center [552, 365] width 45 height 36
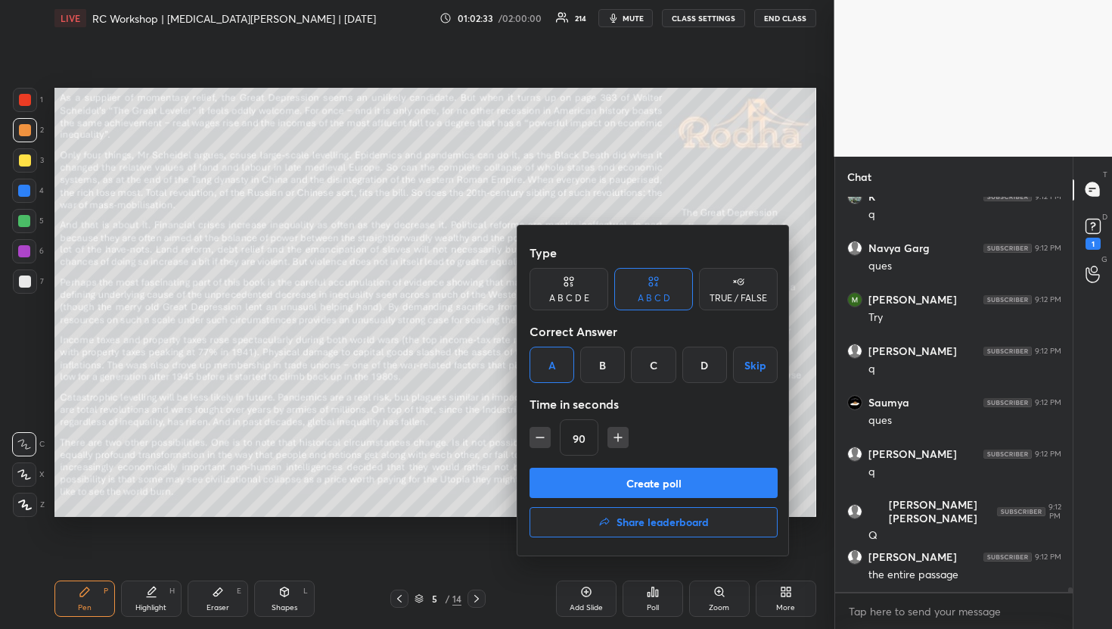
click at [611, 483] on button "Create poll" at bounding box center [654, 483] width 248 height 30
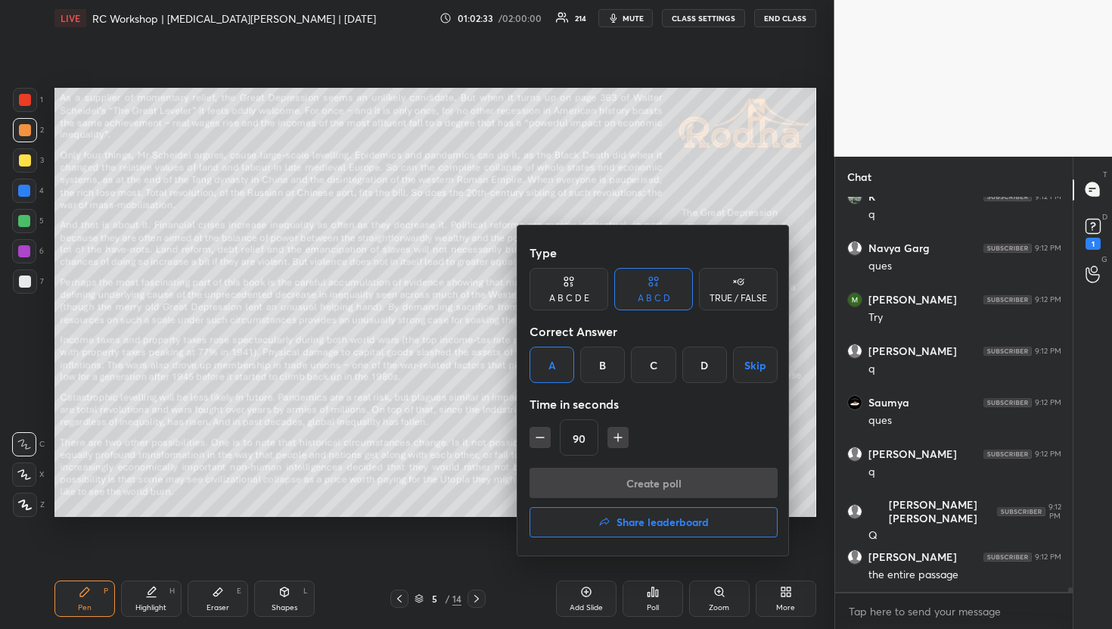
scroll to position [5, 5]
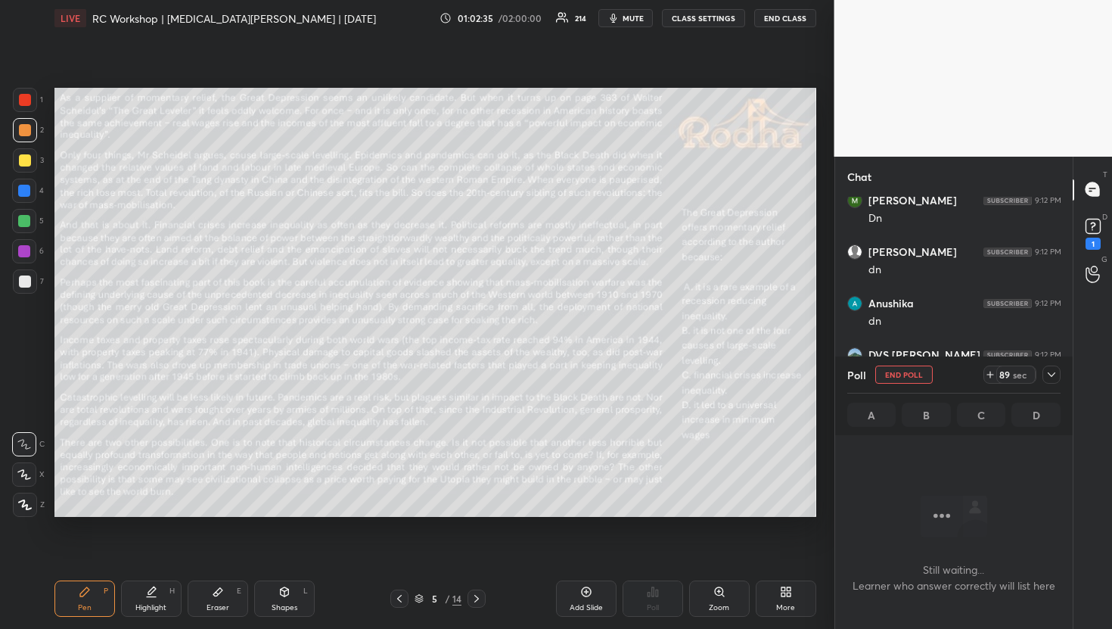
click at [1053, 379] on icon at bounding box center [1052, 375] width 12 height 12
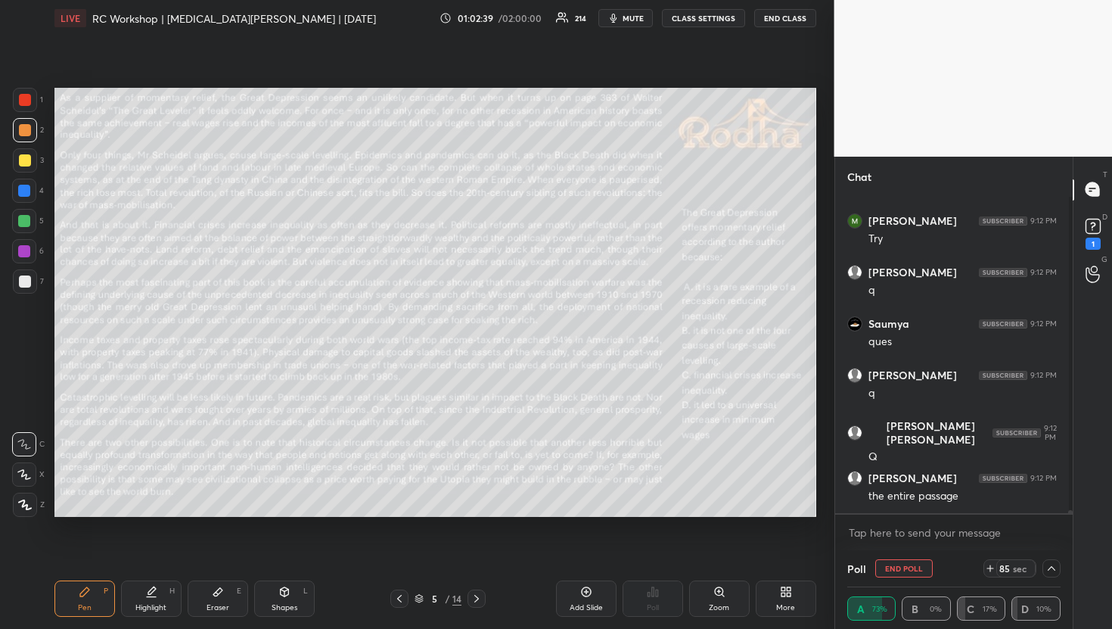
click at [648, 26] on button "mute" at bounding box center [626, 18] width 54 height 18
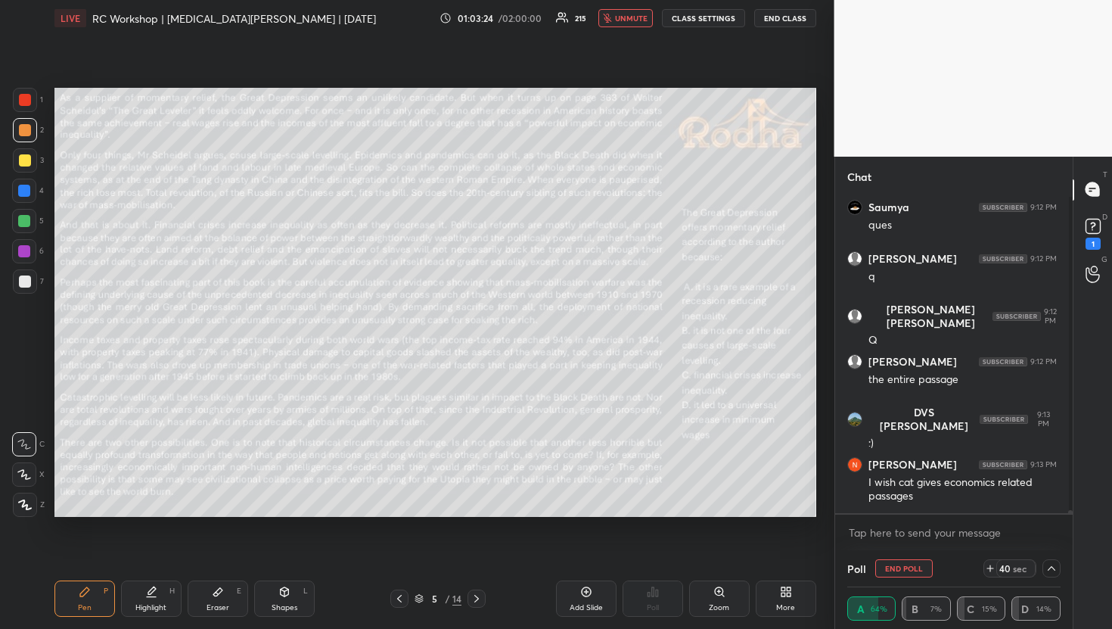
scroll to position [36843, 0]
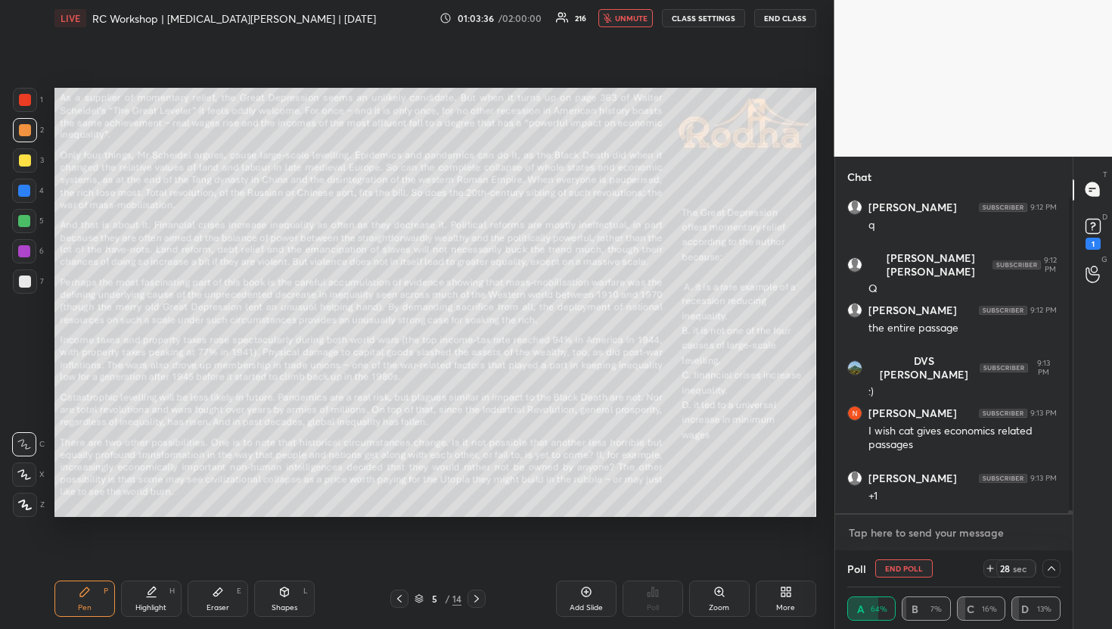
click at [881, 527] on textarea at bounding box center [955, 533] width 214 height 24
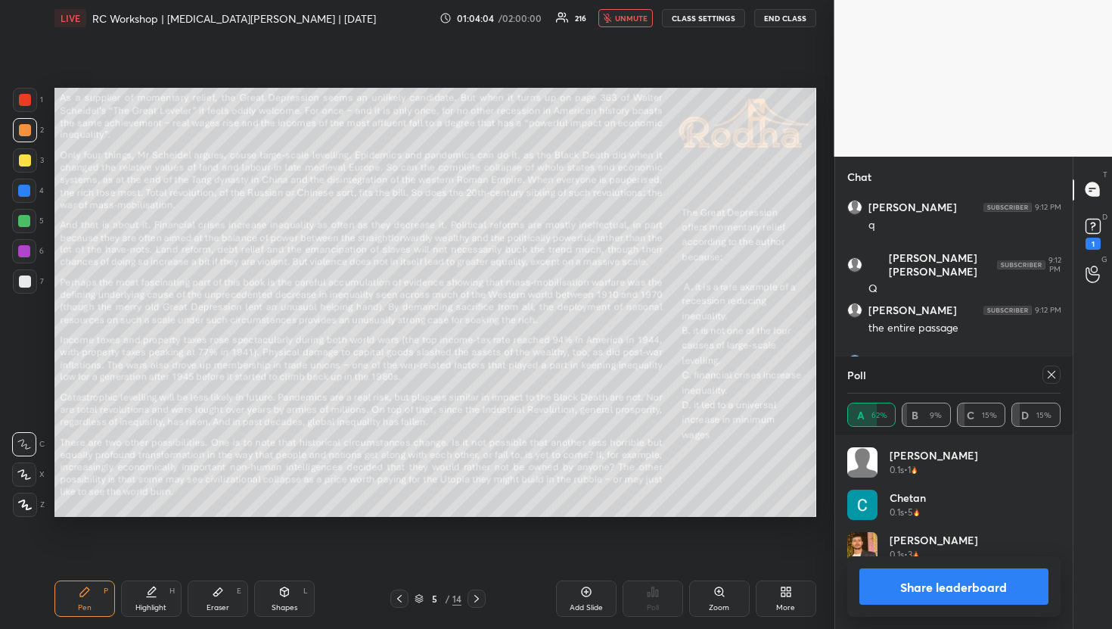
scroll to position [177, 209]
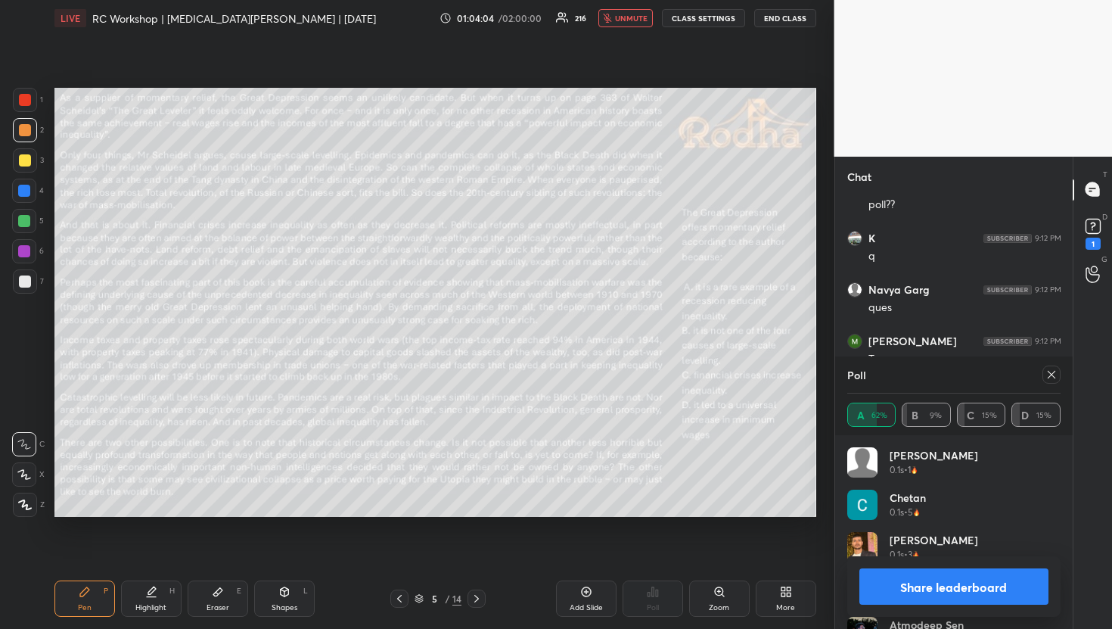
click at [630, 26] on button "unmute" at bounding box center [626, 18] width 54 height 18
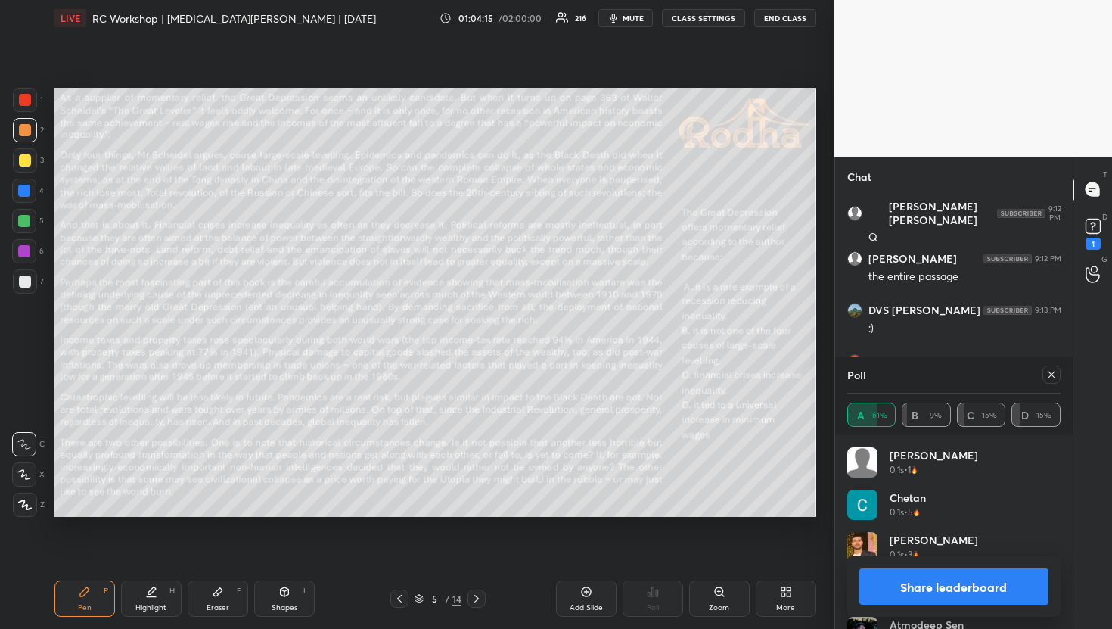
click at [1053, 375] on icon at bounding box center [1052, 375] width 12 height 12
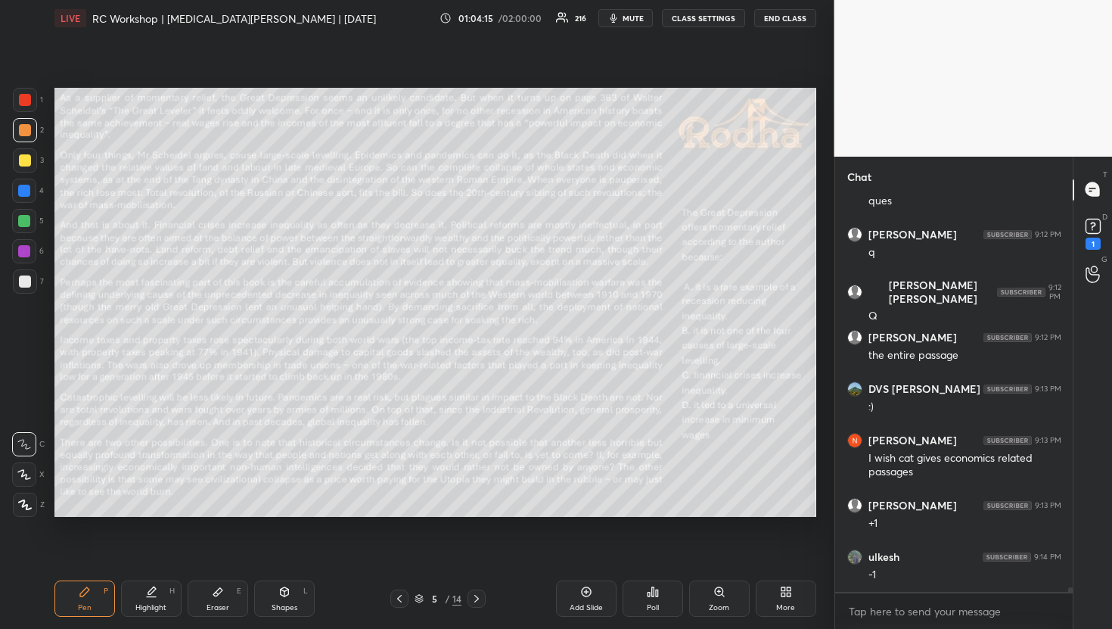
scroll to position [390, 233]
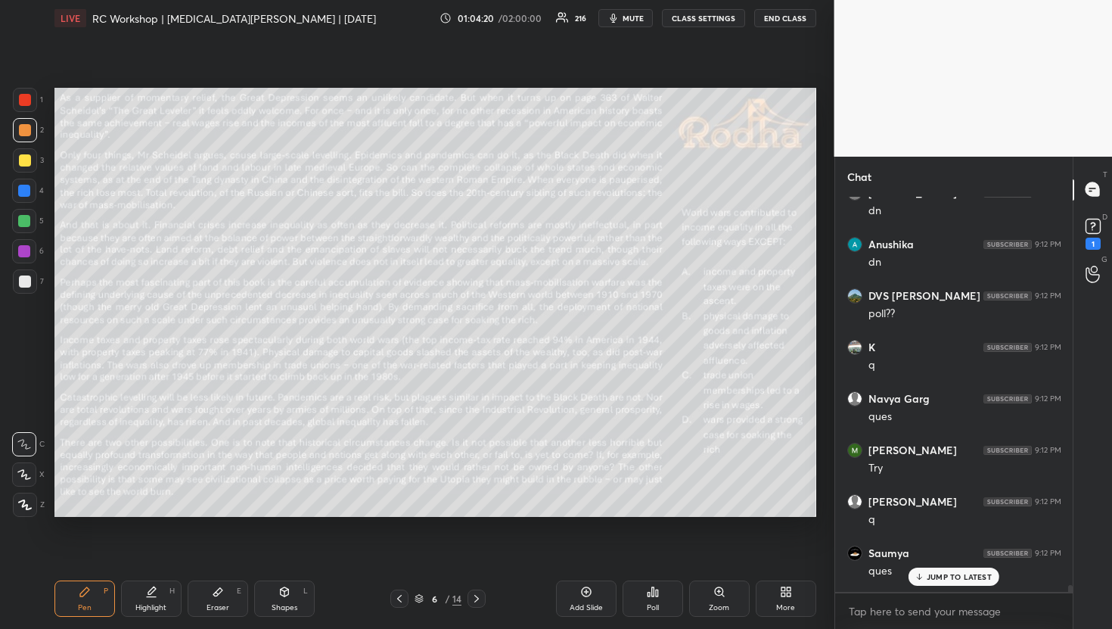
click at [959, 581] on p "JUMP TO LATEST" at bounding box center [959, 576] width 65 height 9
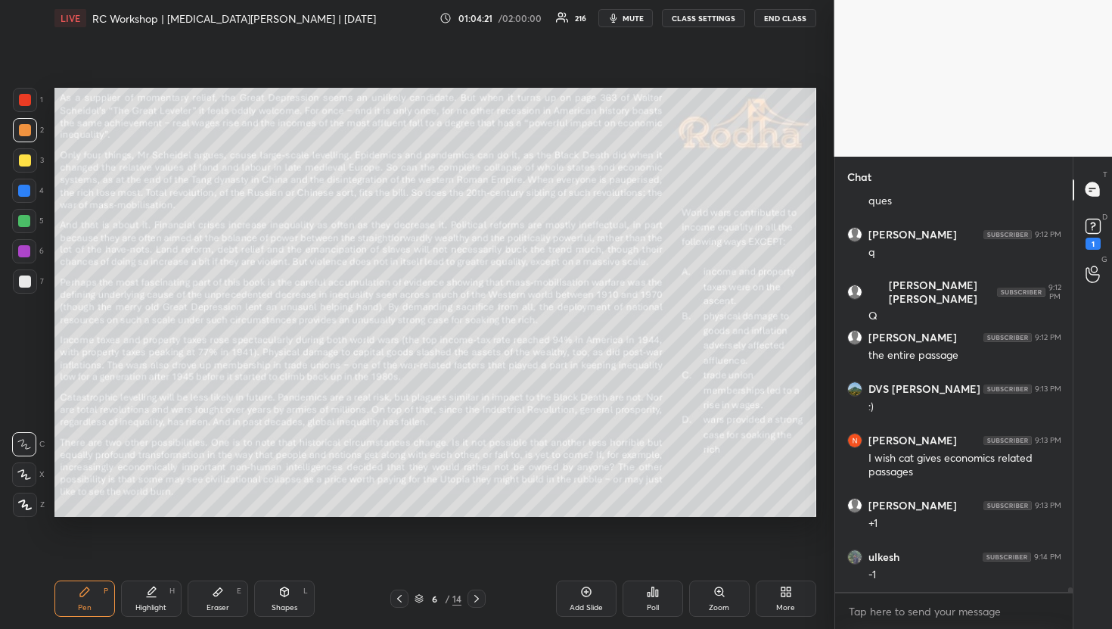
scroll to position [36854, 0]
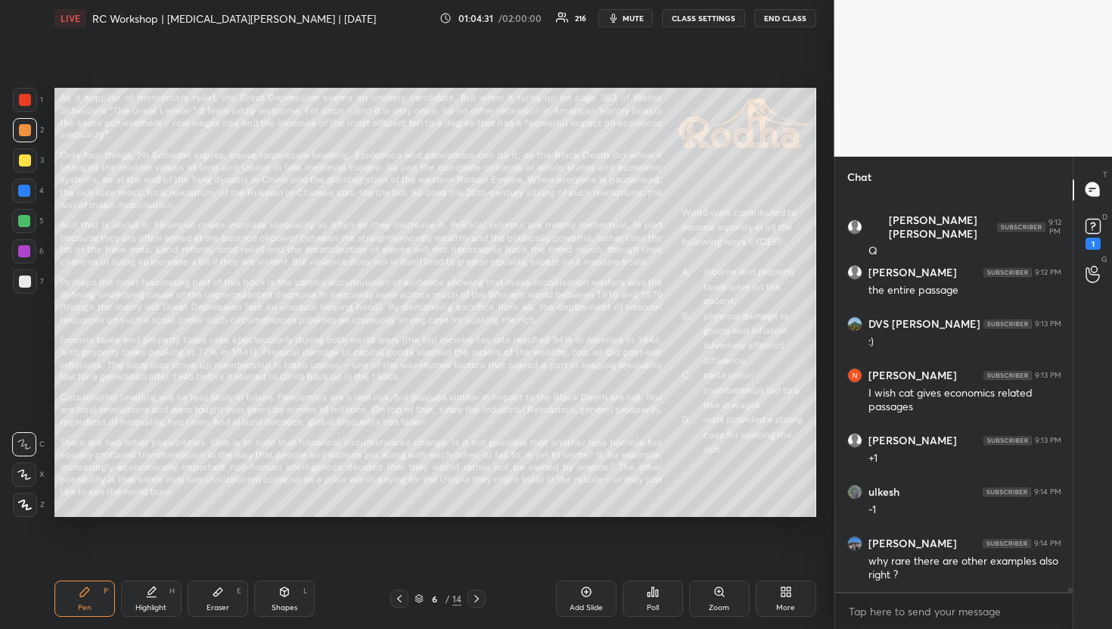
click at [662, 600] on div "Poll" at bounding box center [653, 598] width 61 height 36
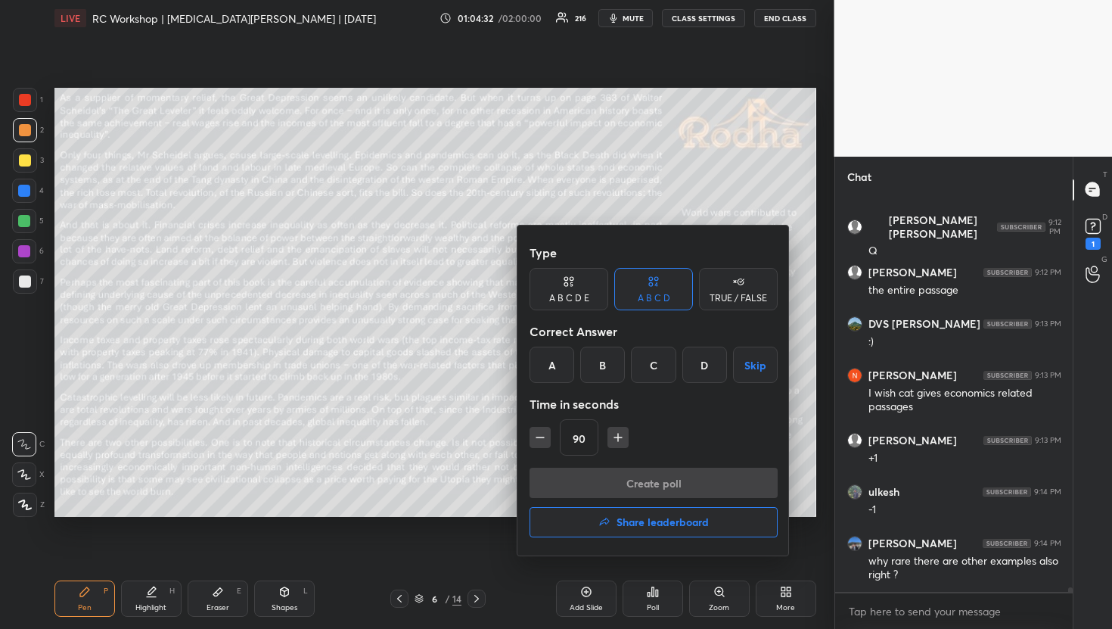
click at [656, 353] on div "C" at bounding box center [653, 365] width 45 height 36
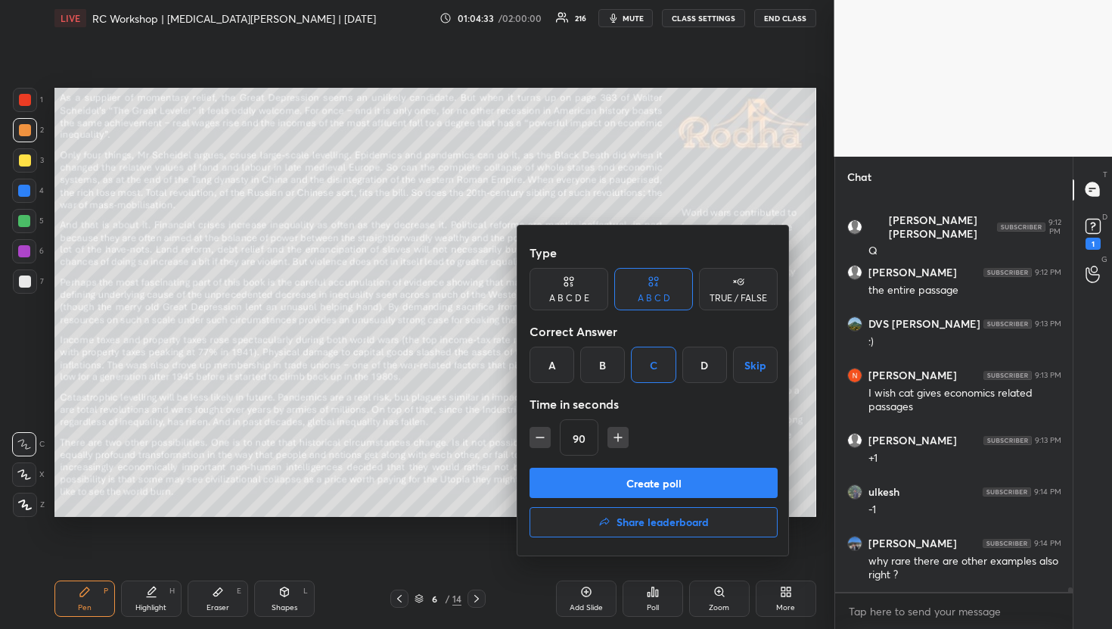
click at [636, 484] on button "Create poll" at bounding box center [654, 483] width 248 height 30
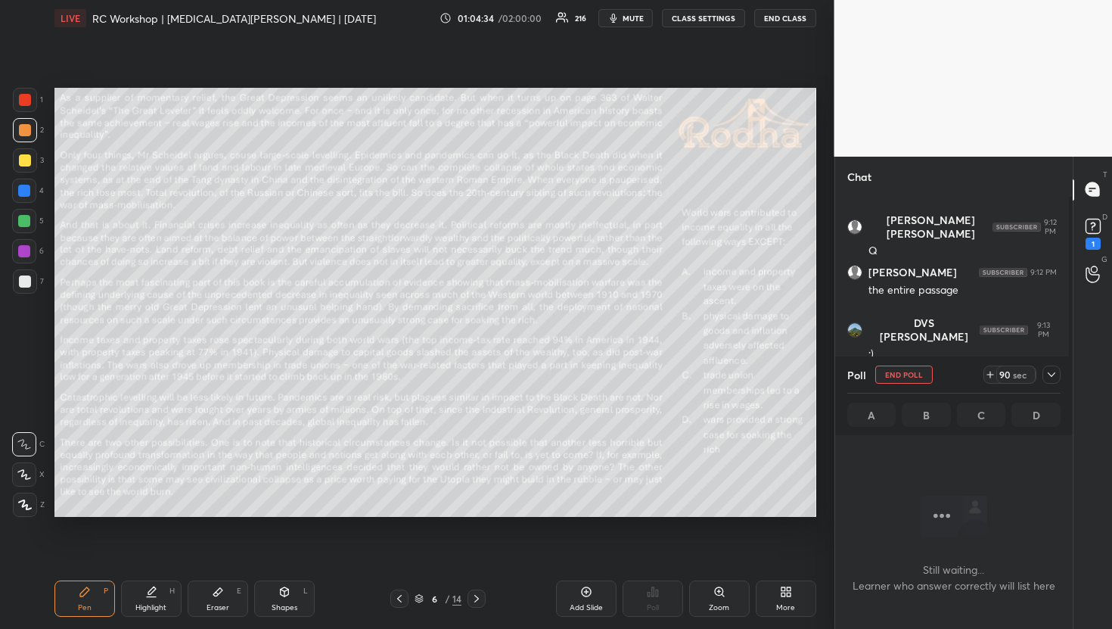
scroll to position [312, 233]
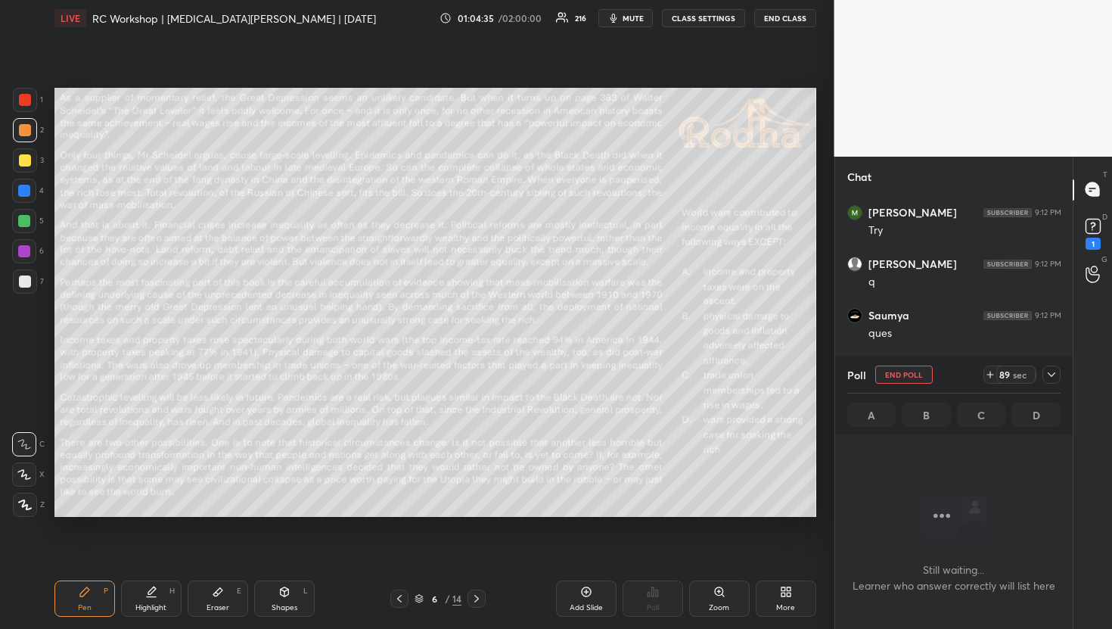
click at [1054, 374] on icon at bounding box center [1052, 374] width 8 height 5
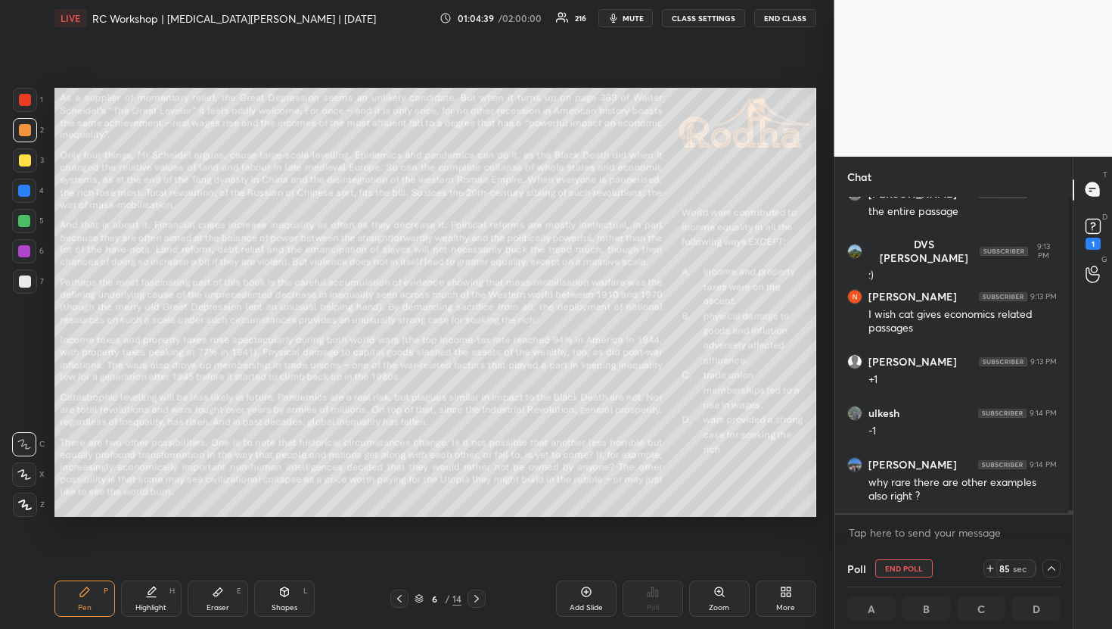
click at [629, 22] on span "mute" at bounding box center [633, 18] width 21 height 11
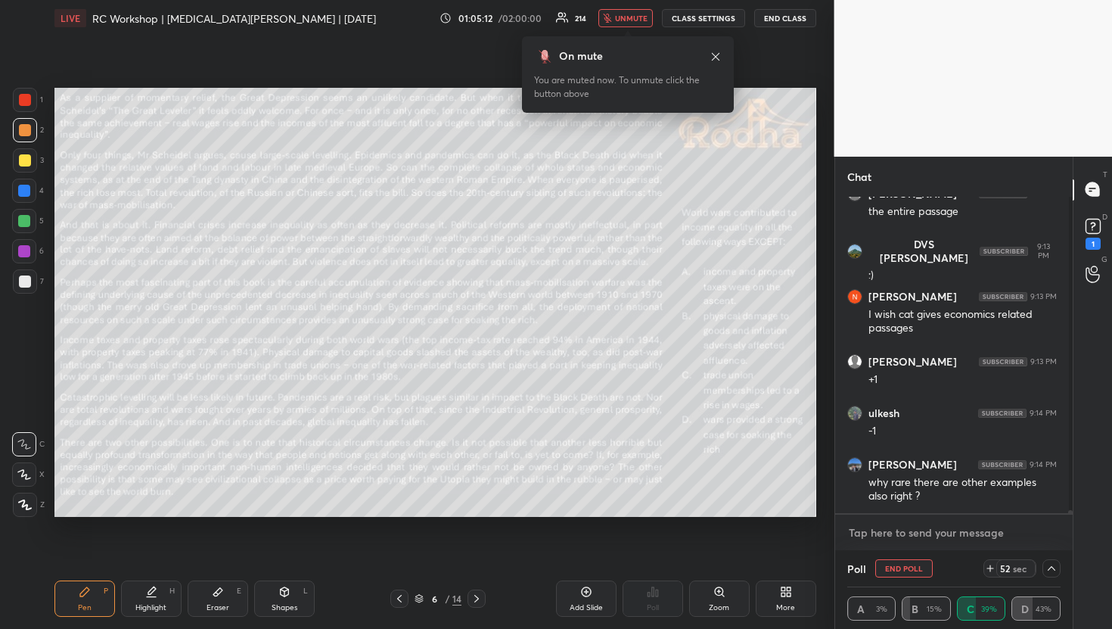
click at [905, 533] on textarea at bounding box center [955, 533] width 214 height 24
paste textarea "Most Frequent Genres: Philosophy (9 RCs): topics such as [DEMOGRAPHIC_DATA], Po…"
click at [972, 495] on textarea "Most Frequent Genres: Philosophy (9 RCs): topics such as [DEMOGRAPHIC_DATA], Po…" at bounding box center [940, 517] width 184 height 65
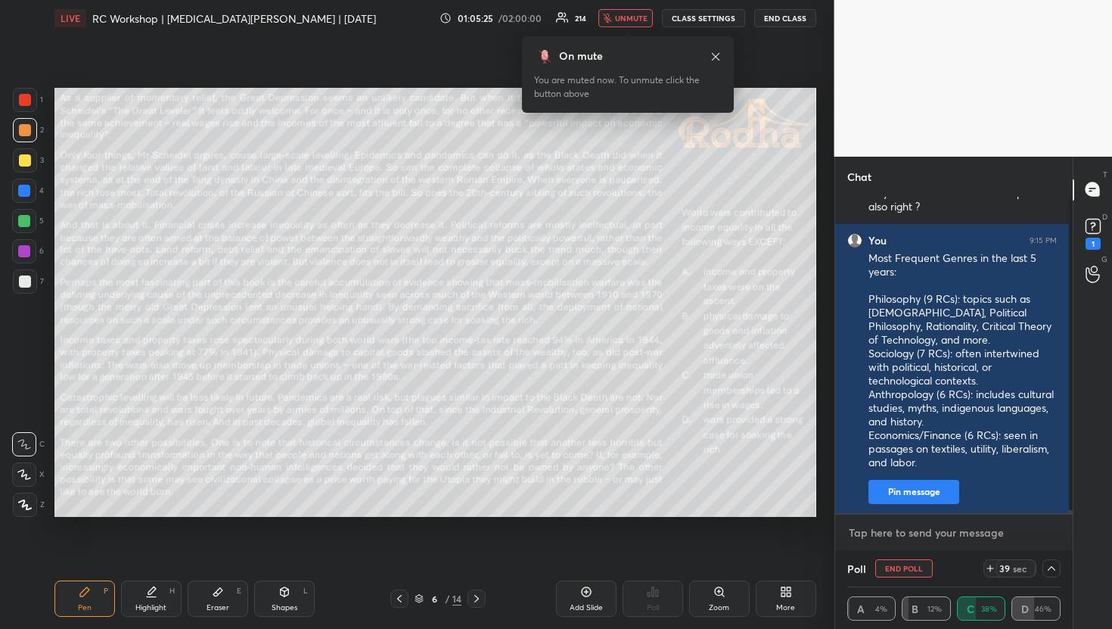
scroll to position [37232, 0]
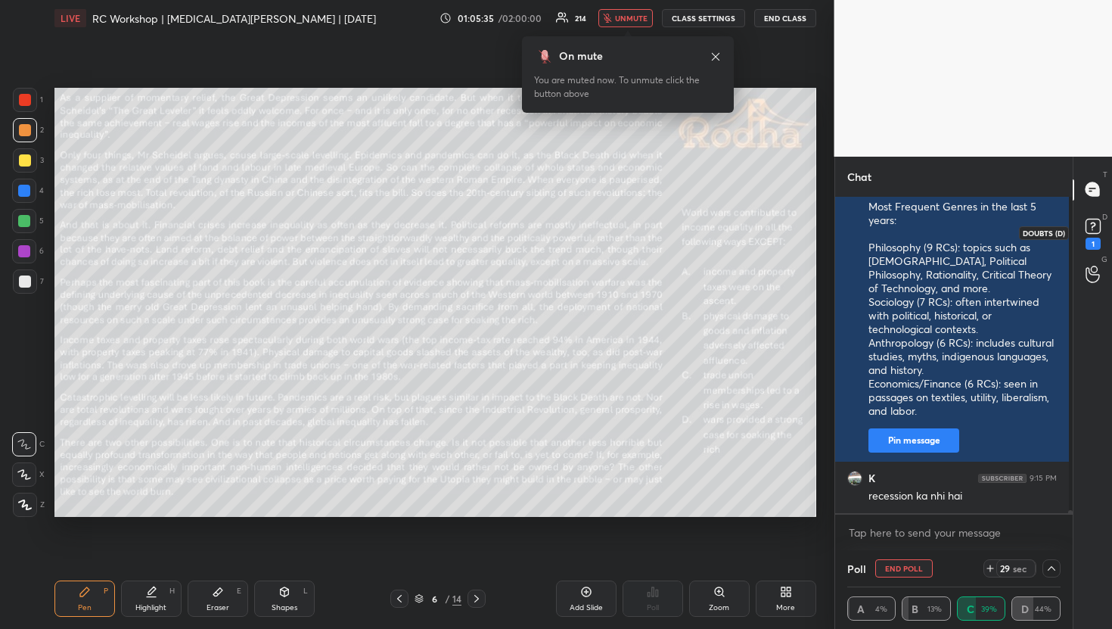
click at [1089, 223] on rect at bounding box center [1093, 226] width 14 height 14
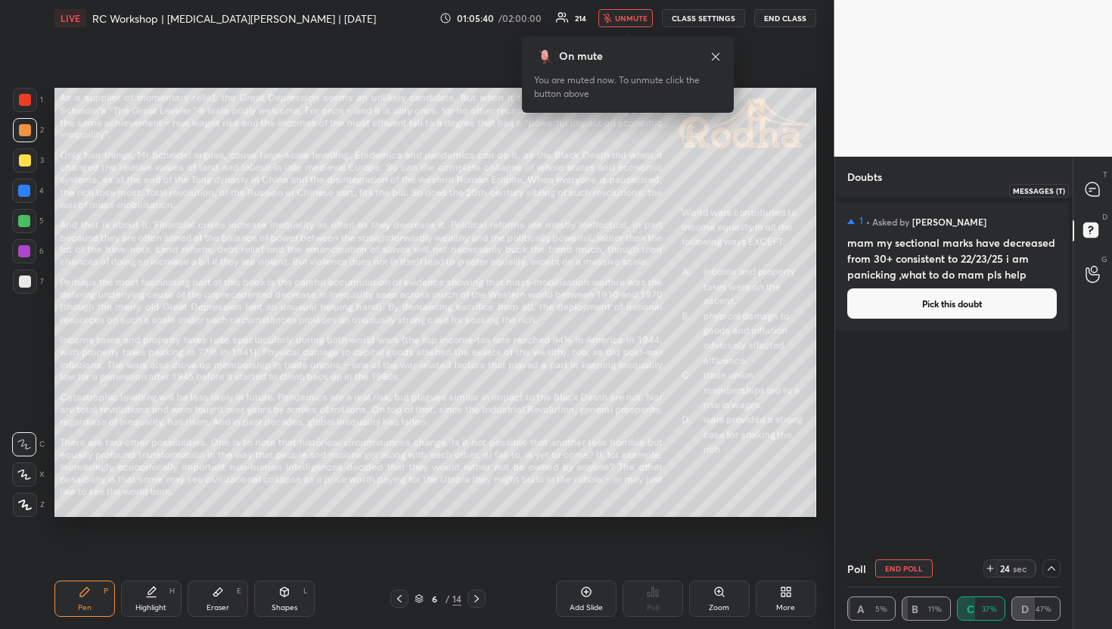
click at [1090, 191] on icon at bounding box center [1093, 189] width 14 height 14
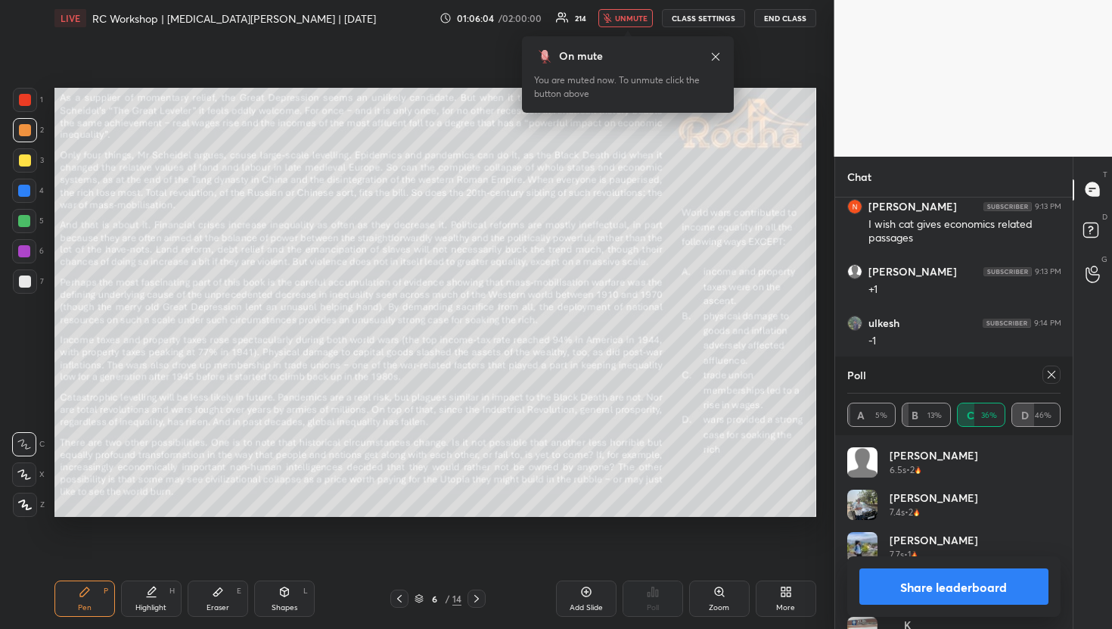
scroll to position [36727, 0]
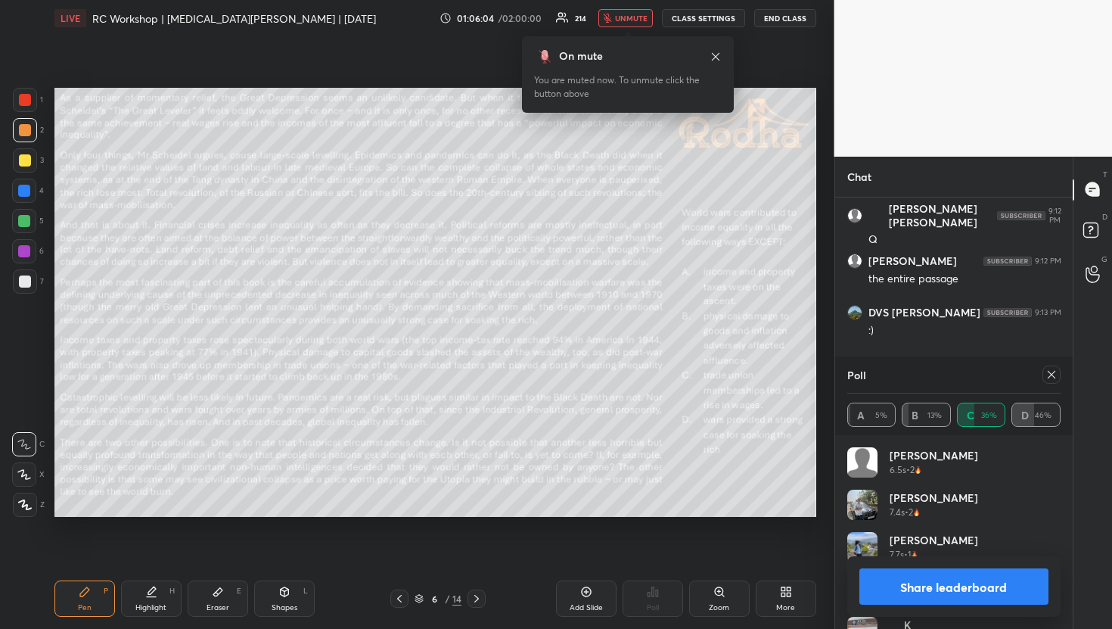
click at [630, 19] on span "unmute" at bounding box center [631, 18] width 33 height 11
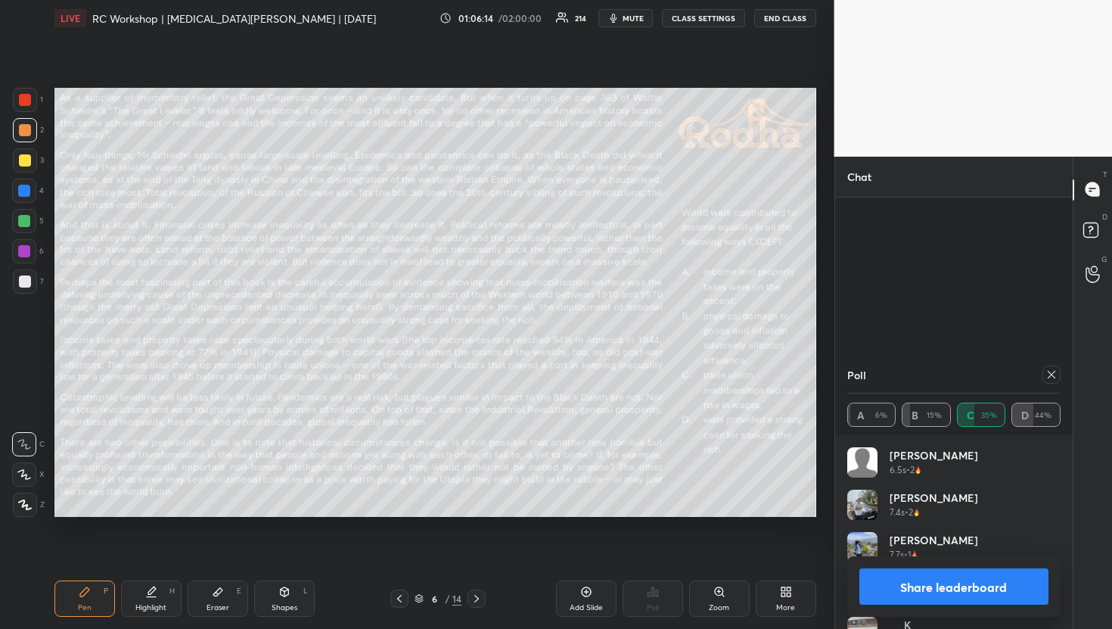
scroll to position [37302, 0]
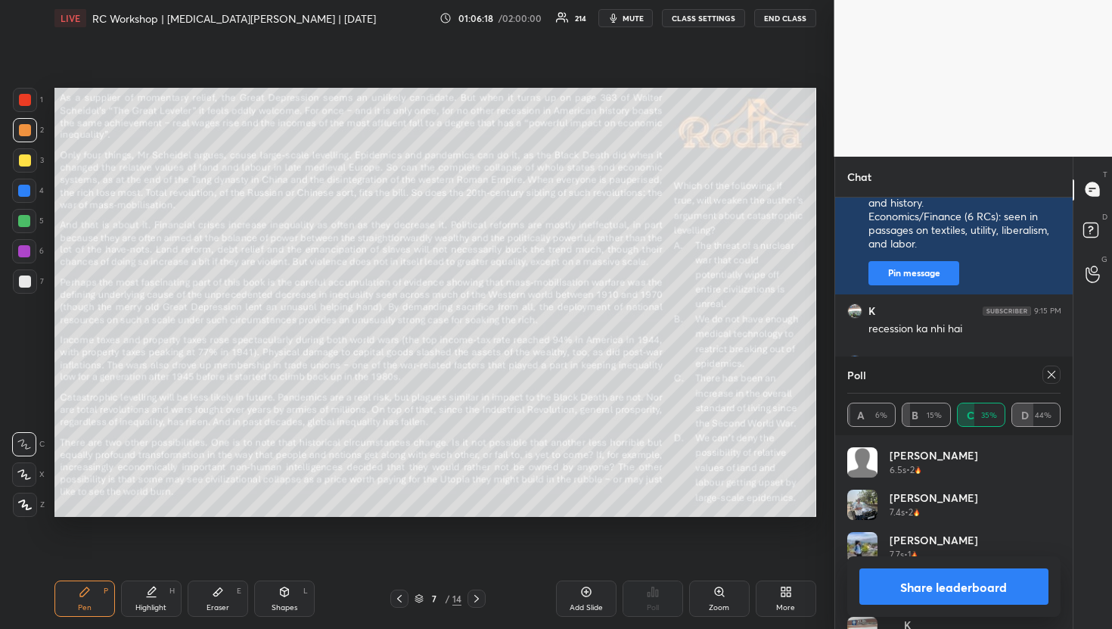
click at [1055, 370] on icon at bounding box center [1052, 375] width 12 height 12
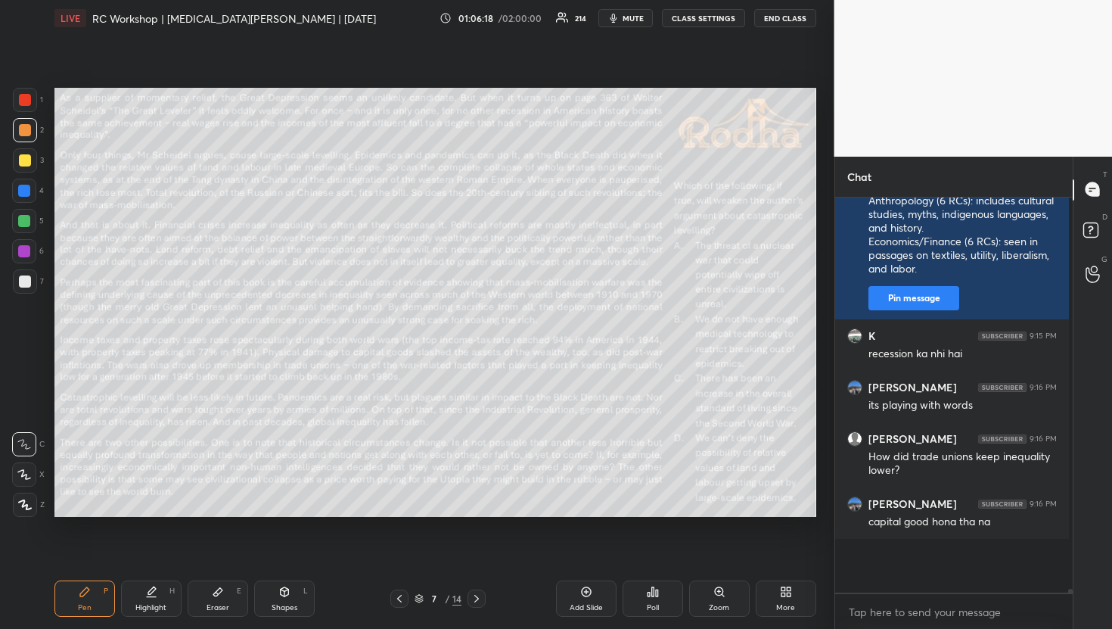
scroll to position [0, 0]
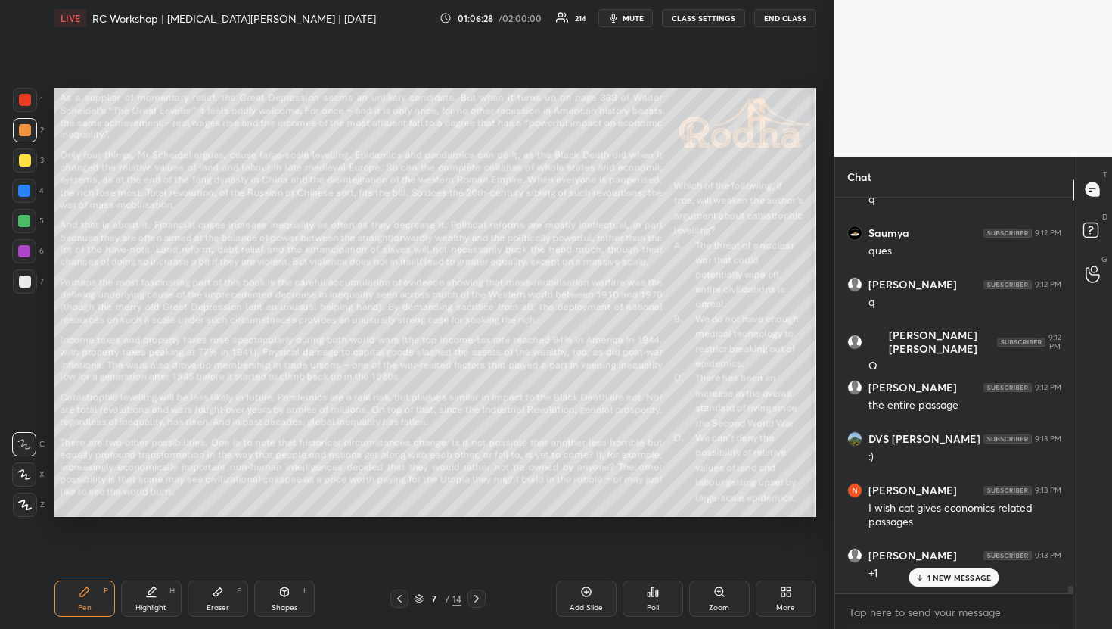
click at [666, 611] on div "Poll" at bounding box center [653, 598] width 61 height 36
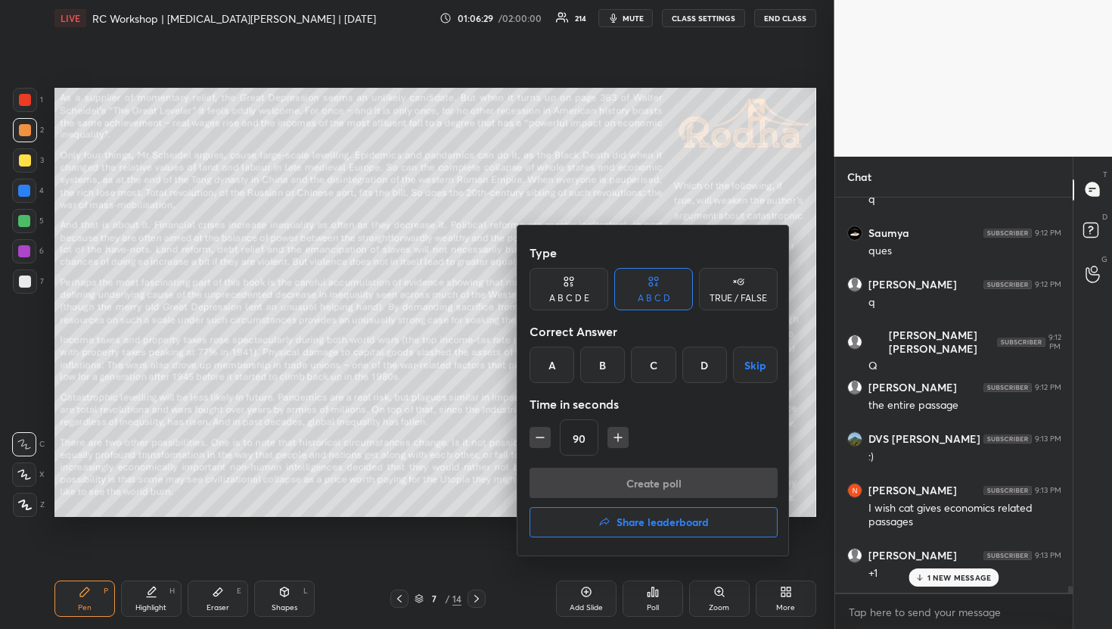
click at [698, 378] on div "D" at bounding box center [705, 365] width 45 height 36
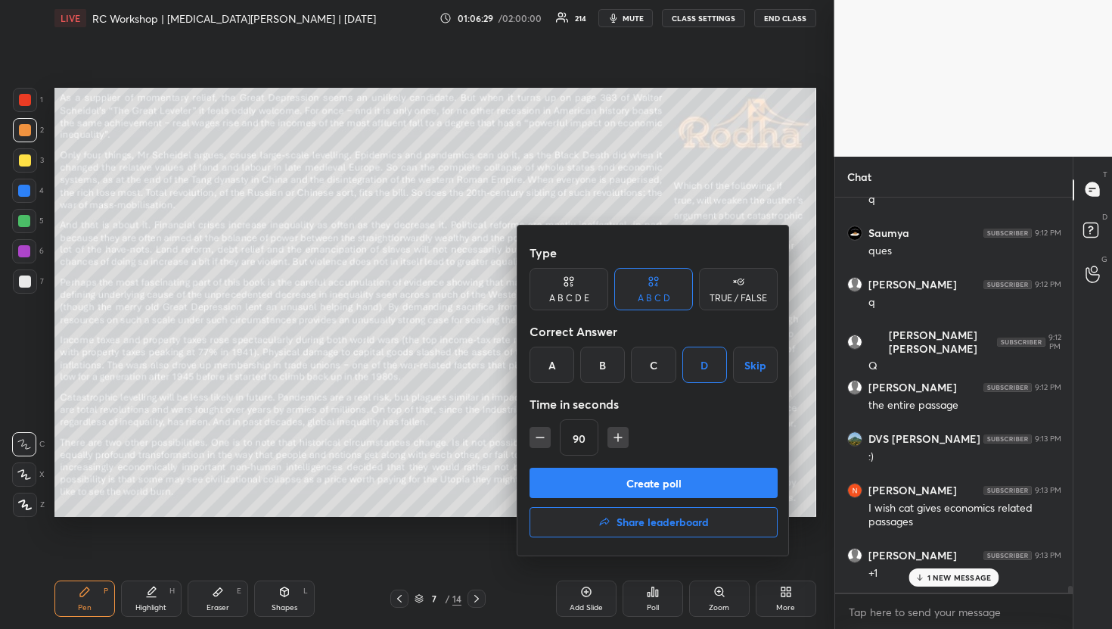
click at [678, 471] on button "Create poll" at bounding box center [654, 483] width 248 height 30
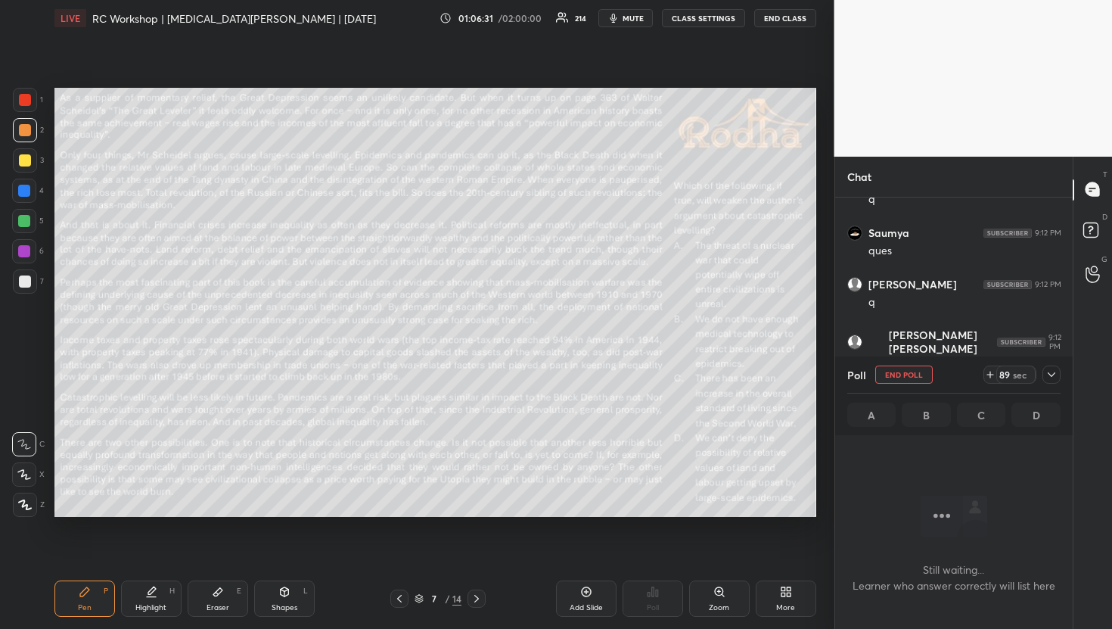
click at [1053, 378] on icon at bounding box center [1052, 375] width 12 height 12
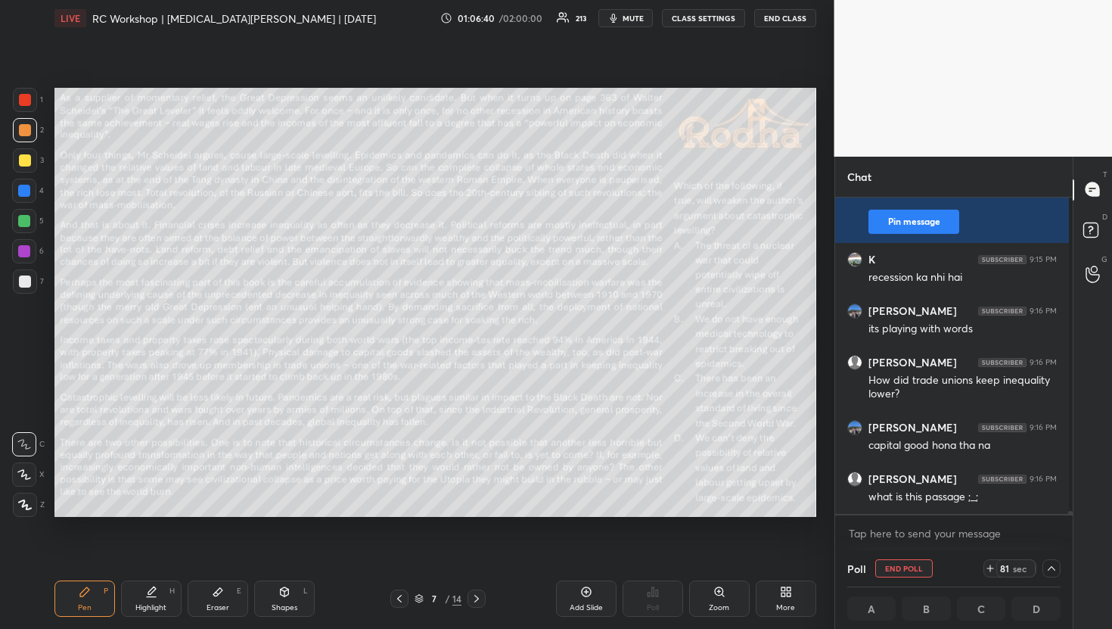
click at [640, 17] on span "mute" at bounding box center [633, 18] width 21 height 11
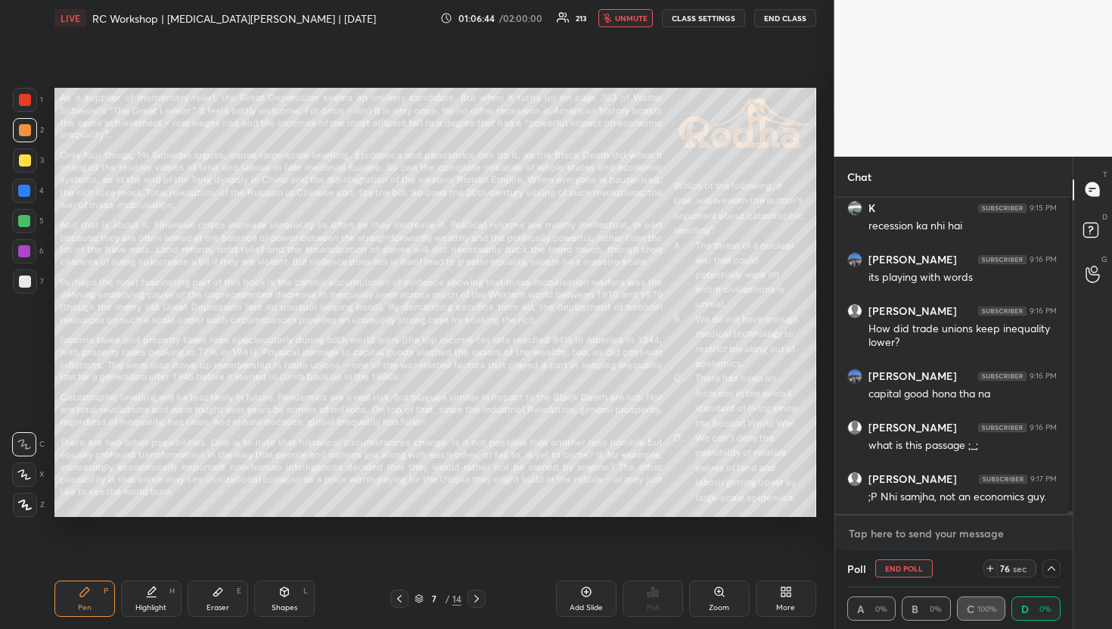
click at [947, 533] on textarea at bounding box center [955, 533] width 214 height 24
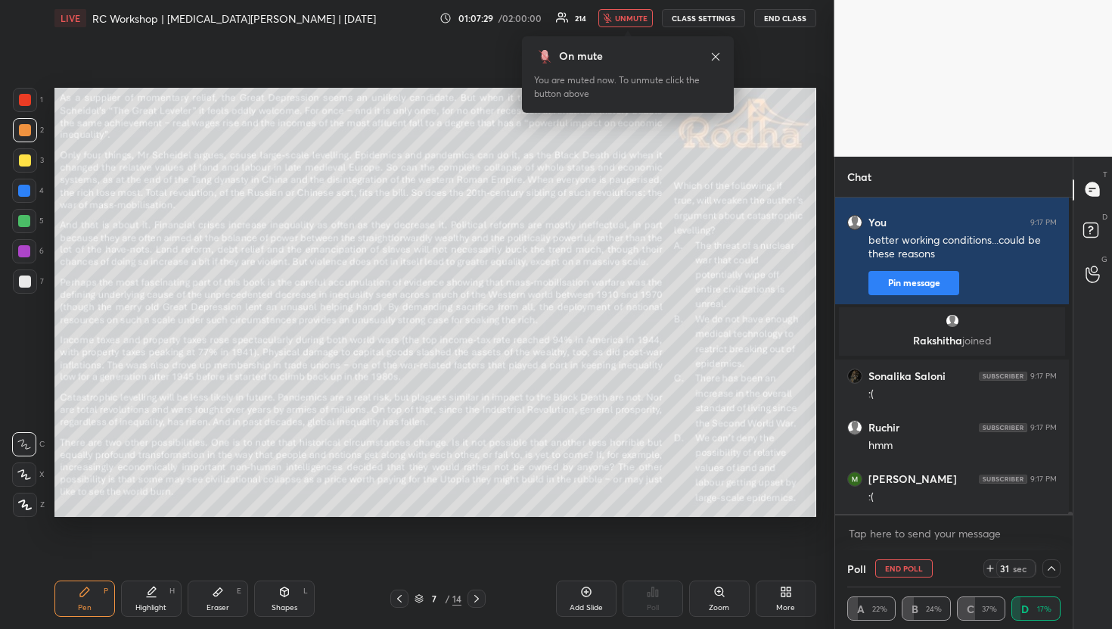
click at [625, 18] on span "unmute" at bounding box center [631, 18] width 33 height 11
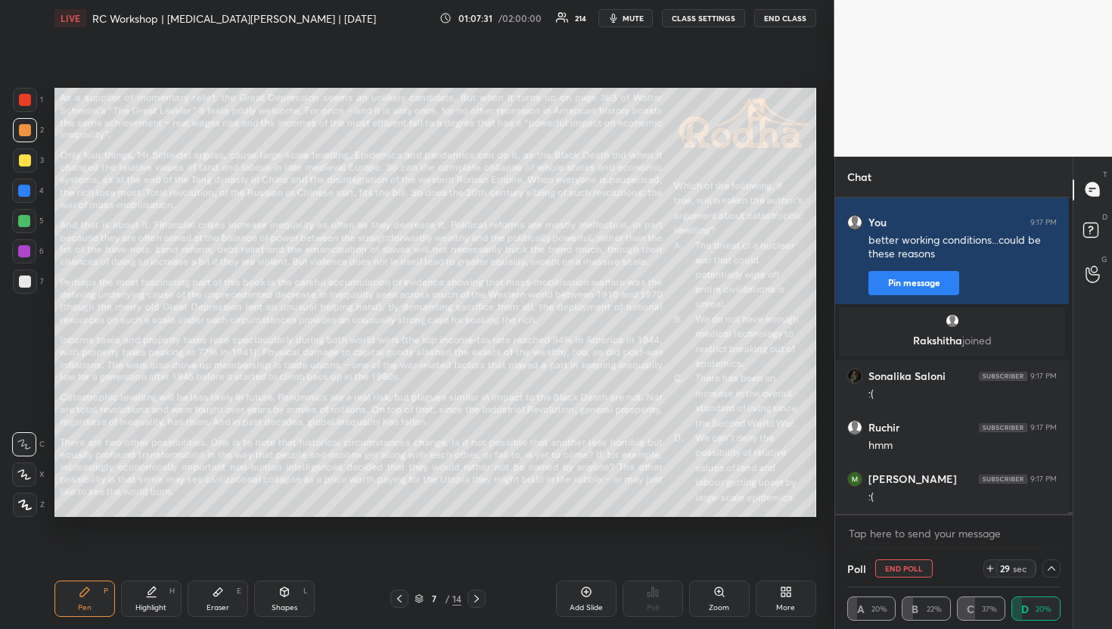
click at [625, 18] on span "mute" at bounding box center [633, 18] width 21 height 11
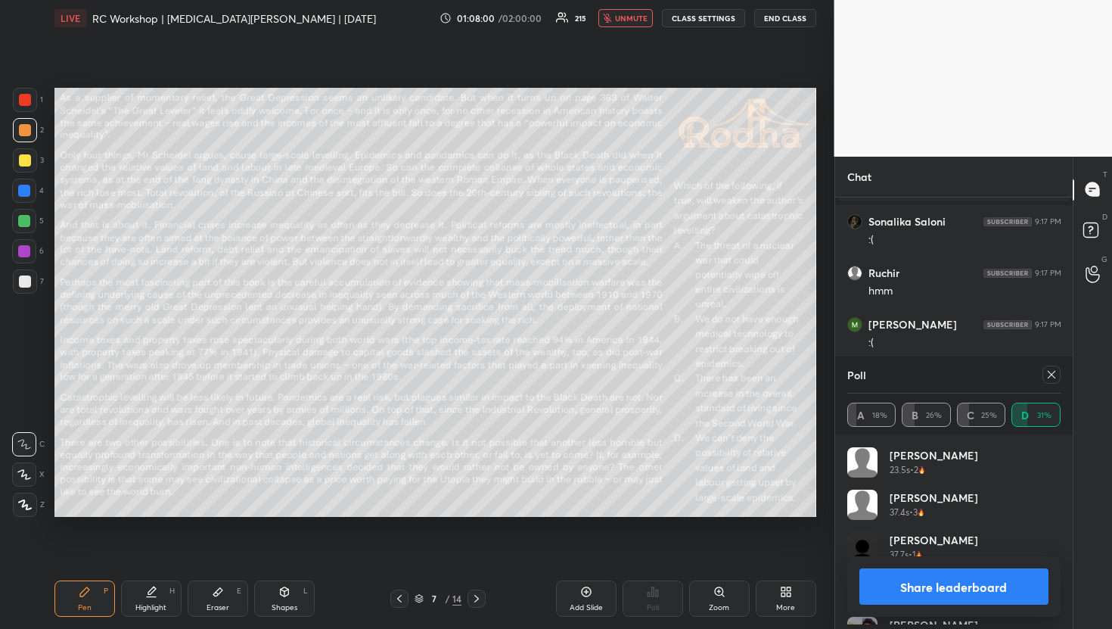
scroll to position [177, 209]
click at [623, 19] on span "unmute" at bounding box center [631, 18] width 33 height 11
click at [1053, 376] on icon at bounding box center [1052, 375] width 8 height 8
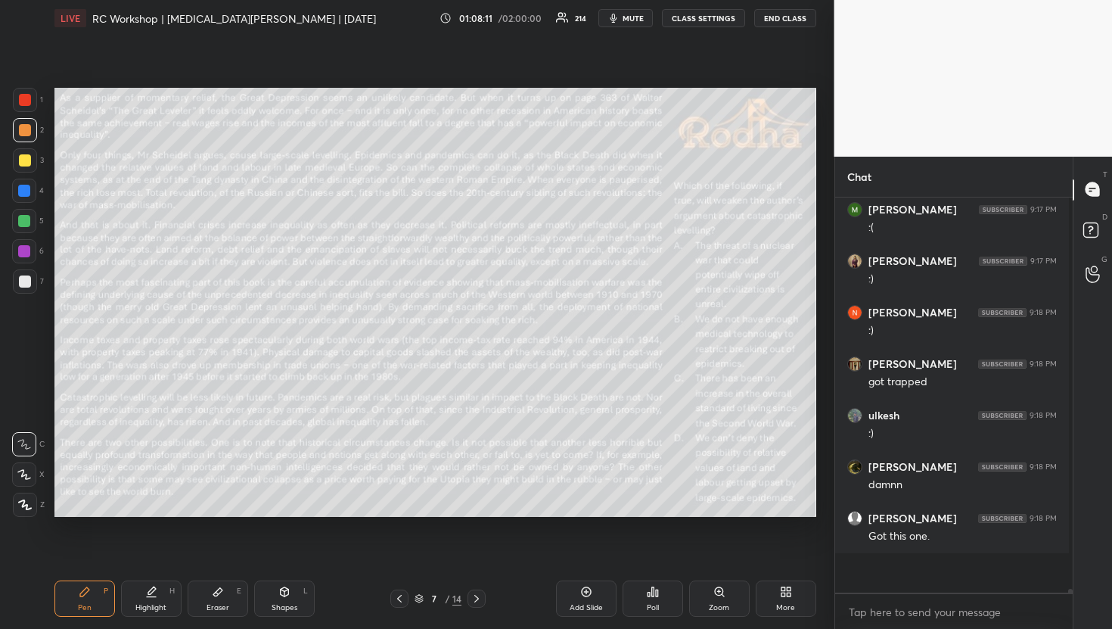
scroll to position [1, 5]
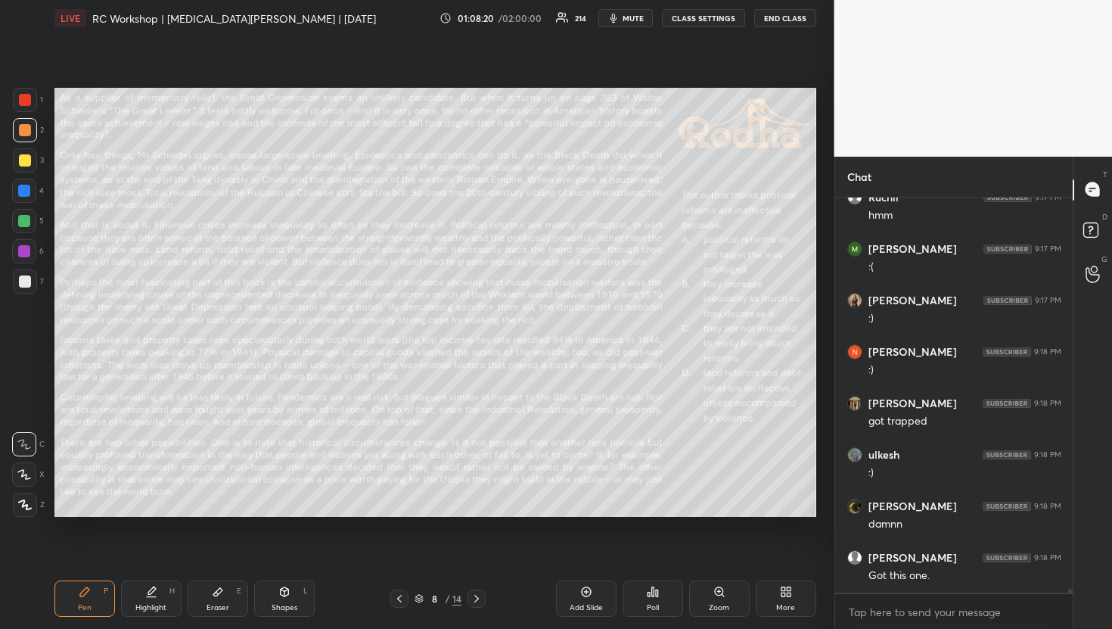
click at [676, 601] on div "Poll" at bounding box center [653, 598] width 61 height 36
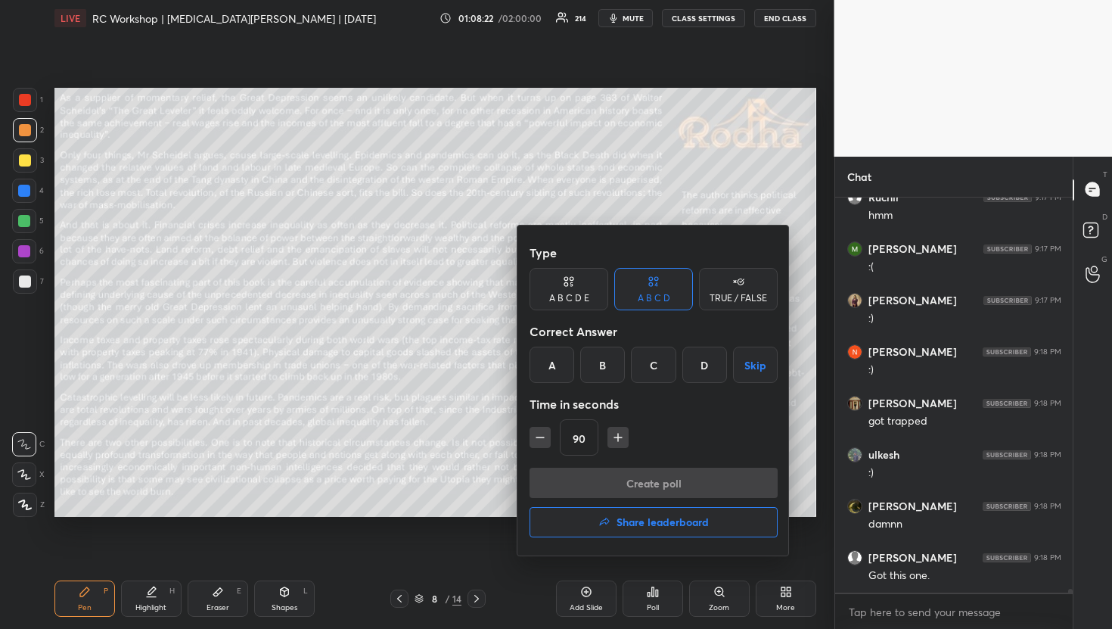
click at [559, 361] on div "A" at bounding box center [552, 365] width 45 height 36
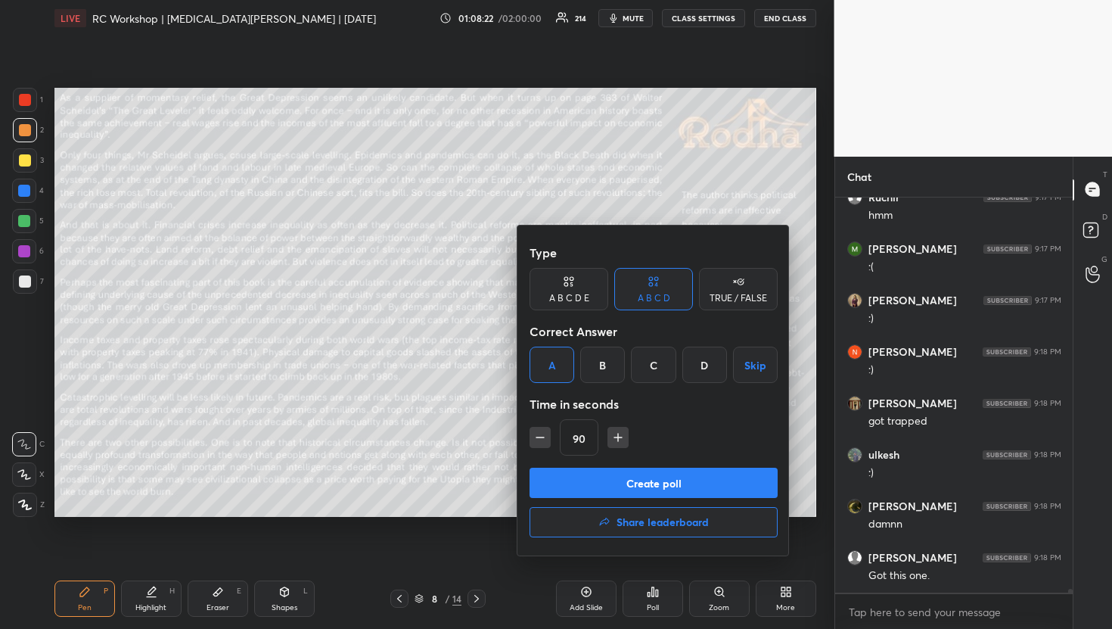
click at [608, 474] on button "Create poll" at bounding box center [654, 483] width 248 height 30
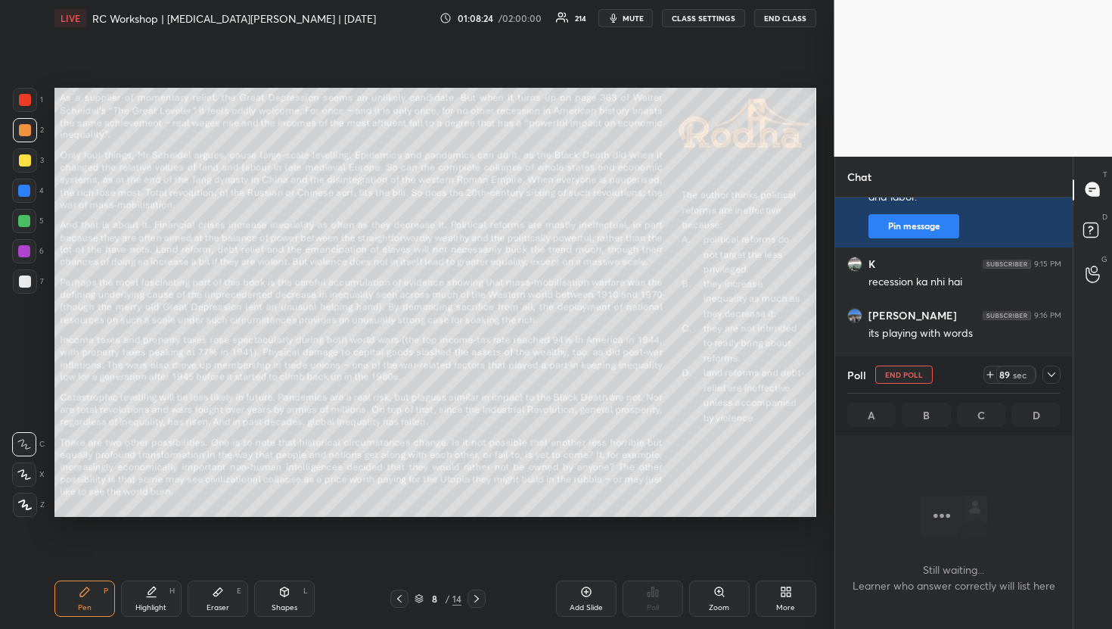
click at [1053, 375] on icon at bounding box center [1052, 374] width 8 height 5
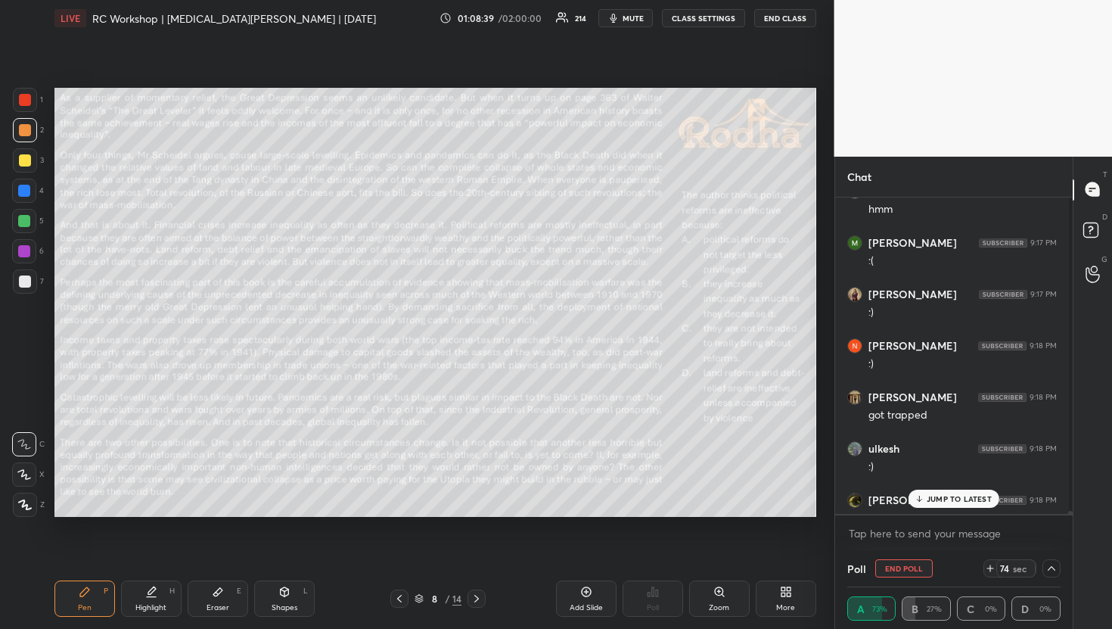
click at [954, 502] on p "JUMP TO LATEST" at bounding box center [959, 498] width 65 height 9
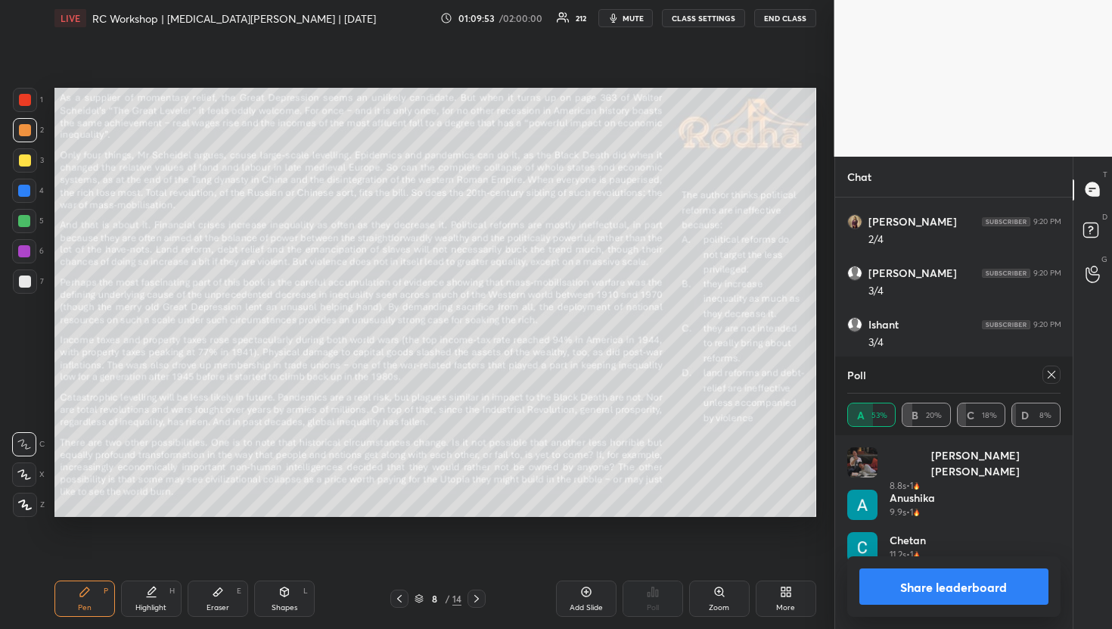
scroll to position [349, 233]
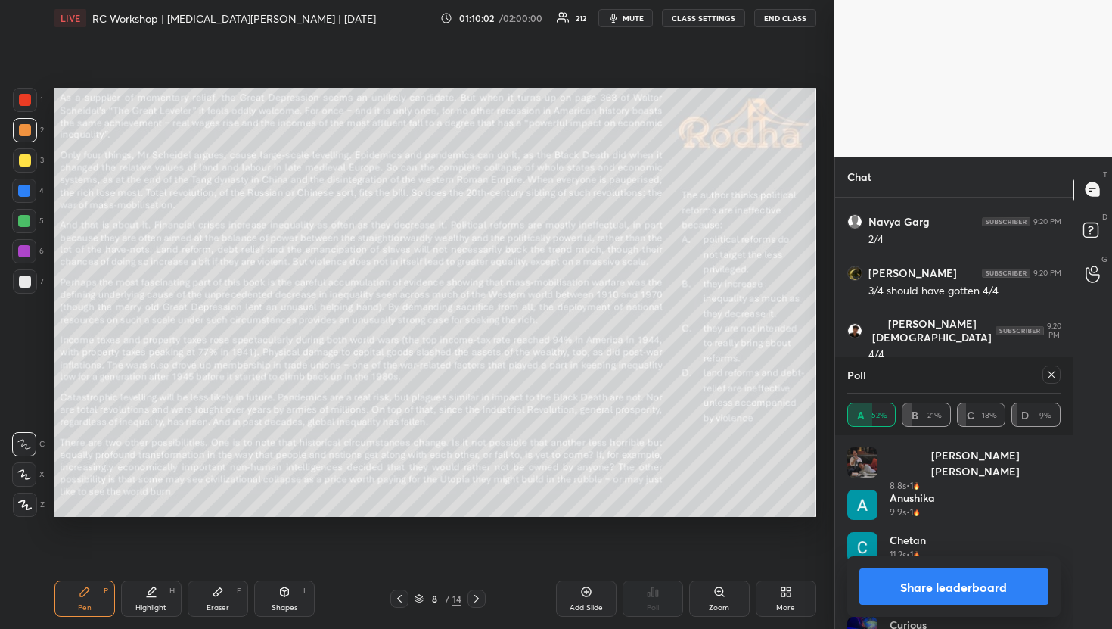
click at [1052, 377] on icon at bounding box center [1052, 375] width 12 height 12
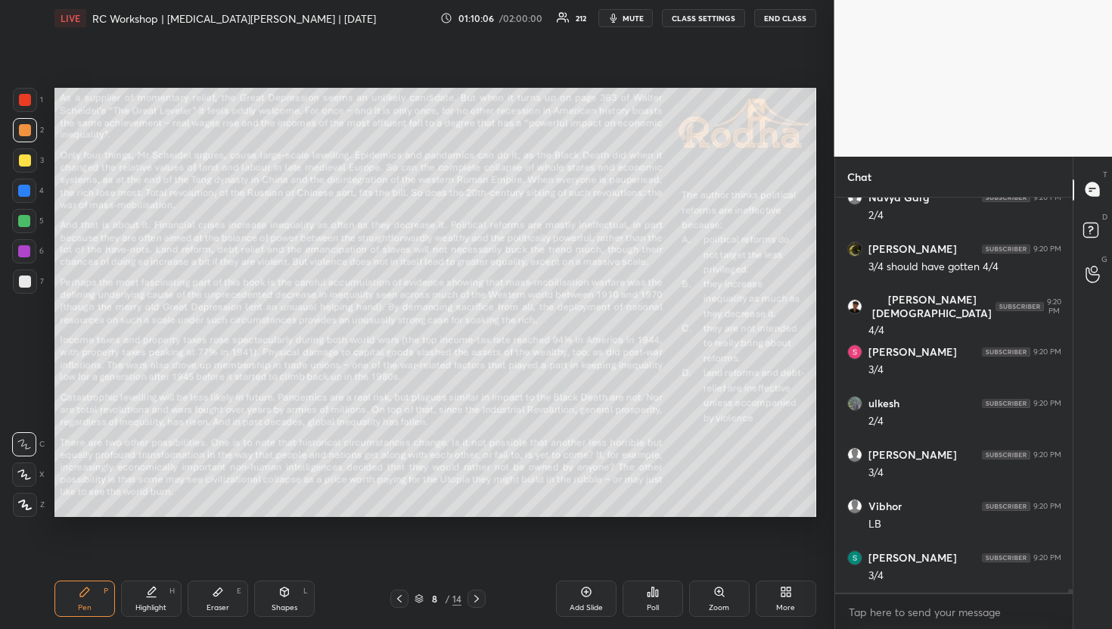
click at [664, 591] on div "Poll" at bounding box center [653, 598] width 61 height 36
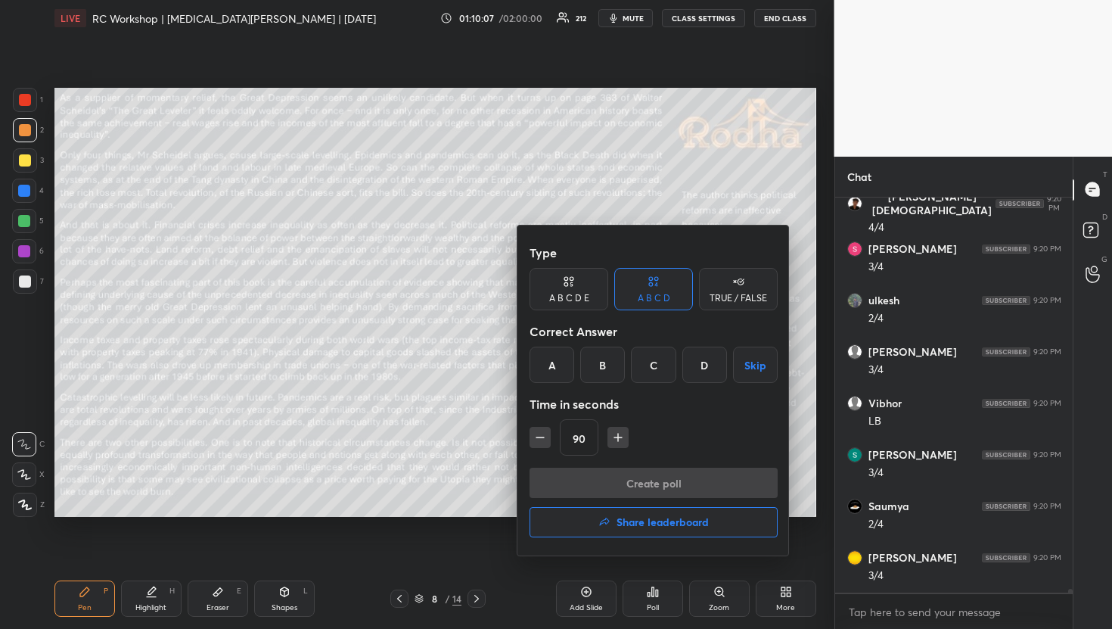
click at [660, 513] on button "Share leaderboard" at bounding box center [654, 522] width 248 height 30
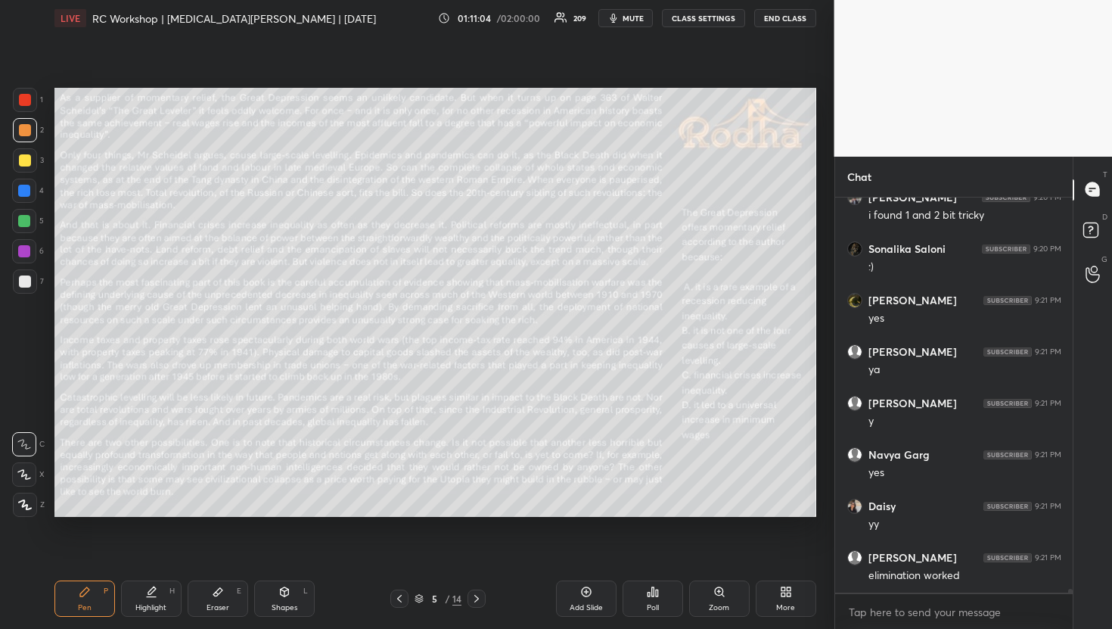
scroll to position [39672, 0]
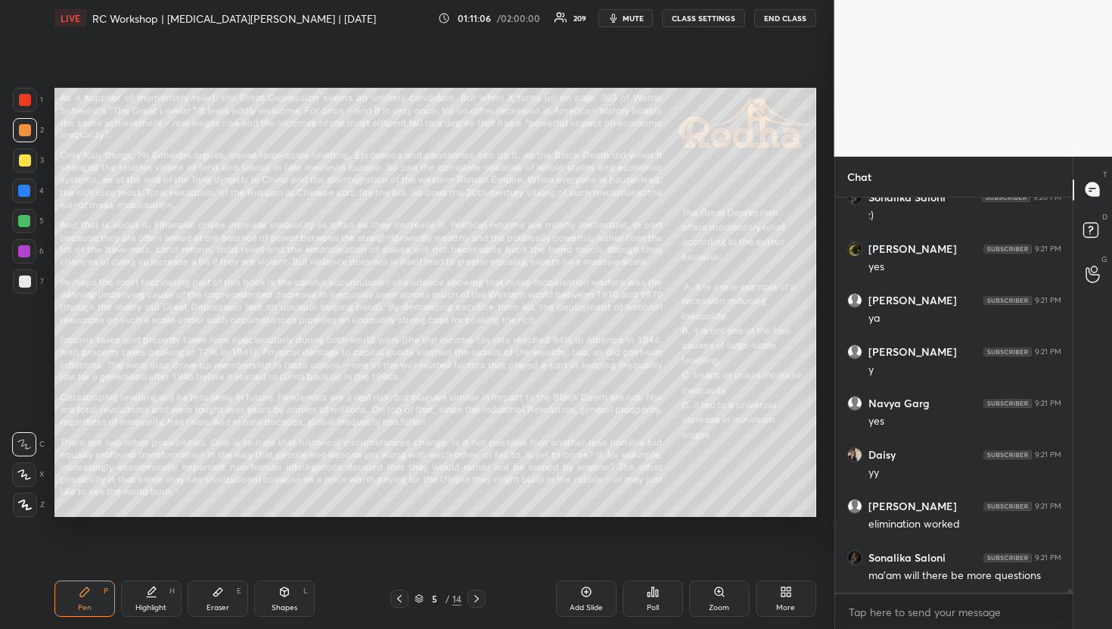
click at [23, 228] on div at bounding box center [24, 221] width 24 height 24
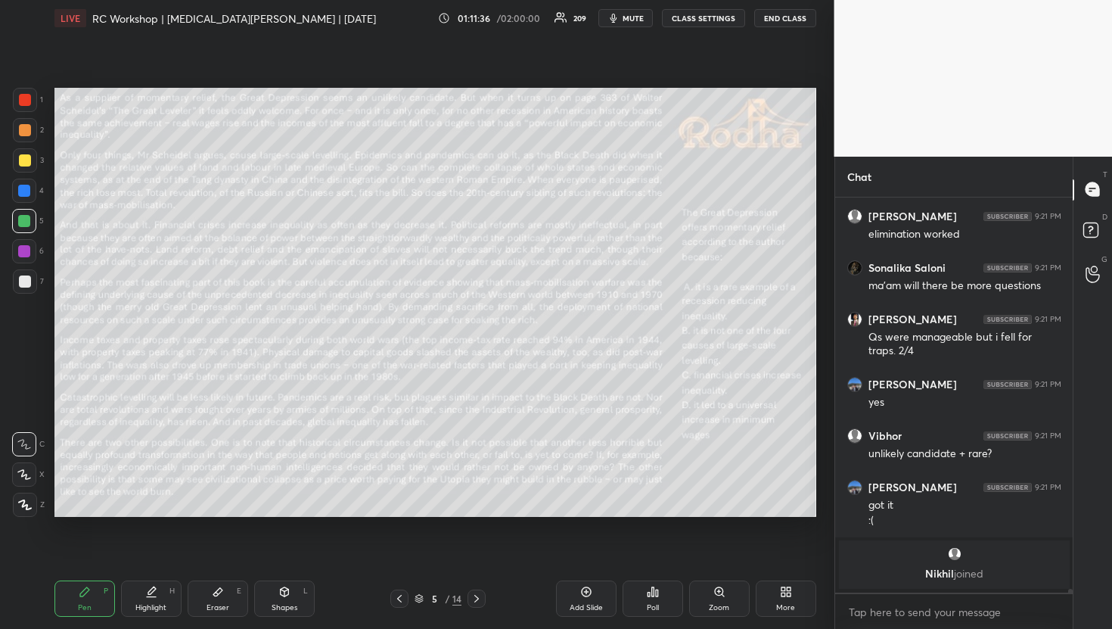
scroll to position [39768, 0]
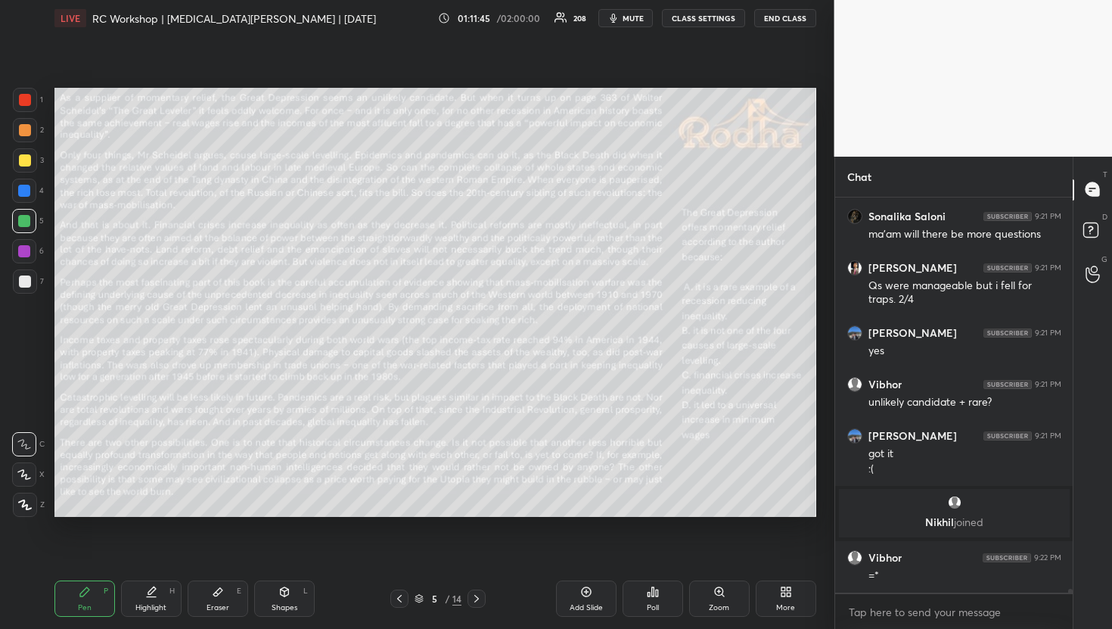
click at [24, 129] on div at bounding box center [25, 130] width 12 height 12
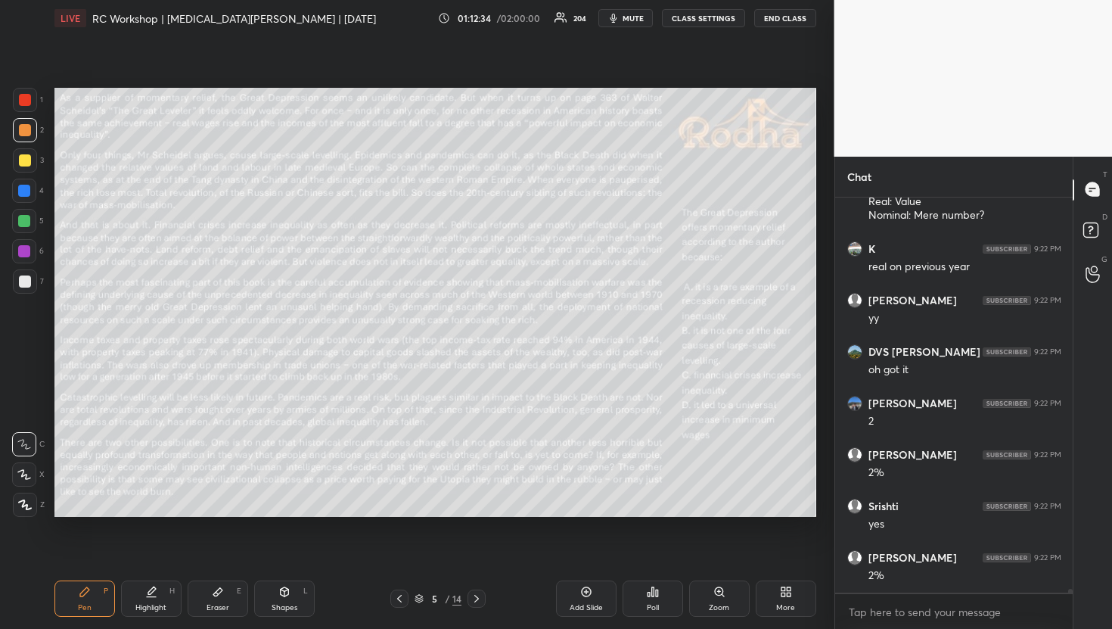
scroll to position [40925, 0]
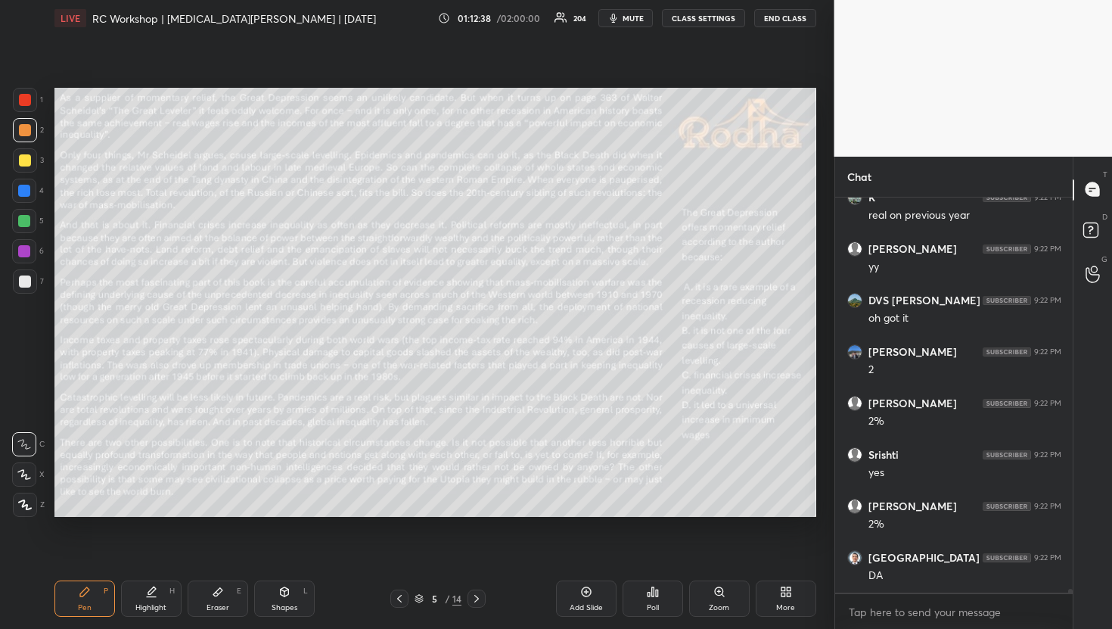
click at [20, 133] on div at bounding box center [25, 130] width 12 height 12
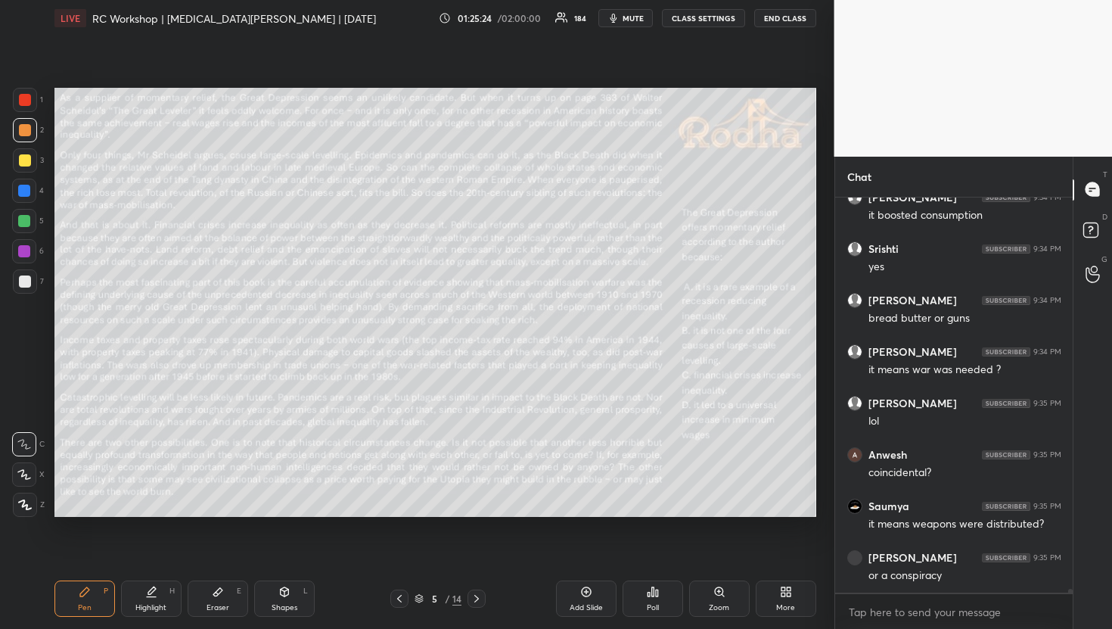
scroll to position [44407, 0]
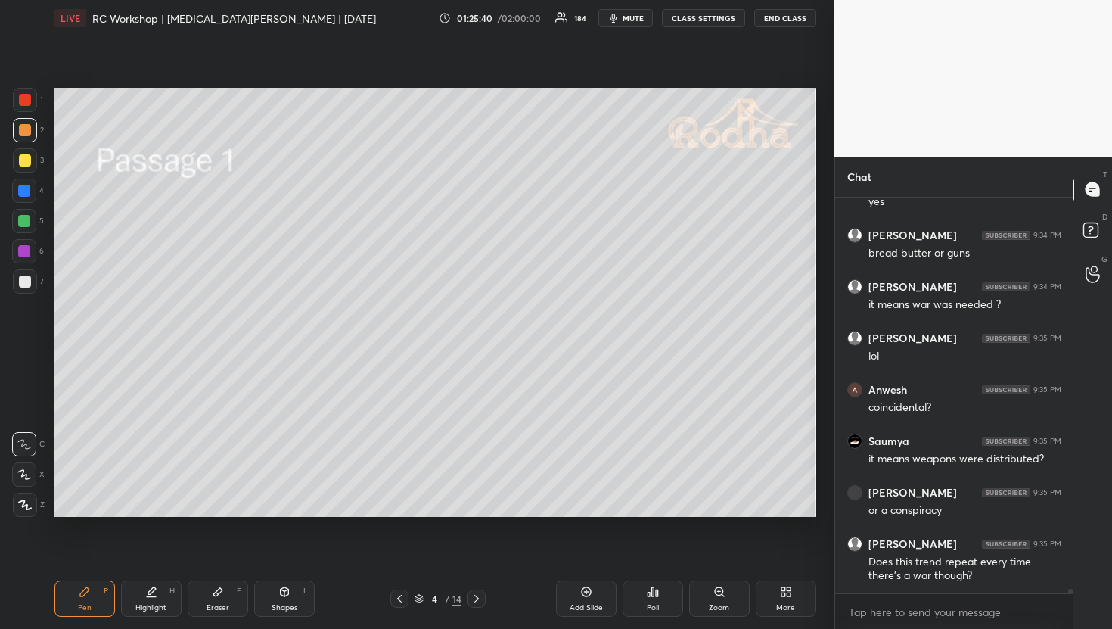
click at [205, 602] on div "Eraser E" at bounding box center [218, 598] width 61 height 36
click at [32, 407] on div "Erase all" at bounding box center [24, 414] width 24 height 24
click at [85, 628] on div "Pen P Highlight H Eraser E Shapes L 4 / 14 Add Slide Poll Zoom More" at bounding box center [435, 598] width 762 height 61
click at [83, 599] on div "Pen P" at bounding box center [84, 598] width 61 height 36
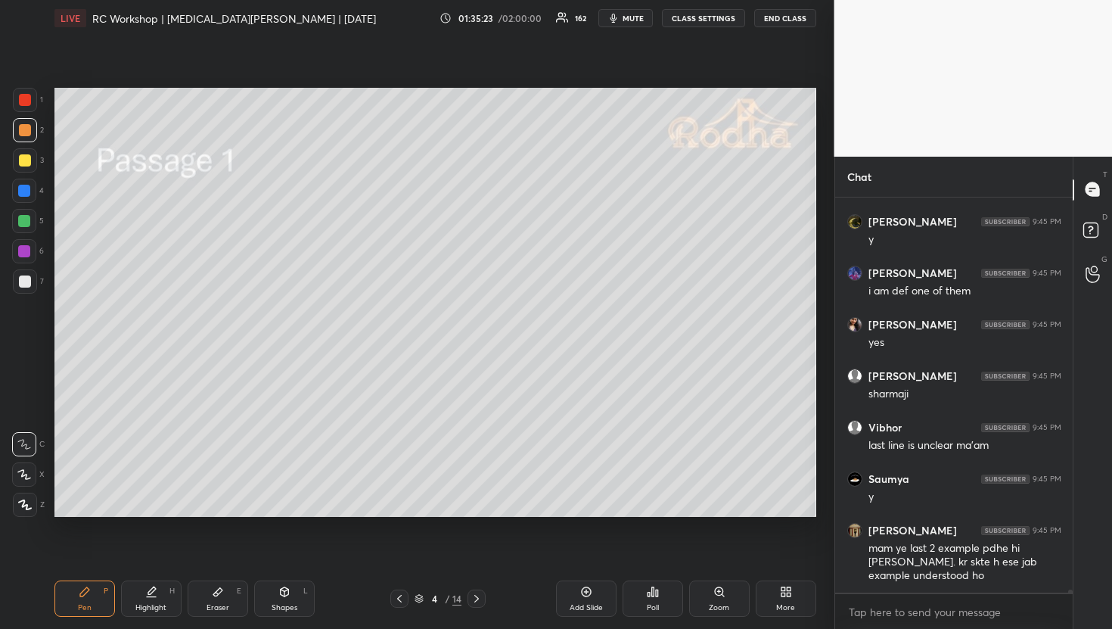
scroll to position [50687, 0]
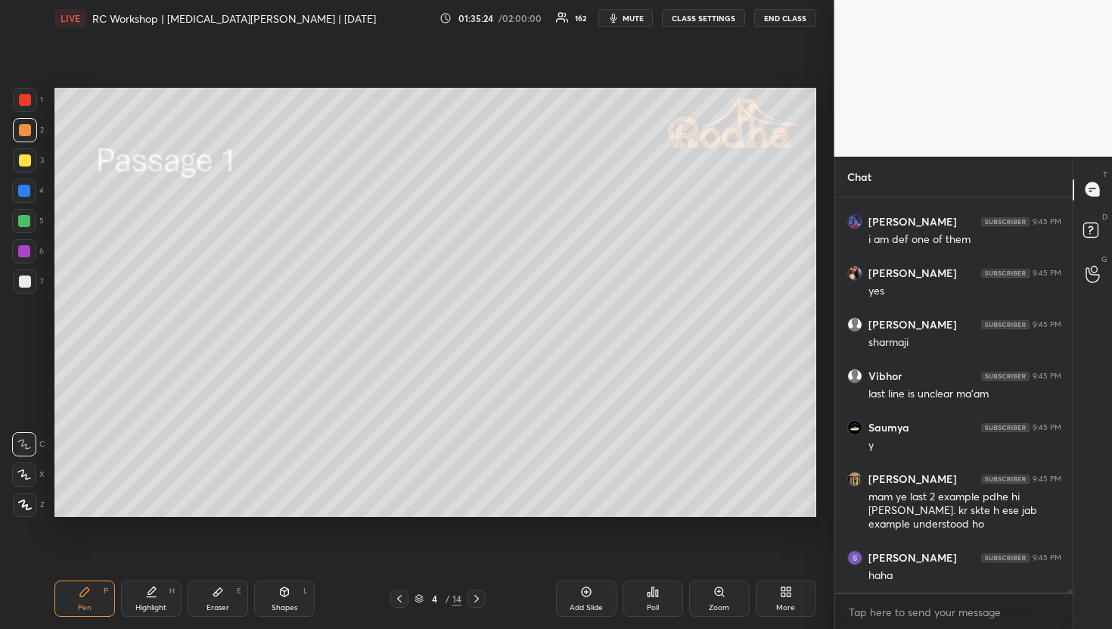
click at [219, 610] on div "Eraser" at bounding box center [218, 608] width 23 height 8
click at [20, 410] on span "Erase all" at bounding box center [24, 414] width 23 height 11
click at [79, 599] on div "Pen P" at bounding box center [84, 598] width 61 height 36
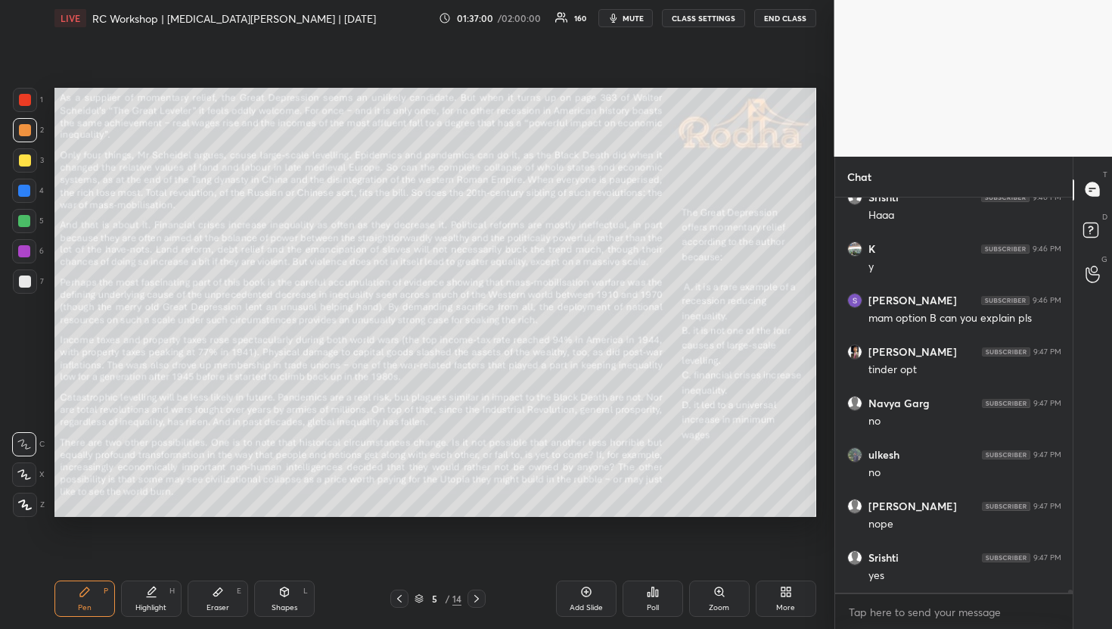
scroll to position [51257, 0]
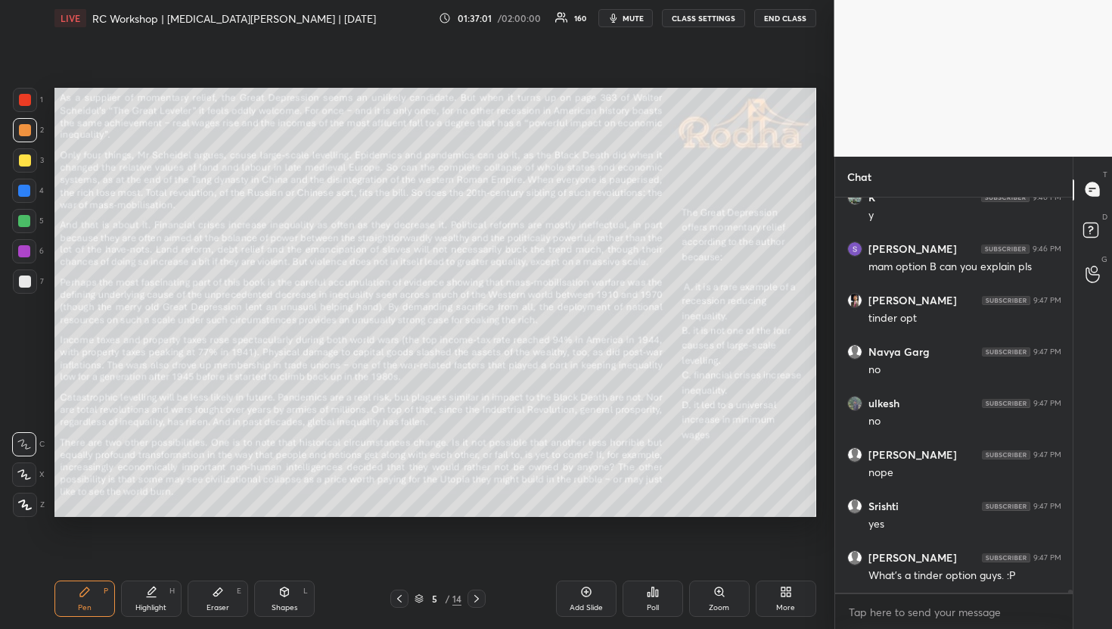
click at [24, 215] on div at bounding box center [24, 221] width 12 height 12
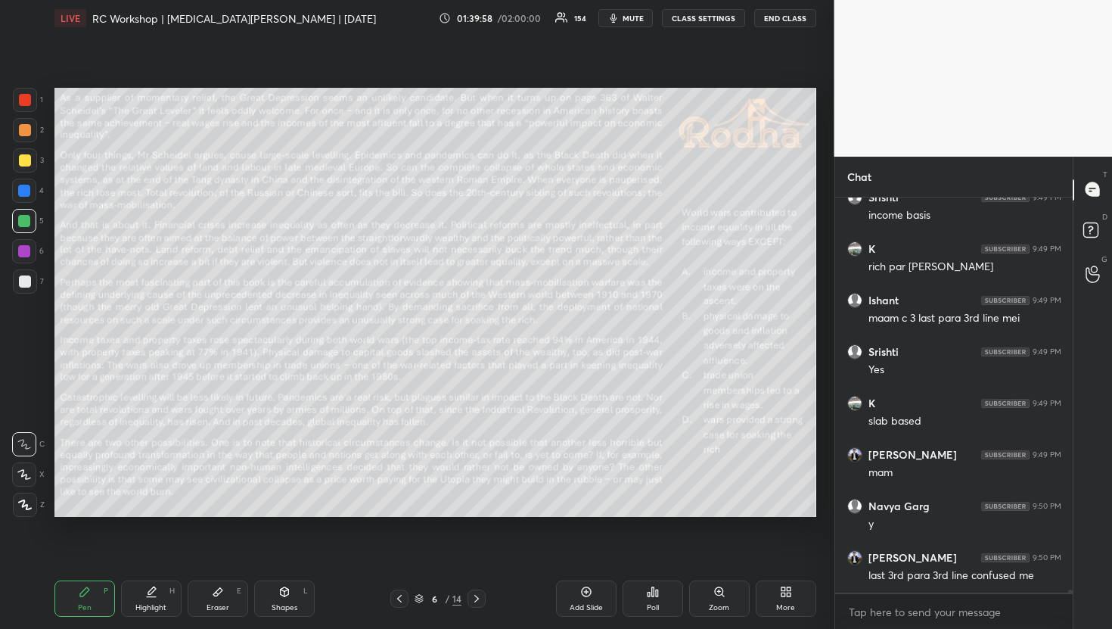
scroll to position [53064, 0]
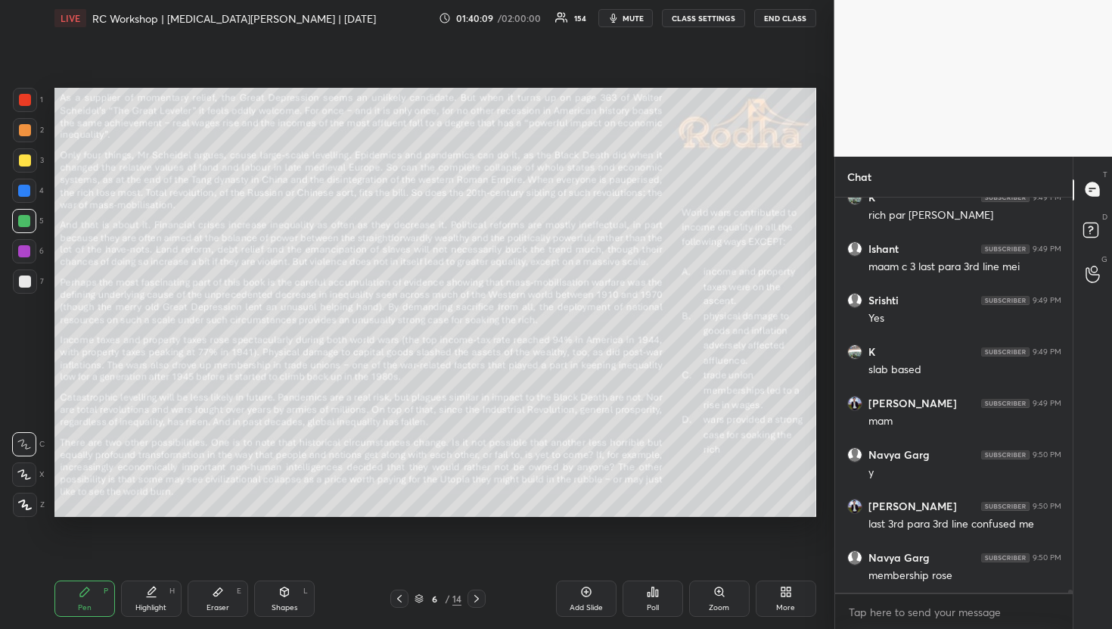
click at [30, 123] on div at bounding box center [25, 130] width 24 height 24
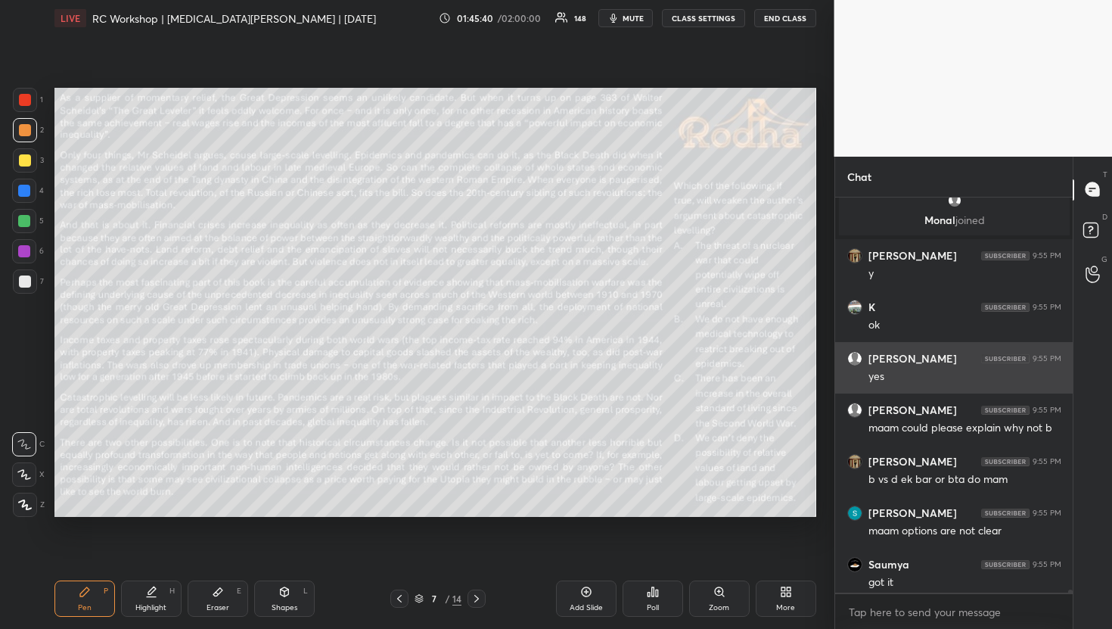
scroll to position [54060, 0]
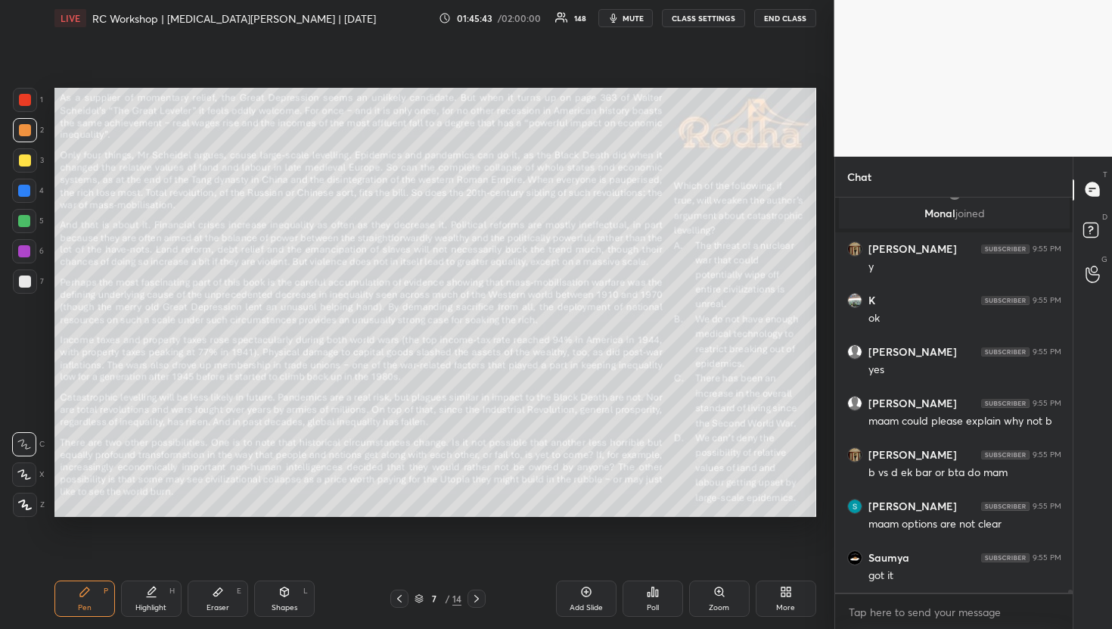
click at [208, 599] on div "Eraser E" at bounding box center [218, 598] width 61 height 36
click at [24, 415] on span "Erase all" at bounding box center [24, 414] width 23 height 11
click at [69, 606] on div "Pen P" at bounding box center [84, 598] width 61 height 36
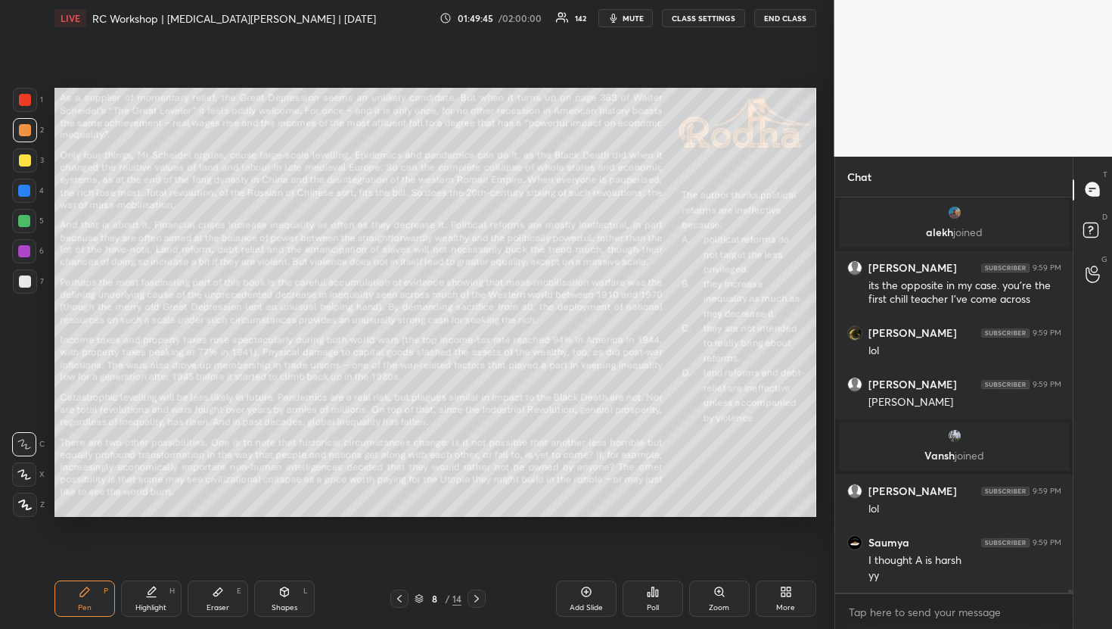
scroll to position [55717, 0]
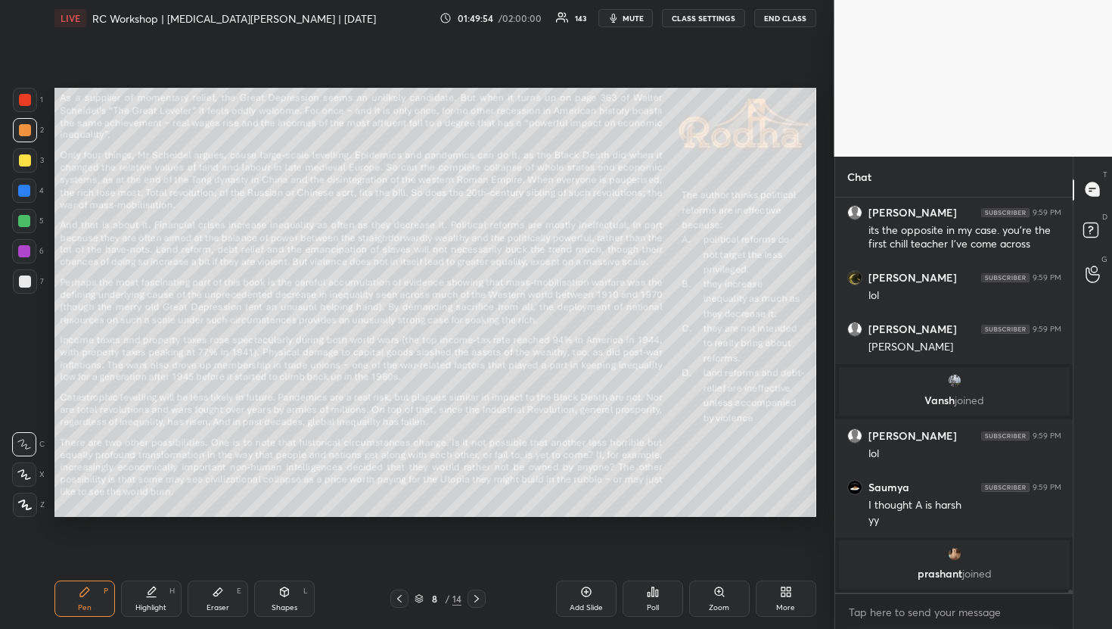
click at [229, 598] on div "Eraser E" at bounding box center [218, 598] width 61 height 36
click at [27, 423] on div "Erase all" at bounding box center [24, 414] width 24 height 24
click at [64, 605] on div "Pen P" at bounding box center [84, 598] width 61 height 36
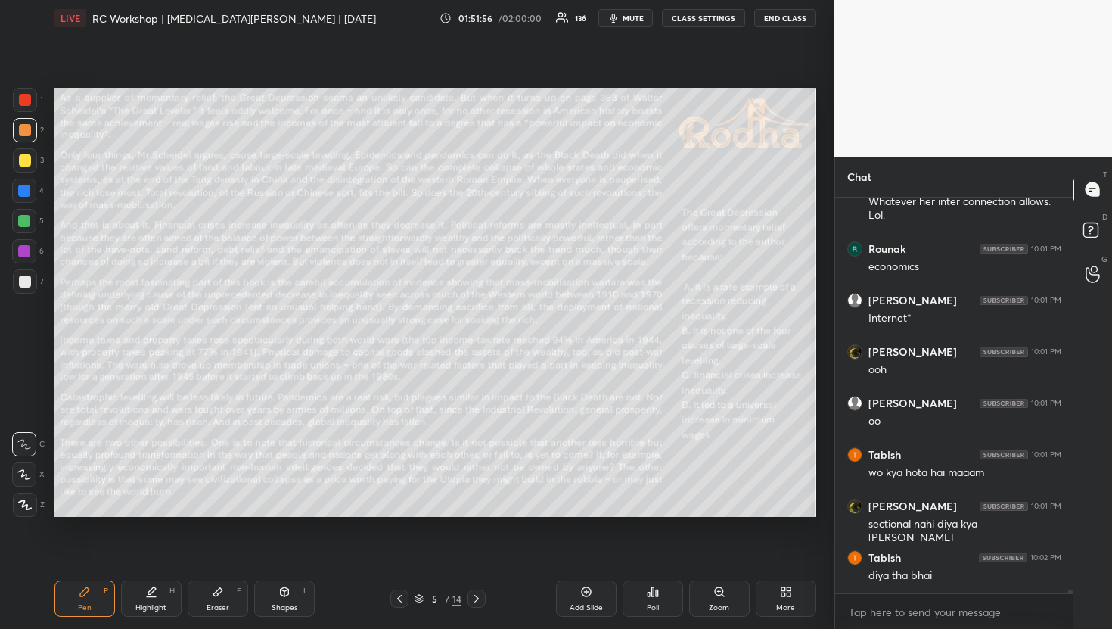
scroll to position [56905, 0]
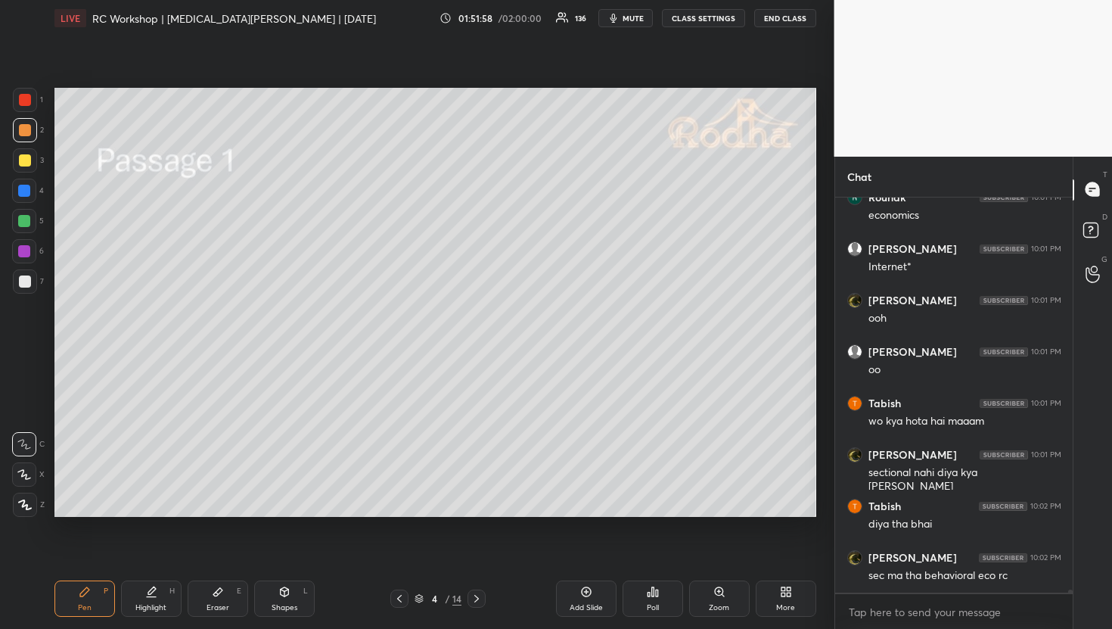
click at [204, 611] on div "Eraser E" at bounding box center [218, 598] width 61 height 36
click at [20, 410] on span "Erase all" at bounding box center [24, 414] width 23 height 11
click at [75, 610] on div "Pen P" at bounding box center [84, 598] width 61 height 36
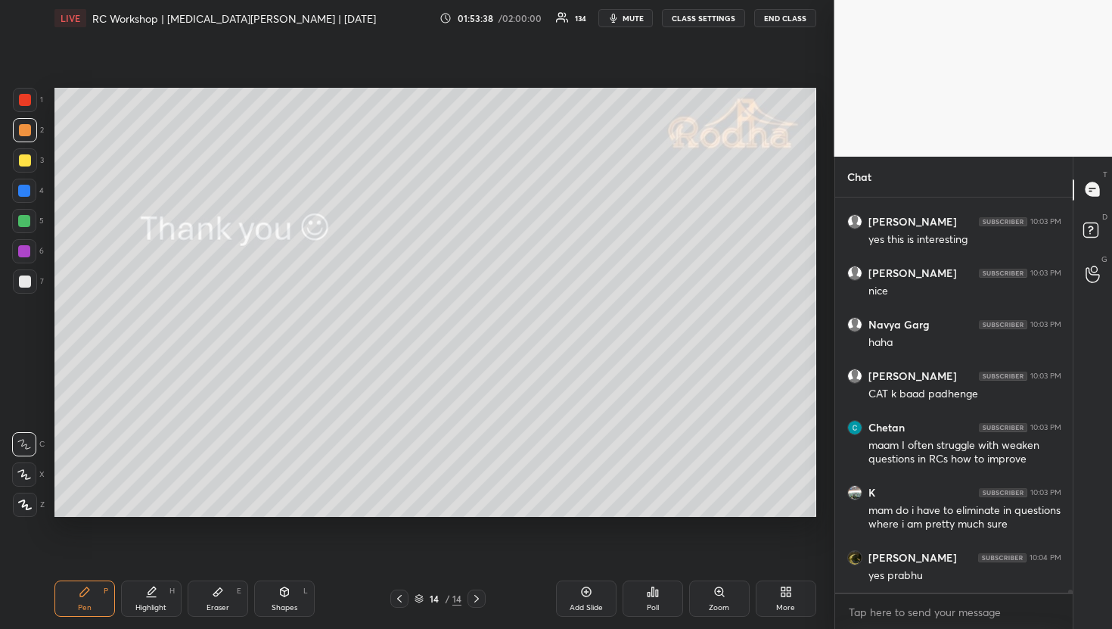
scroll to position [57679, 0]
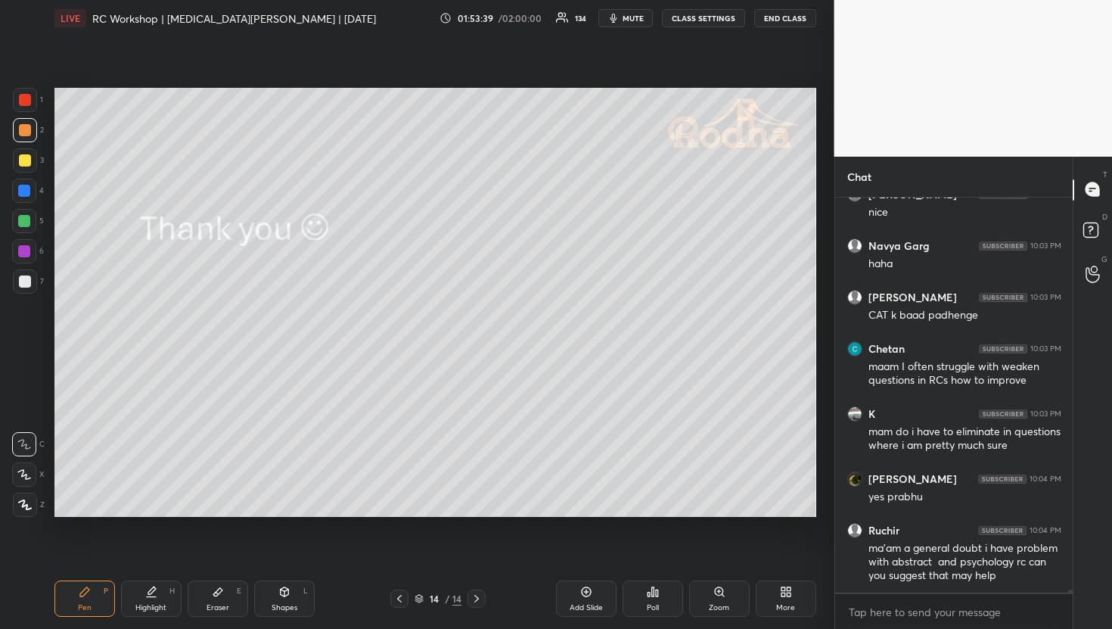
click at [207, 625] on div "Pen P Highlight H Eraser E Shapes L 14 / 14 Add Slide Poll Zoom More" at bounding box center [435, 598] width 762 height 61
click at [222, 590] on icon at bounding box center [217, 592] width 9 height 8
click at [28, 411] on span "Erase all" at bounding box center [24, 414] width 23 height 11
click at [73, 603] on div "Pen P" at bounding box center [84, 598] width 61 height 36
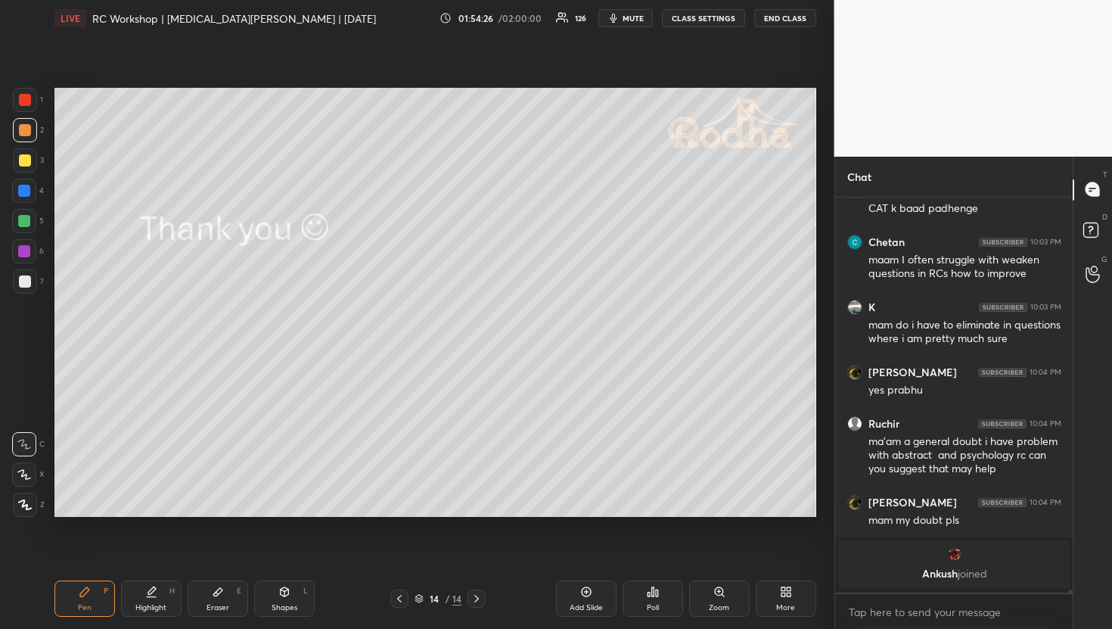
scroll to position [57633, 0]
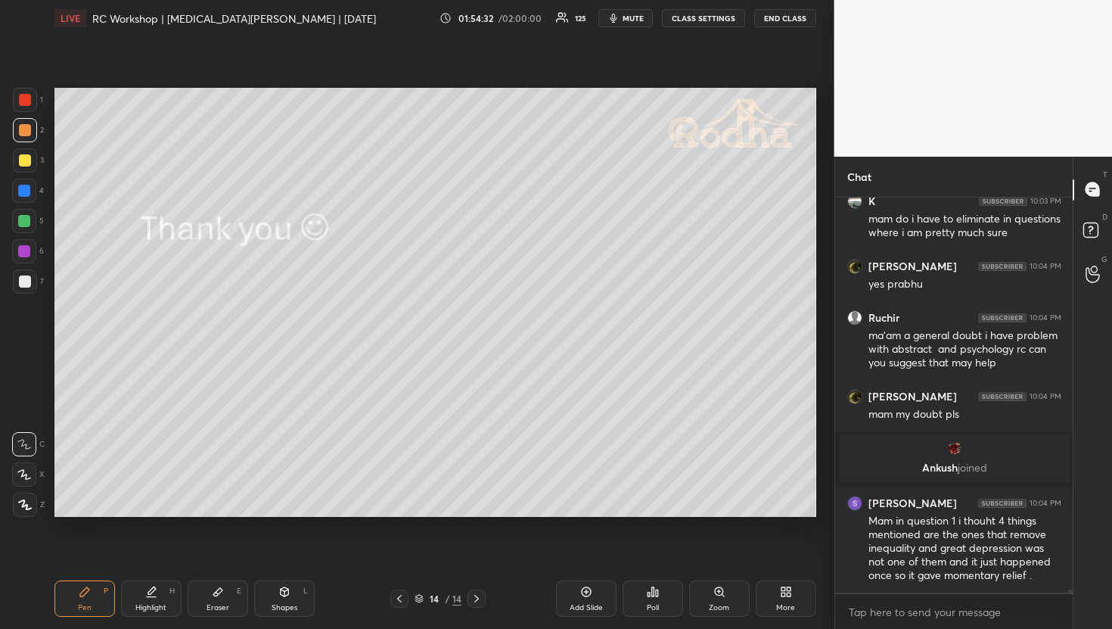
click at [1099, 215] on div "D Doubts (D)" at bounding box center [1093, 232] width 39 height 42
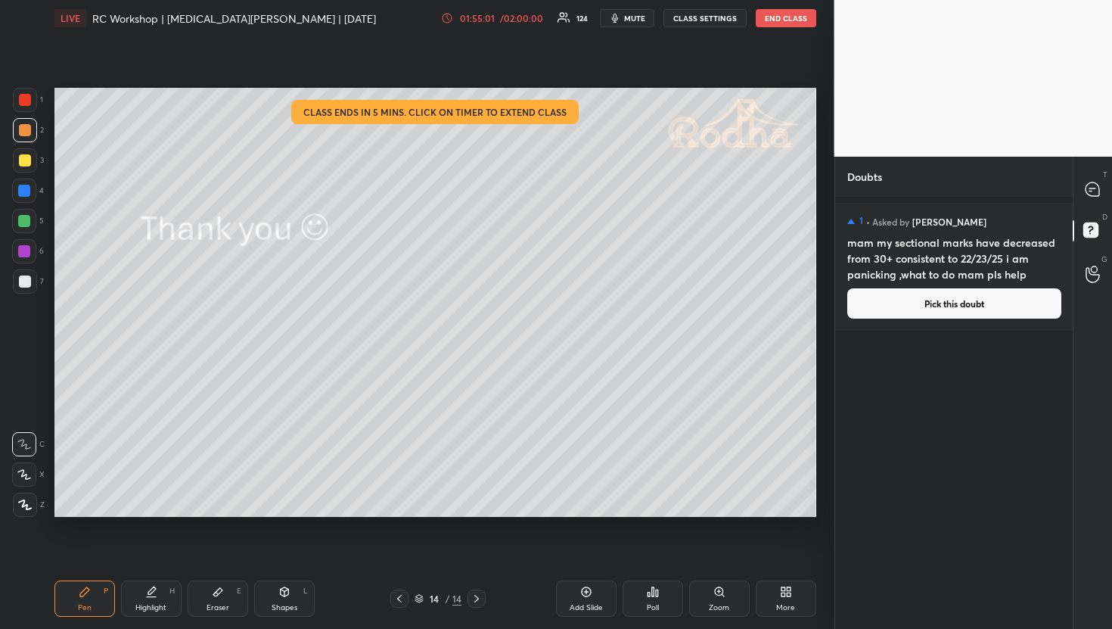
click at [533, 25] on div "01:55:01 / 02:00:00 124 mute CLASS SETTINGS END CLASS" at bounding box center [628, 18] width 375 height 18
click at [532, 20] on div "/ 02:00:00" at bounding box center [522, 18] width 47 height 9
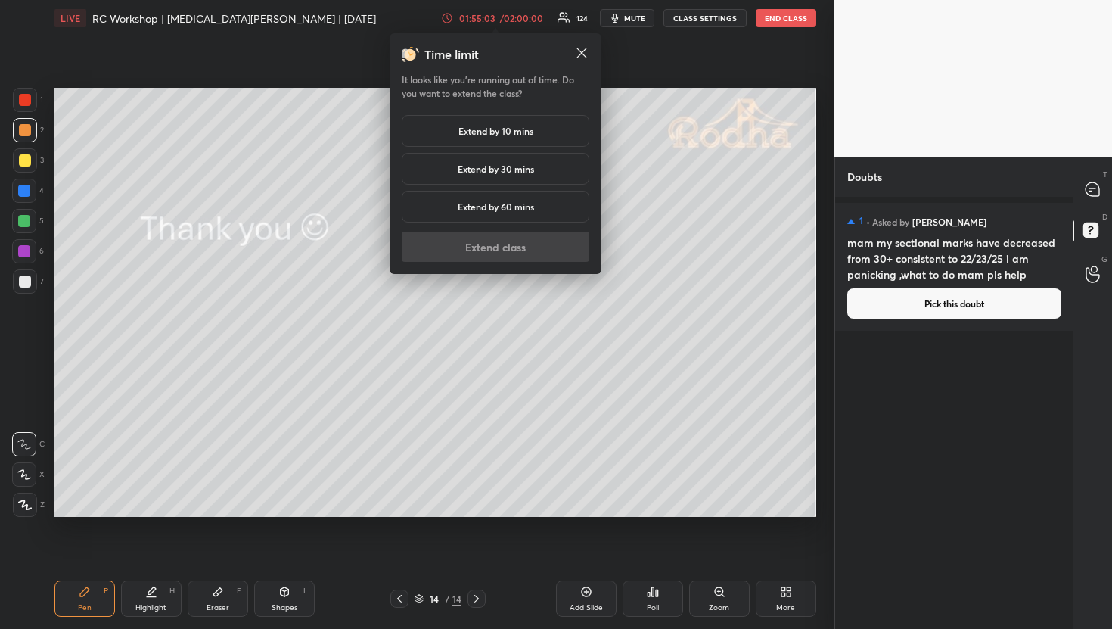
click at [504, 129] on h5 "Extend by 10 mins" at bounding box center [496, 131] width 75 height 14
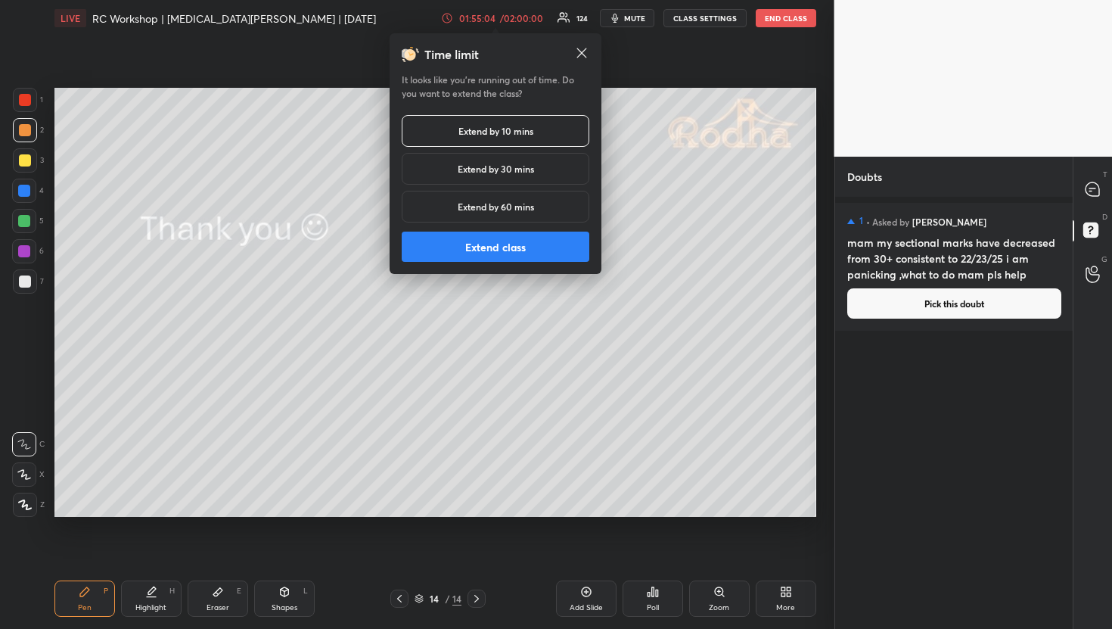
click at [505, 247] on button "Extend class" at bounding box center [496, 247] width 188 height 30
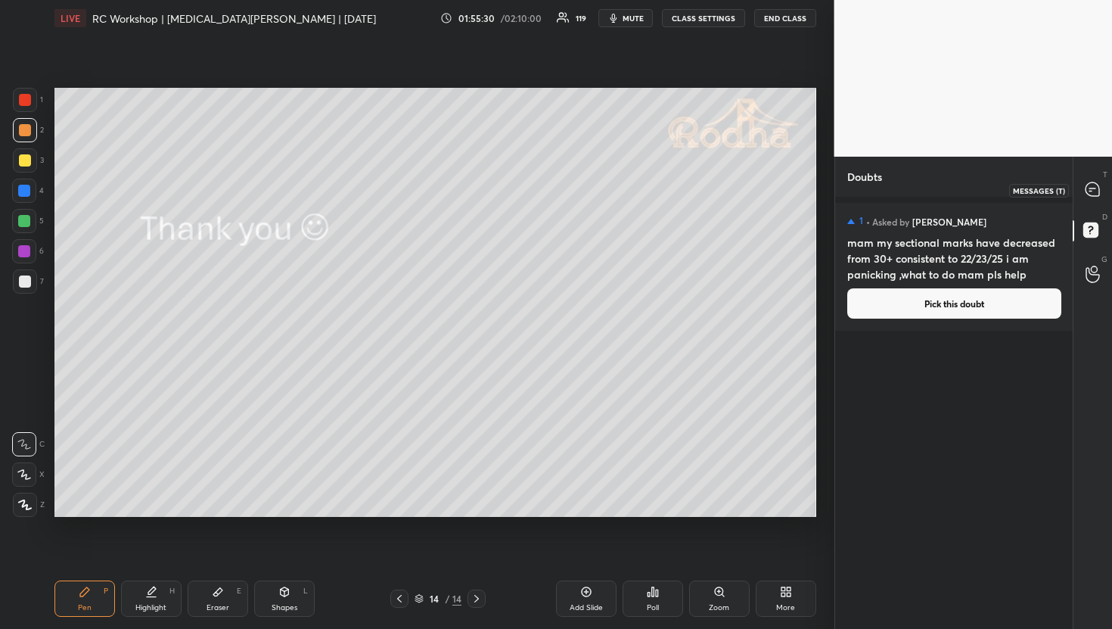
click at [1098, 181] on div at bounding box center [1093, 189] width 30 height 27
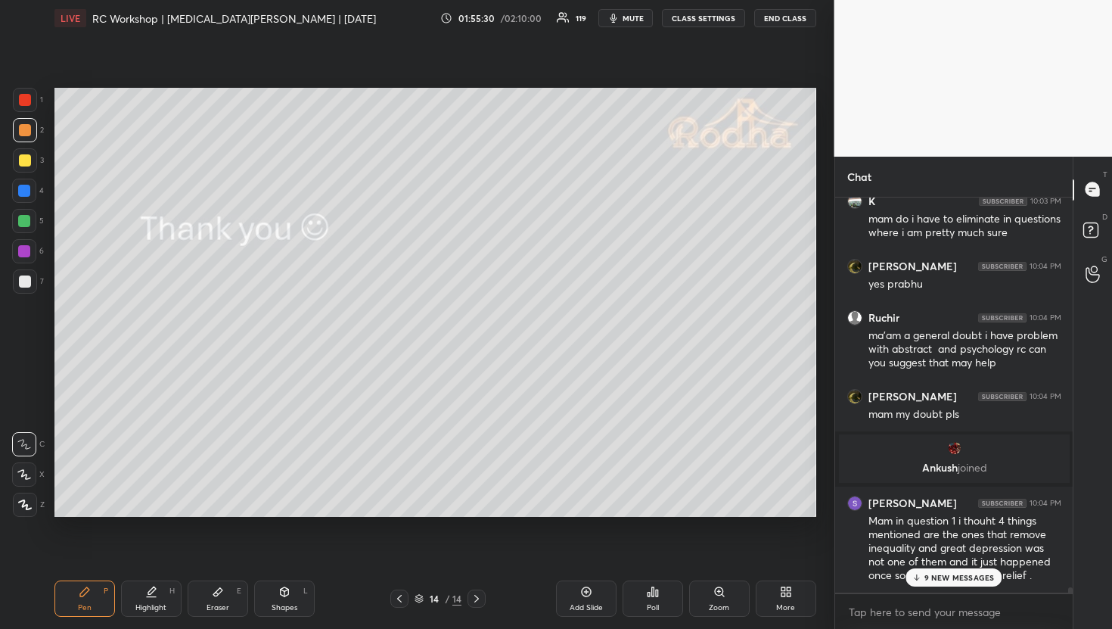
scroll to position [390, 233]
click at [935, 580] on p "9 NEW MESSAGES" at bounding box center [960, 577] width 70 height 9
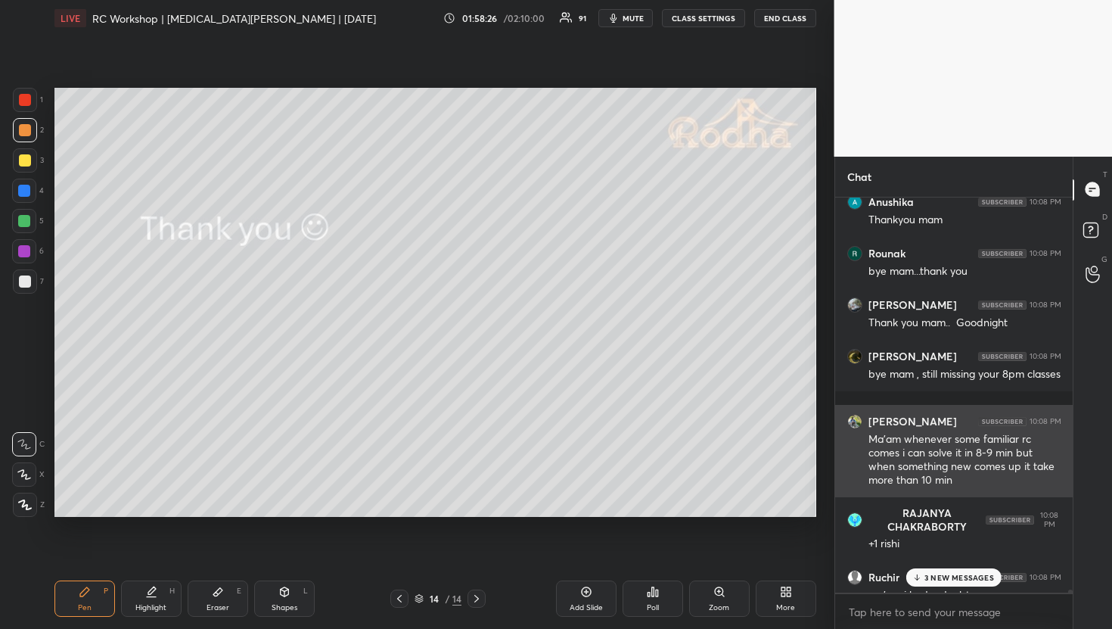
scroll to position [5, 5]
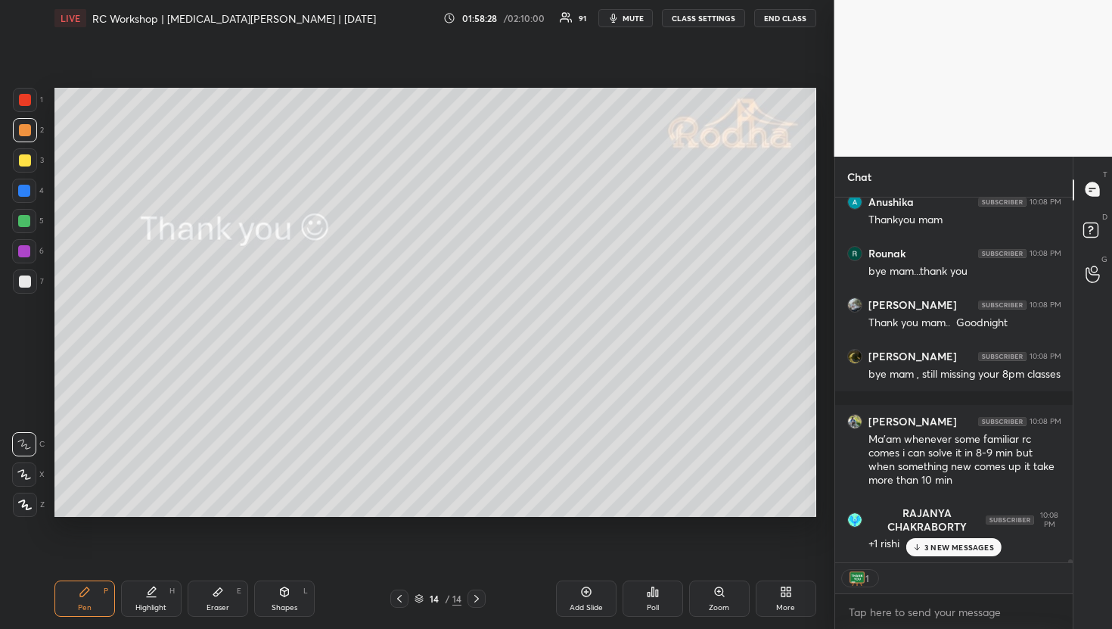
click at [953, 552] on p "3 NEW MESSAGES" at bounding box center [960, 547] width 70 height 9
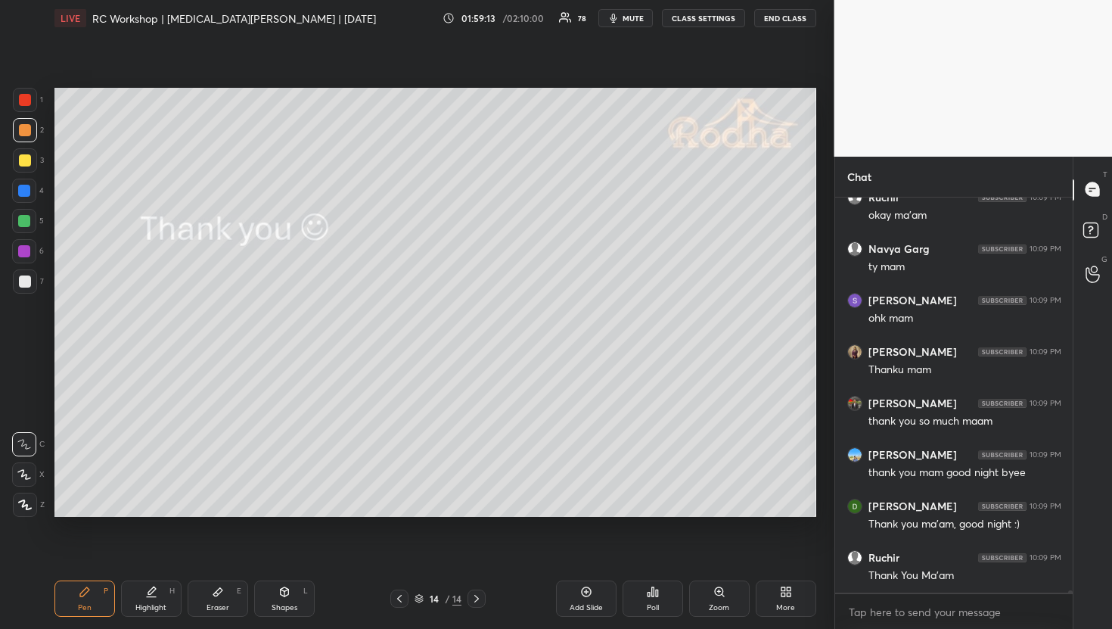
scroll to position [60508, 0]
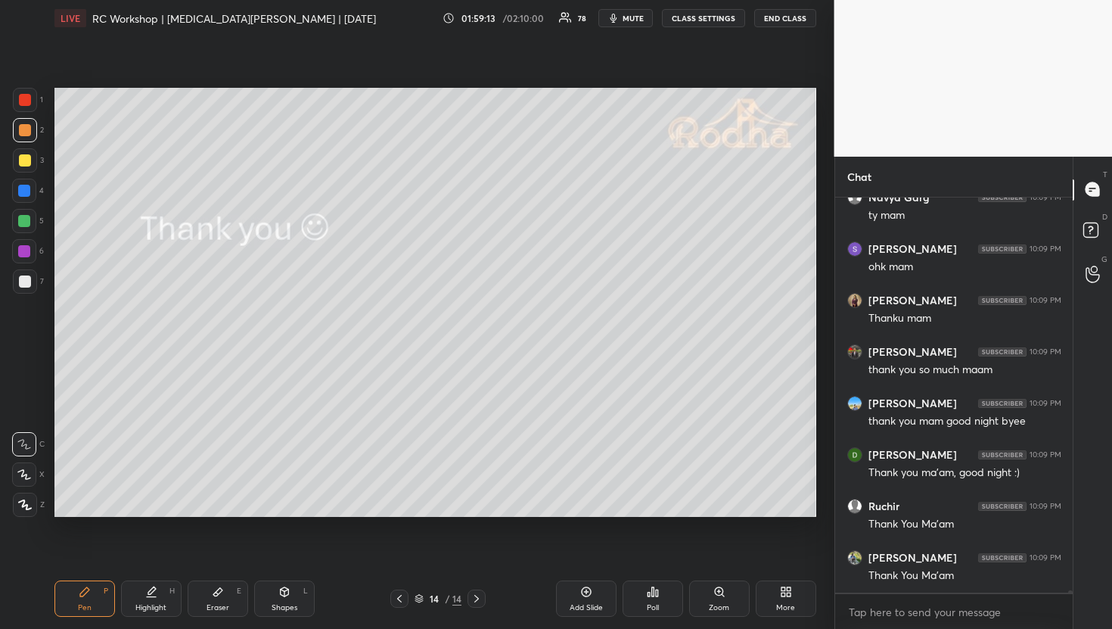
click at [773, 23] on button "END CLASS" at bounding box center [785, 18] width 62 height 18
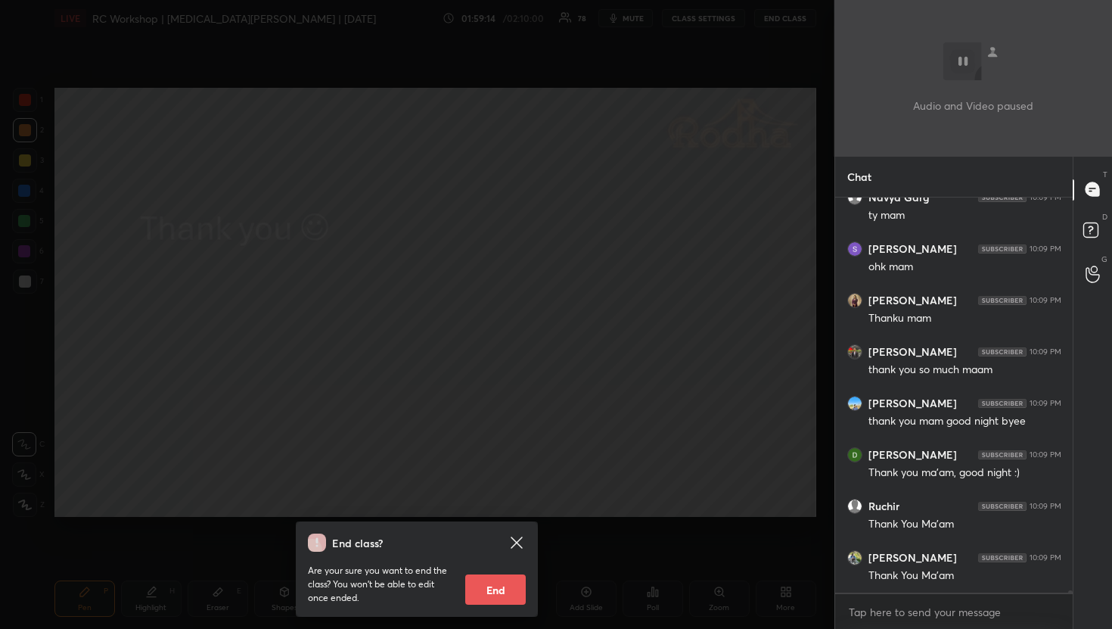
scroll to position [60559, 0]
click at [503, 579] on button "End" at bounding box center [495, 589] width 61 height 30
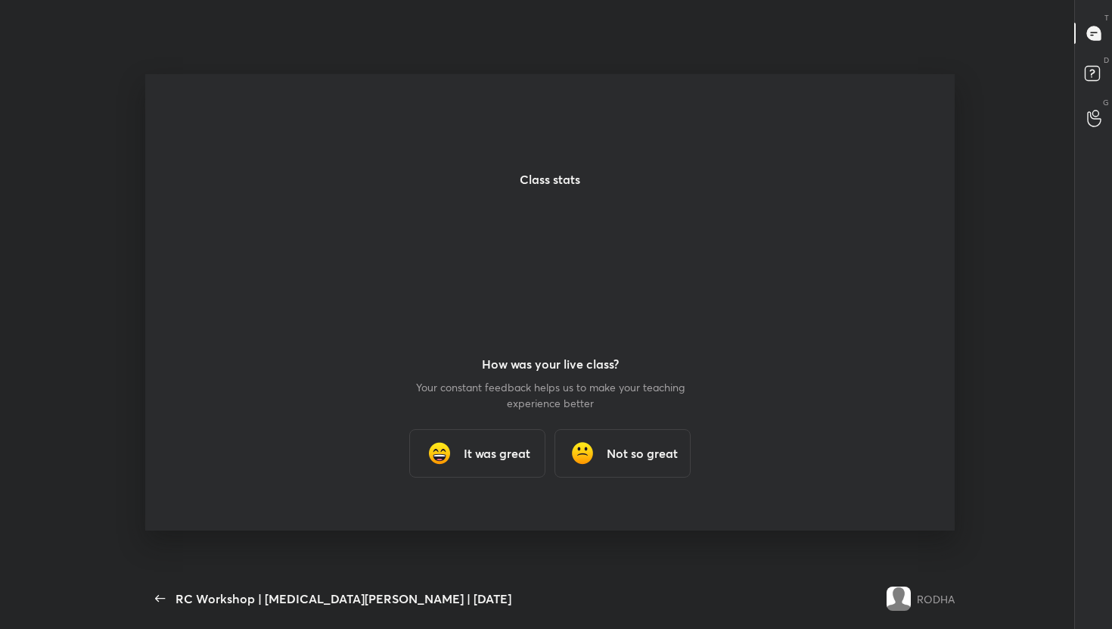
scroll to position [0, 0]
